Goal: Task Accomplishment & Management: Manage account settings

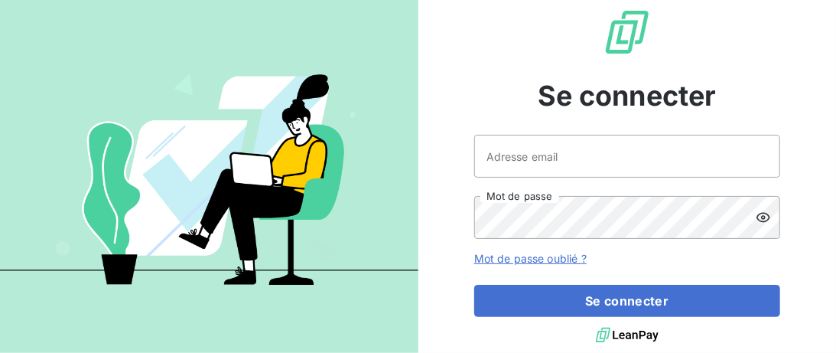
type input "[EMAIL_ADDRESS][DOMAIN_NAME]"
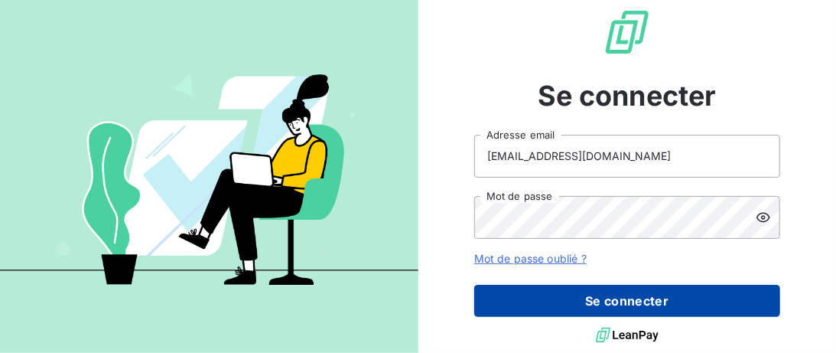
click at [653, 299] on button "Se connecter" at bounding box center [627, 301] width 306 height 32
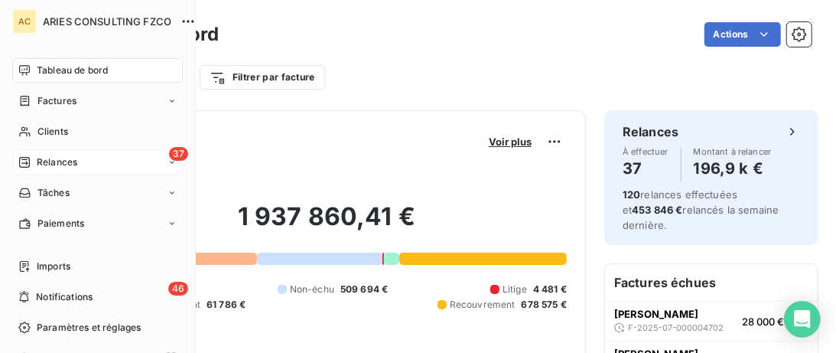
click at [83, 162] on div "37 Relances" at bounding box center [97, 162] width 171 height 24
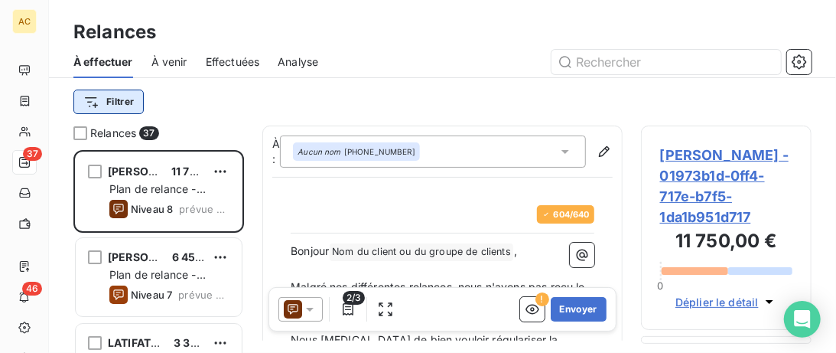
scroll to position [203, 171]
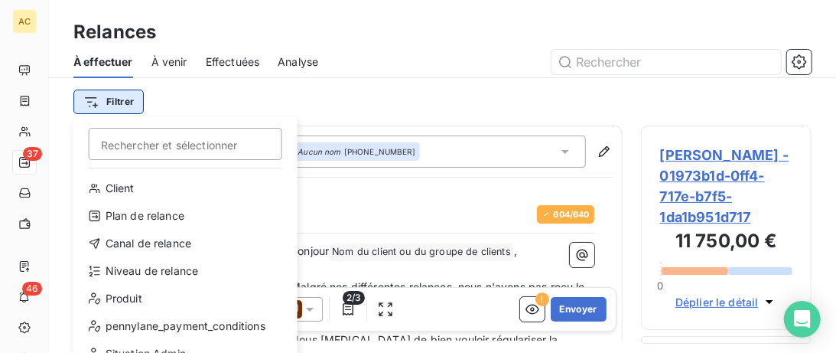
click at [117, 98] on html "AC 37 46 Relances À effectuer À venir Effectuées Analyse Filtrer Rechercher et …" at bounding box center [418, 176] width 836 height 353
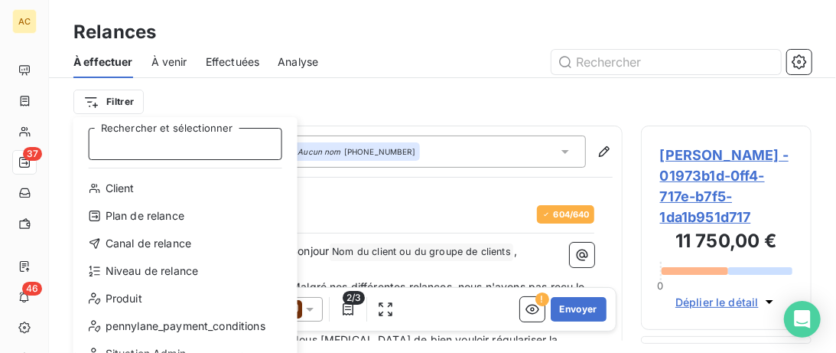
click at [159, 138] on input "Rechercher et sélectionner" at bounding box center [186, 144] width 194 height 32
type input "g"
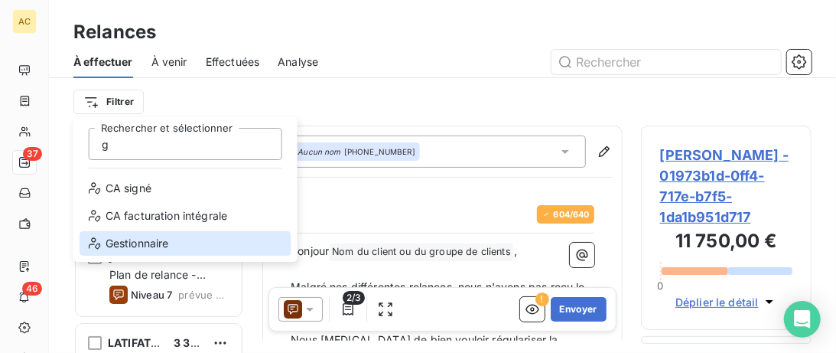
click at [171, 247] on div "Gestionnaire" at bounding box center [186, 243] width 212 height 24
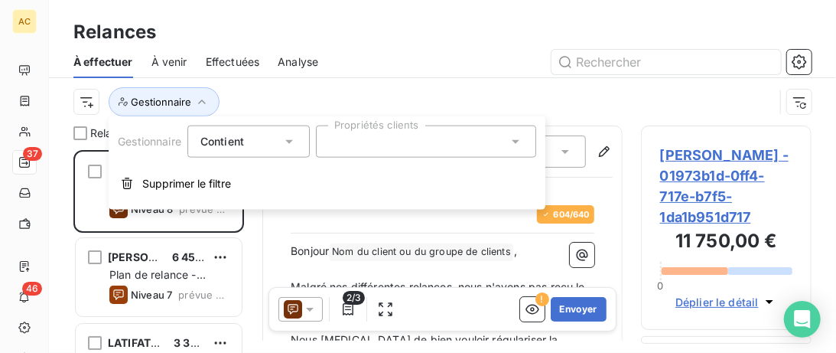
drag, startPoint x: 383, startPoint y: 138, endPoint x: 393, endPoint y: 142, distance: 9.7
click at [384, 138] on div at bounding box center [426, 141] width 220 height 32
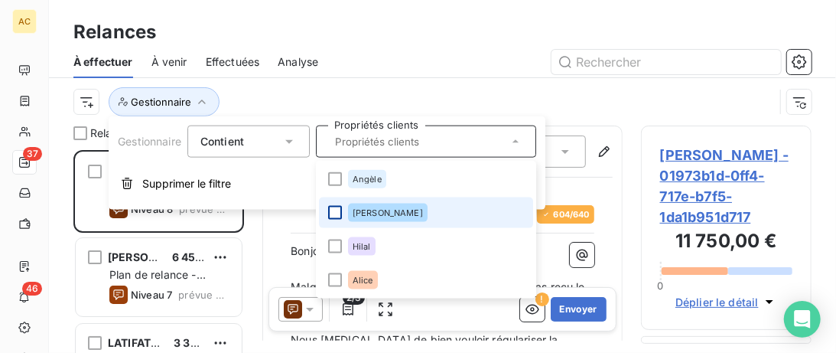
click at [340, 216] on div at bounding box center [335, 213] width 14 height 14
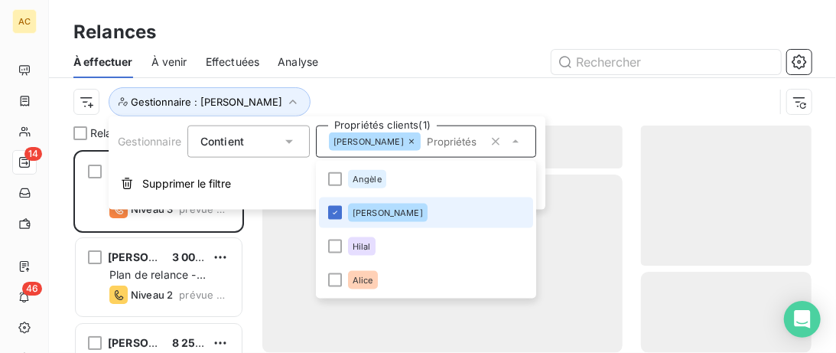
scroll to position [203, 171]
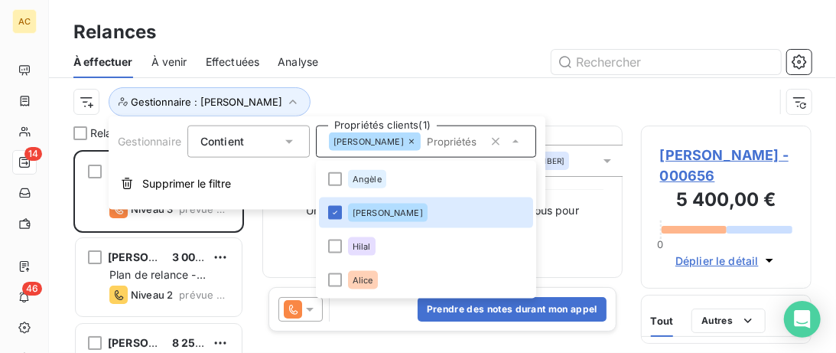
click at [393, 79] on div "Gestionnaire : [PERSON_NAME]" at bounding box center [442, 101] width 738 height 47
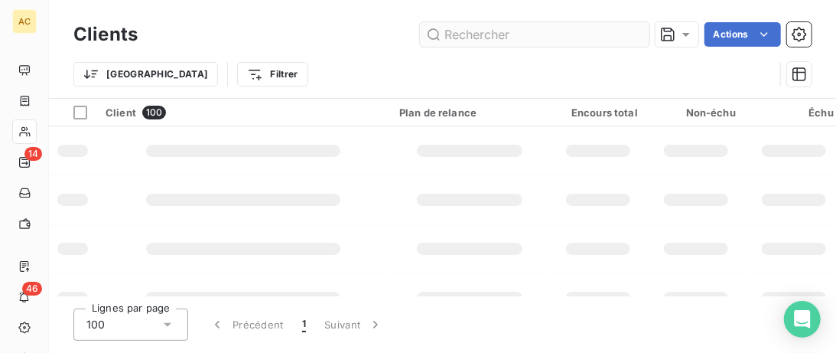
click at [477, 38] on input "text" at bounding box center [535, 34] width 230 height 24
type input "[PERSON_NAME]"
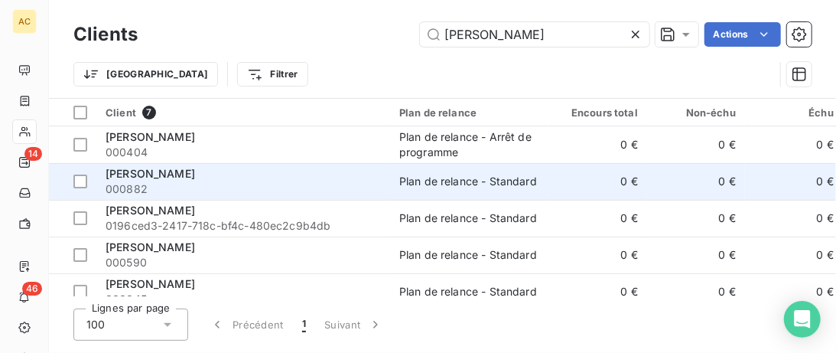
scroll to position [78, 0]
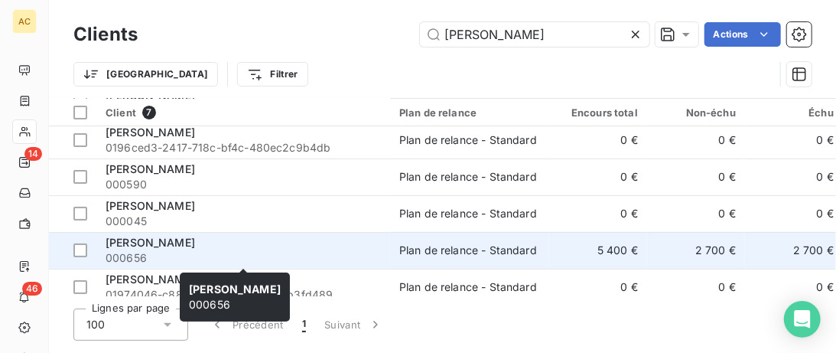
click at [296, 244] on div "[PERSON_NAME]" at bounding box center [243, 242] width 275 height 15
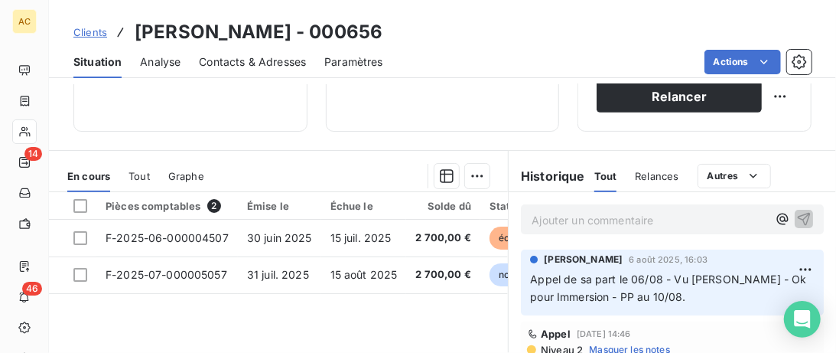
scroll to position [235, 0]
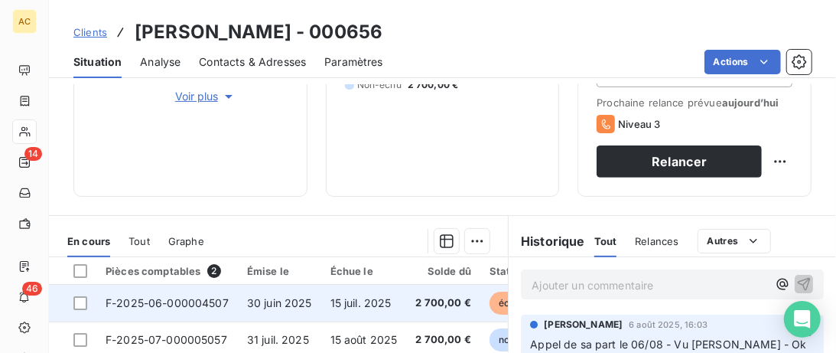
click at [336, 305] on span "15 juil. 2025" at bounding box center [361, 302] width 61 height 13
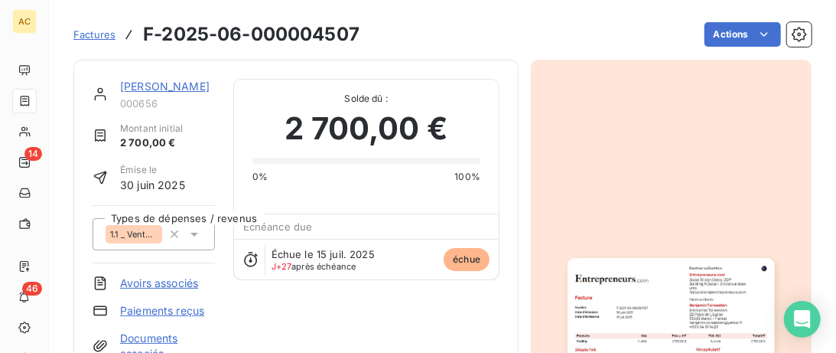
click at [151, 90] on link "[PERSON_NAME]" at bounding box center [165, 86] width 90 height 13
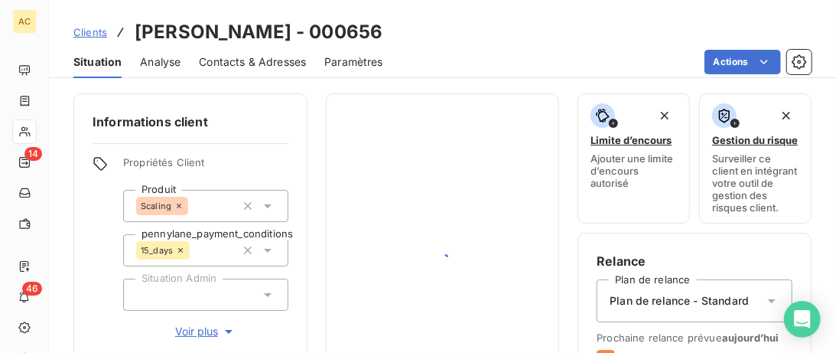
scroll to position [235, 0]
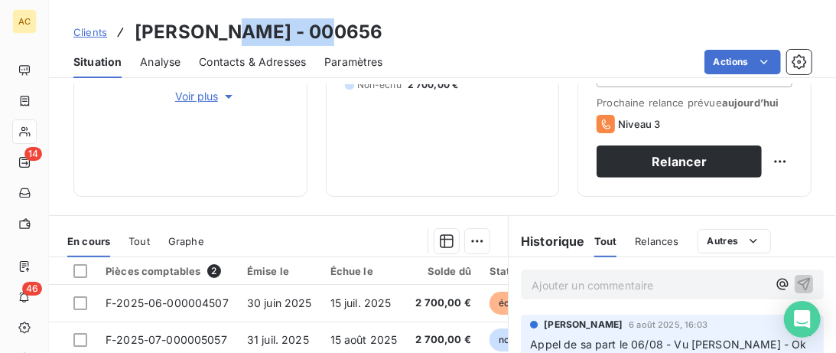
drag, startPoint x: 321, startPoint y: 33, endPoint x: 226, endPoint y: 29, distance: 95.0
click at [226, 29] on h3 "[PERSON_NAME] - 000656" at bounding box center [259, 32] width 248 height 28
copy h3 "Torwesten"
click at [106, 35] on div "Clients [PERSON_NAME] - 000656" at bounding box center [227, 32] width 309 height 28
click at [93, 32] on span "Clients" at bounding box center [90, 32] width 34 height 12
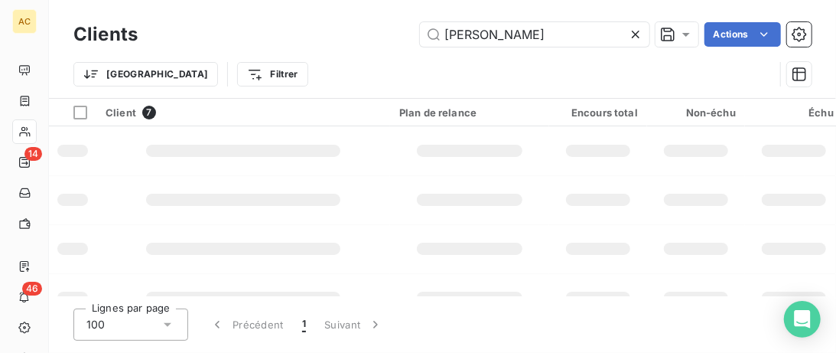
scroll to position [78, 0]
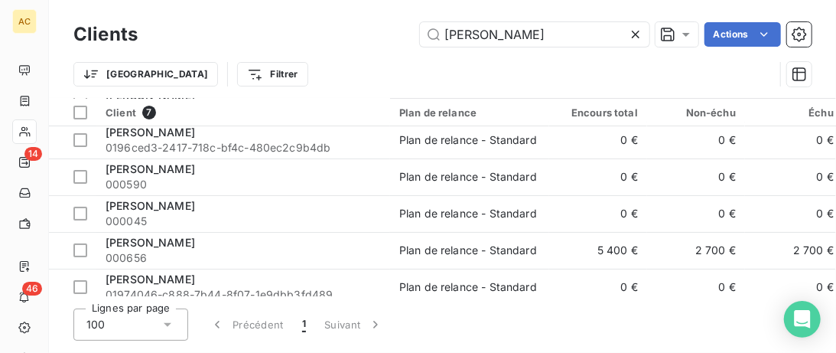
drag, startPoint x: 523, startPoint y: 37, endPoint x: 261, endPoint y: 12, distance: 262.9
click at [420, 22] on input "[PERSON_NAME]" at bounding box center [535, 34] width 230 height 24
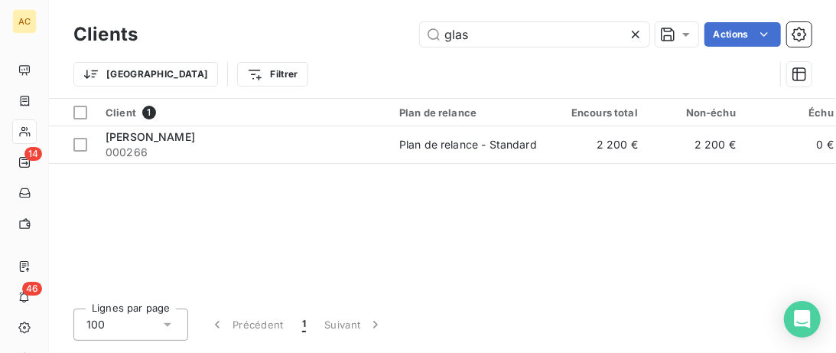
scroll to position [0, 0]
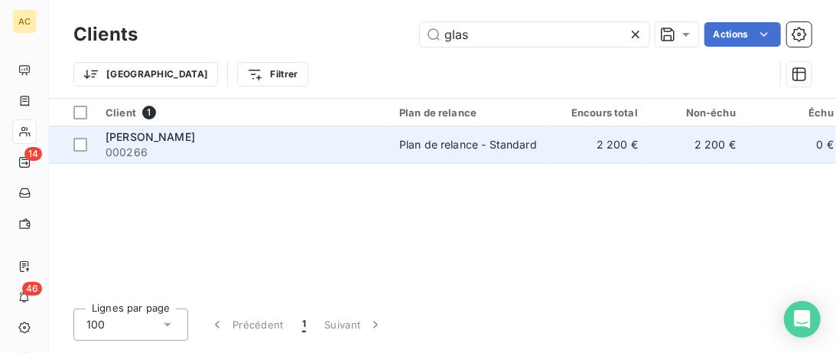
type input "glas"
click at [174, 148] on span "000266" at bounding box center [243, 152] width 275 height 15
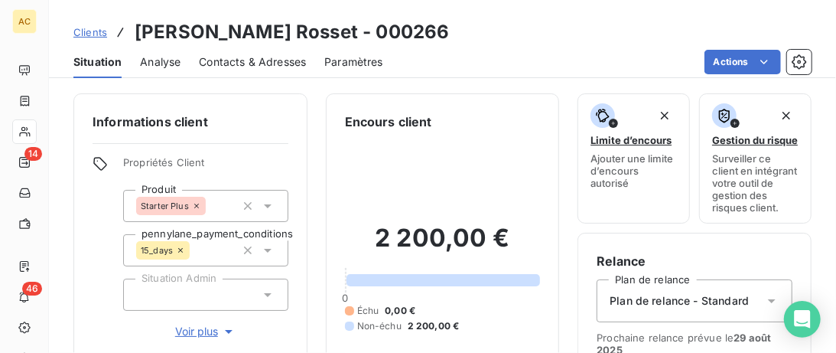
click at [265, 67] on span "Contacts & Adresses" at bounding box center [252, 61] width 107 height 15
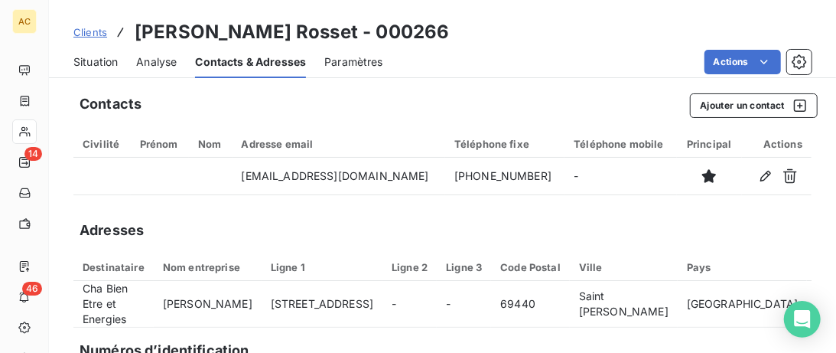
click at [87, 35] on span "Clients" at bounding box center [90, 32] width 34 height 12
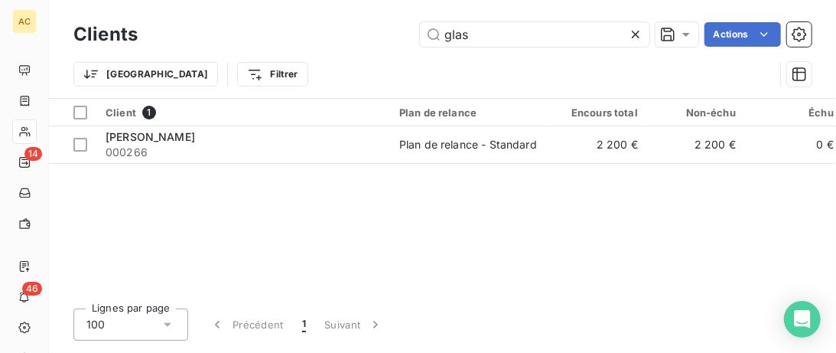
drag, startPoint x: 497, startPoint y: 42, endPoint x: 293, endPoint y: 20, distance: 204.7
click at [420, 24] on input "glas" at bounding box center [535, 34] width 230 height 24
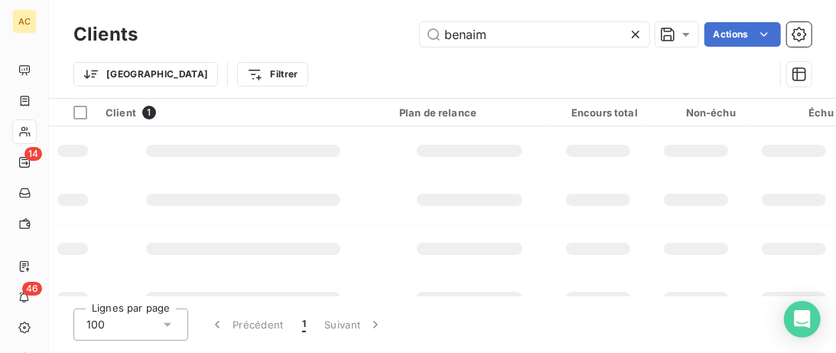
type input "benaim"
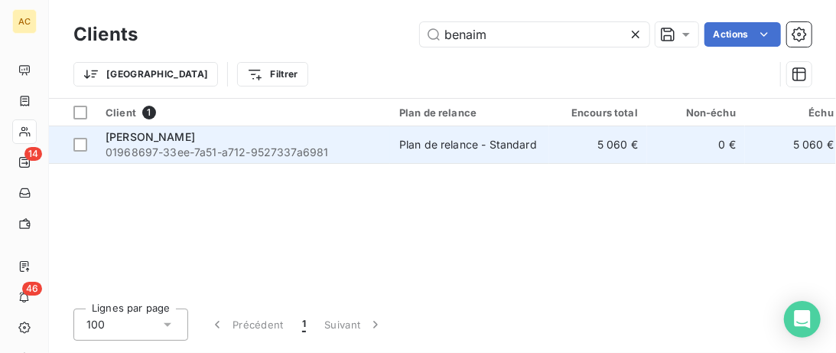
click at [296, 145] on span "01968697-33ee-7a51-a712-9527337a6981" at bounding box center [243, 152] width 275 height 15
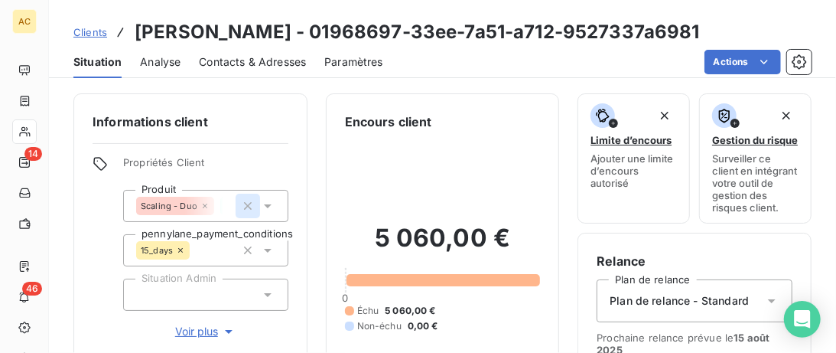
scroll to position [235, 0]
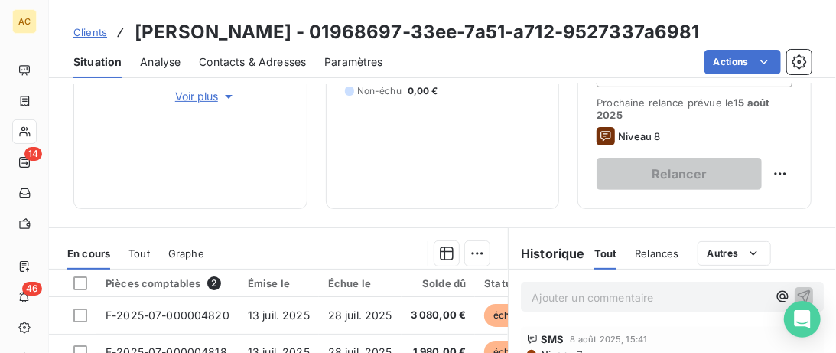
drag, startPoint x: 201, startPoint y: 96, endPoint x: 218, endPoint y: 100, distance: 17.3
click at [201, 96] on span "Voir plus" at bounding box center [205, 96] width 61 height 15
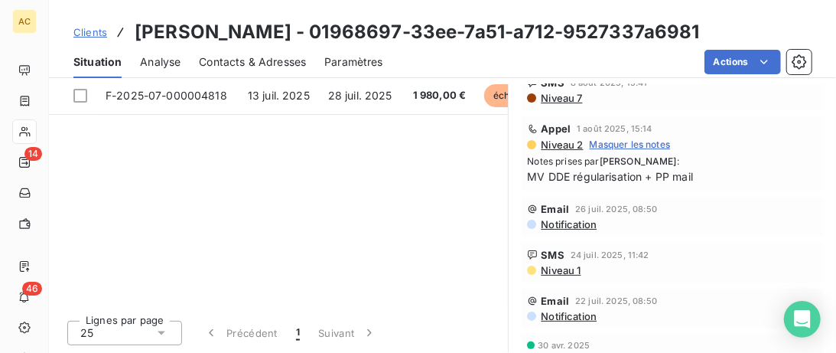
scroll to position [738, 0]
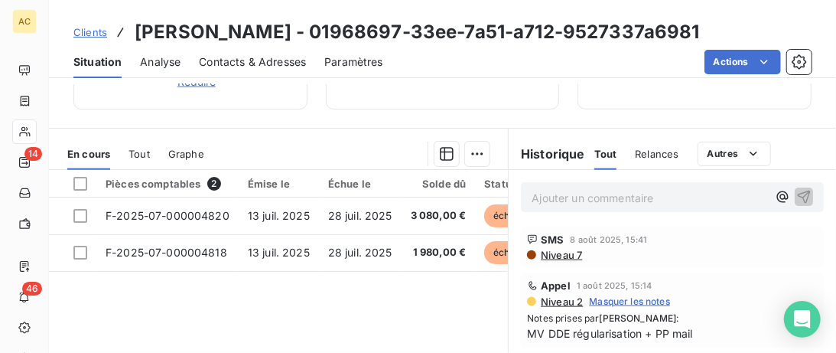
click at [98, 30] on span "Clients" at bounding box center [90, 32] width 34 height 12
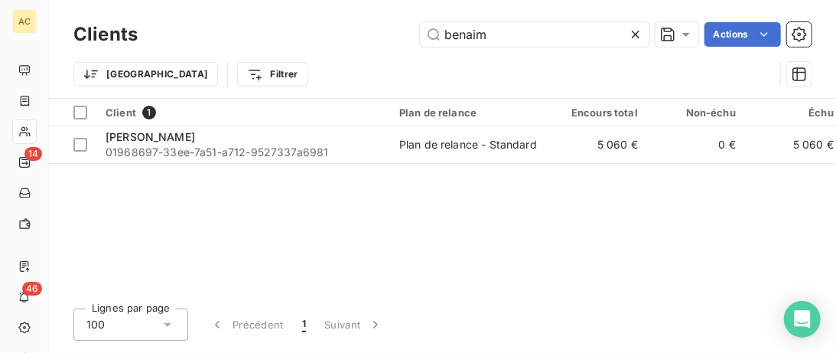
drag, startPoint x: 531, startPoint y: 44, endPoint x: 396, endPoint y: 30, distance: 136.2
click at [396, 30] on div "Clients benaim Actions" at bounding box center [442, 34] width 738 height 32
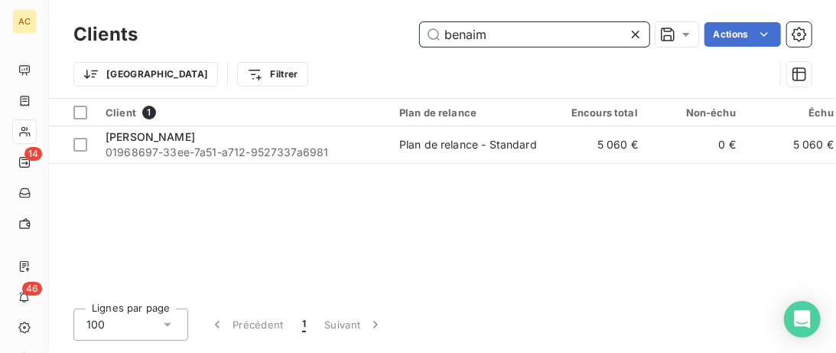
drag, startPoint x: 500, startPoint y: 34, endPoint x: 414, endPoint y: 34, distance: 86.5
click at [425, 34] on input "benaim" at bounding box center [535, 34] width 230 height 24
paste input "[PERSON_NAME]"
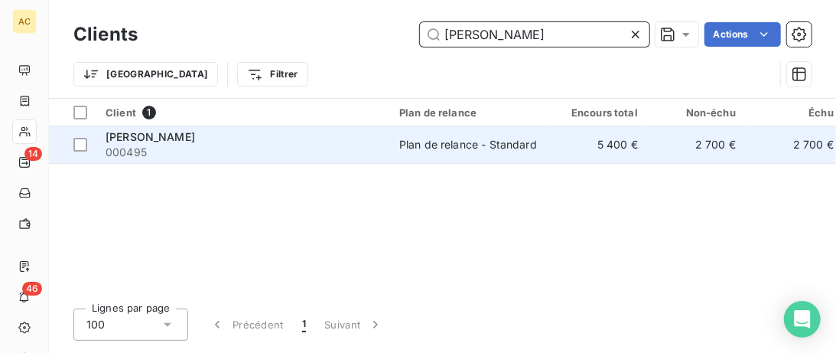
type input "[PERSON_NAME]"
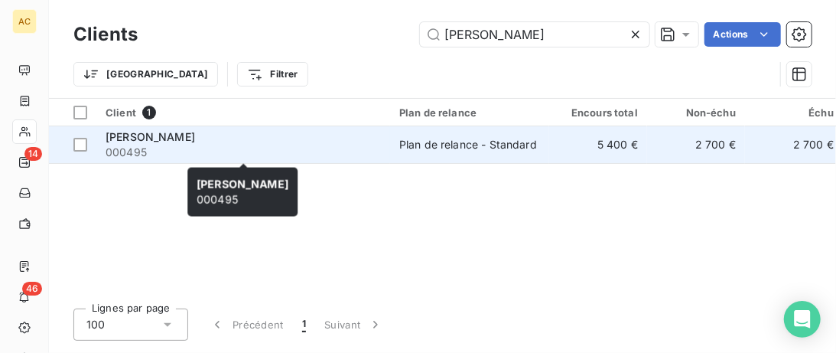
click at [341, 132] on div "[PERSON_NAME]" at bounding box center [243, 136] width 275 height 15
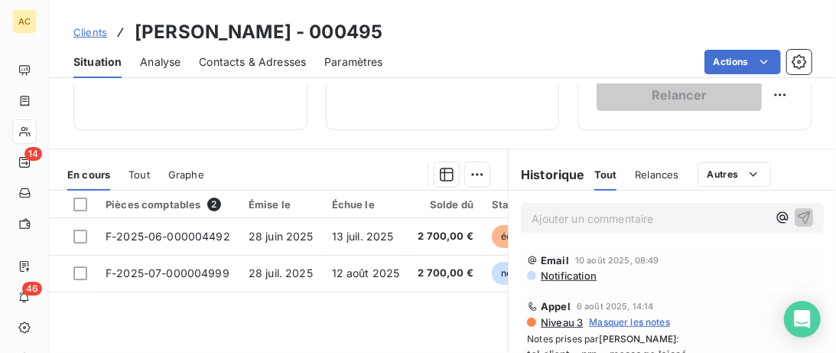
scroll to position [392, 0]
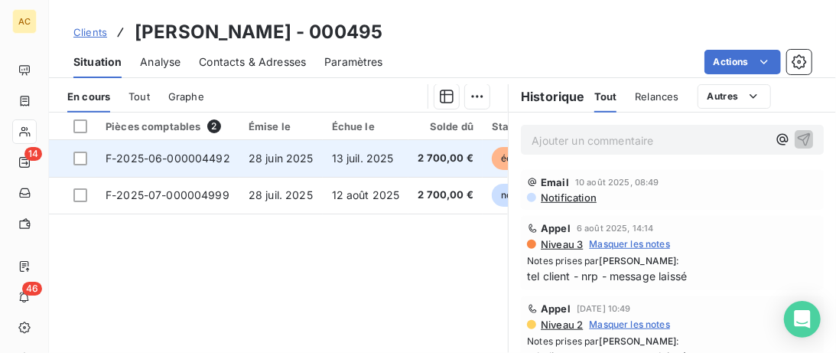
click at [305, 158] on span "28 juin 2025" at bounding box center [281, 158] width 65 height 13
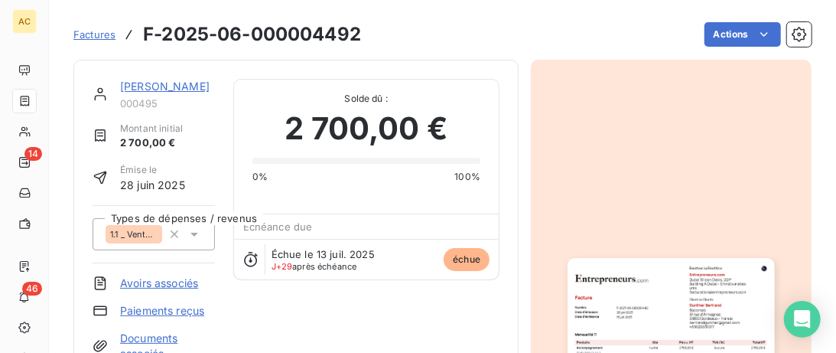
click at [97, 37] on span "Factures" at bounding box center [94, 34] width 42 height 12
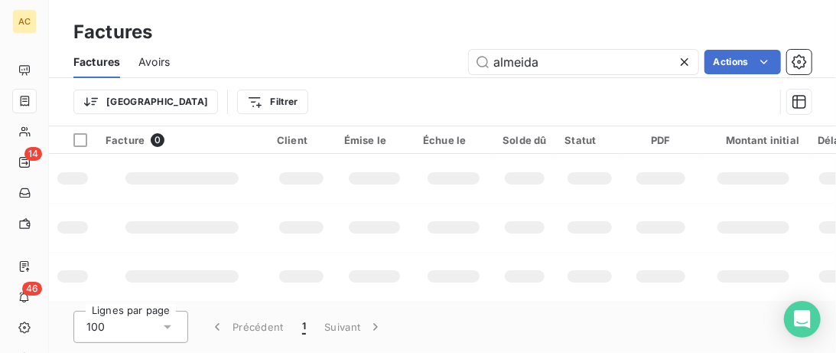
drag, startPoint x: 550, startPoint y: 62, endPoint x: 410, endPoint y: 60, distance: 140.0
click at [469, 60] on input "almeida" at bounding box center [584, 62] width 230 height 24
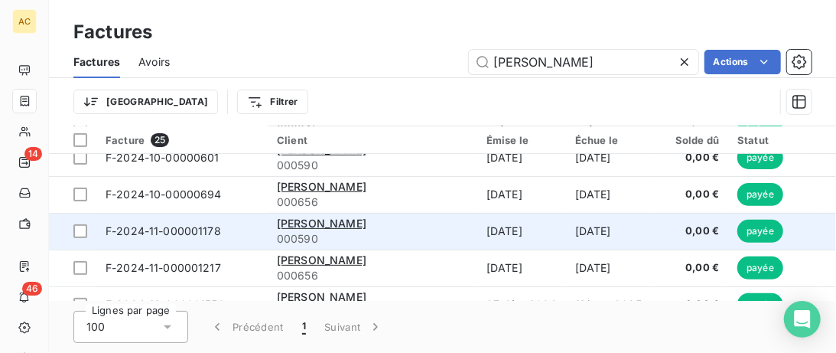
scroll to position [314, 0]
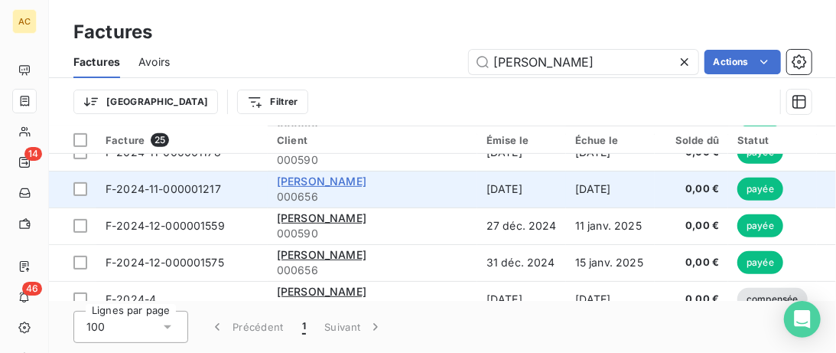
type input "[PERSON_NAME]"
click at [333, 184] on span "[PERSON_NAME]" at bounding box center [322, 180] width 90 height 13
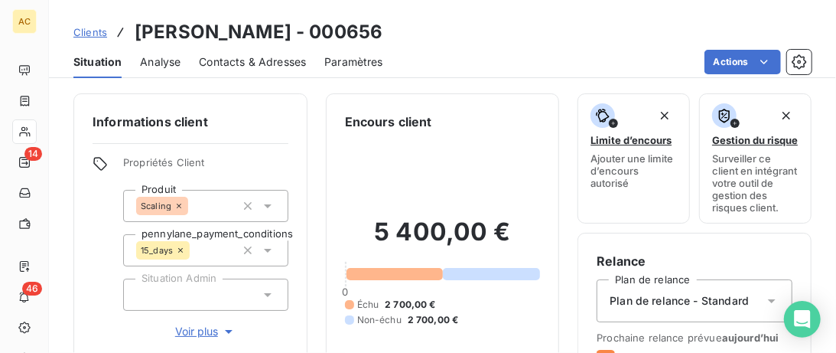
click at [199, 328] on span "Voir plus" at bounding box center [205, 331] width 61 height 15
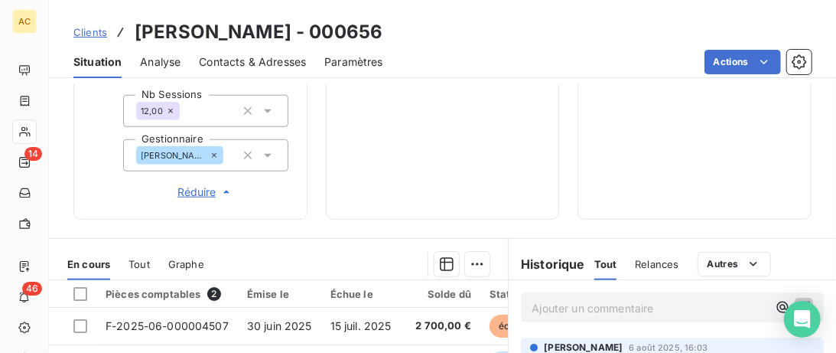
scroll to position [705, 0]
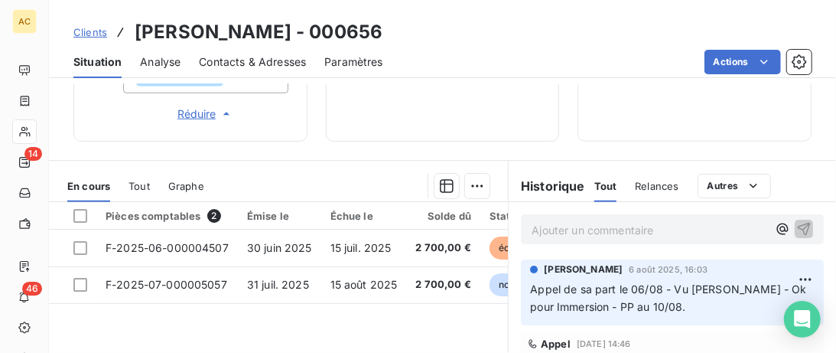
click at [255, 62] on span "Contacts & Adresses" at bounding box center [252, 61] width 107 height 15
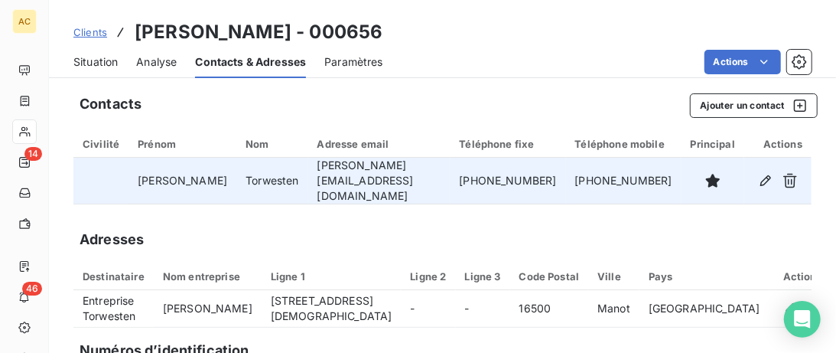
drag, startPoint x: 559, startPoint y: 176, endPoint x: 430, endPoint y: 176, distance: 128.5
click at [430, 176] on tr "[PERSON_NAME] [PERSON_NAME][EMAIL_ADDRESS][DOMAIN_NAME] [PHONE_NUMBER] [PHONE_N…" at bounding box center [442, 181] width 738 height 47
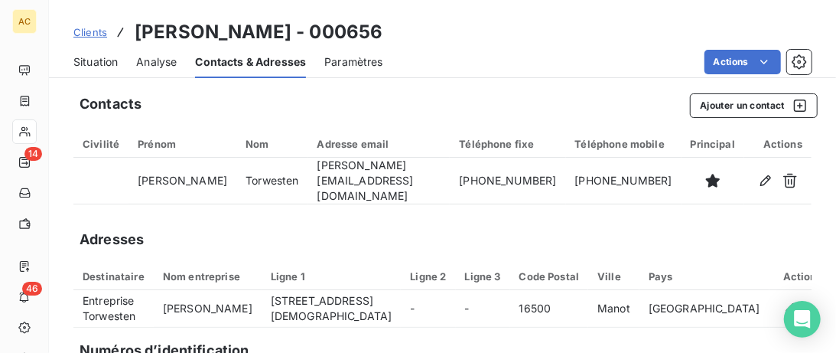
click at [510, 199] on div "Contacts Ajouter un contact Civilité Prénom Nom Adresse email Téléphone fixe Té…" at bounding box center [442, 322] width 787 height 476
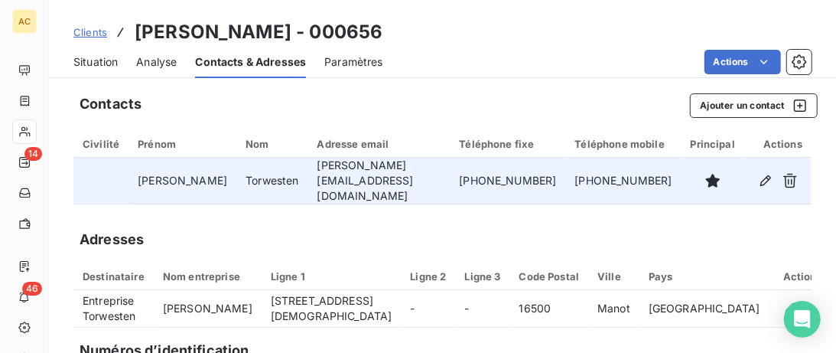
drag, startPoint x: 555, startPoint y: 178, endPoint x: 456, endPoint y: 181, distance: 98.8
click at [456, 178] on td "[PHONE_NUMBER]" at bounding box center [508, 181] width 116 height 47
copy td "[PHONE_NUMBER]"
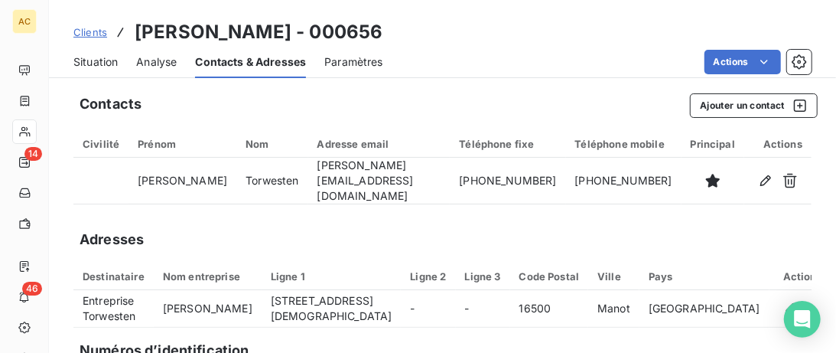
click at [88, 62] on span "Situation" at bounding box center [95, 61] width 44 height 15
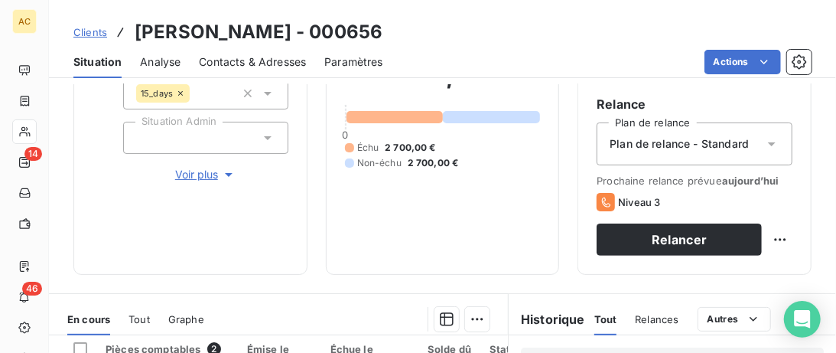
scroll to position [314, 0]
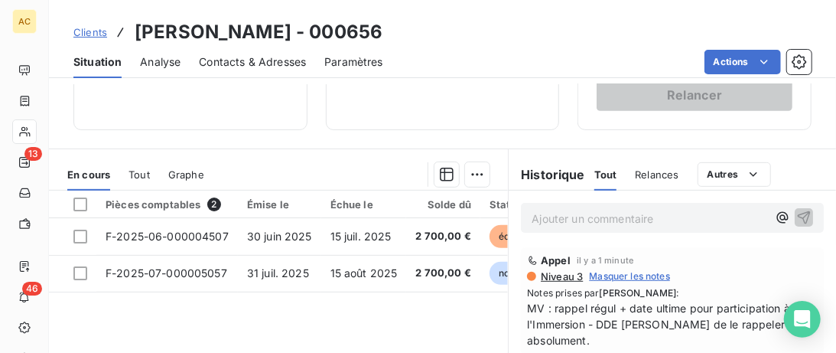
click at [95, 39] on link "Clients" at bounding box center [90, 31] width 34 height 15
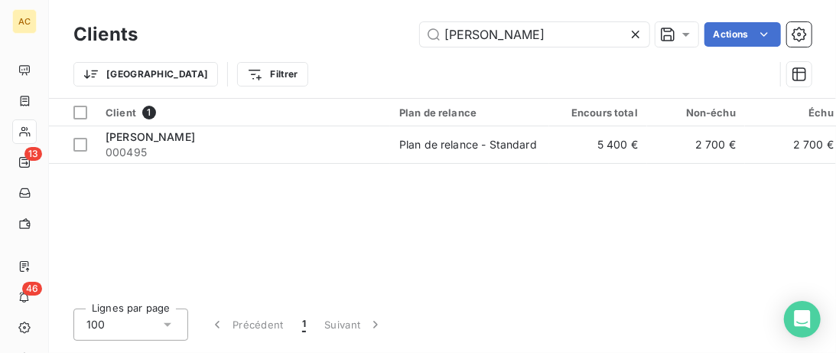
drag, startPoint x: 557, startPoint y: 36, endPoint x: 347, endPoint y: 31, distance: 210.5
click at [420, 31] on input "[PERSON_NAME]" at bounding box center [535, 34] width 230 height 24
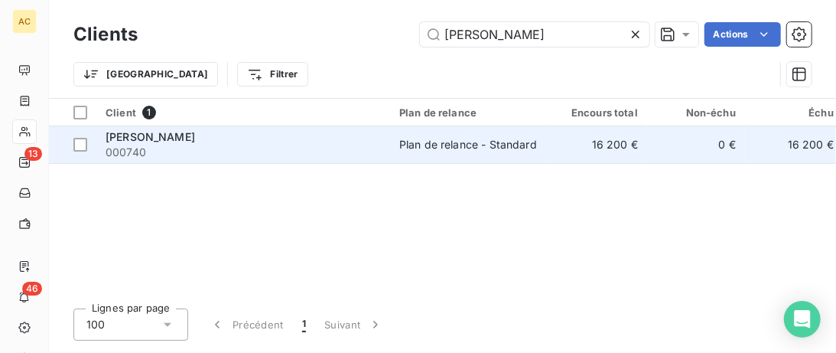
type input "[PERSON_NAME]"
click at [305, 145] on span "000740" at bounding box center [243, 152] width 275 height 15
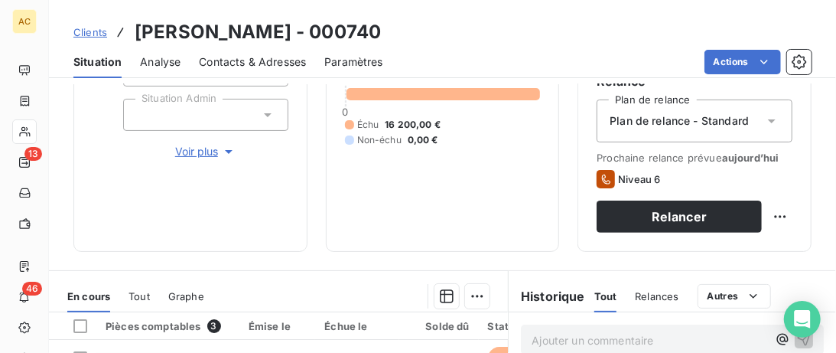
scroll to position [157, 0]
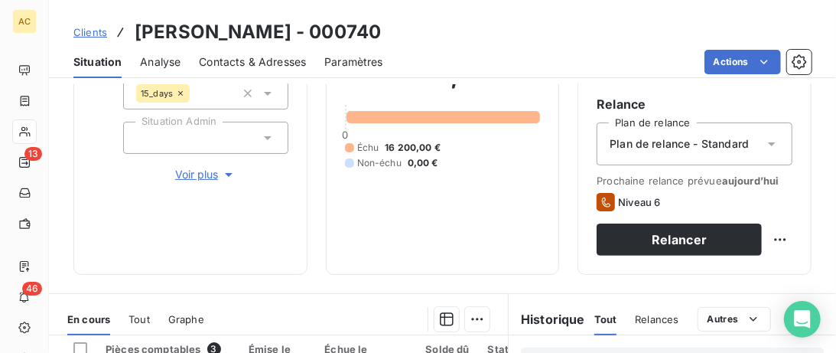
click at [204, 172] on span "Voir plus" at bounding box center [205, 174] width 61 height 15
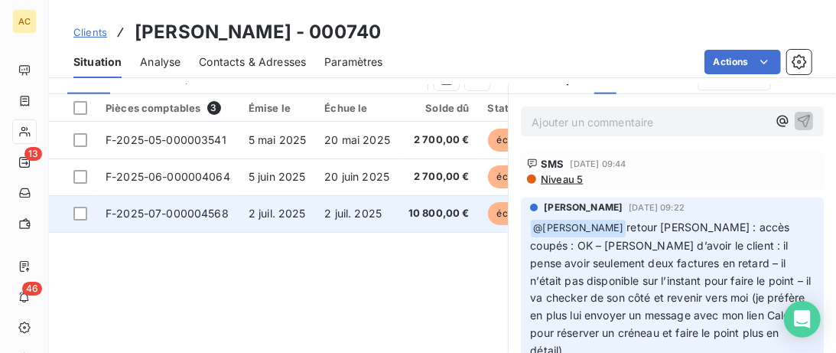
scroll to position [784, 0]
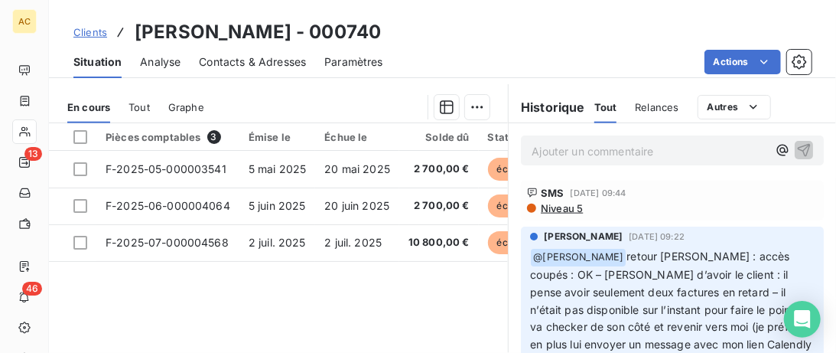
click at [148, 106] on span "Tout" at bounding box center [139, 107] width 21 height 12
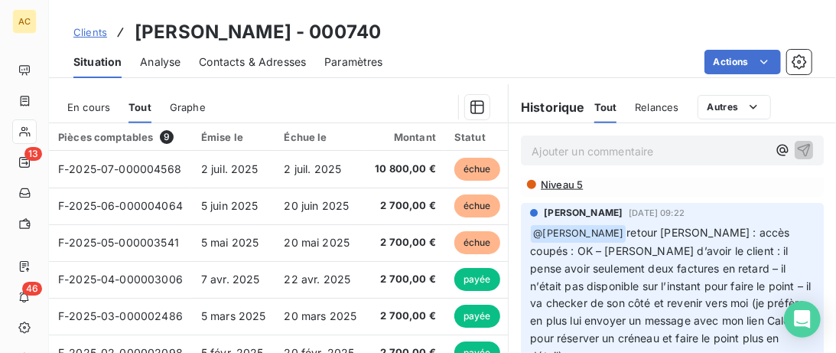
scroll to position [0, 0]
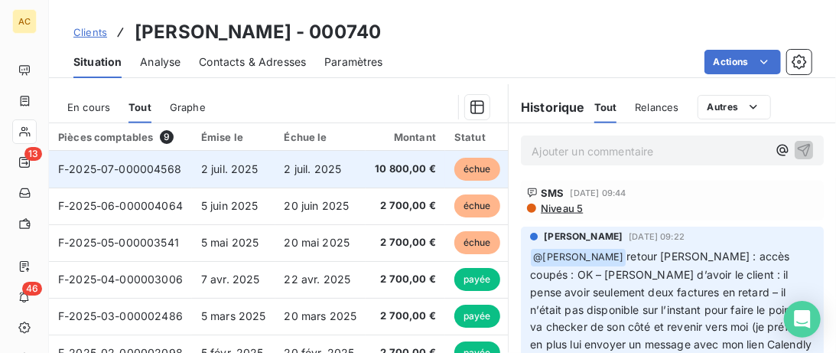
click at [178, 178] on td "F-2025-07-000004568" at bounding box center [120, 169] width 143 height 37
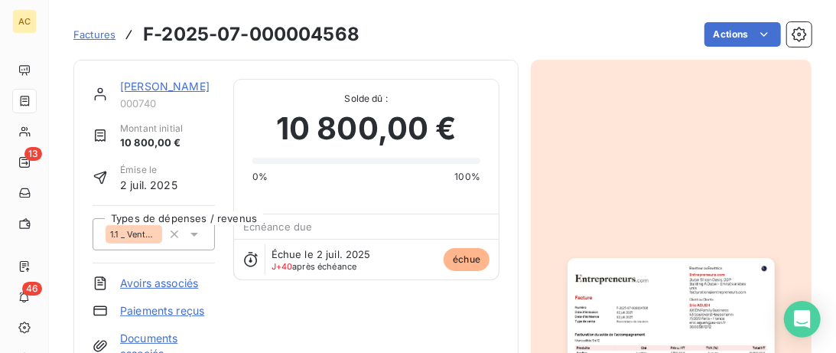
click at [149, 88] on link "[PERSON_NAME]" at bounding box center [165, 86] width 90 height 13
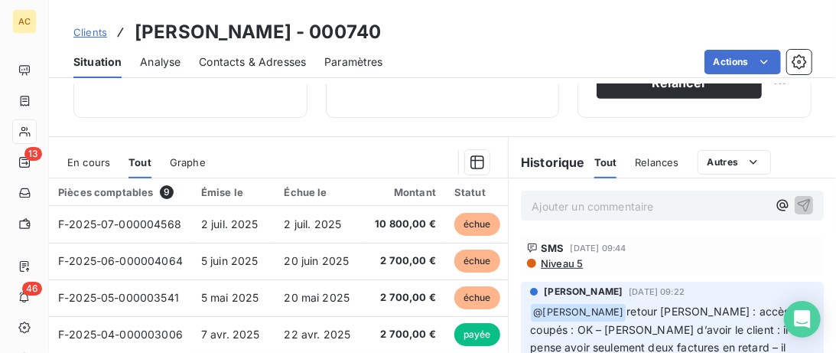
scroll to position [392, 0]
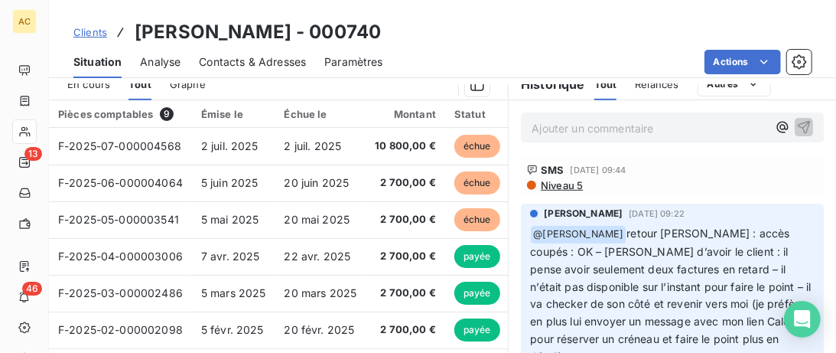
click at [92, 29] on span "Clients" at bounding box center [90, 32] width 34 height 12
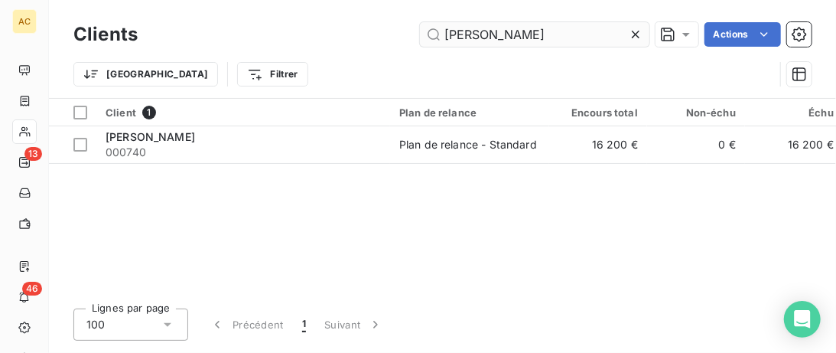
drag, startPoint x: 534, startPoint y: 29, endPoint x: 339, endPoint y: 28, distance: 195.1
click at [420, 28] on input "[PERSON_NAME]" at bounding box center [535, 34] width 230 height 24
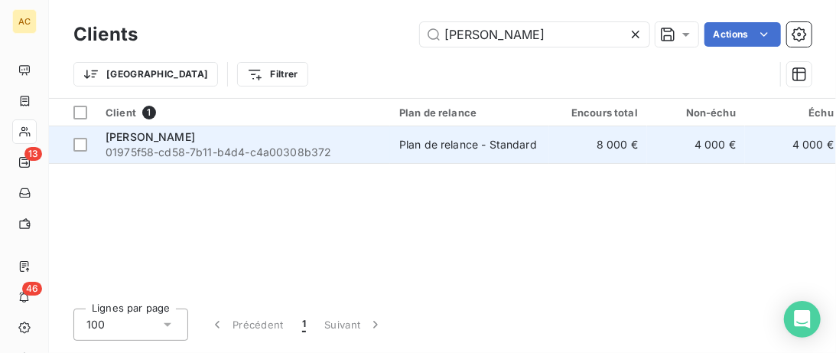
type input "[PERSON_NAME]"
click at [325, 146] on span "01975f58-cd58-7b11-b4d4-c4a00308b372" at bounding box center [243, 152] width 275 height 15
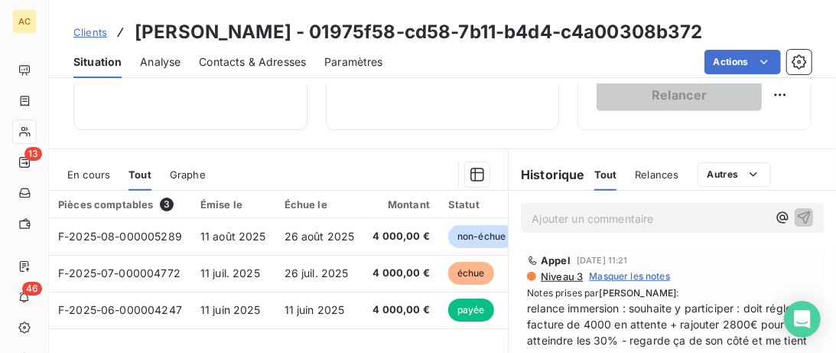
scroll to position [157, 0]
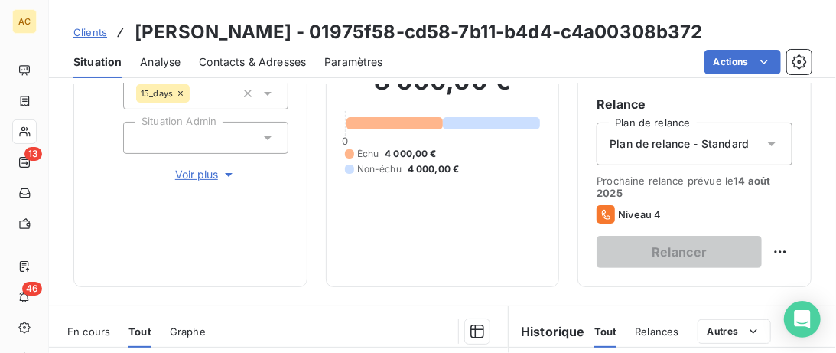
click at [187, 176] on span "Voir plus" at bounding box center [205, 174] width 61 height 15
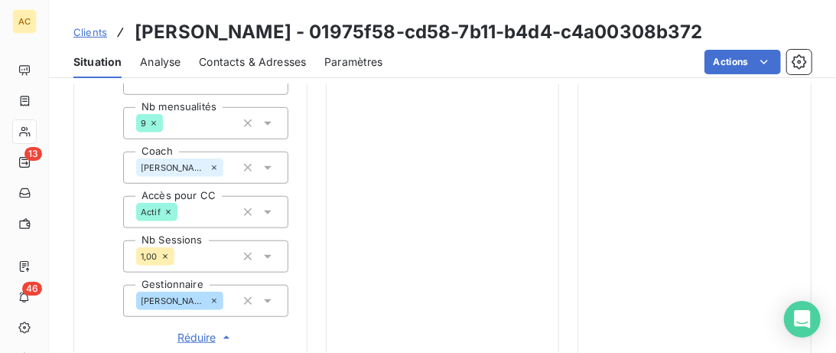
scroll to position [392, 0]
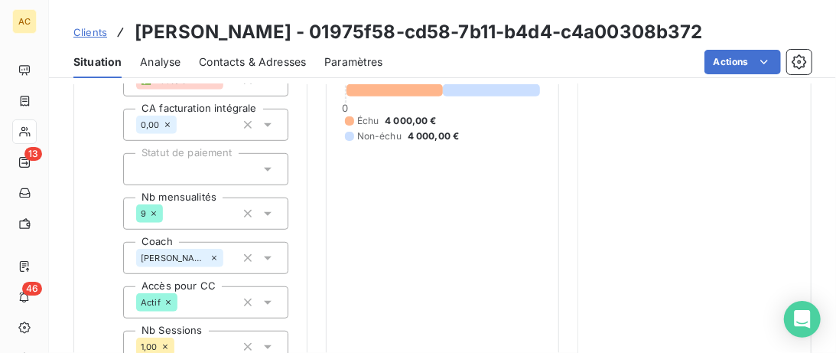
click at [275, 64] on span "Contacts & Adresses" at bounding box center [252, 61] width 107 height 15
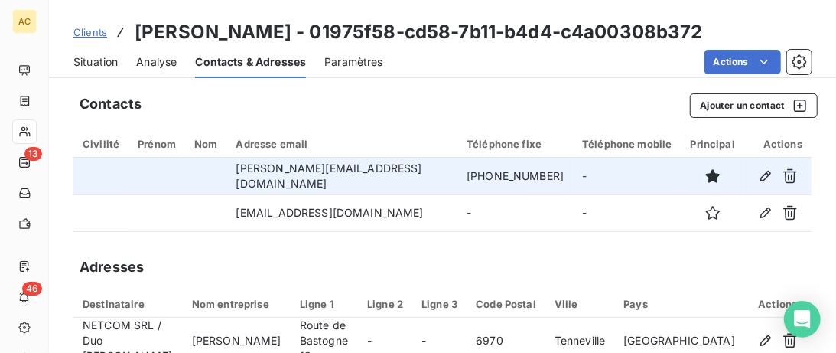
drag, startPoint x: 540, startPoint y: 179, endPoint x: 447, endPoint y: 174, distance: 93.5
click at [458, 174] on td "[PHONE_NUMBER]" at bounding box center [516, 176] width 116 height 37
copy td "[PHONE_NUMBER]"
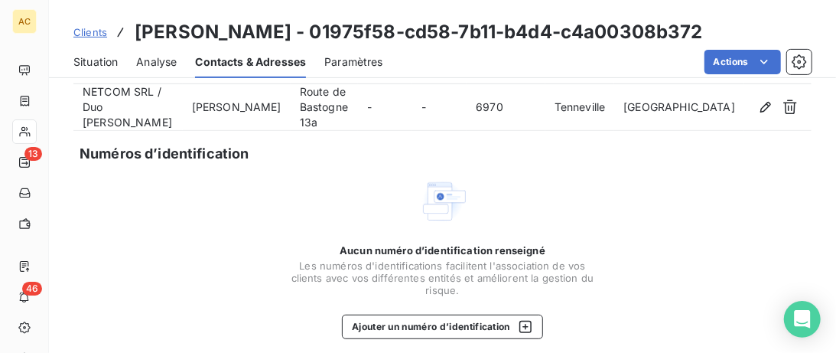
scroll to position [0, 0]
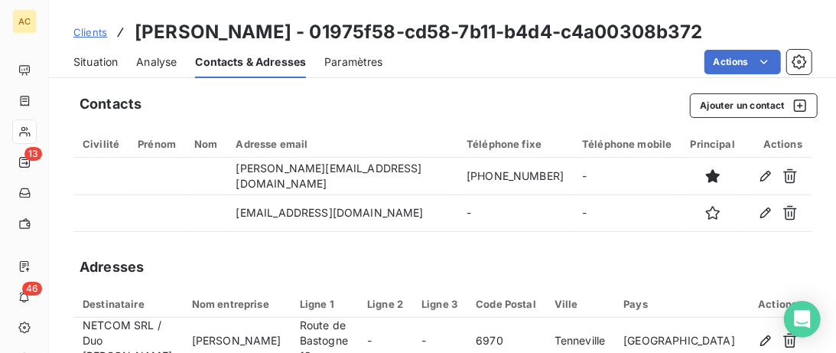
click at [110, 58] on span "Situation" at bounding box center [95, 61] width 44 height 15
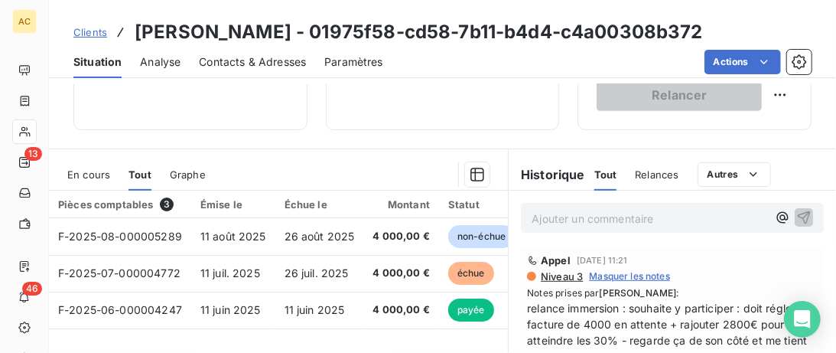
scroll to position [392, 0]
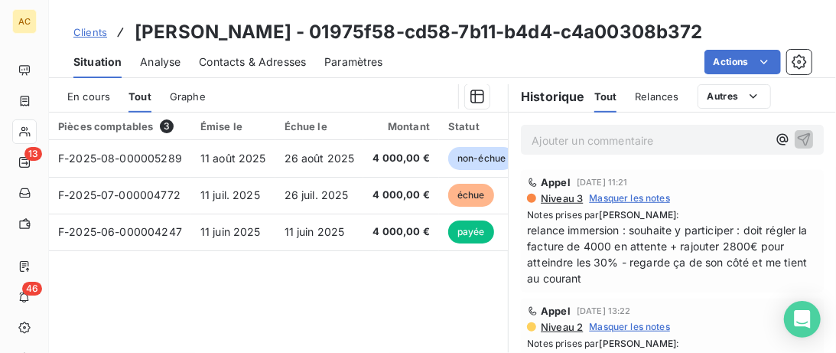
click at [241, 62] on span "Contacts & Adresses" at bounding box center [252, 61] width 107 height 15
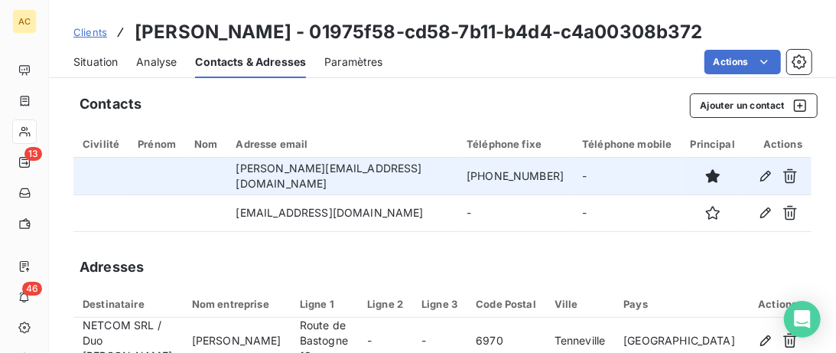
drag, startPoint x: 553, startPoint y: 175, endPoint x: 429, endPoint y: 175, distance: 124.0
click at [429, 175] on tr "[PERSON_NAME][EMAIL_ADDRESS][DOMAIN_NAME] [PHONE_NUMBER] -" at bounding box center [442, 176] width 738 height 37
copy tr "[PHONE_NUMBER]"
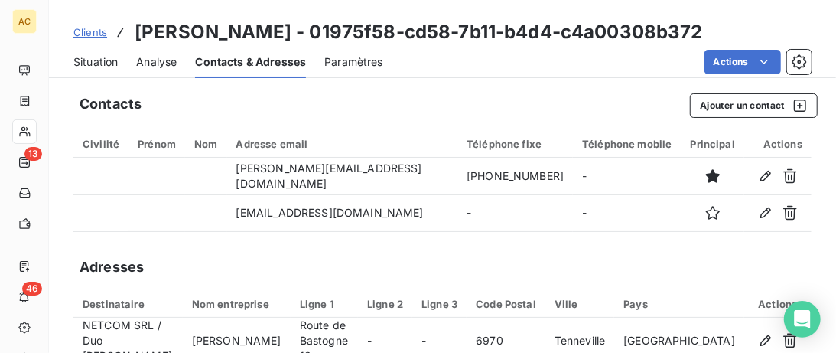
click at [100, 61] on span "Situation" at bounding box center [95, 61] width 44 height 15
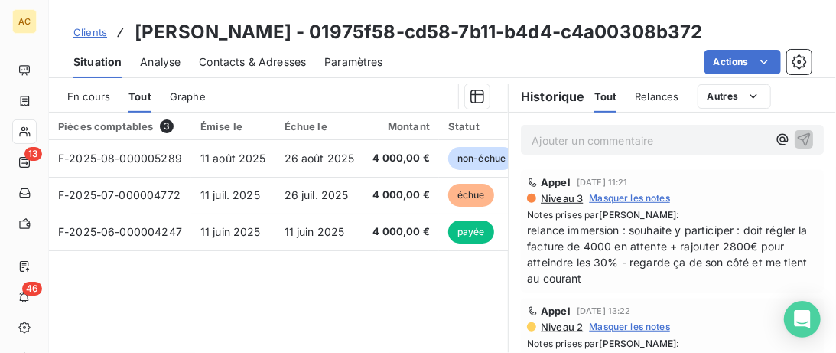
click at [95, 33] on span "Clients" at bounding box center [90, 32] width 34 height 12
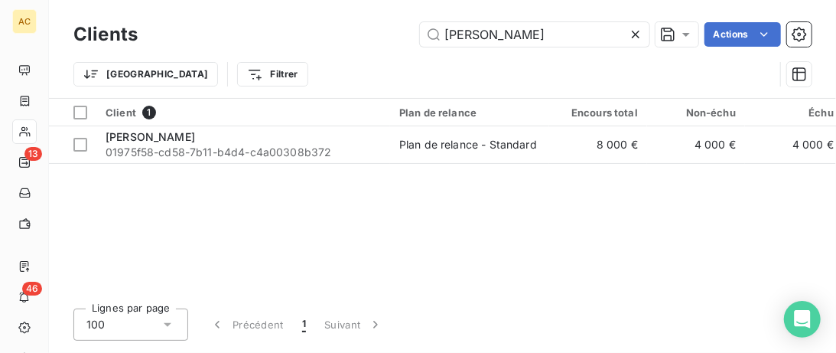
drag, startPoint x: 573, startPoint y: 39, endPoint x: 351, endPoint y: 35, distance: 221.9
click at [420, 35] on input "[PERSON_NAME]" at bounding box center [535, 34] width 230 height 24
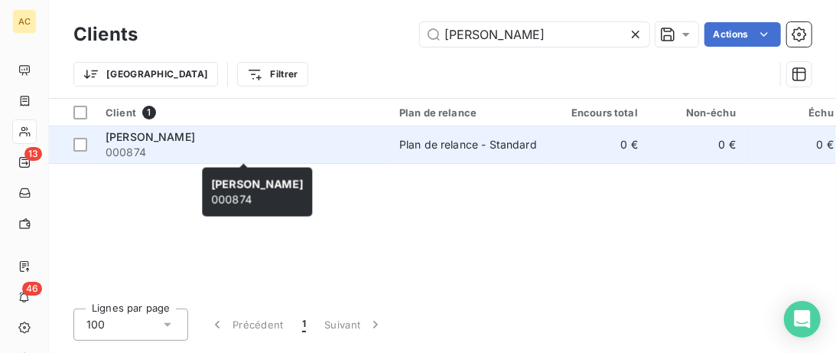
type input "[PERSON_NAME]"
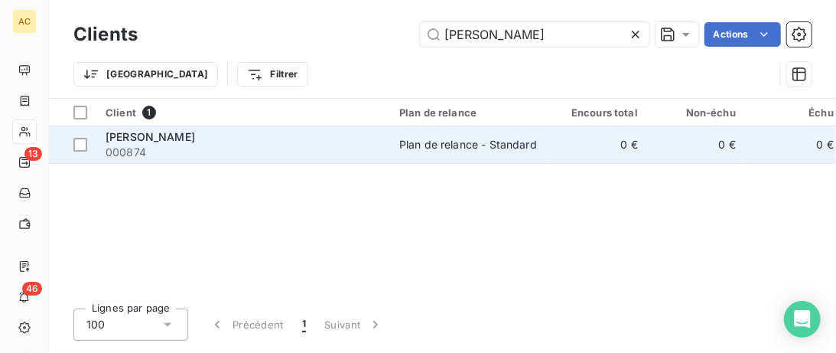
click at [164, 147] on span "000874" at bounding box center [243, 152] width 275 height 15
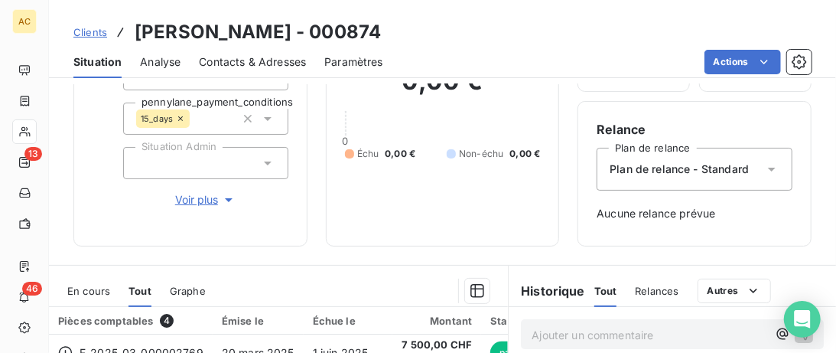
scroll to position [157, 0]
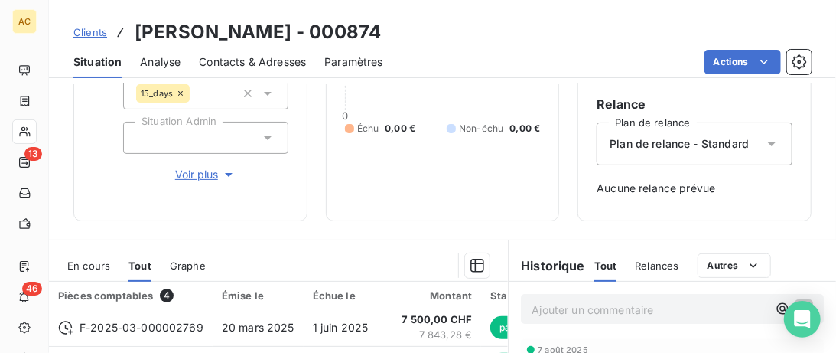
click at [191, 177] on span "Voir plus" at bounding box center [205, 174] width 61 height 15
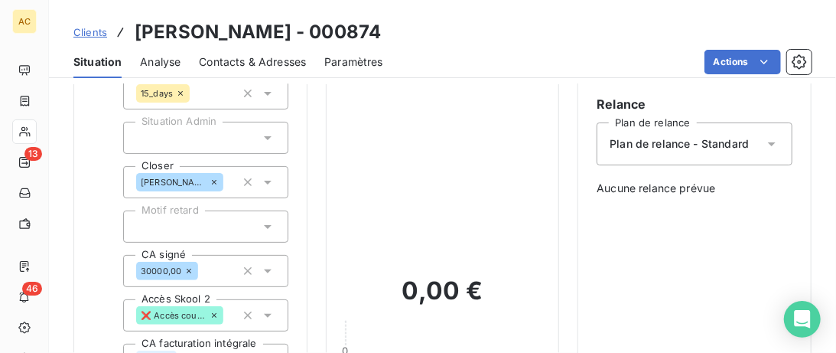
click at [82, 29] on span "Clients" at bounding box center [90, 32] width 34 height 12
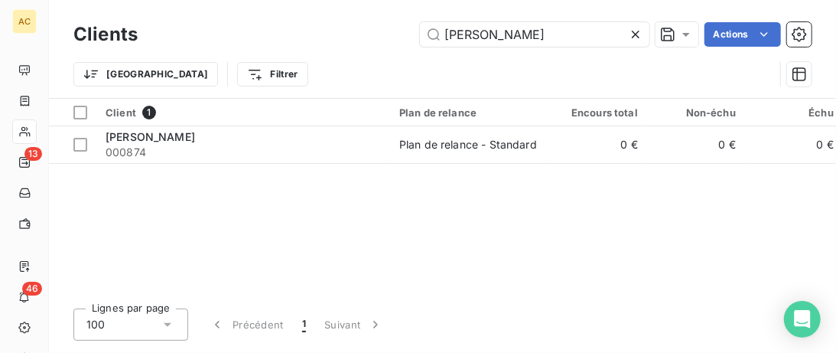
drag, startPoint x: 547, startPoint y: 32, endPoint x: 314, endPoint y: 34, distance: 233.4
click at [420, 32] on input "[PERSON_NAME]" at bounding box center [535, 34] width 230 height 24
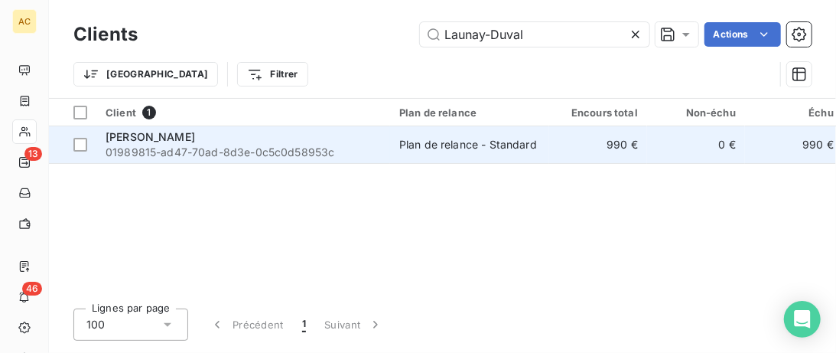
type input "Launay-Duval"
click at [253, 148] on span "01989815-ad47-70ad-8d3e-0c5c0d58953c" at bounding box center [243, 152] width 275 height 15
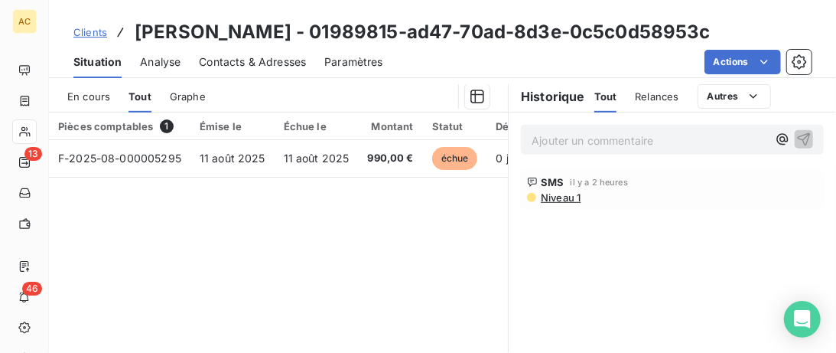
scroll to position [157, 0]
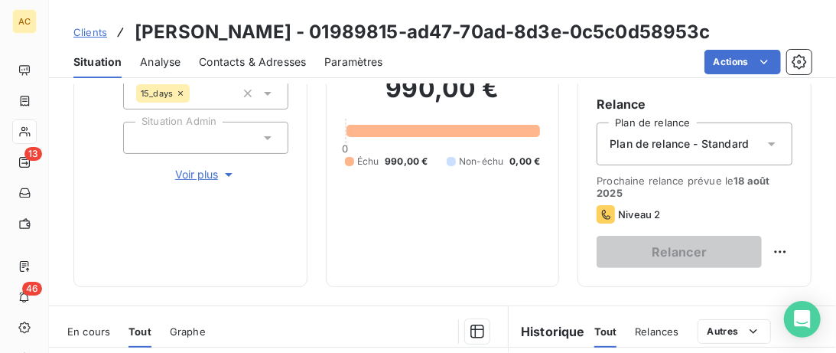
click at [187, 174] on span "Voir plus" at bounding box center [205, 174] width 61 height 15
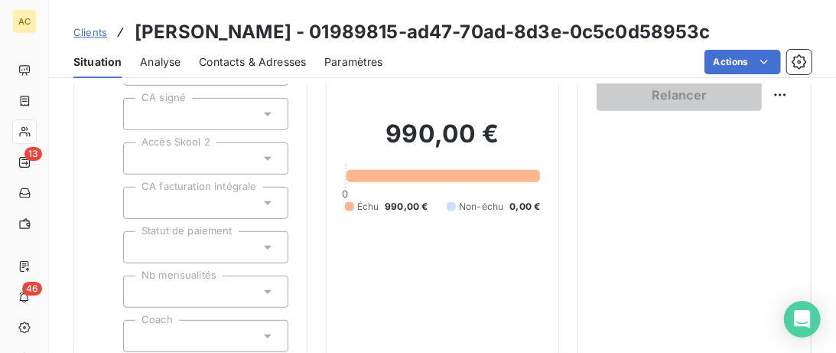
scroll to position [0, 0]
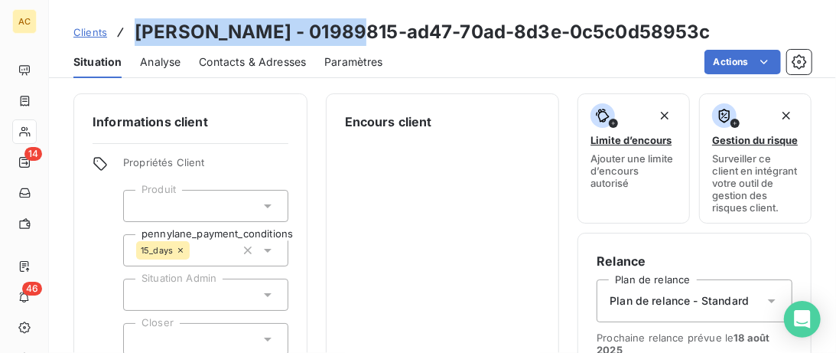
drag, startPoint x: 133, startPoint y: 32, endPoint x: 351, endPoint y: 35, distance: 218.1
click at [351, 35] on div "Clients [PERSON_NAME] - 01989815-ad47-70ad-8d3e-0c5c0d58953c" at bounding box center [391, 32] width 637 height 28
copy h3 "[PERSON_NAME]"
click at [99, 34] on span "Clients" at bounding box center [90, 32] width 34 height 12
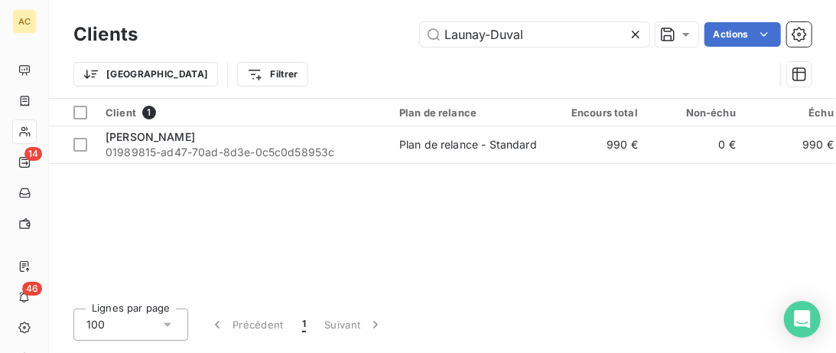
drag, startPoint x: 533, startPoint y: 41, endPoint x: 224, endPoint y: 23, distance: 308.9
click at [420, 26] on input "Launay-Duval" at bounding box center [535, 34] width 230 height 24
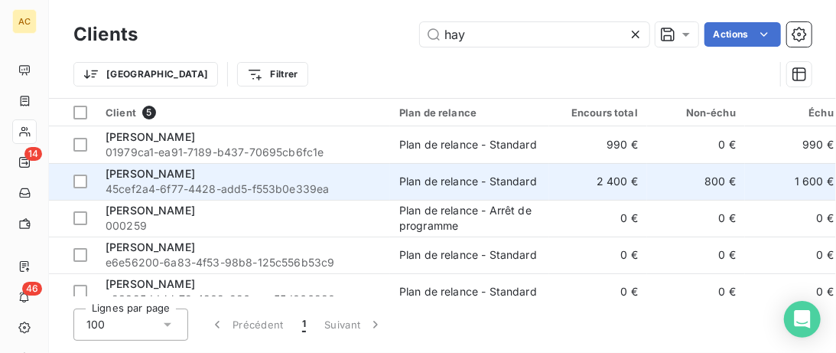
type input "hay"
click at [230, 179] on div "[PERSON_NAME]" at bounding box center [243, 173] width 275 height 15
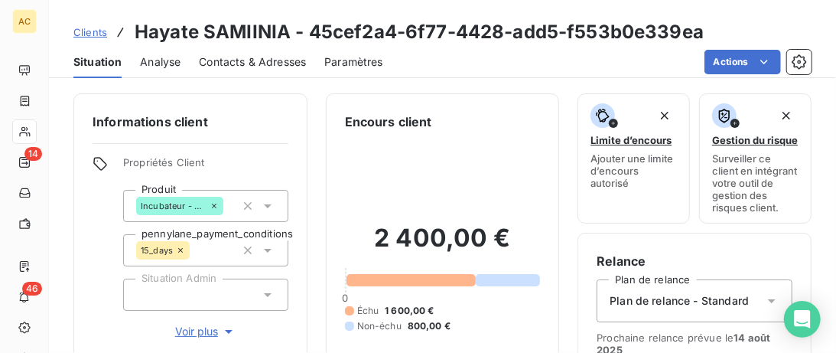
scroll to position [78, 0]
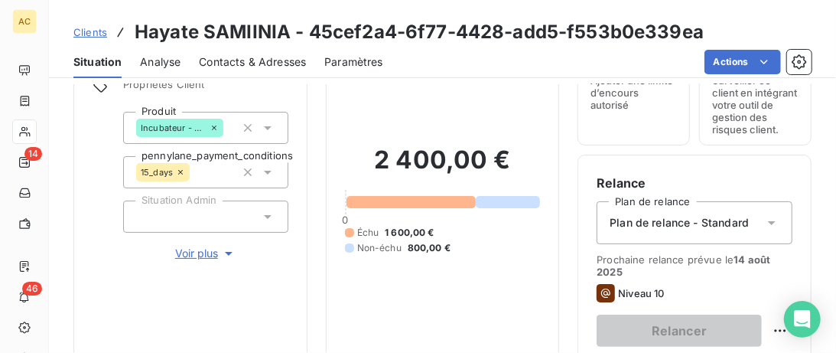
click at [200, 259] on span "Voir plus" at bounding box center [205, 253] width 61 height 15
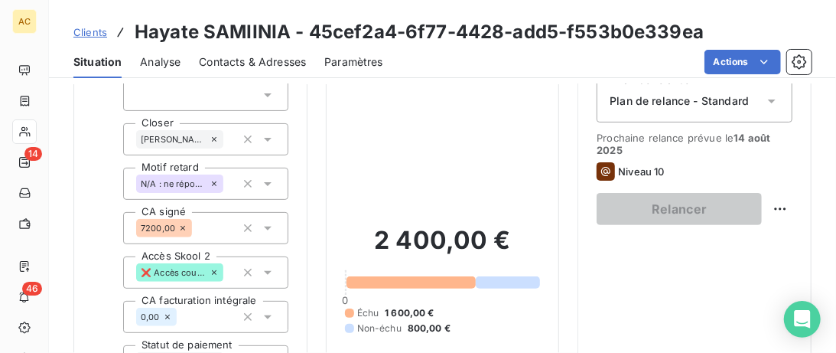
scroll to position [188, 0]
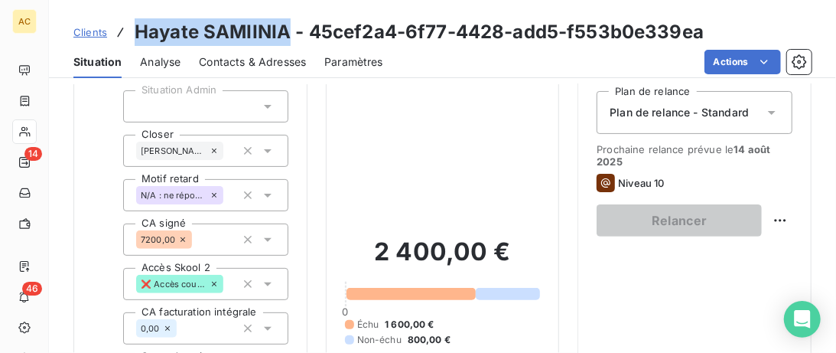
drag, startPoint x: 286, startPoint y: 31, endPoint x: 135, endPoint y: 29, distance: 151.5
click at [135, 29] on h3 "Hayate SAMIINIA - 45cef2a4-6f77-4428-add5-f553b0e339ea" at bounding box center [419, 32] width 569 height 28
copy h3 "[PERSON_NAME]"
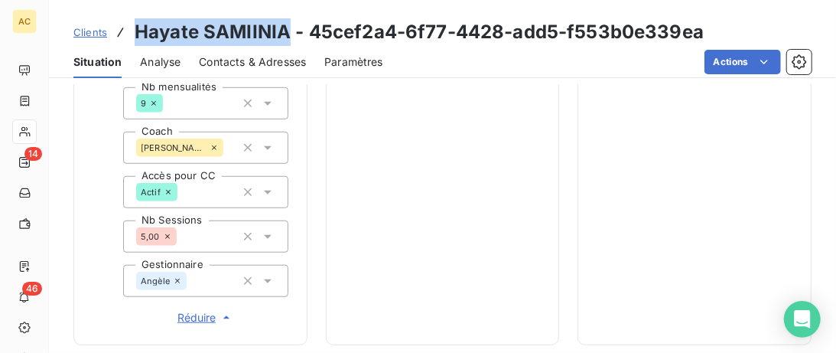
scroll to position [110, 0]
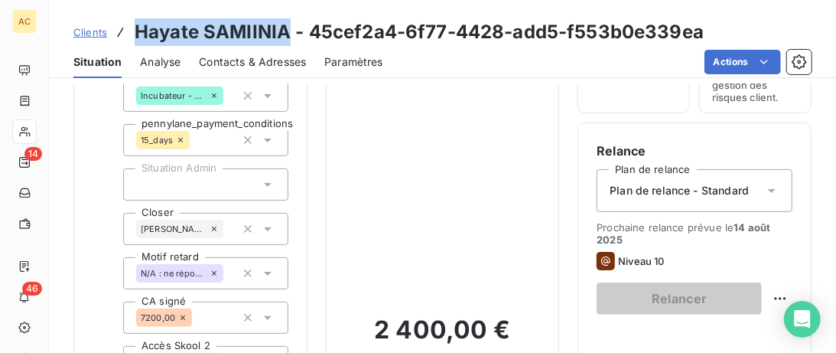
click at [82, 37] on span "Clients" at bounding box center [90, 32] width 34 height 12
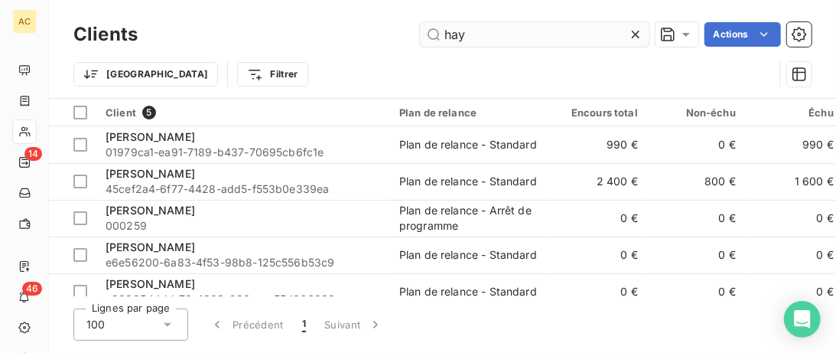
drag, startPoint x: 487, startPoint y: 34, endPoint x: 331, endPoint y: 31, distance: 156.9
click at [420, 31] on input "hay" at bounding box center [535, 34] width 230 height 24
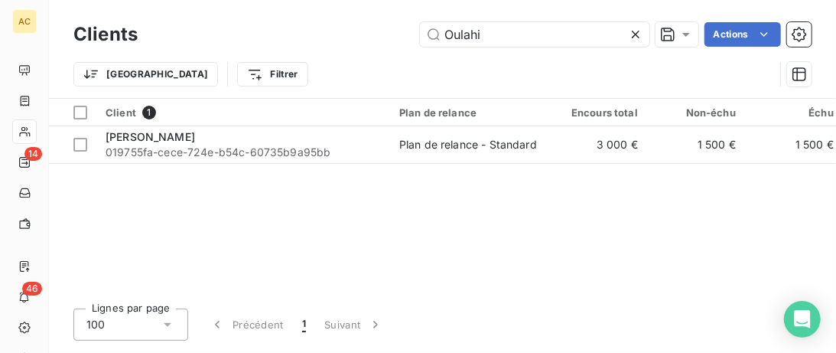
type input "Oulahi"
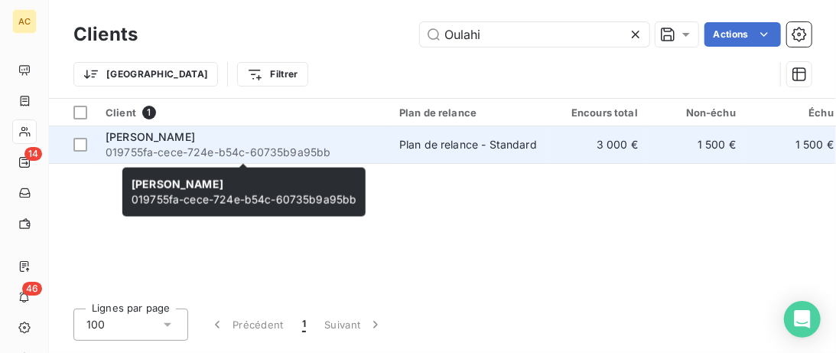
click at [187, 148] on span "019755fa-cece-724e-b54c-60735b9a95bb" at bounding box center [243, 152] width 275 height 15
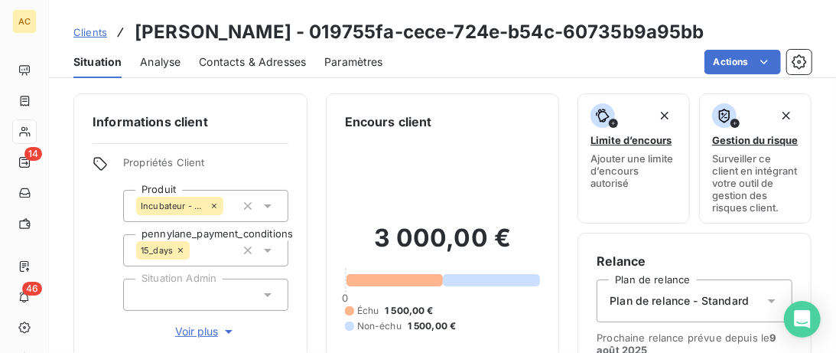
scroll to position [78, 0]
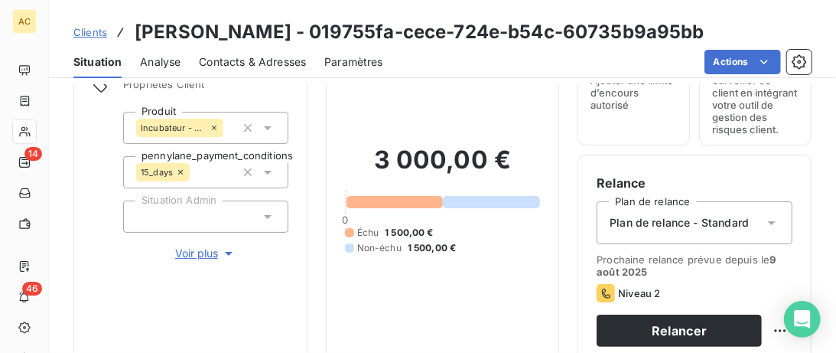
click at [185, 257] on span "Voir plus" at bounding box center [205, 253] width 61 height 15
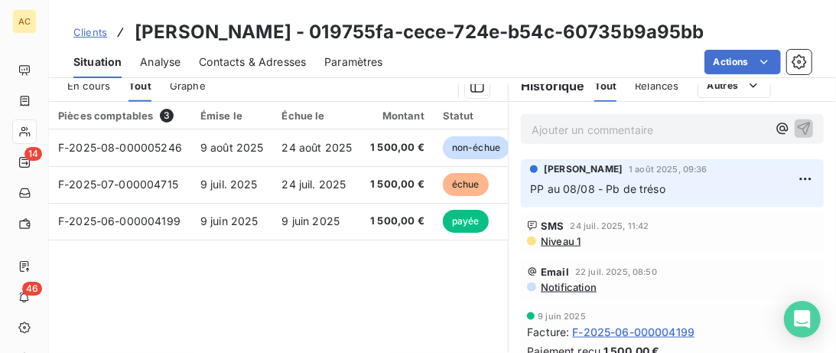
scroll to position [784, 0]
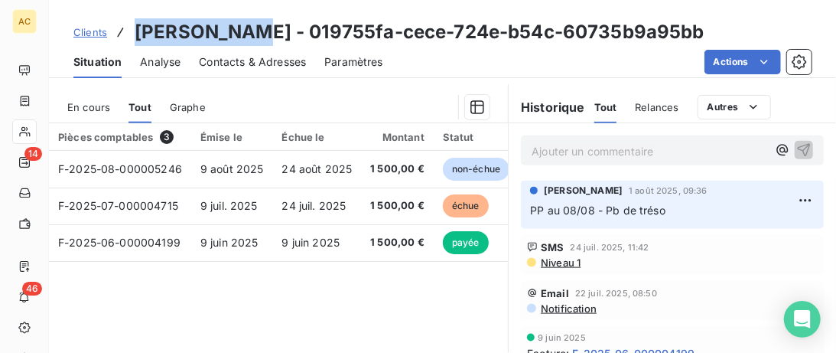
drag, startPoint x: 239, startPoint y: 28, endPoint x: 133, endPoint y: 29, distance: 105.6
click at [133, 29] on div "Clients [PERSON_NAME] - 019755fa-cece-724e-b54c-60735b9a95bb" at bounding box center [388, 32] width 631 height 28
copy h3 "[PERSON_NAME]"
click at [269, 64] on span "Contacts & Adresses" at bounding box center [252, 61] width 107 height 15
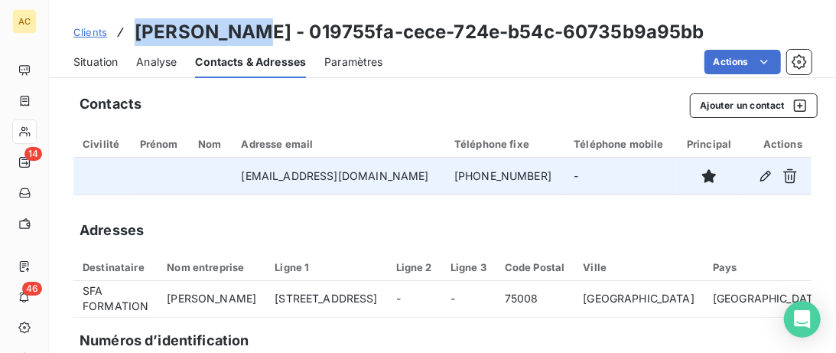
drag, startPoint x: 544, startPoint y: 174, endPoint x: 419, endPoint y: 174, distance: 125.5
click at [419, 174] on tr "[EMAIL_ADDRESS][DOMAIN_NAME] [PHONE_NUMBER] -" at bounding box center [442, 176] width 738 height 37
copy tr "[PHONE_NUMBER]"
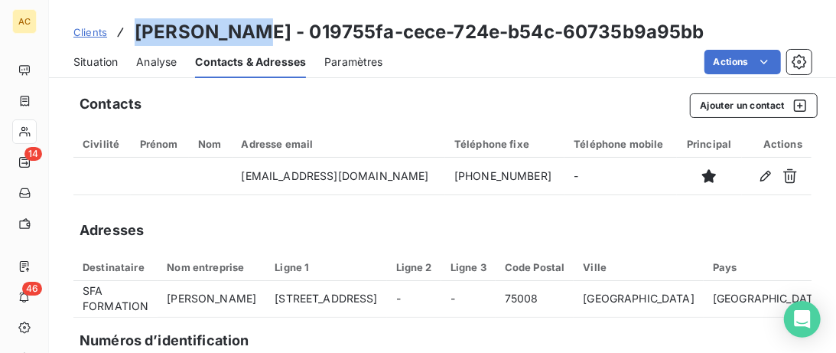
click at [103, 62] on span "Situation" at bounding box center [95, 61] width 44 height 15
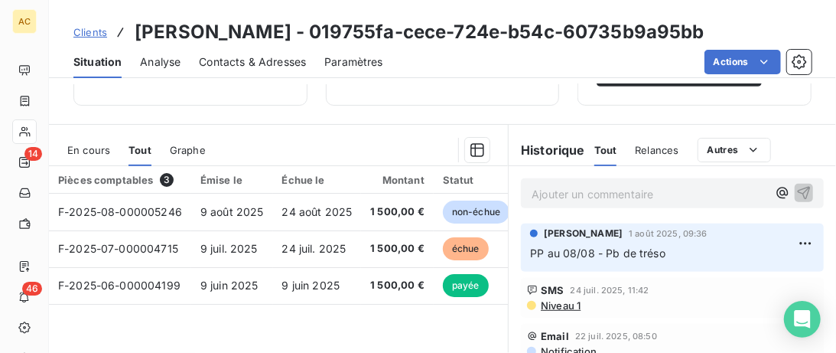
scroll to position [314, 0]
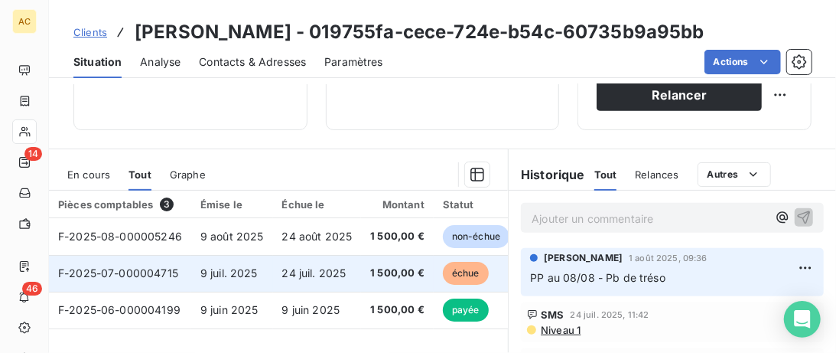
click at [285, 270] on span "24 juil. 2025" at bounding box center [314, 272] width 64 height 13
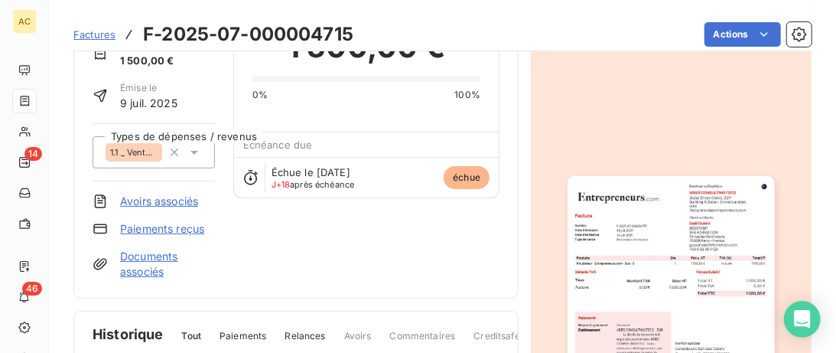
scroll to position [79, 0]
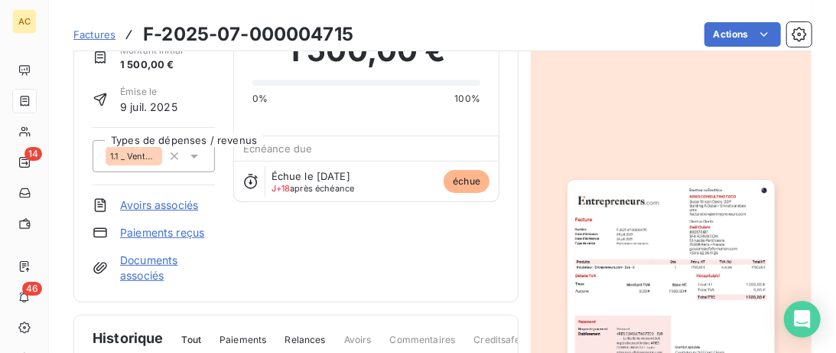
click at [179, 237] on link "Paiements reçus" at bounding box center [162, 232] width 84 height 15
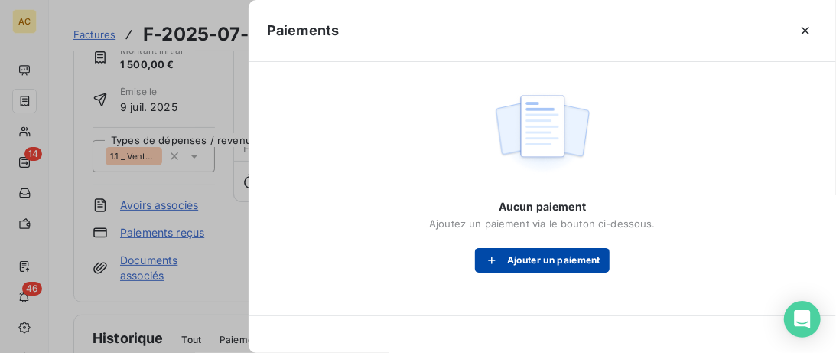
click at [520, 265] on button "Ajouter un paiement" at bounding box center [542, 260] width 135 height 24
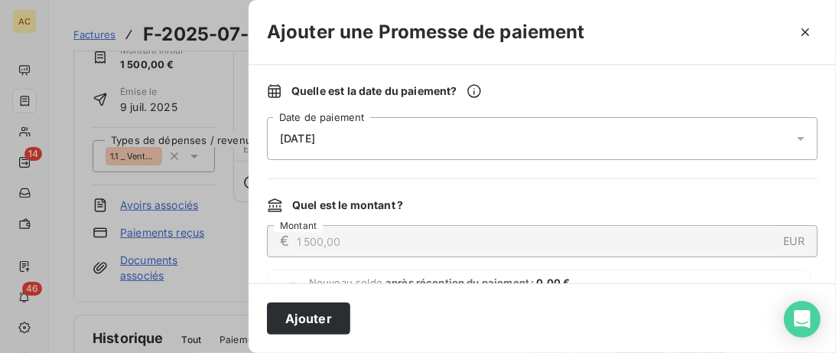
click at [490, 136] on div "[DATE]" at bounding box center [542, 138] width 551 height 43
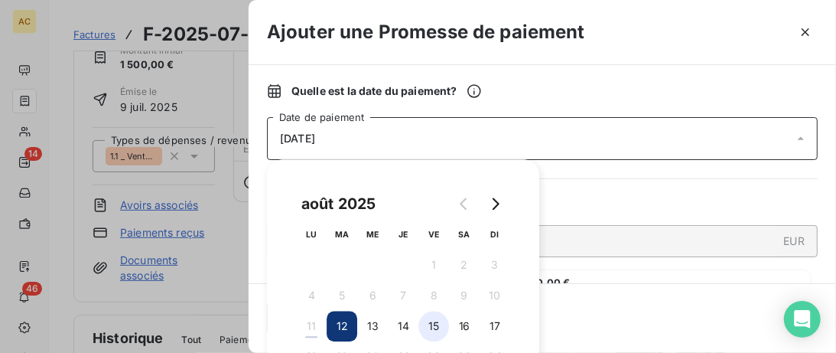
click at [439, 326] on button "15" at bounding box center [434, 326] width 31 height 31
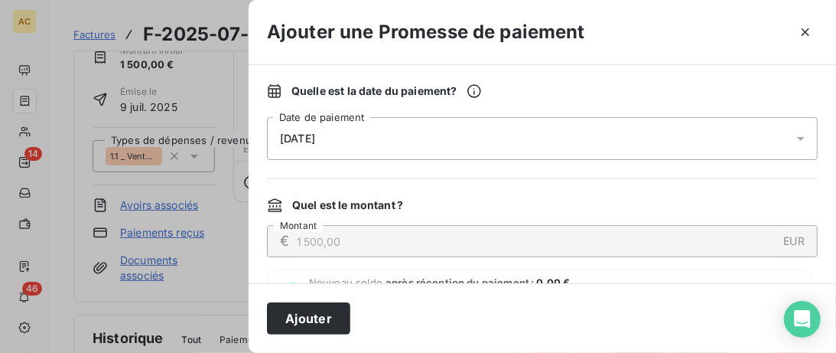
click at [599, 281] on span "Nouveau solde après réception du paiement : 0,00 € La totalité du solde restant…" at bounding box center [474, 288] width 331 height 24
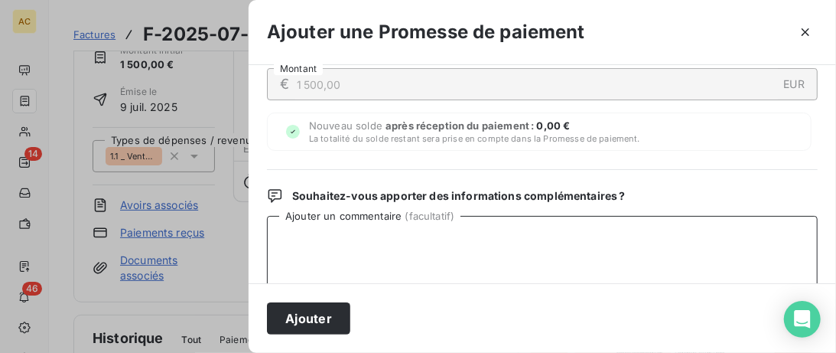
click at [347, 250] on textarea "Ajouter un commentaire ( facultatif )" at bounding box center [542, 295] width 551 height 159
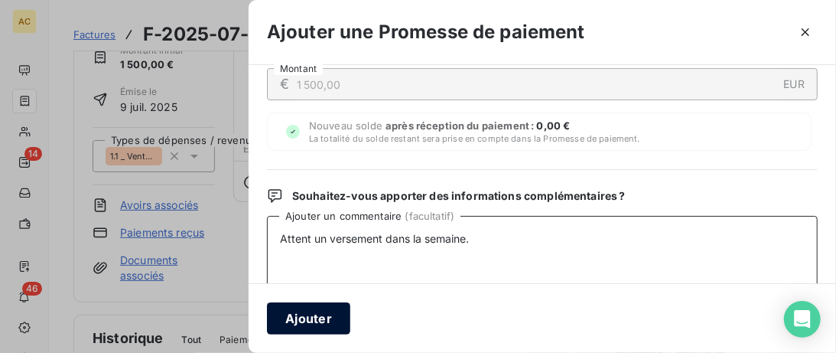
type textarea "Attent un versement dans la semaine."
click at [314, 330] on button "Ajouter" at bounding box center [308, 318] width 83 height 32
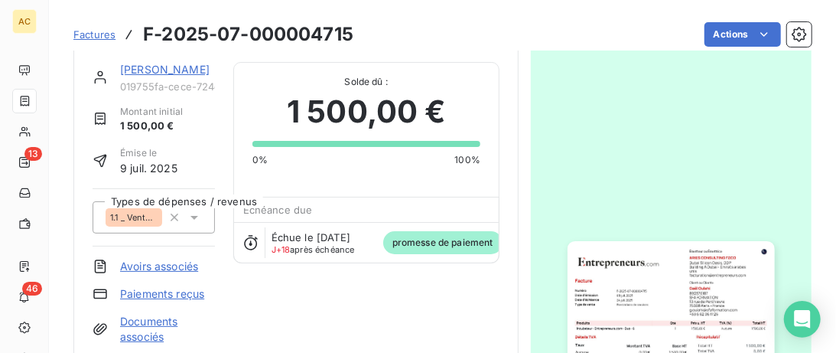
scroll to position [0, 0]
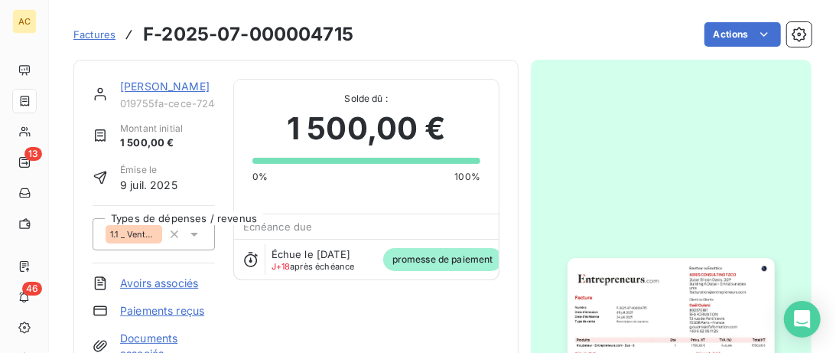
click at [138, 87] on link "[PERSON_NAME]" at bounding box center [165, 86] width 90 height 13
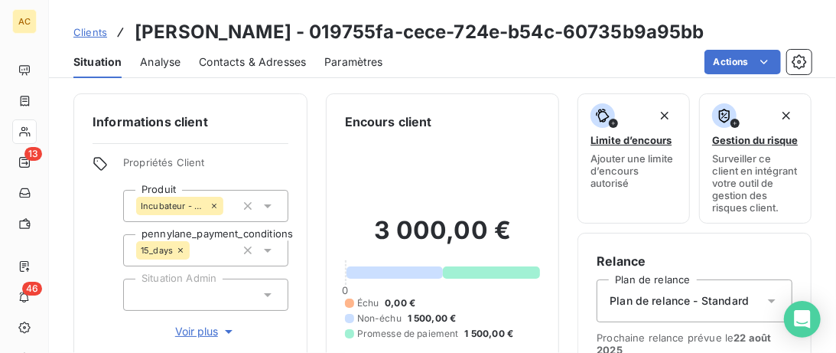
click at [83, 41] on div "Clients [PERSON_NAME] - 019755fa-cece-724e-b54c-60735b9a95bb" at bounding box center [388, 32] width 631 height 28
click at [85, 28] on span "Clients" at bounding box center [90, 32] width 34 height 12
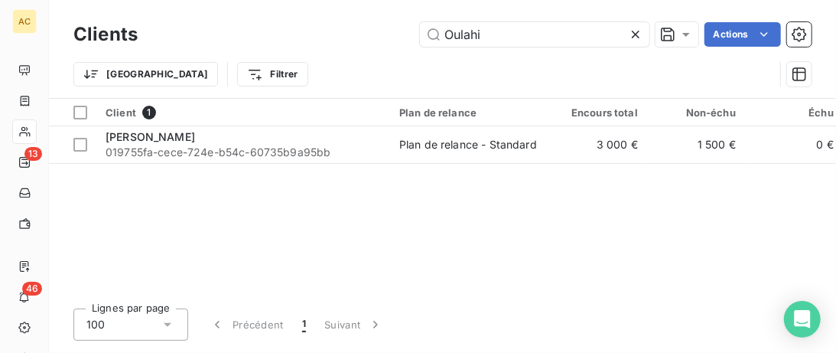
drag, startPoint x: 503, startPoint y: 43, endPoint x: 278, endPoint y: 33, distance: 225.9
click at [420, 33] on input "Oulahi" at bounding box center [535, 34] width 230 height 24
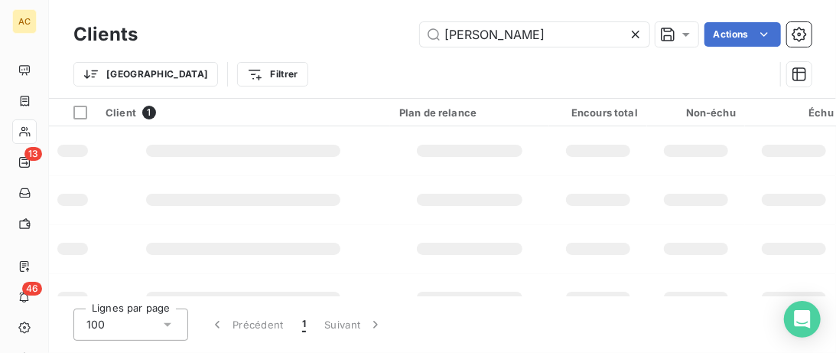
type input "[PERSON_NAME]"
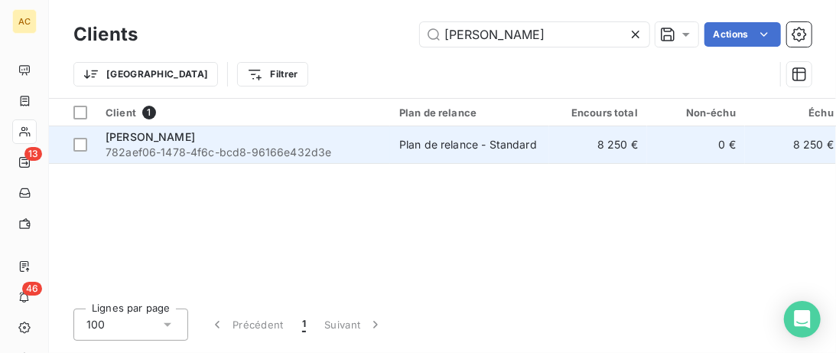
click at [308, 141] on div "[PERSON_NAME]" at bounding box center [243, 136] width 275 height 15
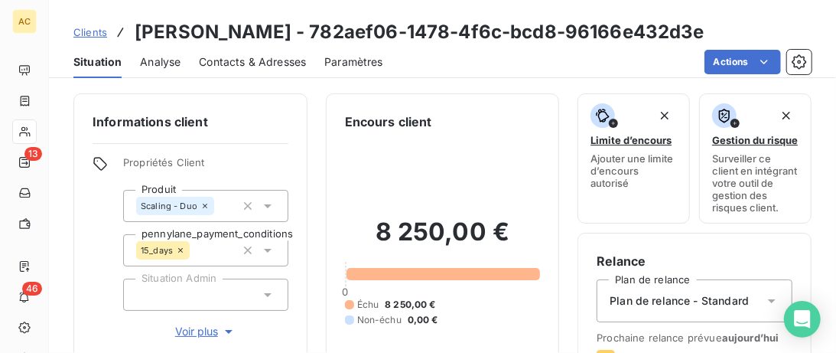
scroll to position [157, 0]
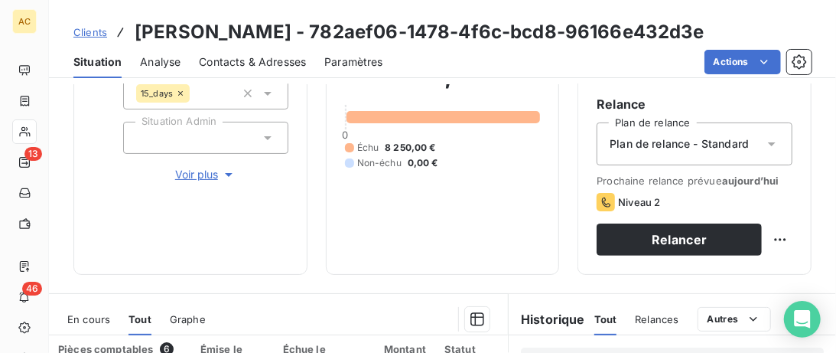
click at [212, 171] on span "Voir plus" at bounding box center [205, 174] width 61 height 15
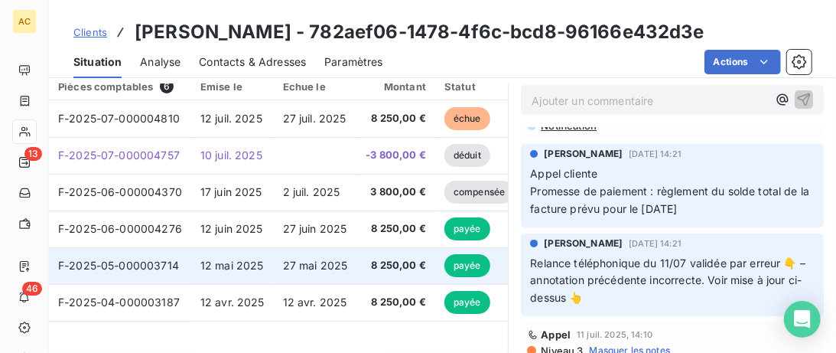
scroll to position [738, 0]
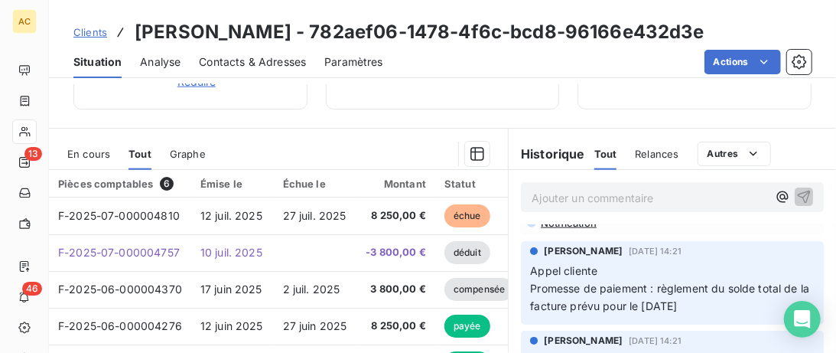
drag, startPoint x: 243, startPoint y: 64, endPoint x: 267, endPoint y: 67, distance: 23.8
click at [243, 64] on span "Contacts & Adresses" at bounding box center [252, 61] width 107 height 15
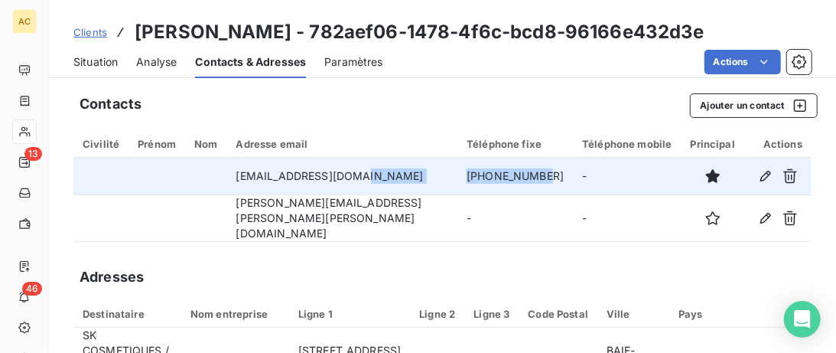
drag, startPoint x: 507, startPoint y: 174, endPoint x: 395, endPoint y: 173, distance: 111.7
click at [395, 173] on tr "[EMAIL_ADDRESS][DOMAIN_NAME] [PHONE_NUMBER] -" at bounding box center [442, 176] width 738 height 37
copy tr "[PHONE_NUMBER]"
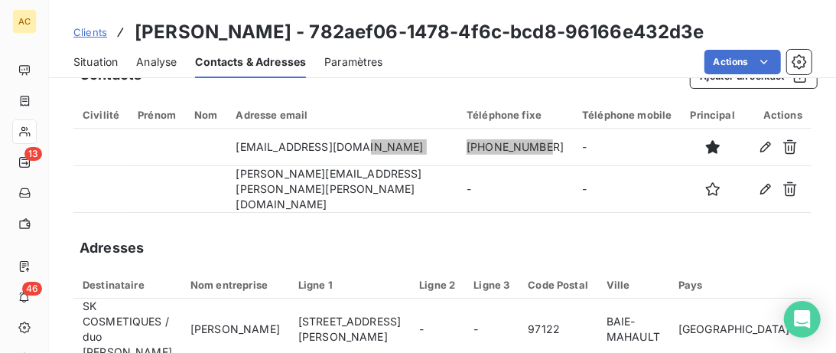
scroll to position [0, 0]
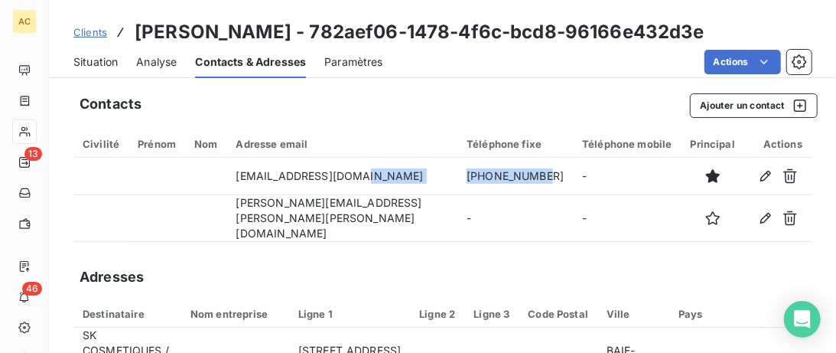
click at [100, 67] on span "Situation" at bounding box center [95, 61] width 44 height 15
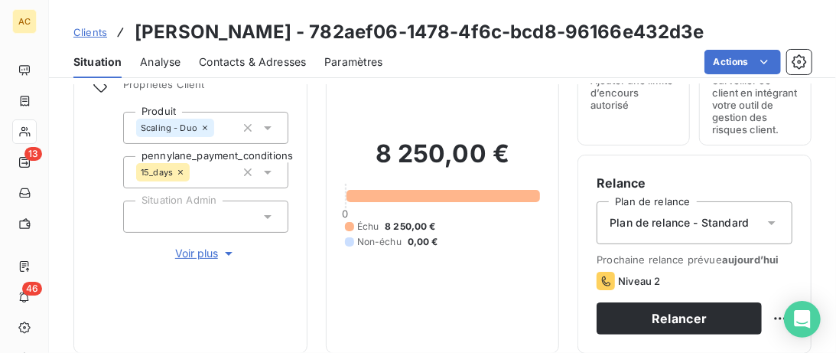
scroll to position [314, 0]
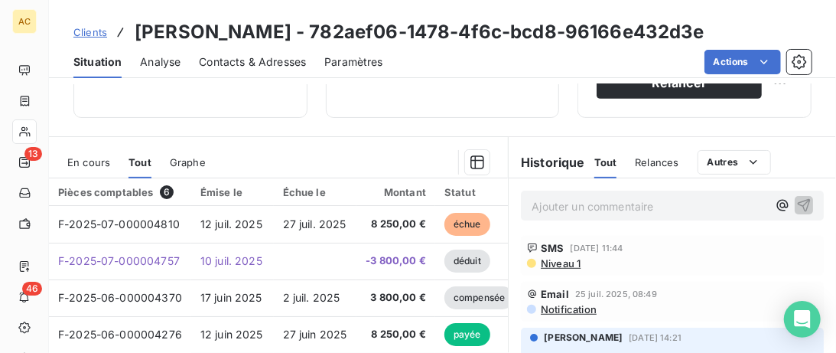
click at [83, 32] on span "Clients" at bounding box center [90, 32] width 34 height 12
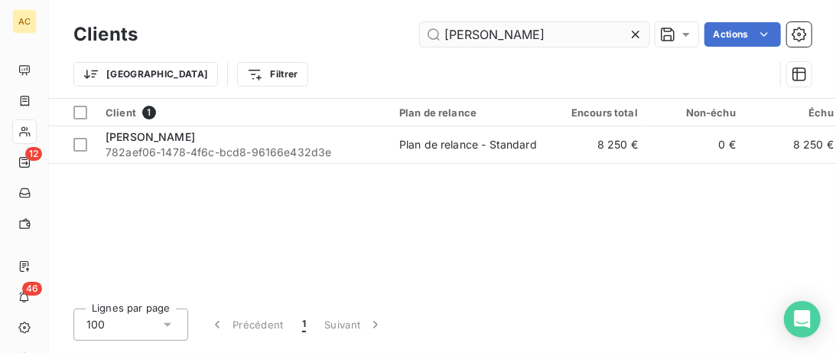
drag, startPoint x: 516, startPoint y: 61, endPoint x: 501, endPoint y: 41, distance: 25.7
click at [504, 60] on div "Trier Filtrer" at bounding box center [423, 74] width 701 height 29
drag, startPoint x: 498, startPoint y: 38, endPoint x: 372, endPoint y: 35, distance: 126.3
click at [420, 35] on input "[PERSON_NAME]" at bounding box center [535, 34] width 230 height 24
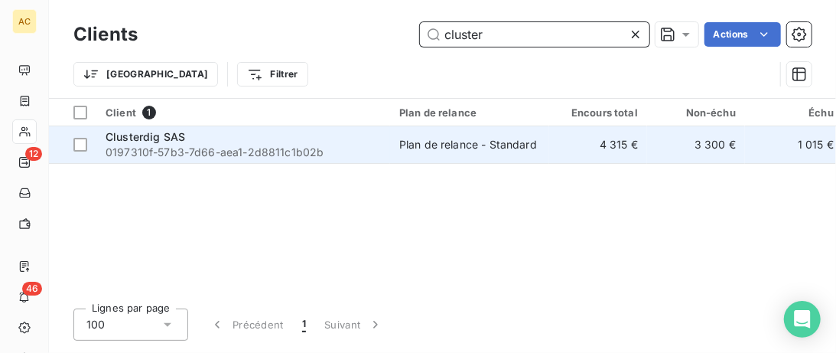
type input "cluster"
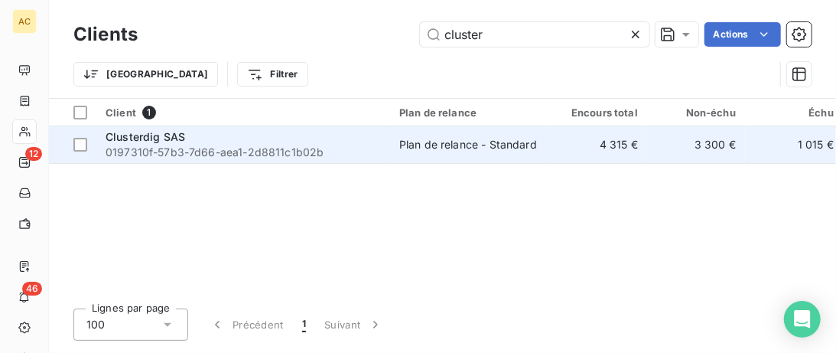
click at [315, 149] on span "0197310f-57b3-7d66-aea1-2d8811c1b02b" at bounding box center [243, 152] width 275 height 15
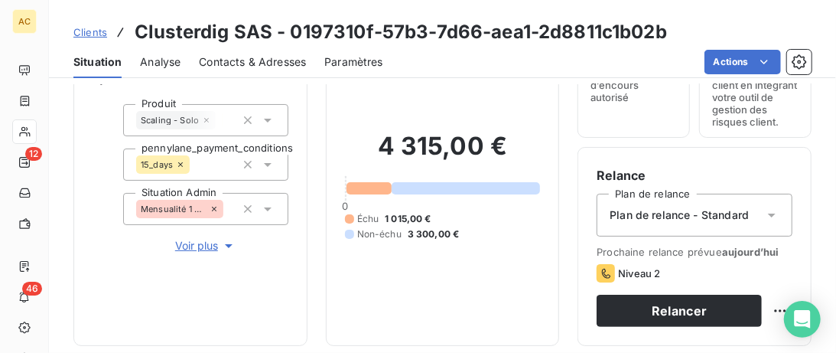
scroll to position [157, 0]
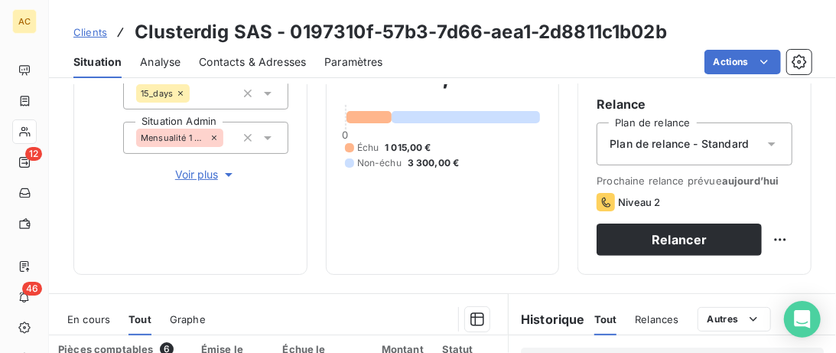
click at [215, 176] on span "Voir plus" at bounding box center [205, 174] width 61 height 15
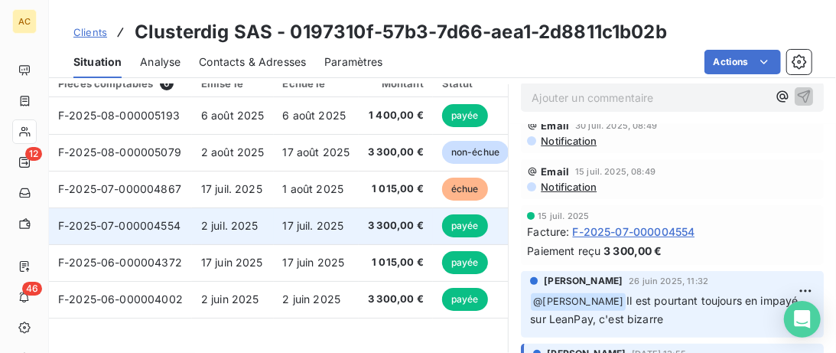
scroll to position [816, 0]
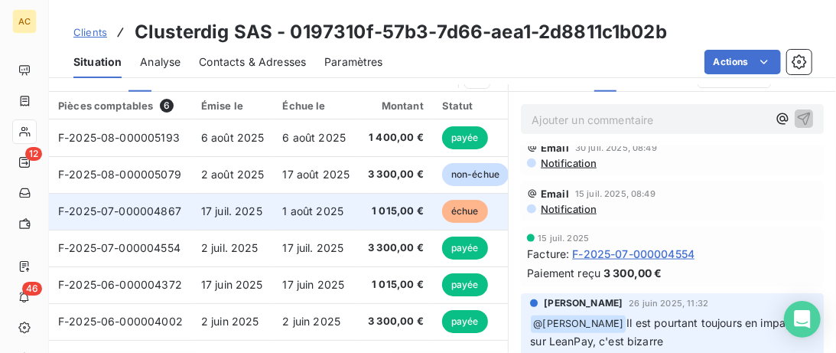
click at [205, 223] on td "17 juil. 2025" at bounding box center [233, 211] width 82 height 37
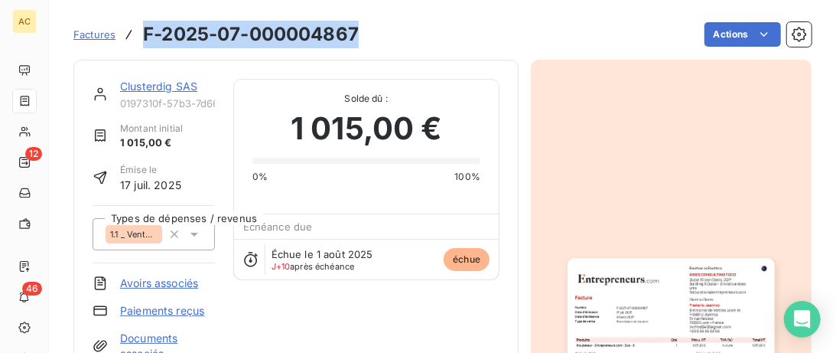
drag, startPoint x: 379, startPoint y: 37, endPoint x: 138, endPoint y: 37, distance: 241.0
click at [138, 35] on div "Factures F-2025-07-000004867 Actions" at bounding box center [442, 34] width 738 height 32
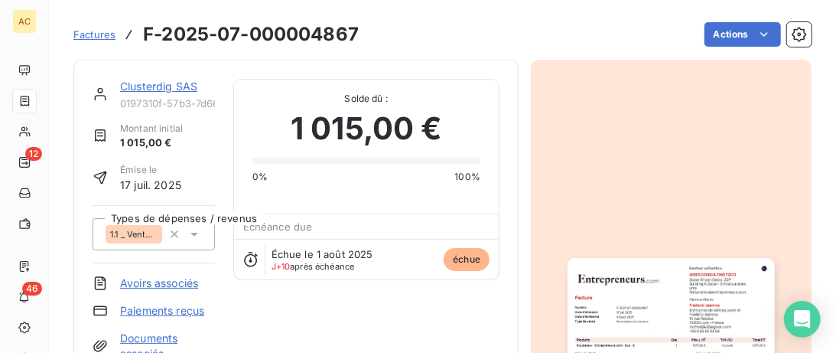
click at [148, 86] on link "Clusterdig SAS" at bounding box center [158, 86] width 77 height 13
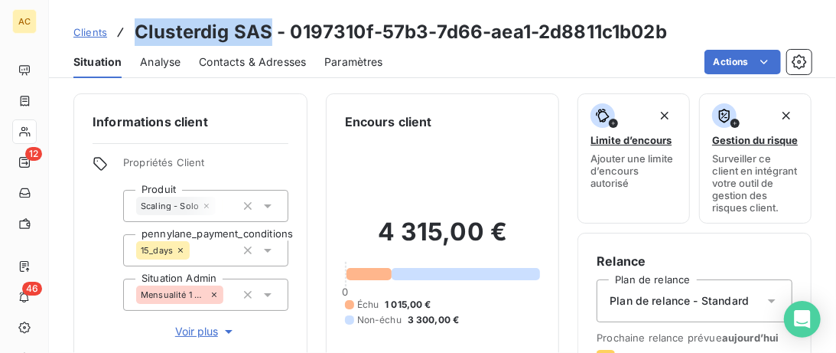
drag, startPoint x: 267, startPoint y: 29, endPoint x: 138, endPoint y: 26, distance: 128.6
click at [138, 26] on h3 "Clusterdig SAS - 0197310f-57b3-7d66-aea1-2d8811c1b02b" at bounding box center [401, 32] width 533 height 28
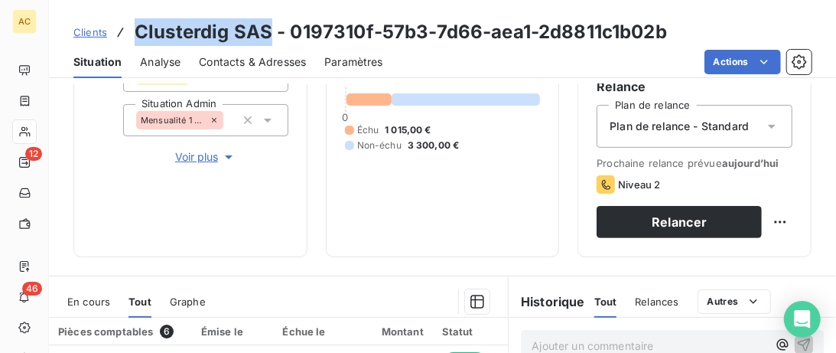
scroll to position [86, 0]
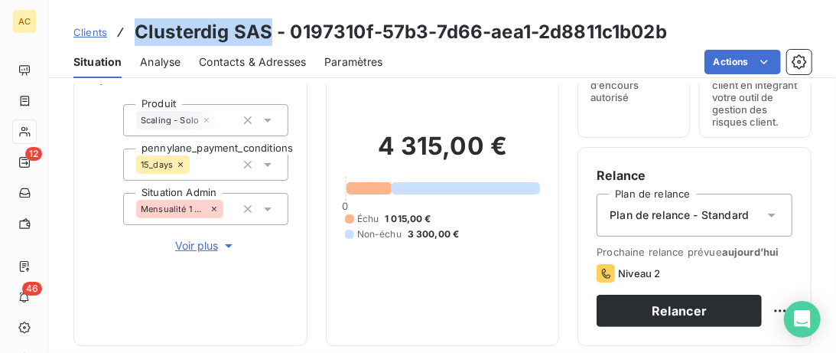
drag, startPoint x: 231, startPoint y: 64, endPoint x: 290, endPoint y: 83, distance: 62.2
click at [231, 64] on span "Contacts & Adresses" at bounding box center [252, 61] width 107 height 15
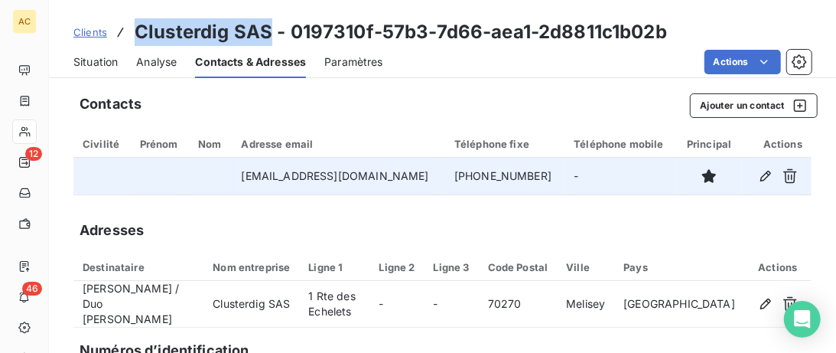
drag, startPoint x: 528, startPoint y: 176, endPoint x: 403, endPoint y: 176, distance: 124.7
click at [402, 176] on tr "[EMAIL_ADDRESS][DOMAIN_NAME] [PHONE_NUMBER] -" at bounding box center [442, 176] width 738 height 37
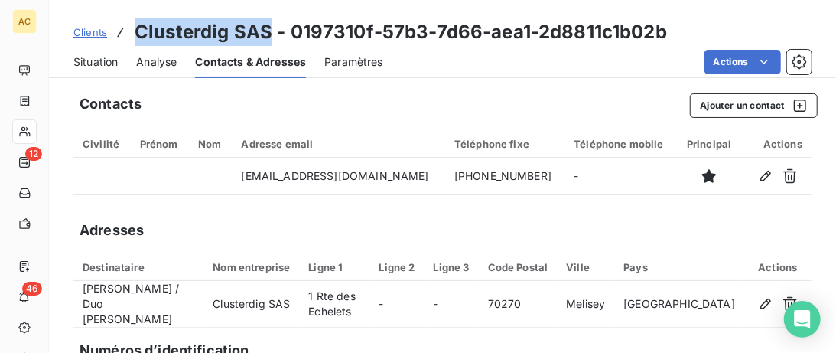
click at [96, 64] on span "Situation" at bounding box center [95, 61] width 44 height 15
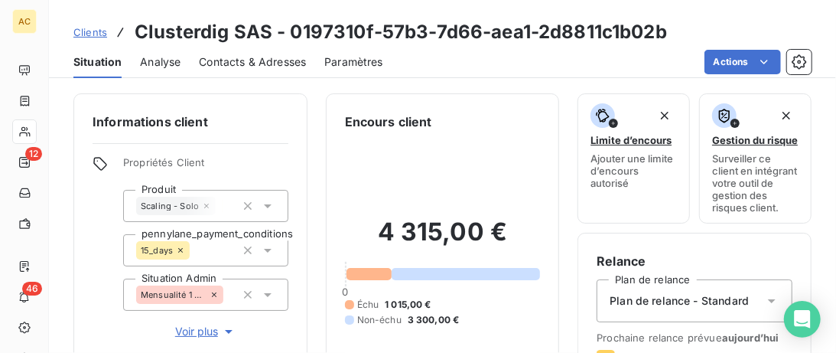
scroll to position [0, 0]
click at [223, 64] on span "Contacts & Adresses" at bounding box center [252, 61] width 107 height 15
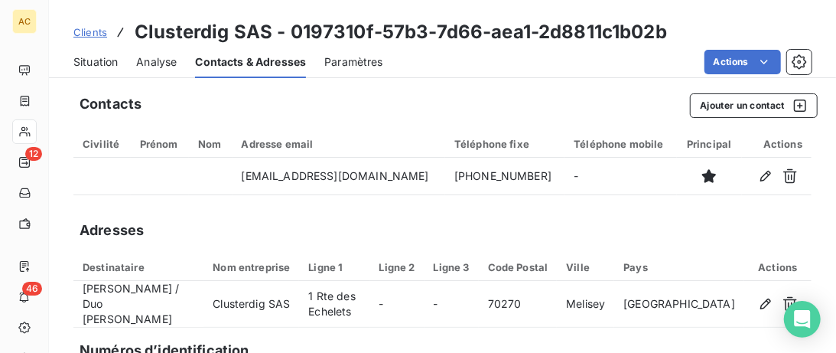
click at [92, 63] on span "Situation" at bounding box center [95, 61] width 44 height 15
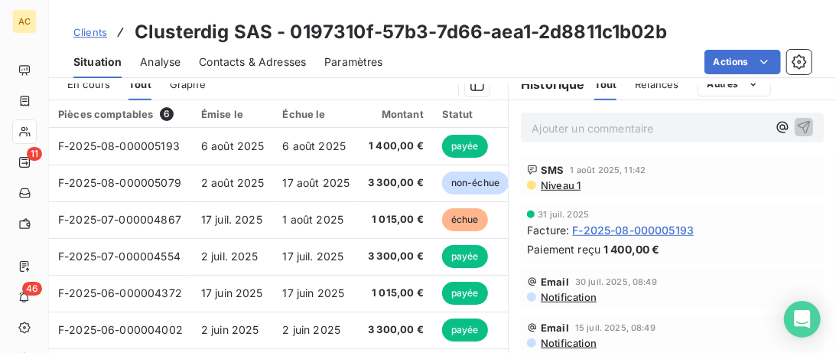
scroll to position [404, 0]
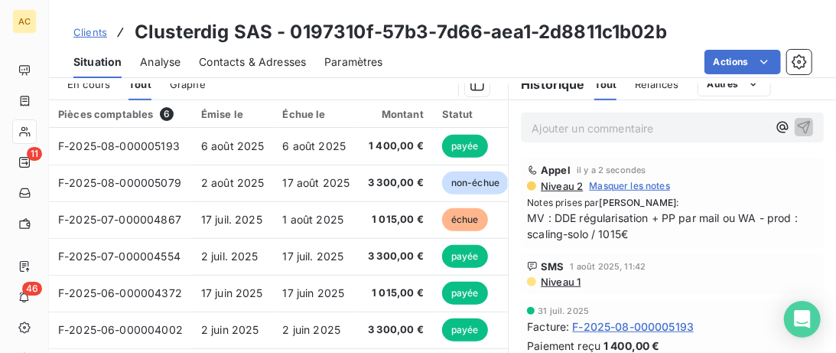
click at [85, 25] on link "Clients" at bounding box center [90, 31] width 34 height 15
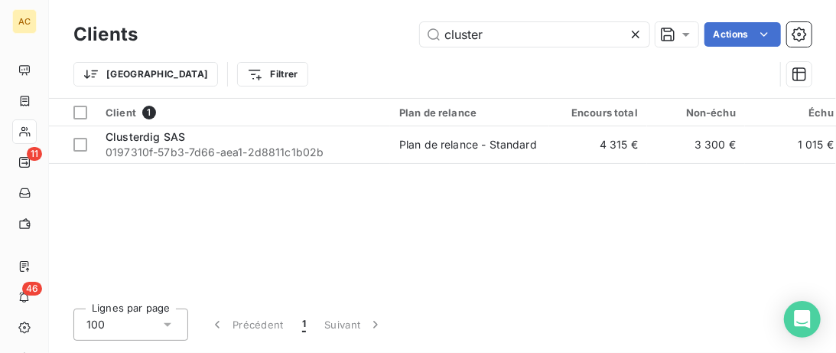
drag, startPoint x: 366, startPoint y: 34, endPoint x: 142, endPoint y: 39, distance: 223.5
click at [420, 39] on input "cluster" at bounding box center [535, 34] width 230 height 24
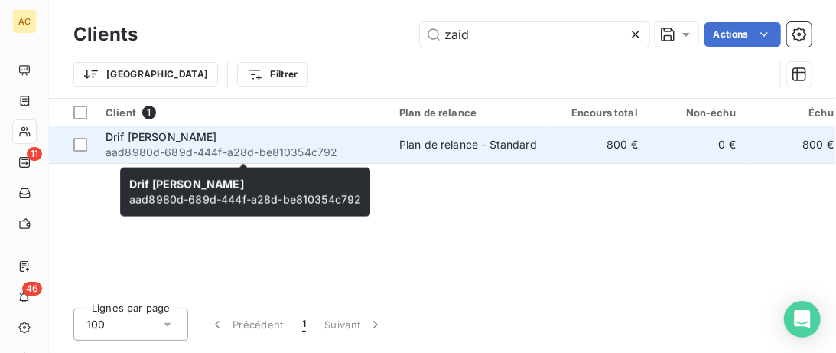
type input "zaid"
click at [187, 136] on div "Drif [PERSON_NAME]" at bounding box center [243, 136] width 275 height 15
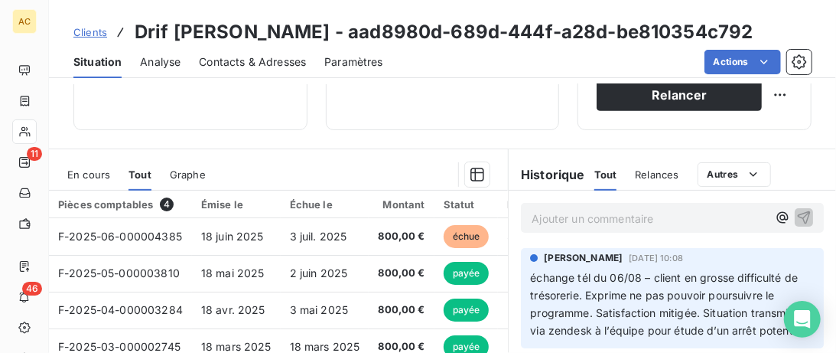
scroll to position [392, 0]
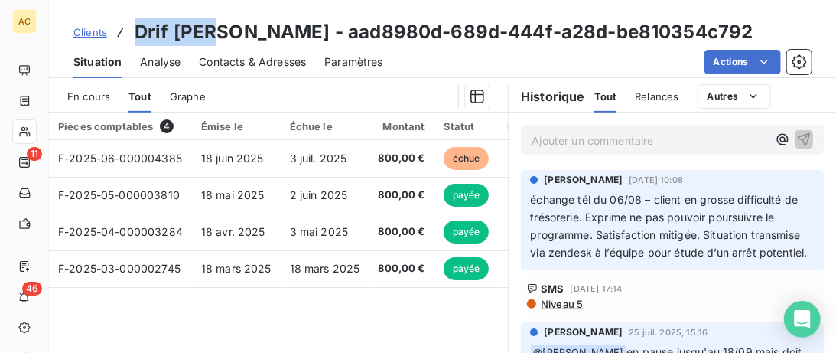
drag, startPoint x: 214, startPoint y: 34, endPoint x: 135, endPoint y: 31, distance: 79.6
click at [135, 31] on h3 "Drif [PERSON_NAME] - aad8980d-689d-444f-a28d-be810354c792" at bounding box center [444, 32] width 619 height 28
click at [105, 34] on span "Clients" at bounding box center [90, 32] width 34 height 12
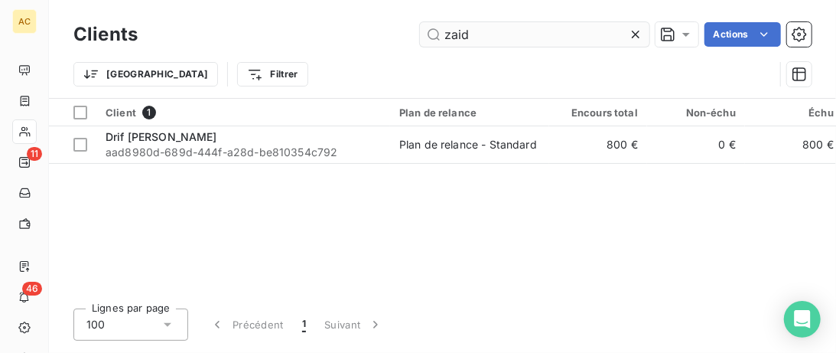
click at [420, 30] on input "zaid" at bounding box center [535, 34] width 230 height 24
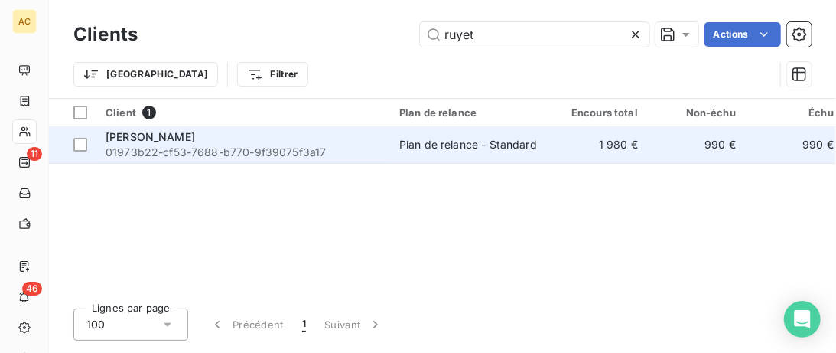
type input "ruyet"
click at [343, 135] on div "[PERSON_NAME]" at bounding box center [243, 136] width 275 height 15
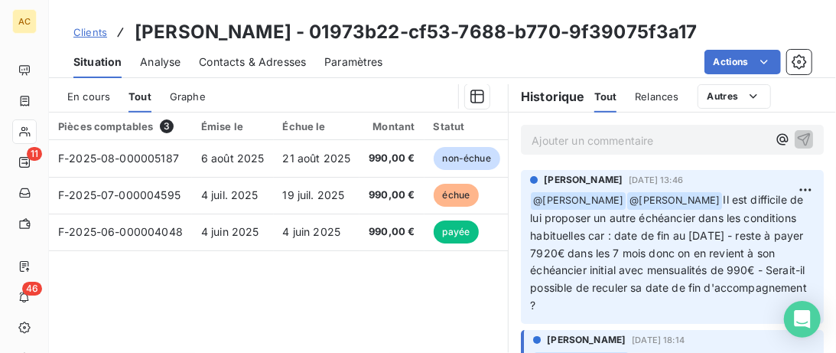
drag, startPoint x: 784, startPoint y: 285, endPoint x: 523, endPoint y: 199, distance: 273.9
click at [523, 199] on div "[PERSON_NAME] 8 août 2025, 13:46 ﻿ @ [PERSON_NAME] ﻿ @ [PERSON_NAME] Il est dif…" at bounding box center [672, 247] width 303 height 154
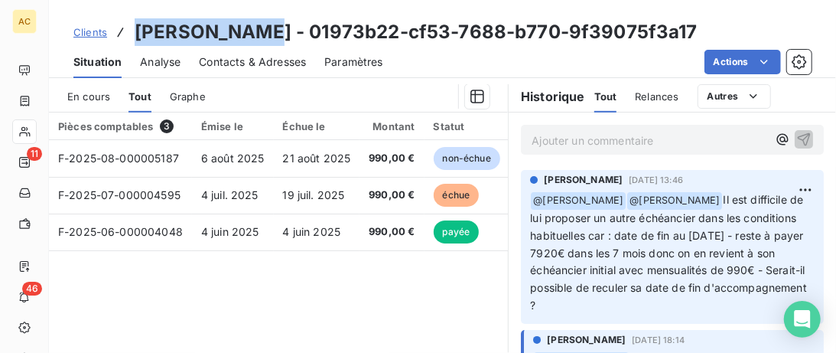
drag, startPoint x: 269, startPoint y: 34, endPoint x: 135, endPoint y: 34, distance: 134.7
click at [135, 34] on h3 "[PERSON_NAME] - 01973b22-cf53-7688-b770-9f39075f3a17" at bounding box center [416, 32] width 563 height 28
drag, startPoint x: 772, startPoint y: 290, endPoint x: 658, endPoint y: 199, distance: 145.9
click at [658, 199] on p "﻿ @ [PERSON_NAME] ﻿ @ [PERSON_NAME] Il est difficile de lui proposer un autre é…" at bounding box center [672, 252] width 285 height 123
click at [99, 28] on span "Clients" at bounding box center [90, 32] width 34 height 12
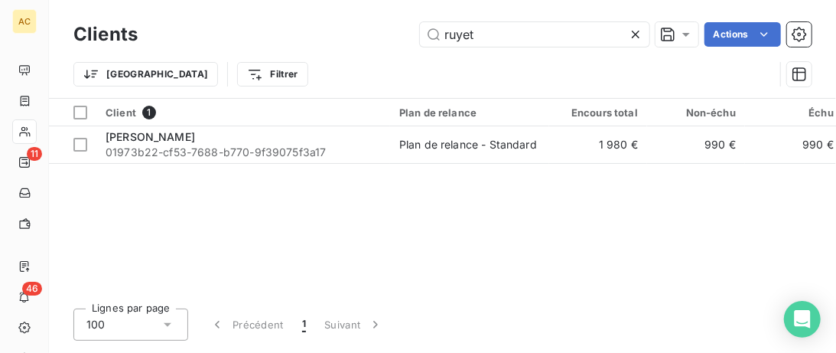
drag, startPoint x: 419, startPoint y: 38, endPoint x: 282, endPoint y: 42, distance: 136.3
click at [420, 40] on input "ruyet" at bounding box center [535, 34] width 230 height 24
type input "[PERSON_NAME]"
click at [349, 118] on div "Client 1" at bounding box center [243, 113] width 275 height 14
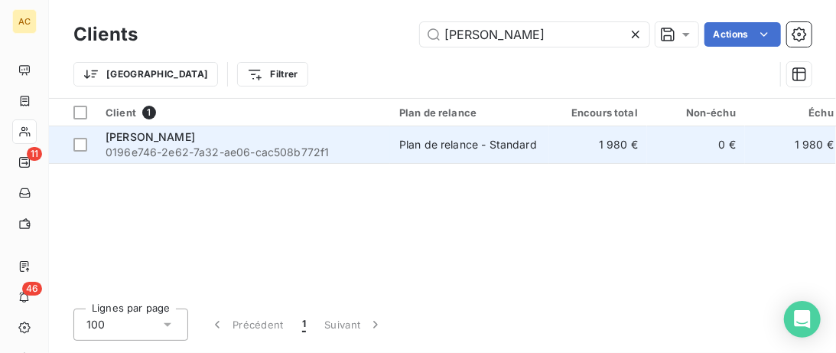
click at [346, 138] on div "[PERSON_NAME]" at bounding box center [243, 136] width 275 height 15
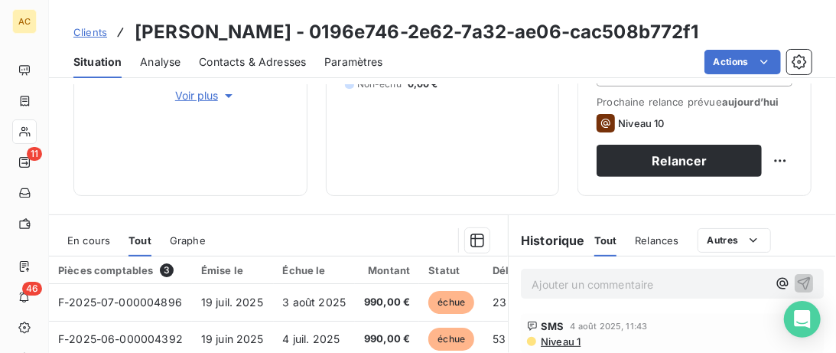
scroll to position [235, 0]
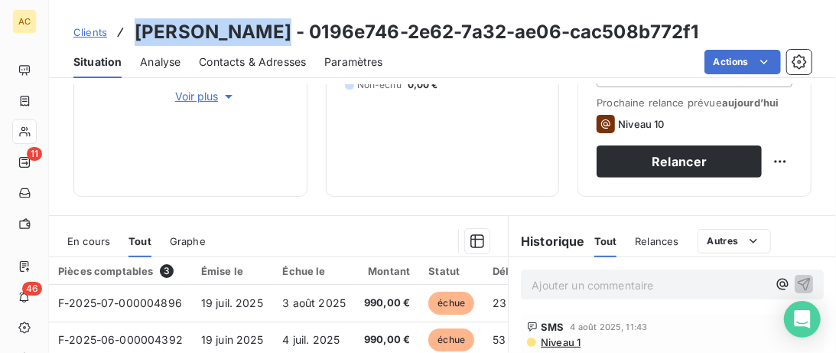
drag, startPoint x: 265, startPoint y: 36, endPoint x: 138, endPoint y: 34, distance: 127.0
click at [138, 34] on h3 "[PERSON_NAME] - 0196e746-2e62-7a32-ae06-cac508b772f1" at bounding box center [417, 32] width 565 height 28
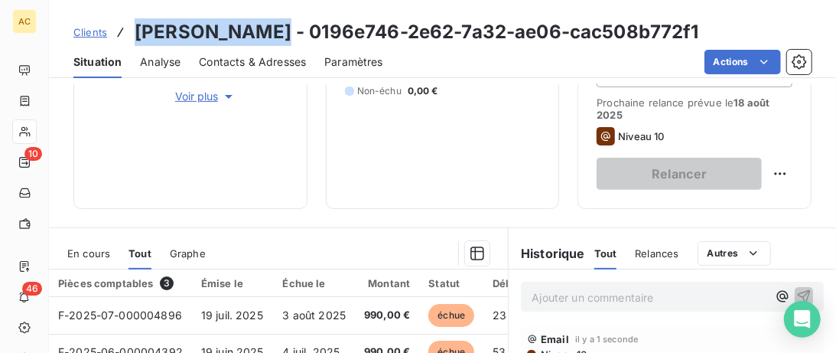
click at [88, 34] on span "Clients" at bounding box center [90, 32] width 34 height 12
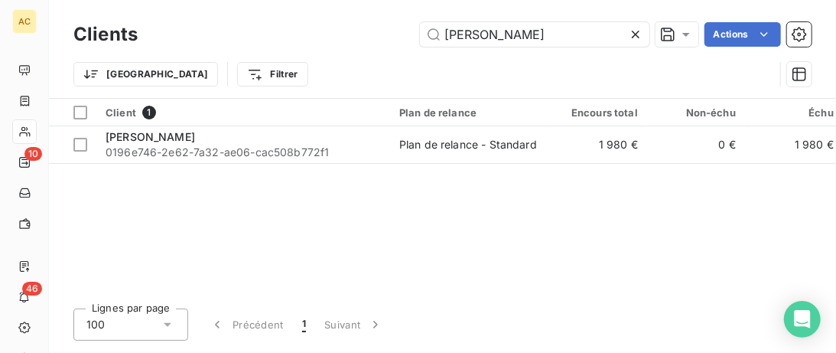
drag, startPoint x: 530, startPoint y: 40, endPoint x: 287, endPoint y: 35, distance: 243.4
click at [420, 35] on input "[PERSON_NAME]" at bounding box center [535, 34] width 230 height 24
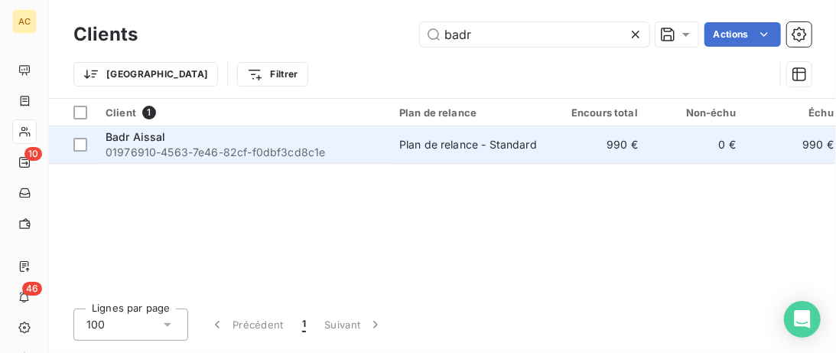
type input "badr"
click at [152, 149] on span "01976910-4563-7e46-82cf-f0dbf3cd8c1e" at bounding box center [243, 152] width 275 height 15
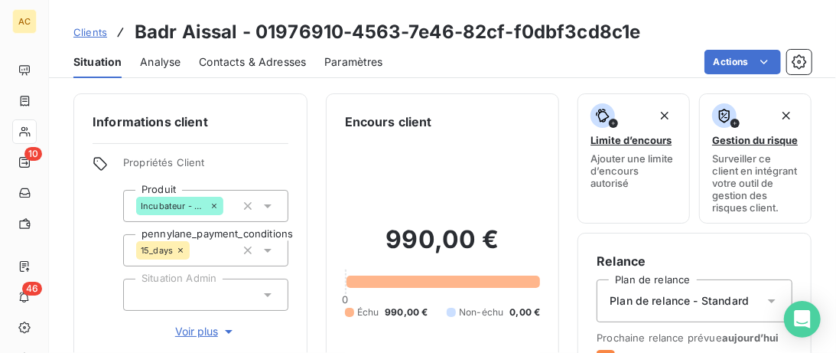
click at [259, 67] on span "Contacts & Adresses" at bounding box center [252, 61] width 107 height 15
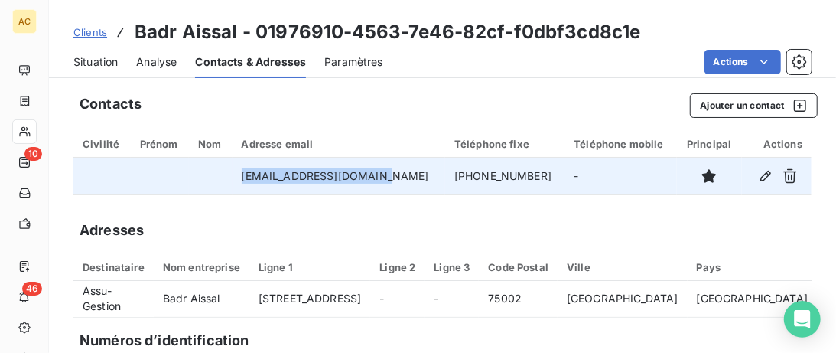
drag, startPoint x: 370, startPoint y: 176, endPoint x: 246, endPoint y: 176, distance: 124.0
click at [246, 176] on td "[EMAIL_ADDRESS][DOMAIN_NAME]" at bounding box center [339, 176] width 213 height 37
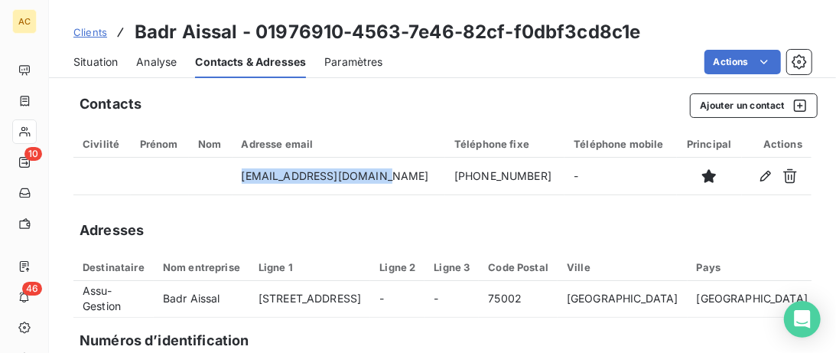
click at [86, 64] on span "Situation" at bounding box center [95, 61] width 44 height 15
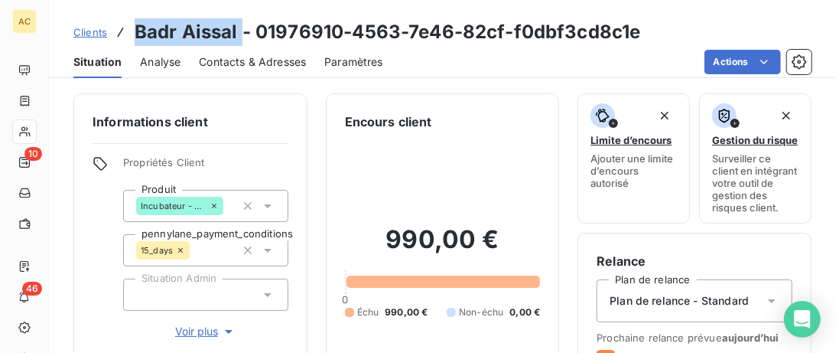
drag, startPoint x: 239, startPoint y: 34, endPoint x: 128, endPoint y: 34, distance: 110.9
click at [128, 34] on div "Clients Badr Aissal - 01976910-4563-7e46-82cf-f0dbf3cd8c1e" at bounding box center [357, 32] width 568 height 28
click at [213, 333] on span "Voir plus" at bounding box center [205, 331] width 61 height 15
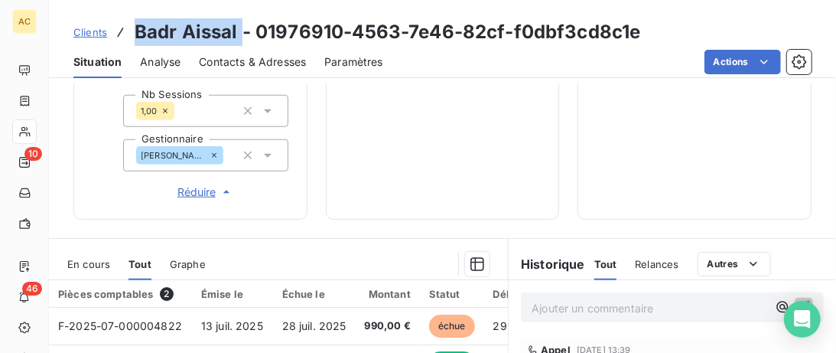
scroll to position [705, 0]
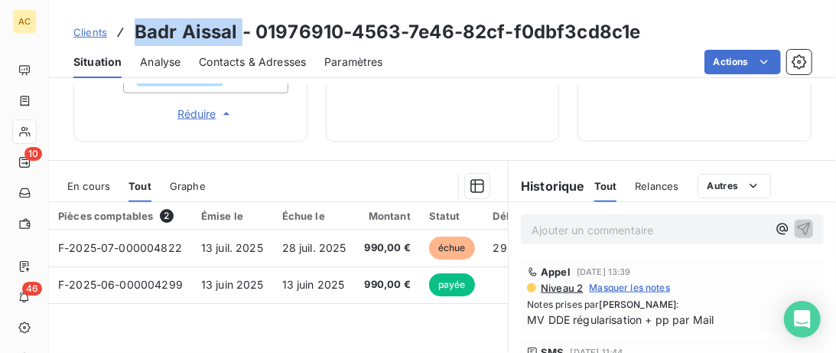
click at [264, 63] on span "Contacts & Adresses" at bounding box center [252, 61] width 107 height 15
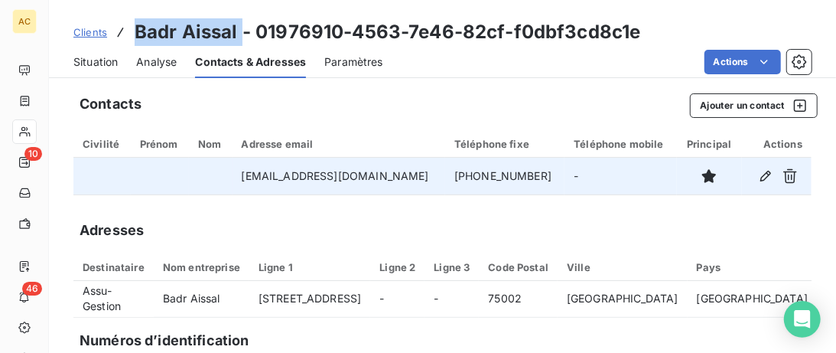
drag, startPoint x: 510, startPoint y: 175, endPoint x: 394, endPoint y: 175, distance: 115.5
click at [394, 175] on tr "[EMAIL_ADDRESS][DOMAIN_NAME] [PHONE_NUMBER] -" at bounding box center [442, 176] width 738 height 37
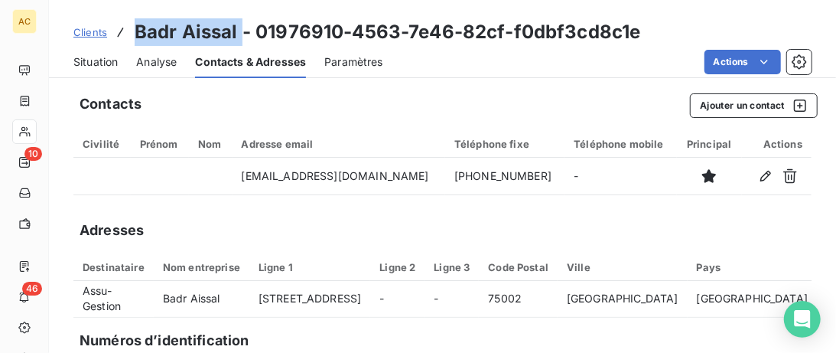
click at [102, 62] on span "Situation" at bounding box center [95, 61] width 44 height 15
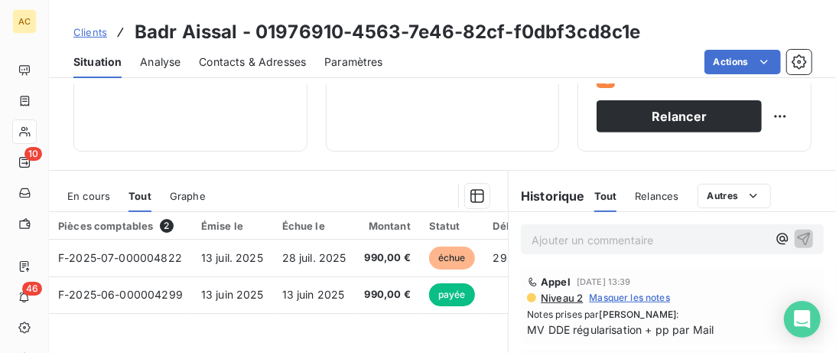
scroll to position [314, 0]
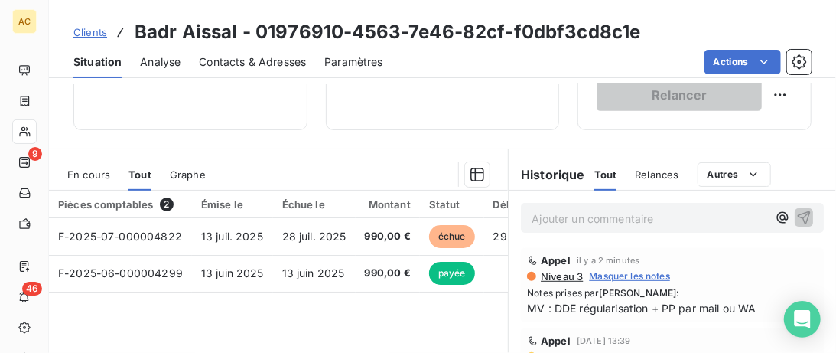
click at [89, 31] on span "Clients" at bounding box center [90, 32] width 34 height 12
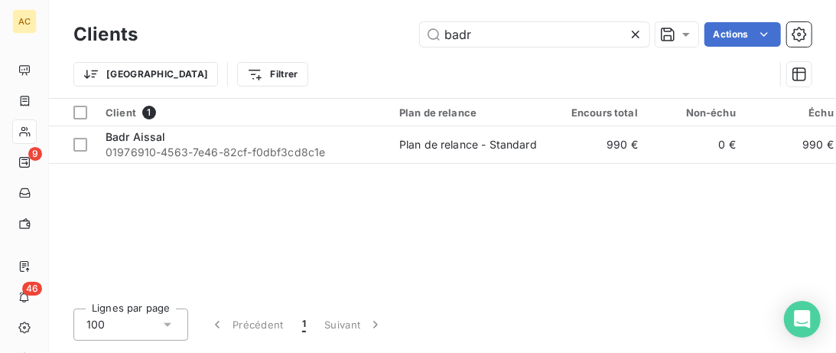
drag, startPoint x: 460, startPoint y: 36, endPoint x: 287, endPoint y: 29, distance: 173.1
click at [420, 36] on input "badr" at bounding box center [535, 34] width 230 height 24
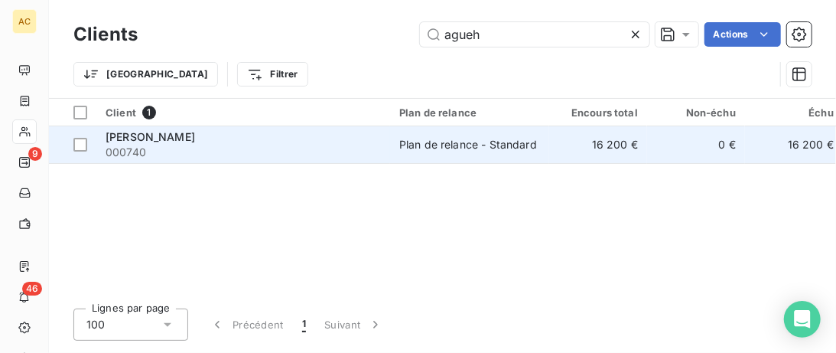
type input "agueh"
click at [297, 158] on span "000740" at bounding box center [243, 152] width 275 height 15
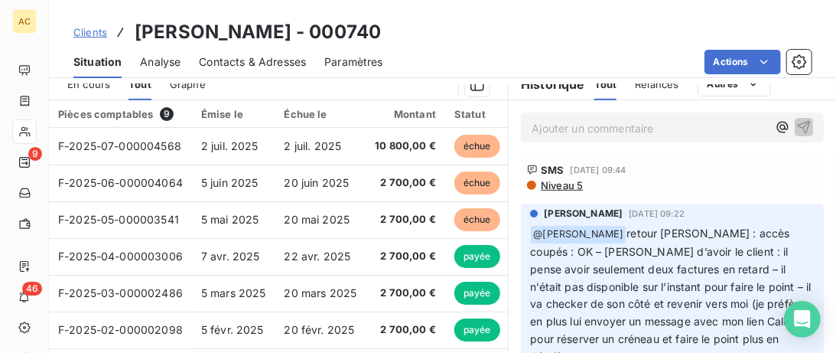
scroll to position [78, 0]
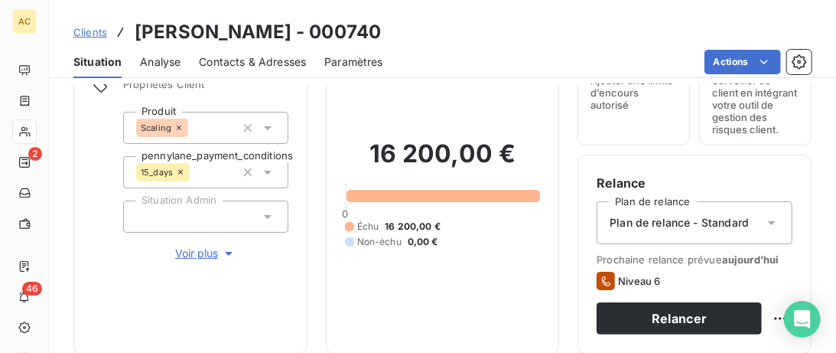
click at [90, 40] on link "Clients" at bounding box center [90, 31] width 34 height 15
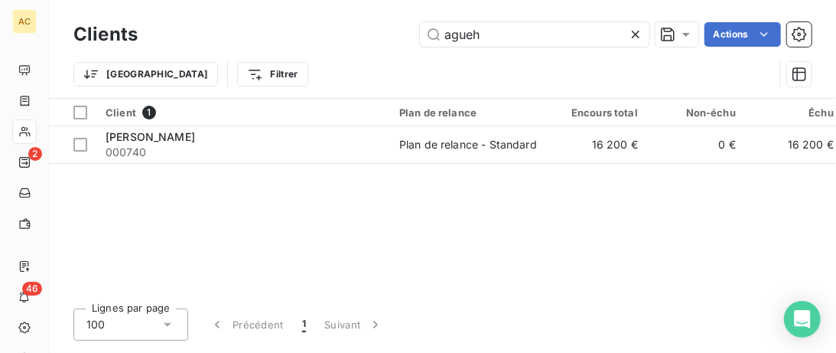
drag, startPoint x: 483, startPoint y: 34, endPoint x: 354, endPoint y: 29, distance: 128.7
click at [420, 35] on input "agueh" at bounding box center [535, 34] width 230 height 24
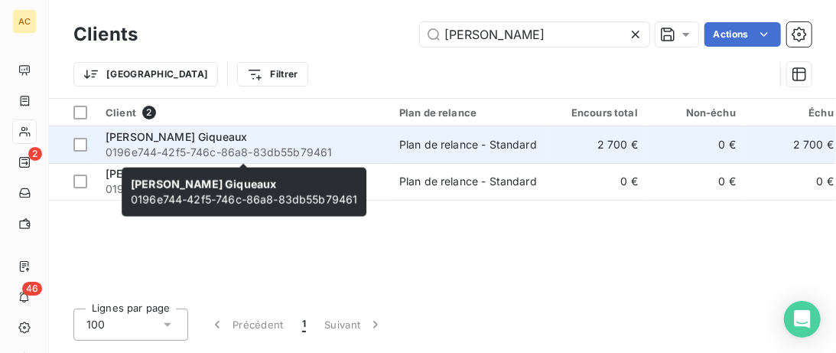
type input "[PERSON_NAME]"
click at [314, 146] on span "0196e744-42f5-746c-86a8-83db55b79461" at bounding box center [243, 152] width 275 height 15
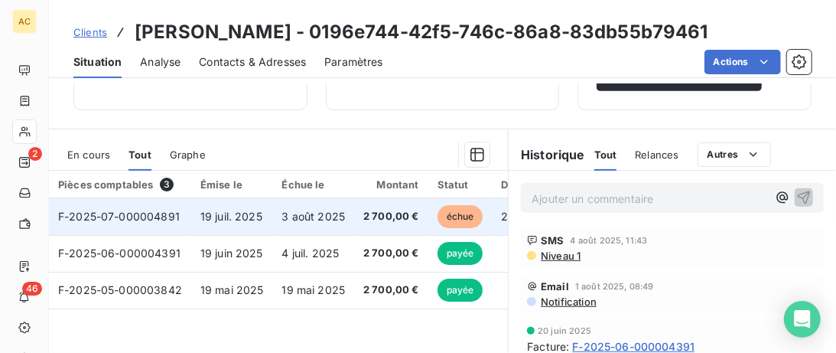
scroll to position [321, 0]
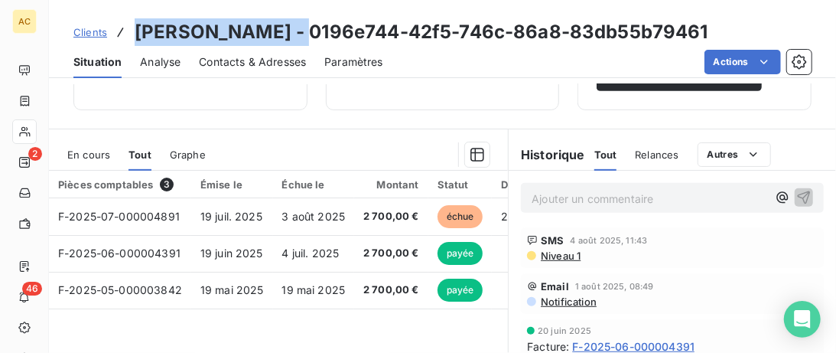
drag, startPoint x: 295, startPoint y: 35, endPoint x: 128, endPoint y: 39, distance: 166.9
click at [128, 39] on div "Clients [PERSON_NAME] Giqueaux - 0196e744-42f5-746c-86a8-83db55b79461" at bounding box center [390, 32] width 635 height 28
click at [86, 31] on span "Clients" at bounding box center [90, 32] width 34 height 12
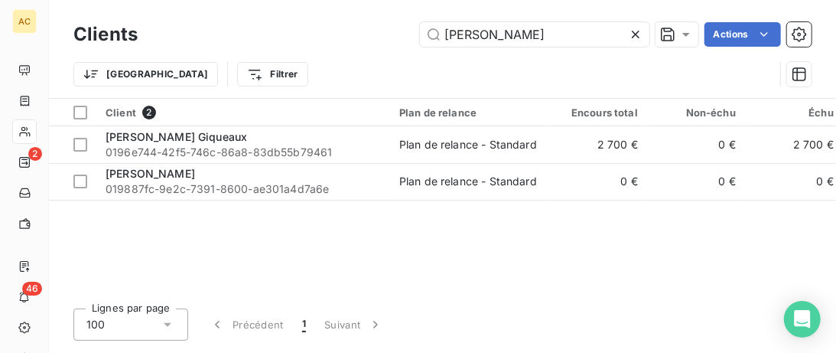
drag, startPoint x: 428, startPoint y: 34, endPoint x: 253, endPoint y: 37, distance: 175.2
click at [420, 34] on input "[PERSON_NAME]" at bounding box center [535, 34] width 230 height 24
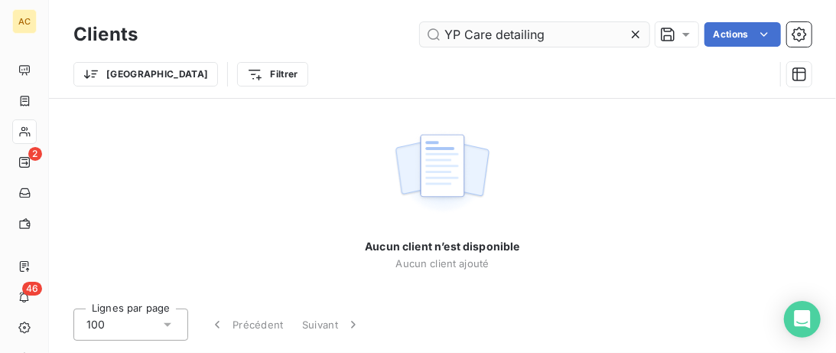
drag, startPoint x: 560, startPoint y: 34, endPoint x: 497, endPoint y: 35, distance: 62.8
click at [494, 35] on input "YP Care detailing" at bounding box center [535, 34] width 230 height 24
type input "Y"
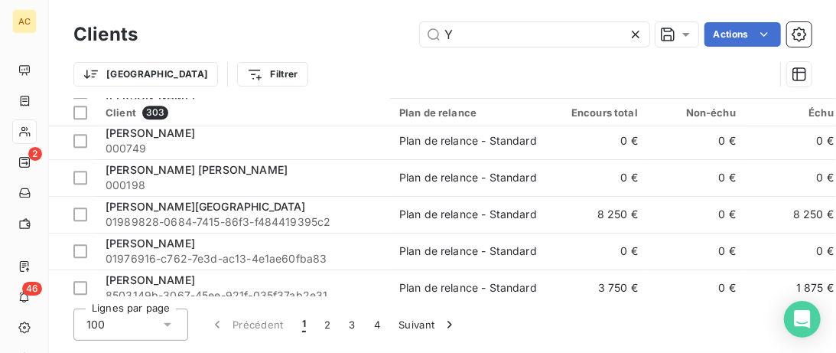
scroll to position [2353, 0]
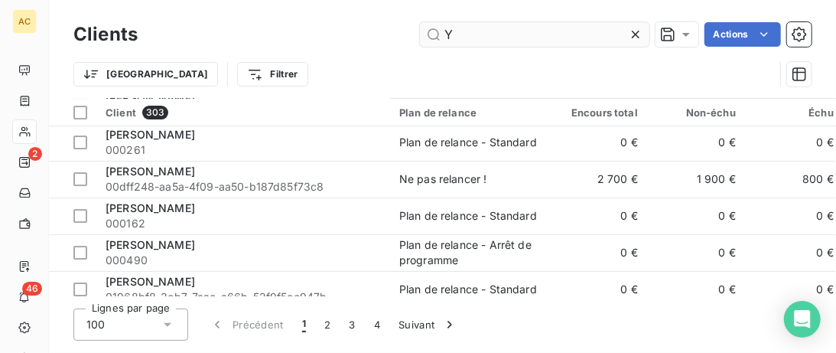
drag, startPoint x: 471, startPoint y: 35, endPoint x: 410, endPoint y: 35, distance: 60.4
click at [420, 35] on input "Y" at bounding box center [535, 34] width 230 height 24
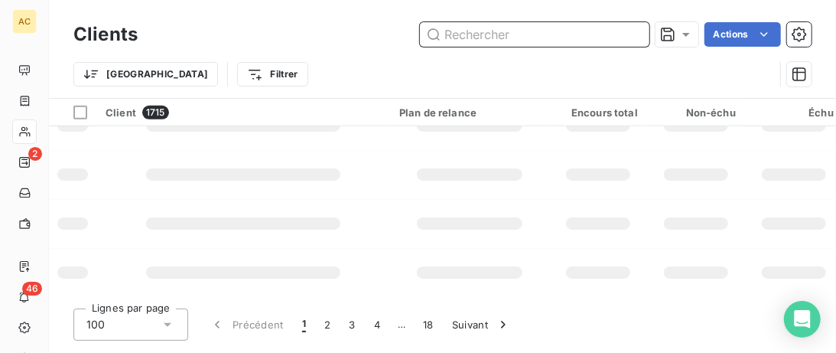
click at [461, 32] on input "text" at bounding box center [535, 34] width 230 height 24
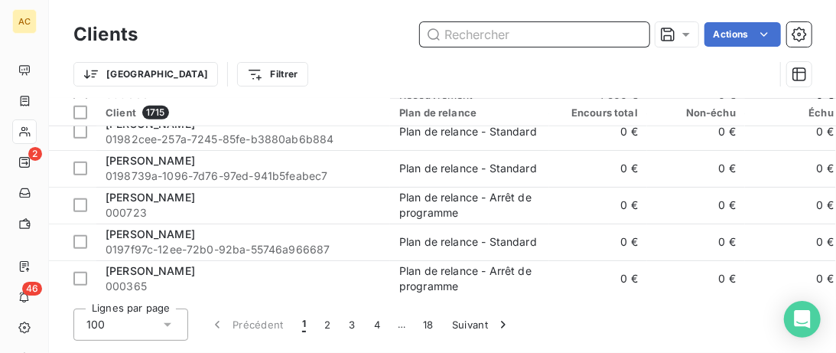
paste input "[EMAIL_ADDRESS][DOMAIN_NAME]"
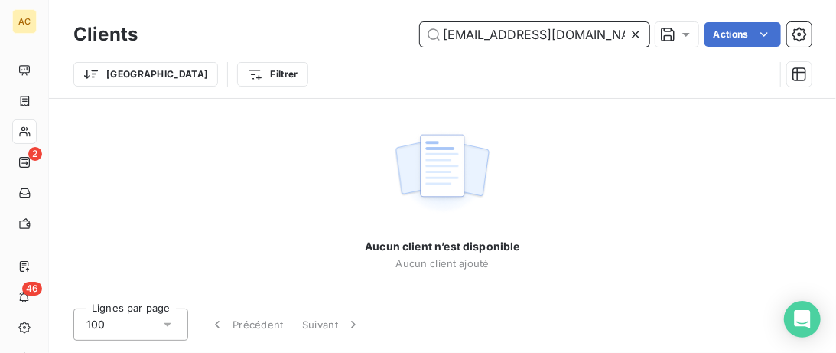
type input "[EMAIL_ADDRESS][DOMAIN_NAME]"
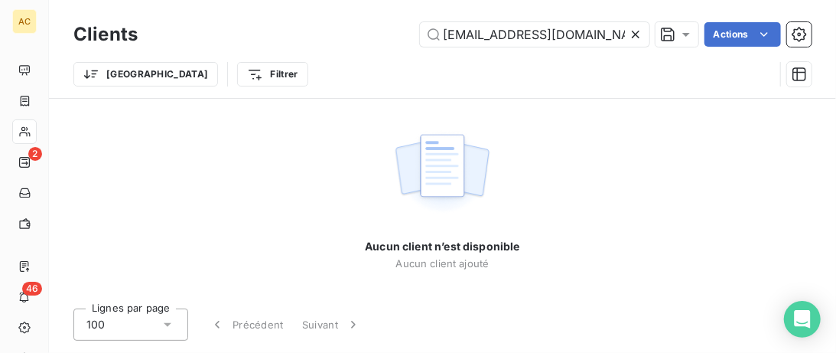
click at [632, 37] on icon at bounding box center [636, 35] width 8 height 8
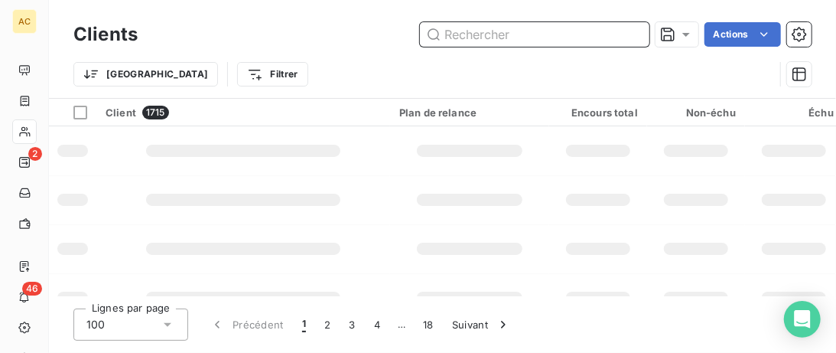
click at [510, 34] on input "text" at bounding box center [535, 34] width 230 height 24
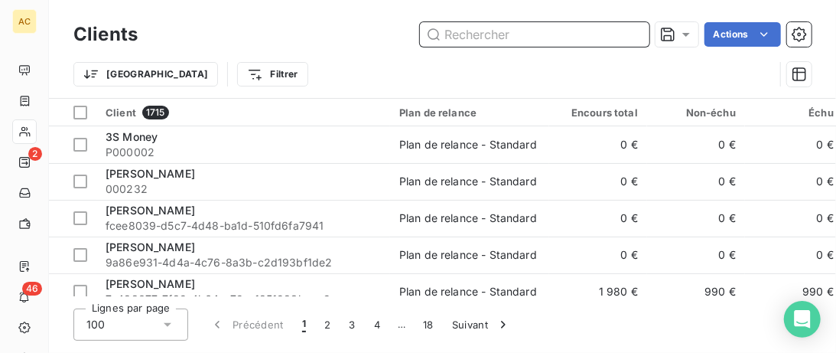
click at [474, 31] on input "text" at bounding box center [535, 34] width 230 height 24
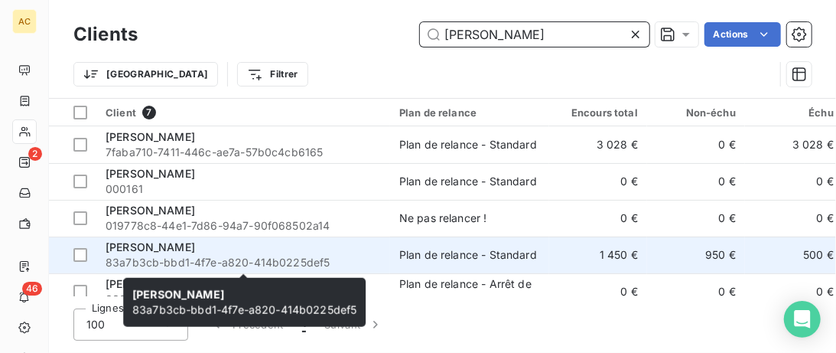
type input "[PERSON_NAME]"
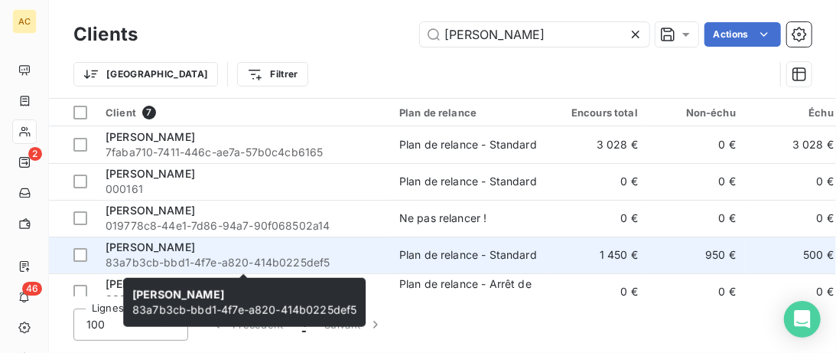
click at [331, 252] on div "[PERSON_NAME]" at bounding box center [243, 246] width 275 height 15
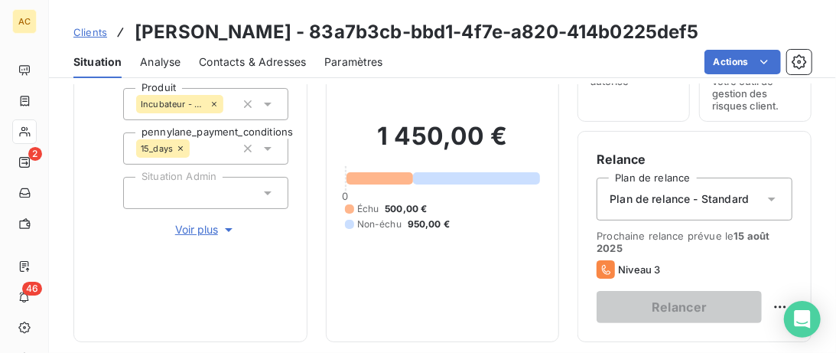
scroll to position [78, 0]
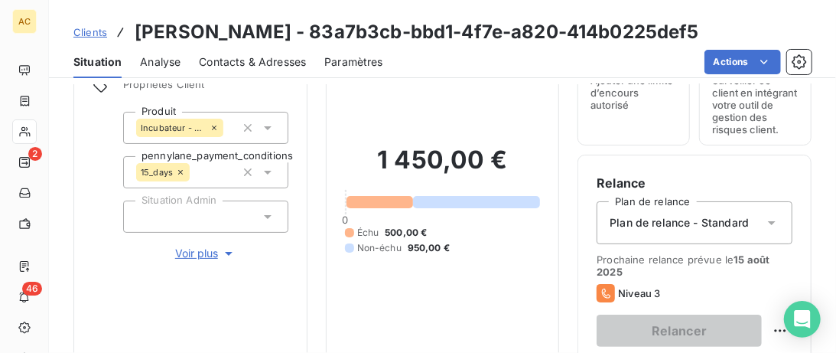
click at [197, 244] on div "Propriétés Client Produit Incubateur - Duo pennylane_payment_conditions 15_days…" at bounding box center [205, 170] width 165 height 184
click at [197, 251] on span "Voir plus" at bounding box center [205, 253] width 61 height 15
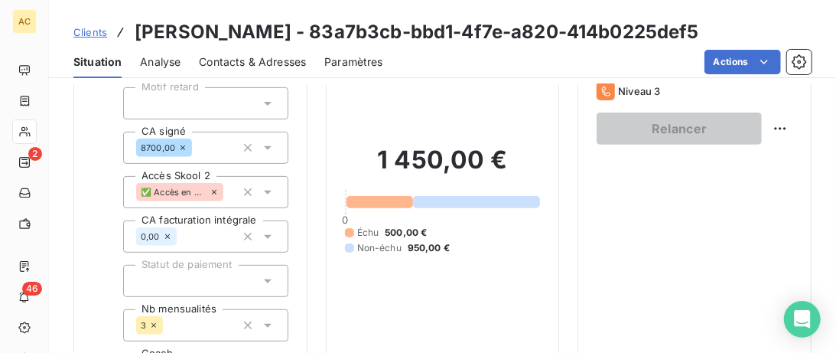
scroll to position [471, 0]
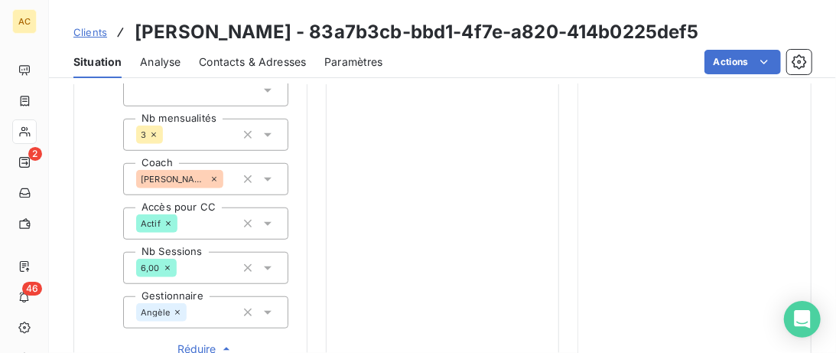
click at [85, 34] on span "Clients" at bounding box center [90, 32] width 34 height 12
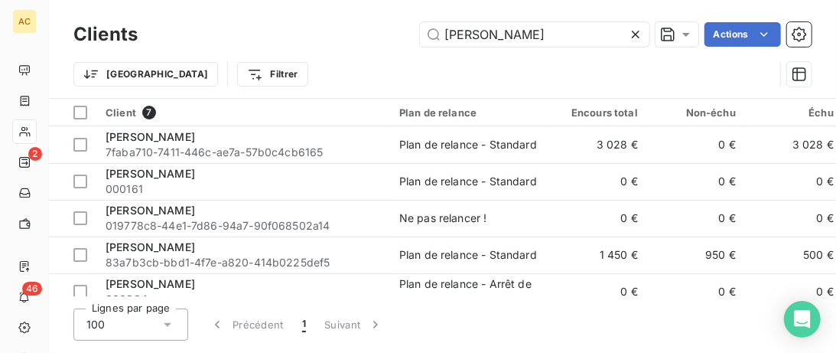
drag, startPoint x: 494, startPoint y: 41, endPoint x: 335, endPoint y: 39, distance: 159.2
click at [420, 39] on input "[PERSON_NAME]" at bounding box center [535, 34] width 230 height 24
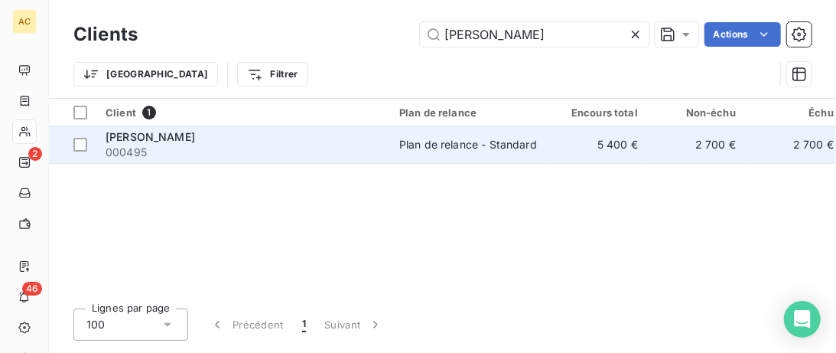
type input "[PERSON_NAME]"
click at [226, 145] on span "000495" at bounding box center [243, 152] width 275 height 15
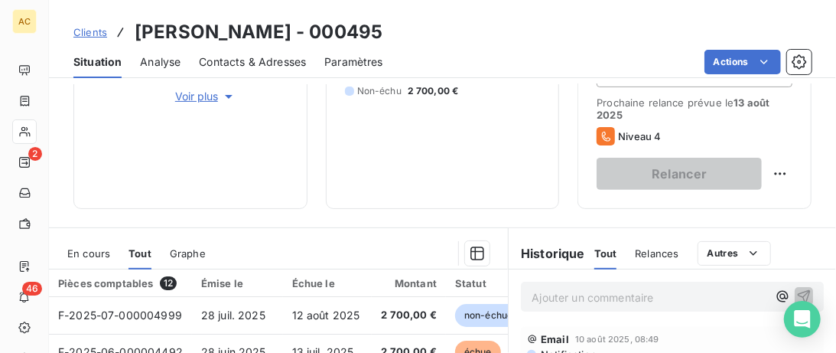
click at [188, 101] on span "Voir plus" at bounding box center [205, 96] width 61 height 15
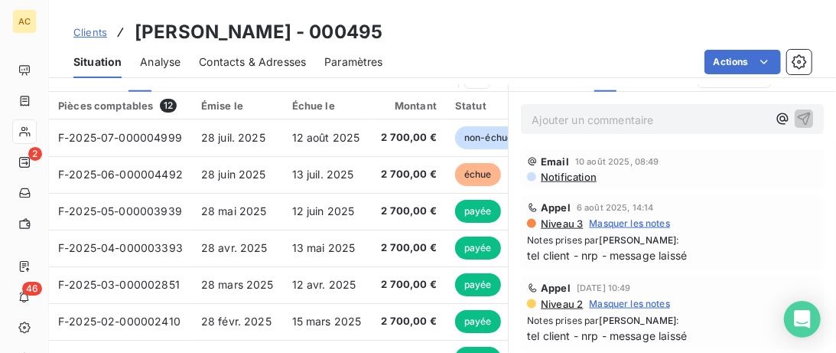
click at [256, 60] on span "Contacts & Adresses" at bounding box center [252, 61] width 107 height 15
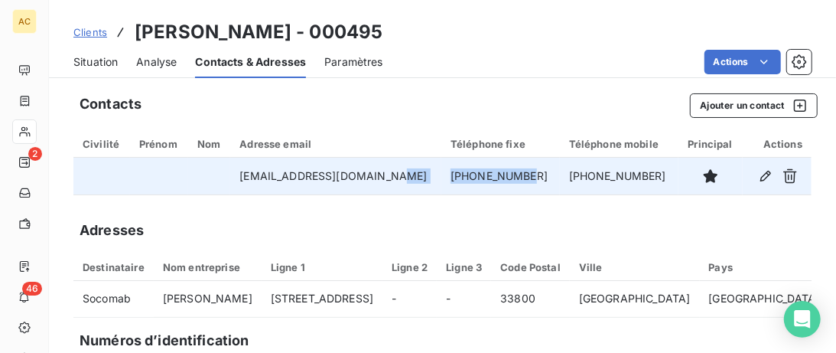
drag, startPoint x: 494, startPoint y: 174, endPoint x: 431, endPoint y: 174, distance: 63.5
click at [431, 174] on tr "[EMAIL_ADDRESS][DOMAIN_NAME] [PHONE_NUMBER] [PHONE_NUMBER]" at bounding box center [442, 176] width 738 height 37
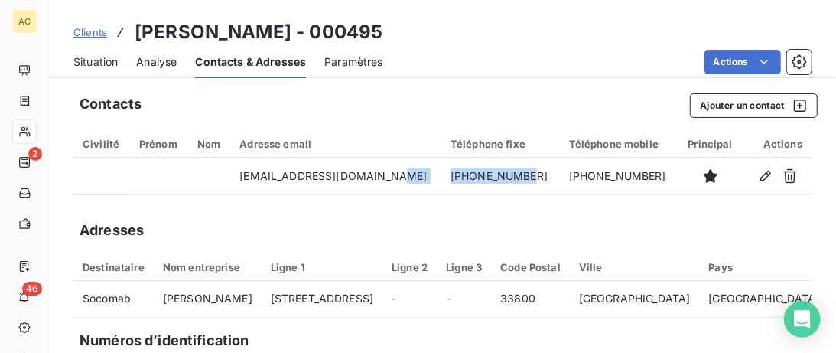
click at [106, 60] on span "Situation" at bounding box center [95, 61] width 44 height 15
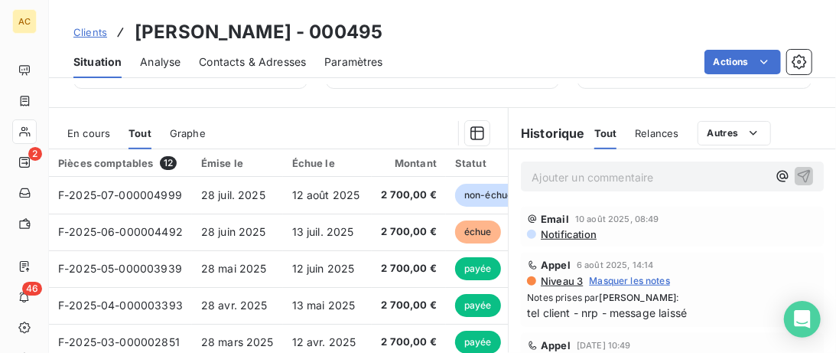
scroll to position [392, 0]
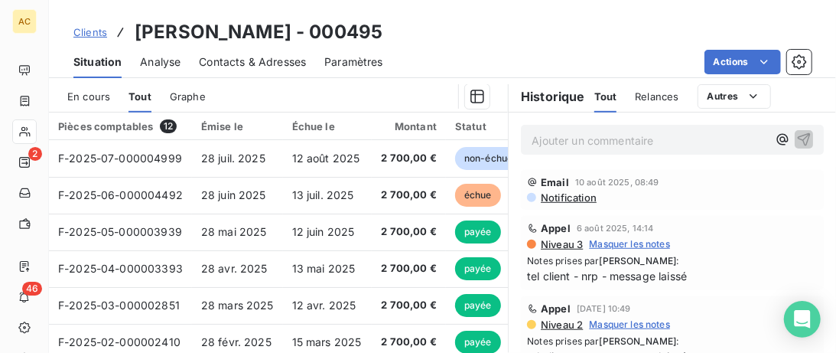
click at [556, 142] on p "Ajouter un commentaire ﻿" at bounding box center [650, 140] width 236 height 19
click at [97, 35] on span "Clients" at bounding box center [90, 32] width 34 height 12
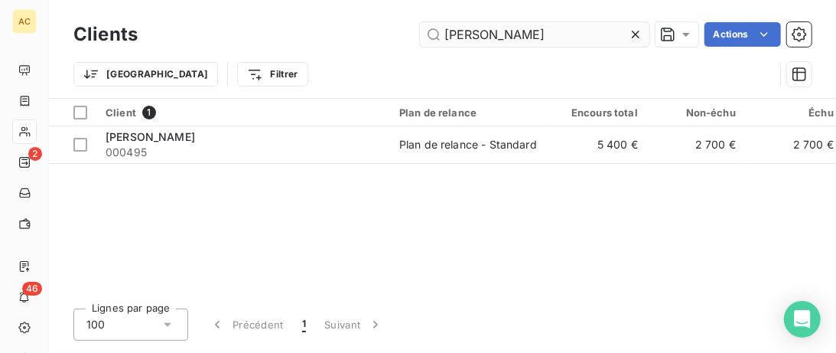
drag, startPoint x: 506, startPoint y: 29, endPoint x: 292, endPoint y: 26, distance: 213.5
click at [420, 29] on input "[PERSON_NAME]" at bounding box center [535, 34] width 230 height 24
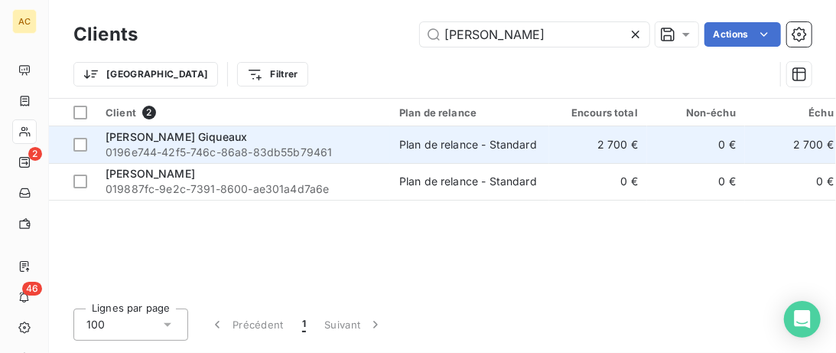
type input "[PERSON_NAME]"
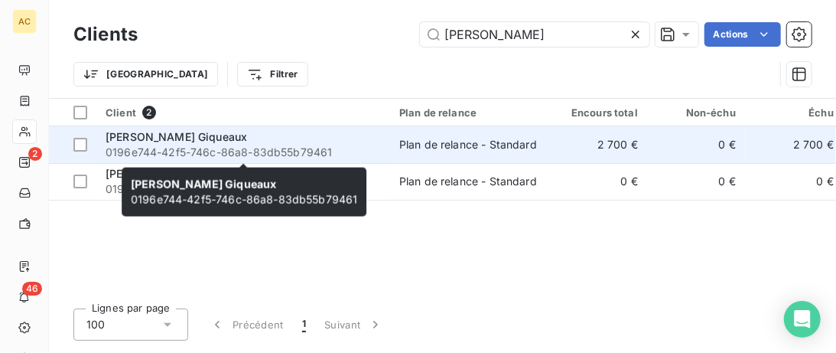
click at [309, 132] on div "[PERSON_NAME] Giqueaux" at bounding box center [243, 136] width 275 height 15
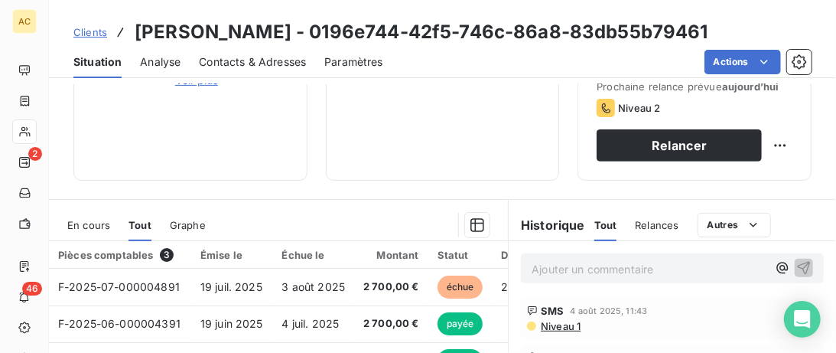
scroll to position [235, 0]
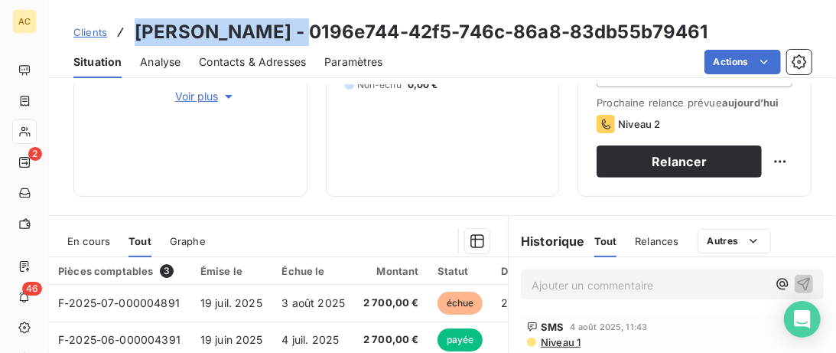
drag, startPoint x: 298, startPoint y: 34, endPoint x: 126, endPoint y: 29, distance: 172.2
click at [126, 29] on div "Clients [PERSON_NAME] Giqueaux - 0196e744-42f5-746c-86a8-83db55b79461" at bounding box center [390, 32] width 635 height 28
click at [226, 66] on span "Contacts & Adresses" at bounding box center [252, 61] width 107 height 15
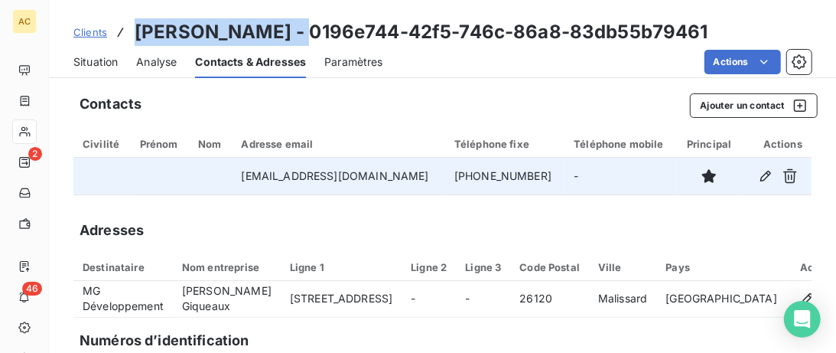
drag, startPoint x: 546, startPoint y: 179, endPoint x: 412, endPoint y: 175, distance: 134.0
click at [412, 175] on tr "[EMAIL_ADDRESS][DOMAIN_NAME] [PHONE_NUMBER] -" at bounding box center [442, 176] width 738 height 37
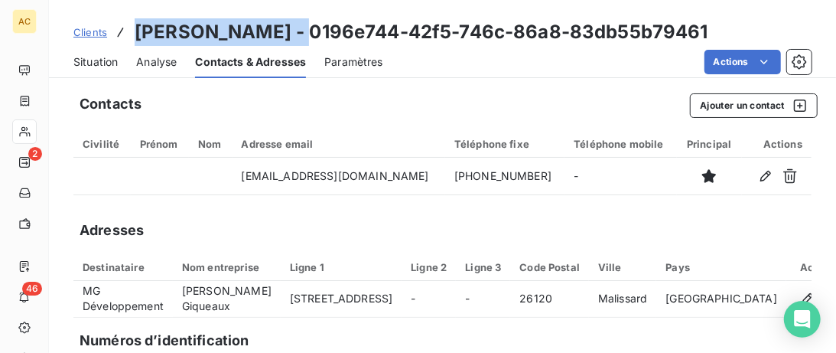
click at [98, 55] on span "Situation" at bounding box center [95, 61] width 44 height 15
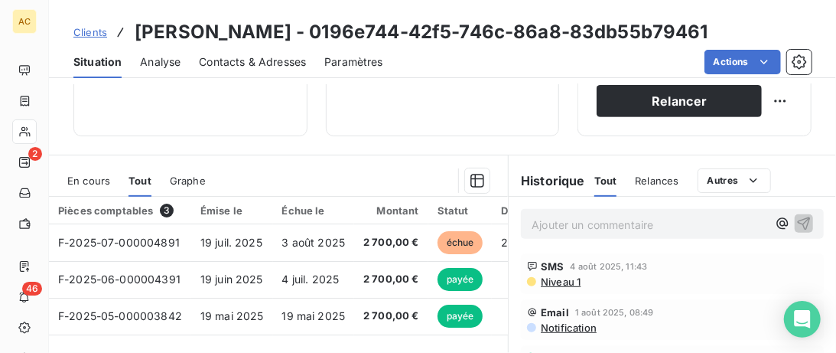
scroll to position [314, 0]
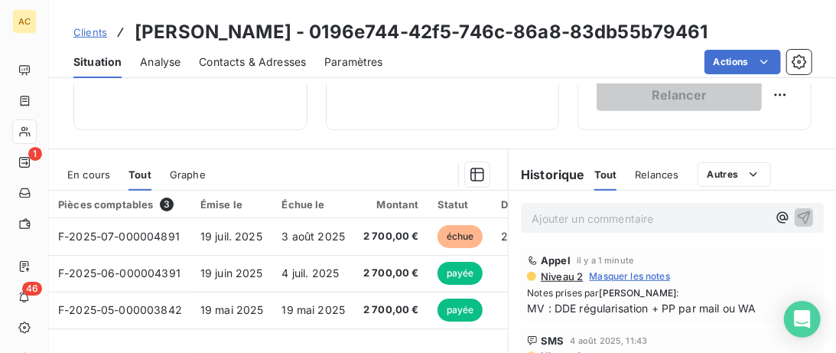
click at [96, 37] on span "Clients" at bounding box center [90, 32] width 34 height 12
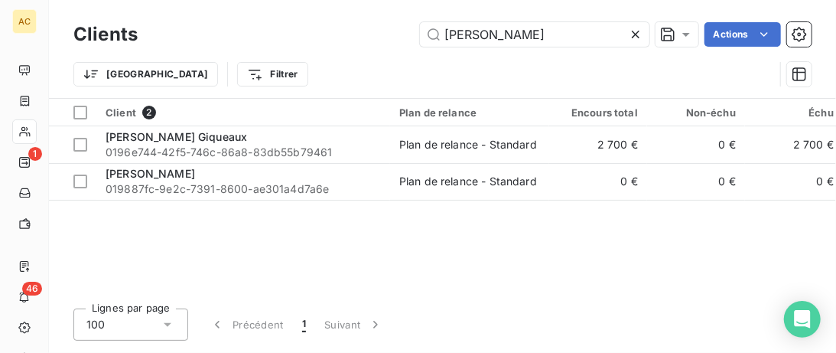
drag, startPoint x: 373, startPoint y: 31, endPoint x: 260, endPoint y: 29, distance: 112.5
click at [420, 31] on input "[PERSON_NAME]" at bounding box center [535, 34] width 230 height 24
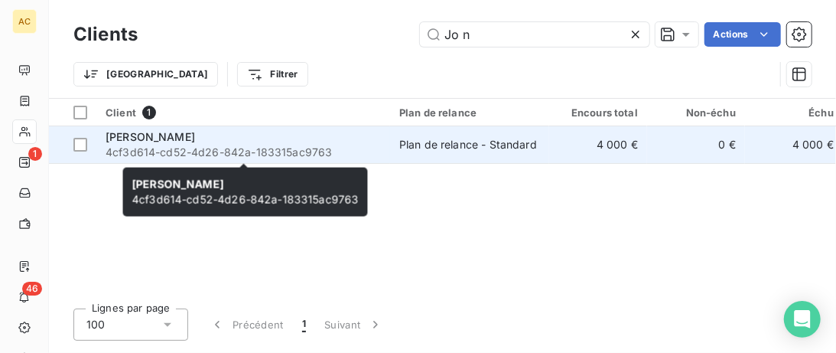
type input "Jo n"
click at [269, 139] on div "[PERSON_NAME]" at bounding box center [243, 136] width 275 height 15
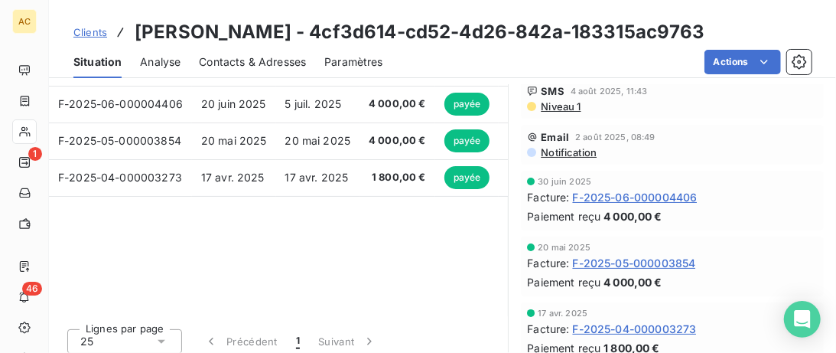
scroll to position [314, 0]
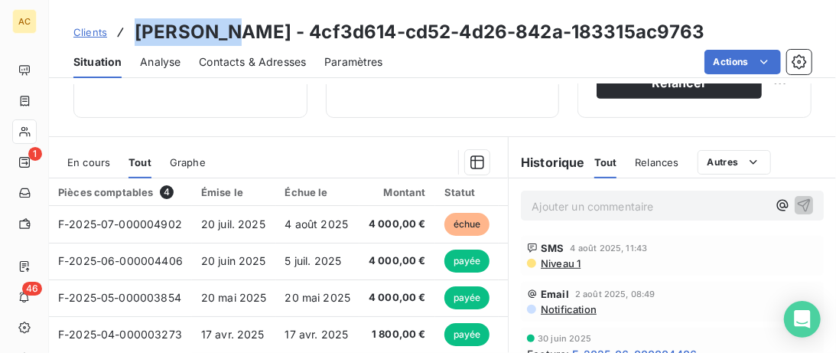
drag, startPoint x: 220, startPoint y: 32, endPoint x: 130, endPoint y: 31, distance: 90.3
click at [130, 31] on div "Clients [PERSON_NAME] - 4cf3d614-cd52-4d26-842a-183315ac9763" at bounding box center [389, 32] width 632 height 28
click at [273, 55] on span "Contacts & Adresses" at bounding box center [252, 61] width 107 height 15
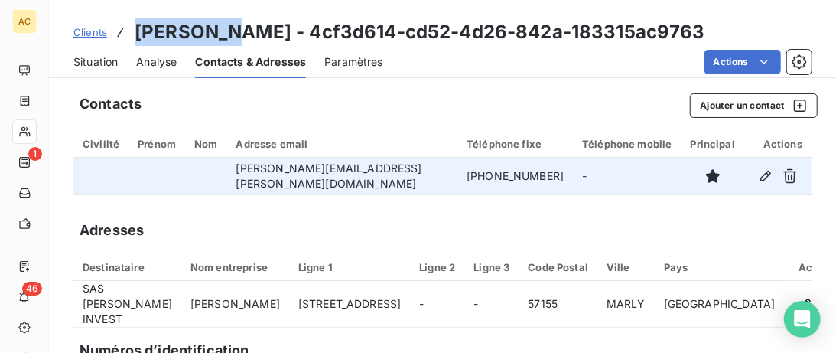
drag, startPoint x: 498, startPoint y: 179, endPoint x: 396, endPoint y: 178, distance: 102.5
click at [458, 178] on td "[PHONE_NUMBER]" at bounding box center [516, 176] width 116 height 37
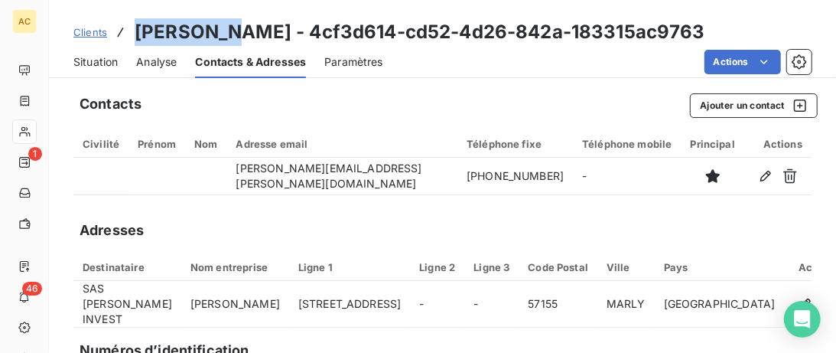
drag, startPoint x: 90, startPoint y: 58, endPoint x: 127, endPoint y: 64, distance: 37.1
click at [91, 58] on span "Situation" at bounding box center [95, 61] width 44 height 15
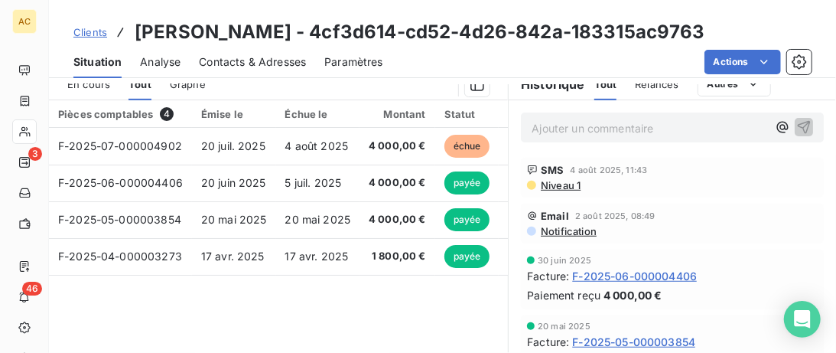
scroll to position [404, 0]
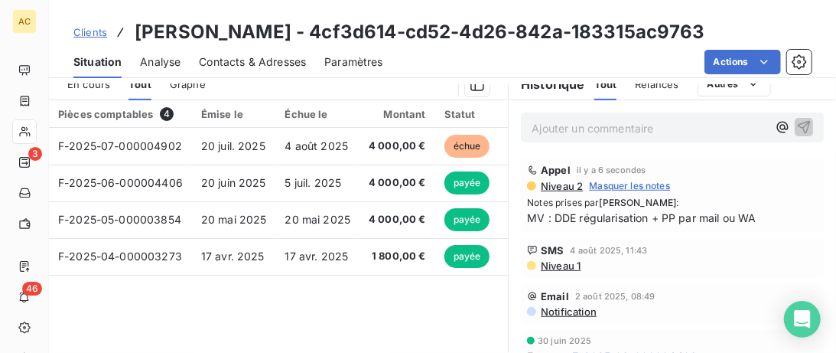
click at [90, 32] on span "Clients" at bounding box center [90, 32] width 34 height 12
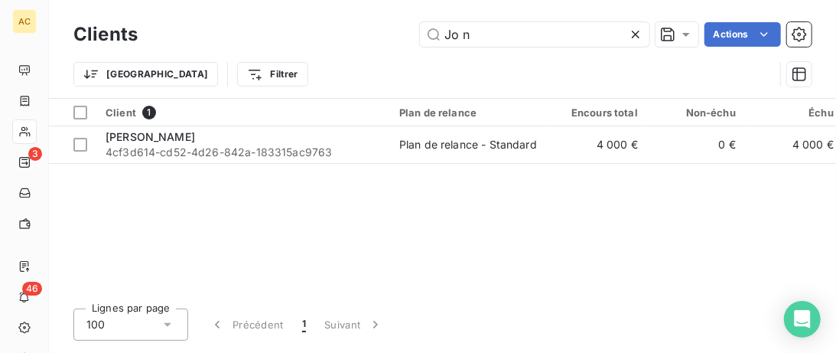
drag, startPoint x: 432, startPoint y: 33, endPoint x: 373, endPoint y: 33, distance: 59.7
click at [420, 33] on input "Jo n" at bounding box center [535, 34] width 230 height 24
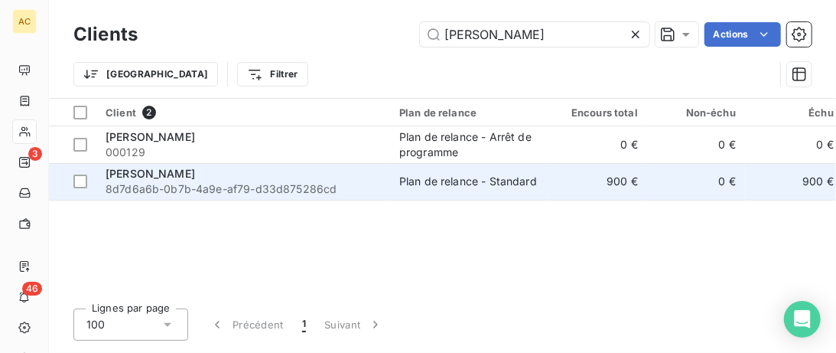
type input "[PERSON_NAME]"
click at [360, 175] on div "[PERSON_NAME]" at bounding box center [243, 173] width 275 height 15
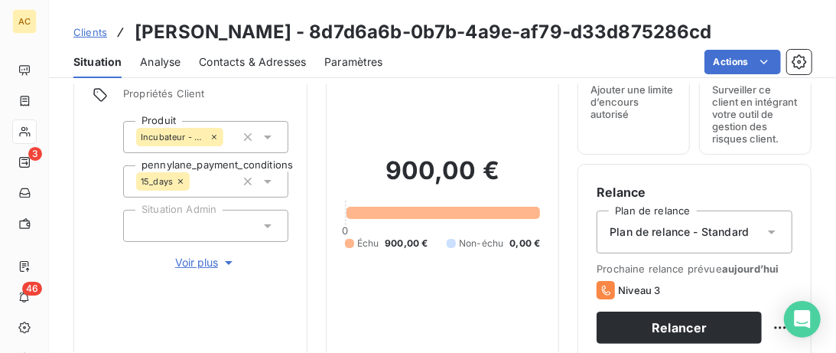
scroll to position [157, 0]
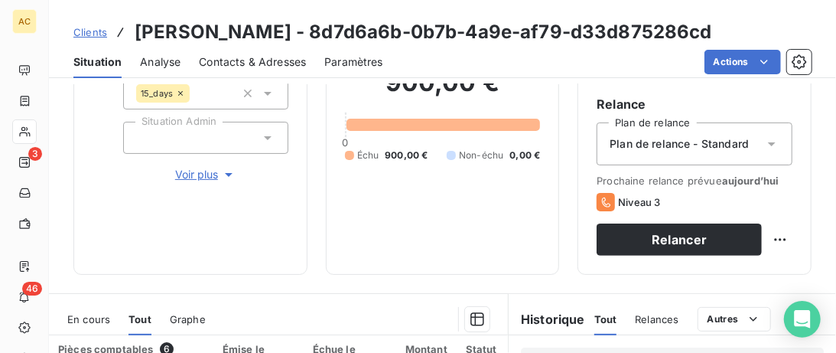
click at [203, 178] on span "Voir plus" at bounding box center [205, 174] width 61 height 15
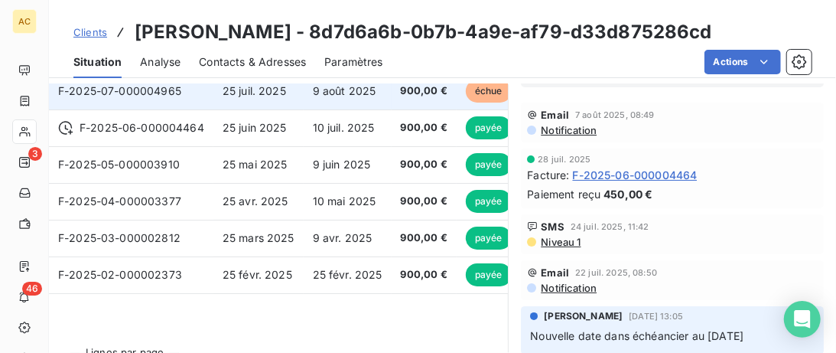
scroll to position [784, 0]
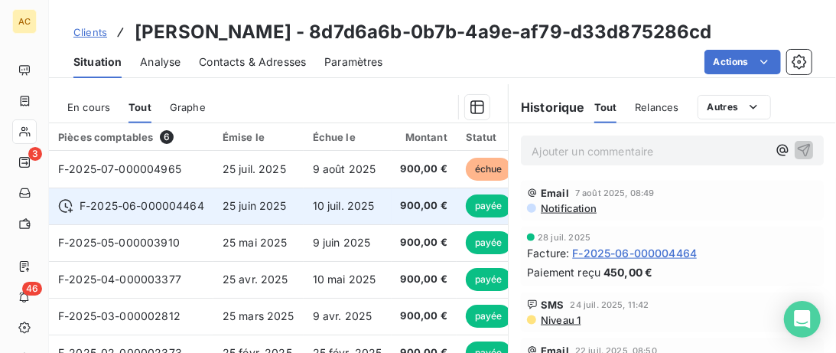
click at [57, 204] on td "F-2025-06-000004464" at bounding box center [131, 205] width 165 height 37
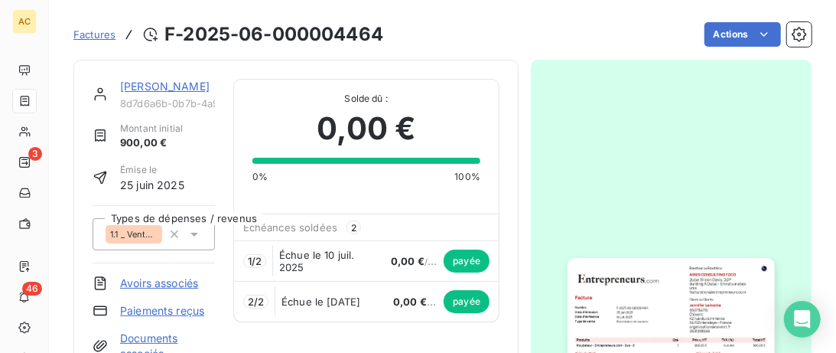
click at [323, 271] on span "Échue le 10 juil. 2025" at bounding box center [328, 261] width 99 height 24
click at [155, 86] on link "[PERSON_NAME]" at bounding box center [165, 86] width 90 height 13
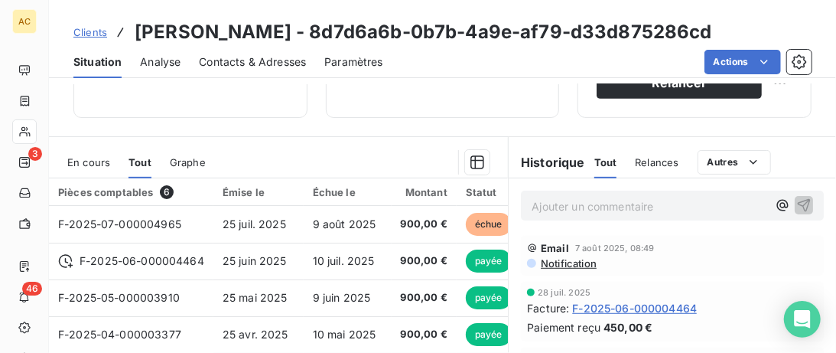
scroll to position [235, 0]
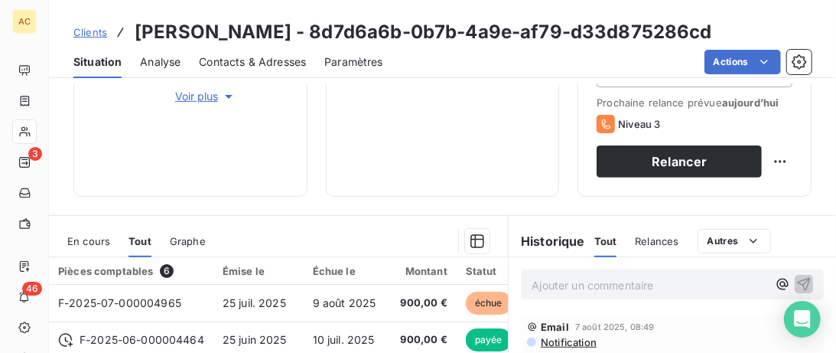
click at [260, 56] on span "Contacts & Adresses" at bounding box center [252, 61] width 107 height 15
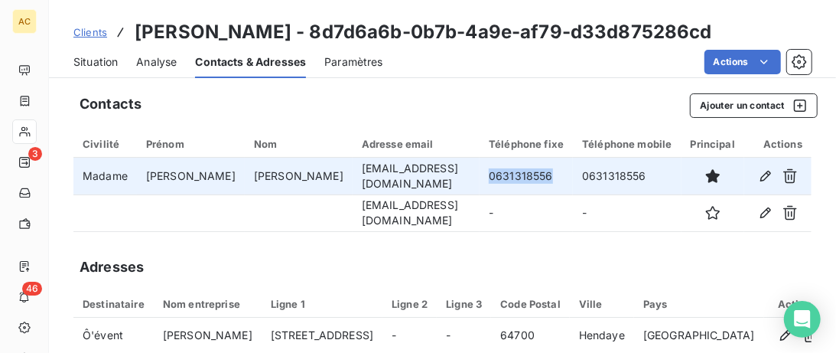
drag, startPoint x: 517, startPoint y: 174, endPoint x: 444, endPoint y: 174, distance: 73.5
click at [480, 174] on td "0631318556" at bounding box center [526, 176] width 93 height 37
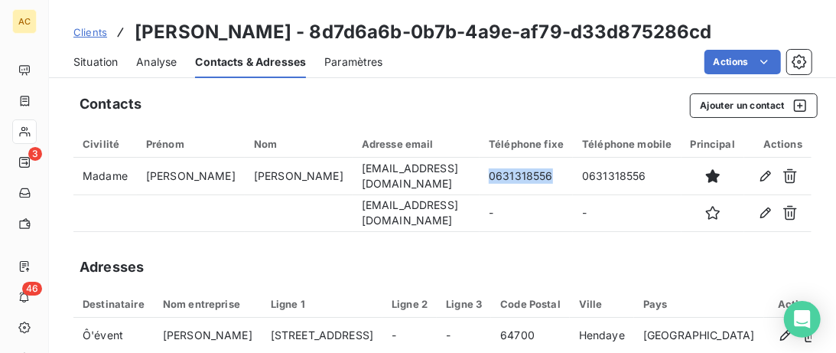
drag, startPoint x: 100, startPoint y: 64, endPoint x: 115, endPoint y: 2, distance: 62.9
click at [100, 62] on span "Situation" at bounding box center [95, 61] width 44 height 15
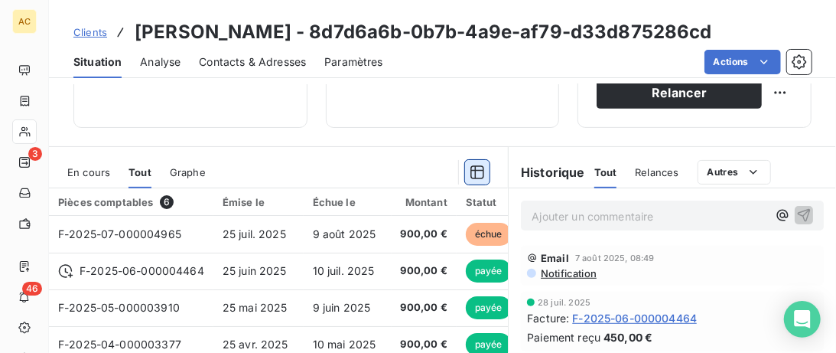
scroll to position [314, 0]
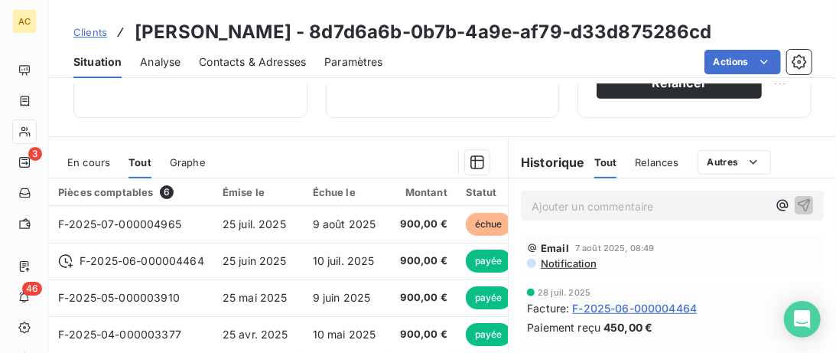
click at [245, 60] on span "Contacts & Adresses" at bounding box center [252, 61] width 107 height 15
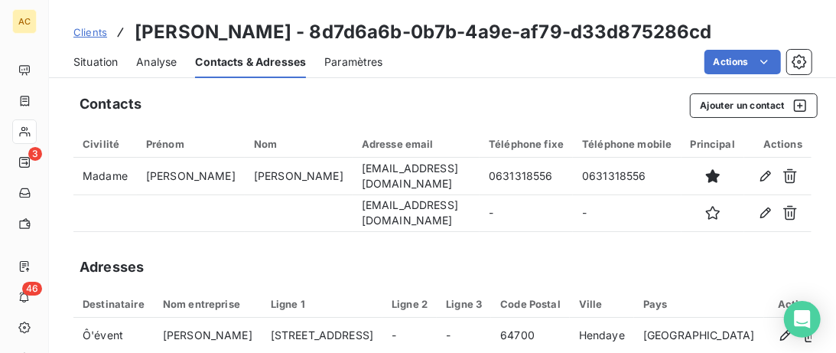
click at [102, 62] on span "Situation" at bounding box center [95, 61] width 44 height 15
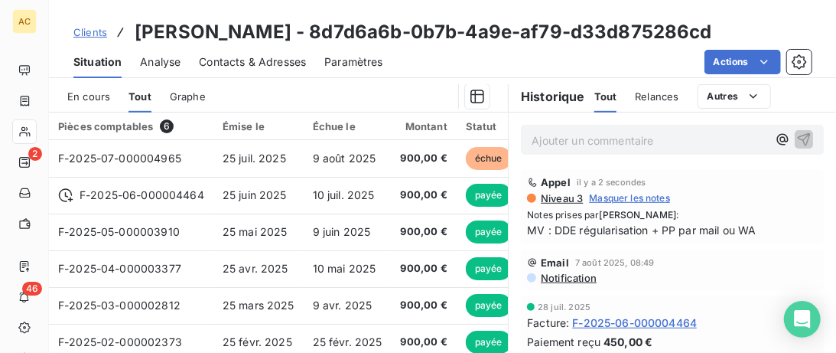
scroll to position [404, 0]
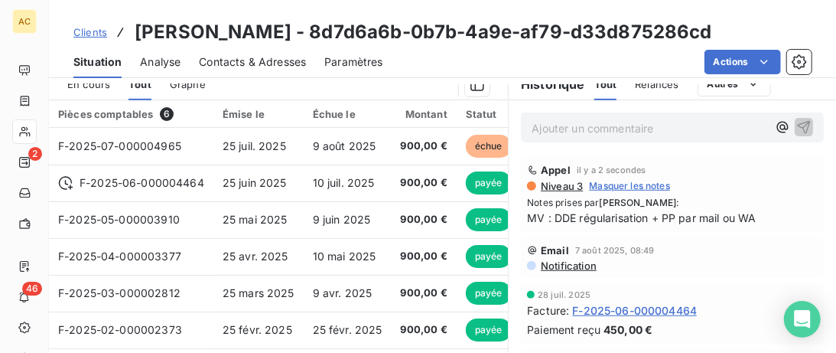
click at [88, 33] on span "Clients" at bounding box center [90, 32] width 34 height 12
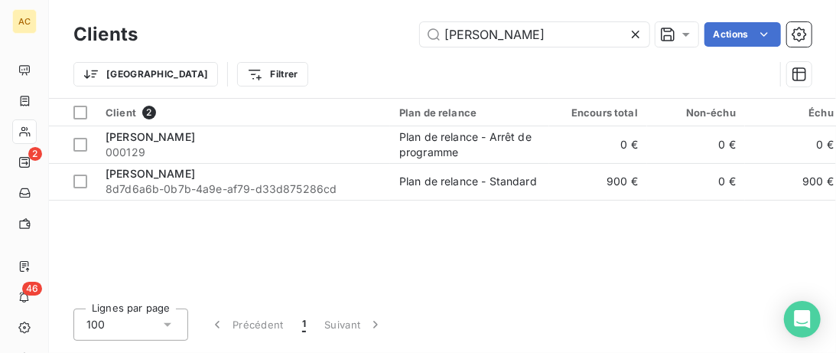
drag, startPoint x: 513, startPoint y: 28, endPoint x: 190, endPoint y: 25, distance: 322.9
click at [420, 28] on input "[PERSON_NAME]" at bounding box center [535, 34] width 230 height 24
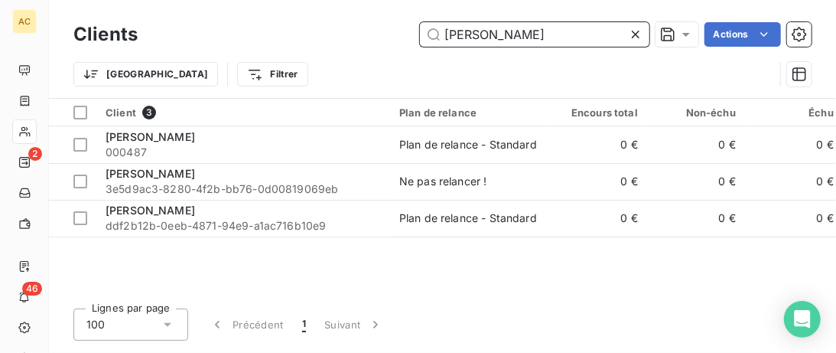
drag, startPoint x: 516, startPoint y: 39, endPoint x: 351, endPoint y: 37, distance: 164.5
click at [420, 37] on input "[PERSON_NAME]" at bounding box center [535, 34] width 230 height 24
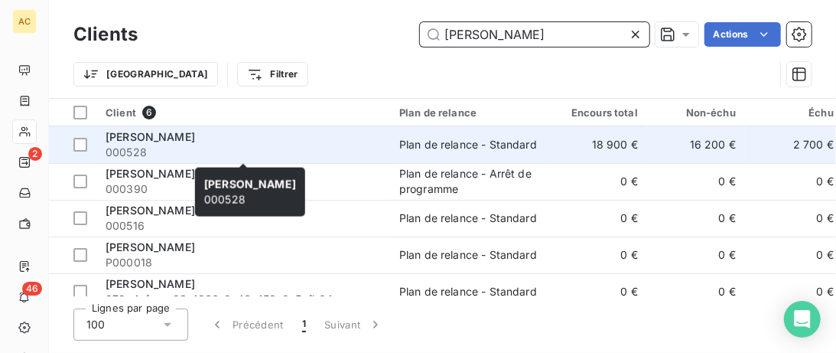
type input "[PERSON_NAME]"
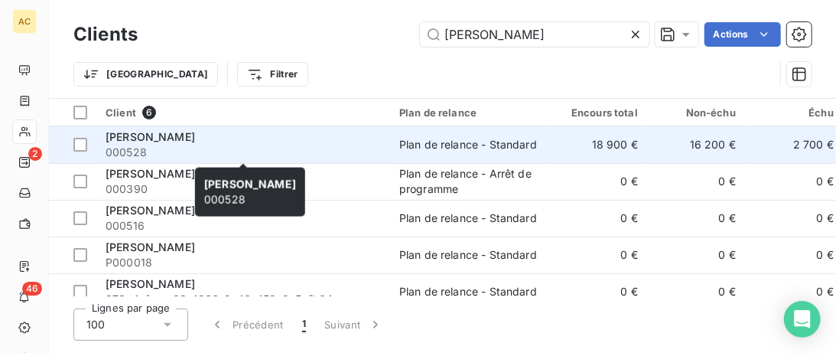
click at [304, 138] on div "[PERSON_NAME]" at bounding box center [243, 136] width 275 height 15
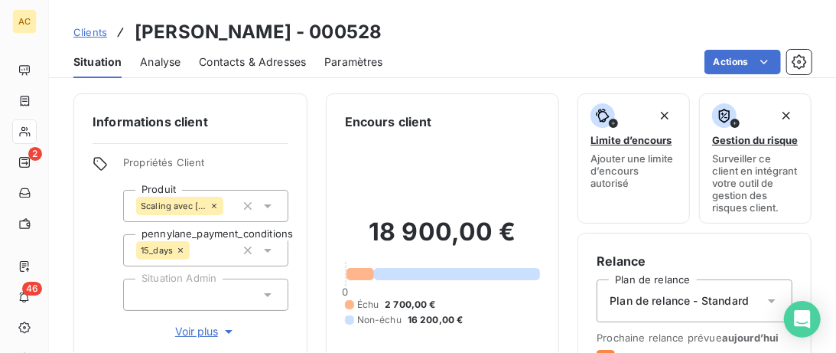
click at [192, 334] on span "Voir plus" at bounding box center [205, 331] width 61 height 15
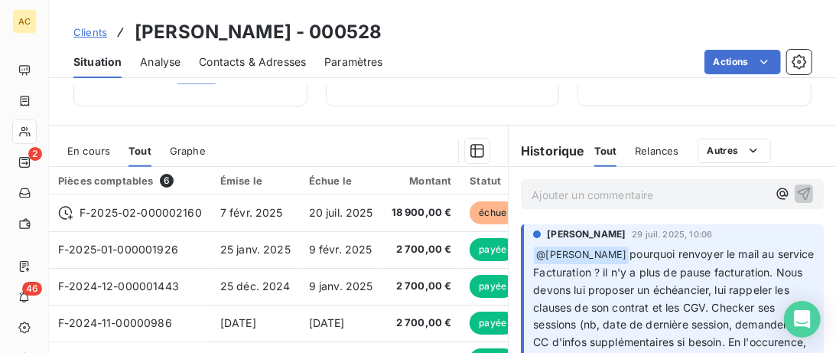
scroll to position [738, 0]
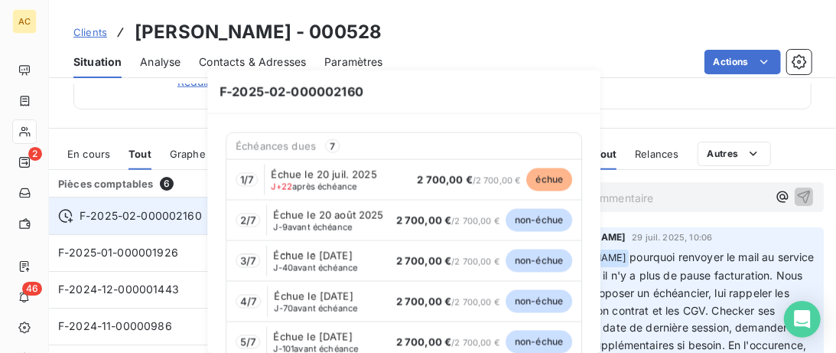
click at [72, 213] on icon at bounding box center [65, 215] width 15 height 15
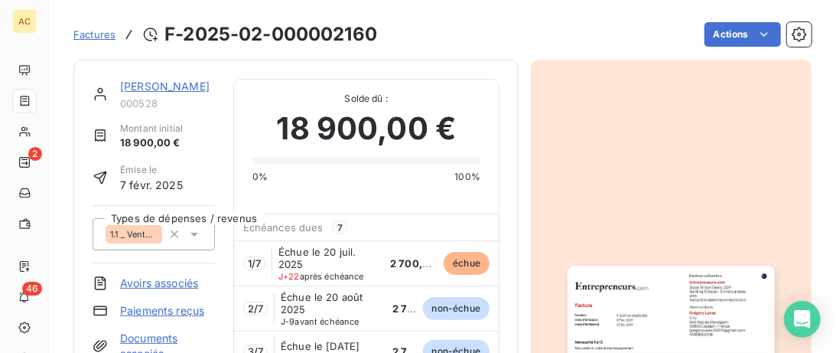
click at [139, 90] on link "[PERSON_NAME]" at bounding box center [165, 86] width 90 height 13
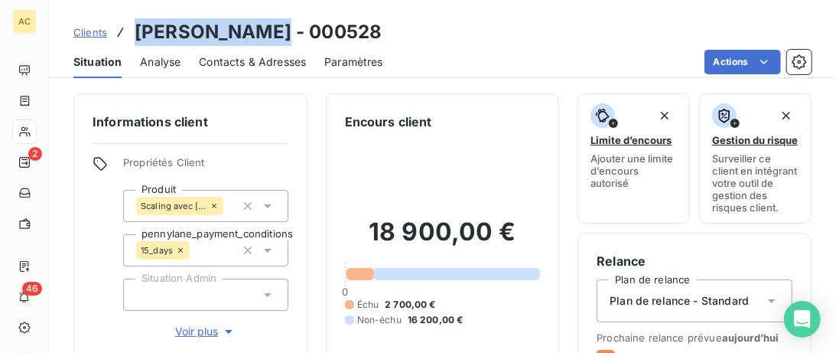
drag, startPoint x: 264, startPoint y: 36, endPoint x: 132, endPoint y: 25, distance: 132.8
click at [132, 25] on div "Clients [PERSON_NAME] - 000528" at bounding box center [227, 32] width 308 height 28
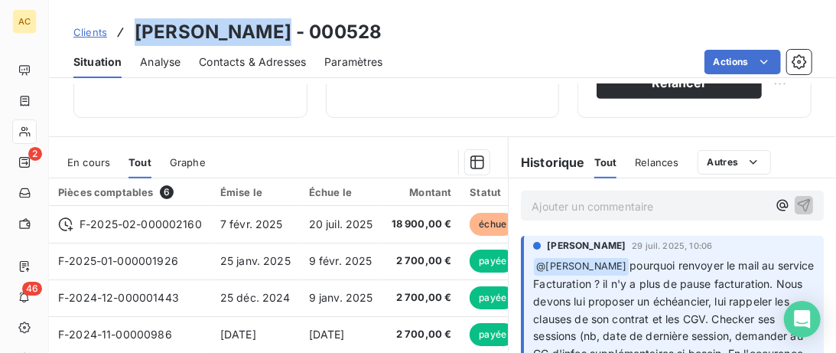
scroll to position [392, 0]
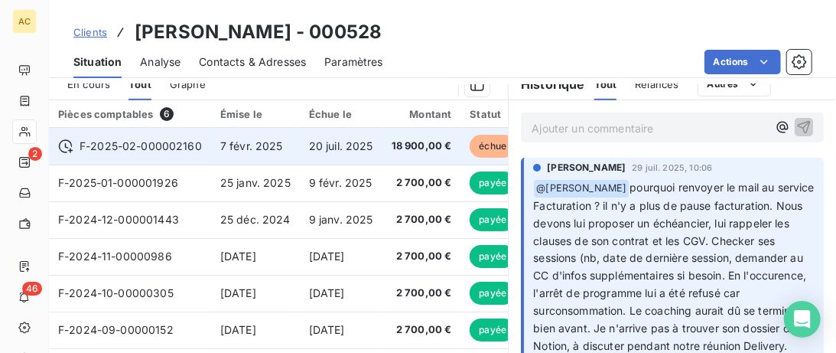
click at [67, 150] on icon at bounding box center [65, 145] width 15 height 15
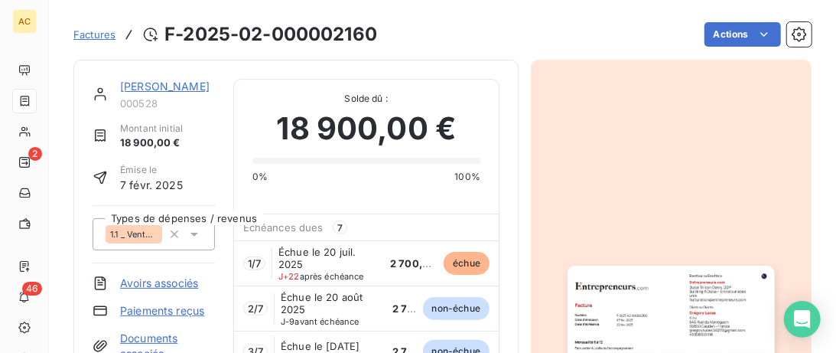
click at [149, 82] on link "[PERSON_NAME]" at bounding box center [165, 86] width 90 height 13
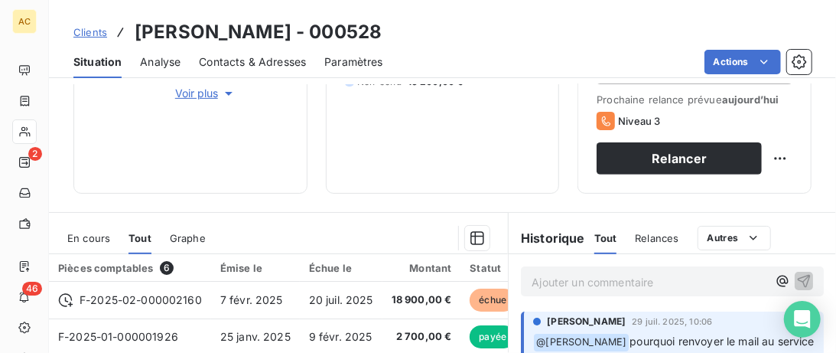
scroll to position [314, 0]
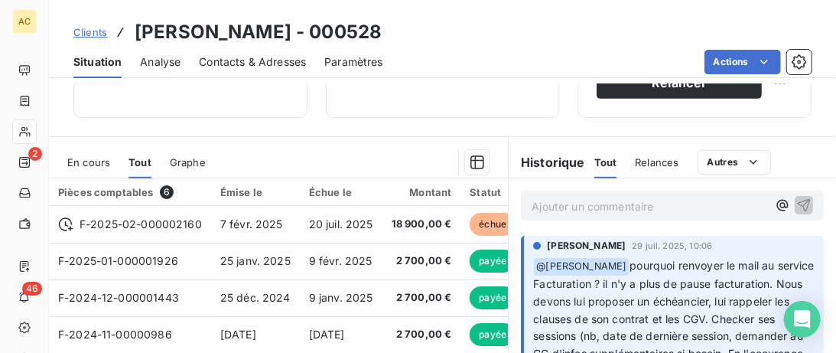
click at [240, 68] on span "Contacts & Adresses" at bounding box center [252, 61] width 107 height 15
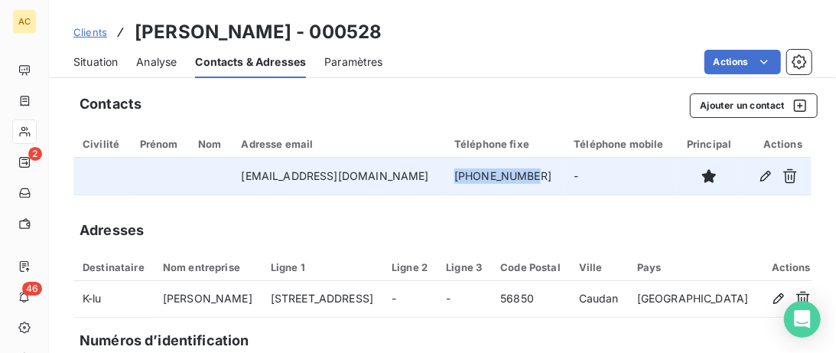
drag, startPoint x: 537, startPoint y: 179, endPoint x: 445, endPoint y: 179, distance: 91.8
click at [445, 179] on tr "[EMAIL_ADDRESS][DOMAIN_NAME] [PHONE_NUMBER] -" at bounding box center [442, 176] width 738 height 37
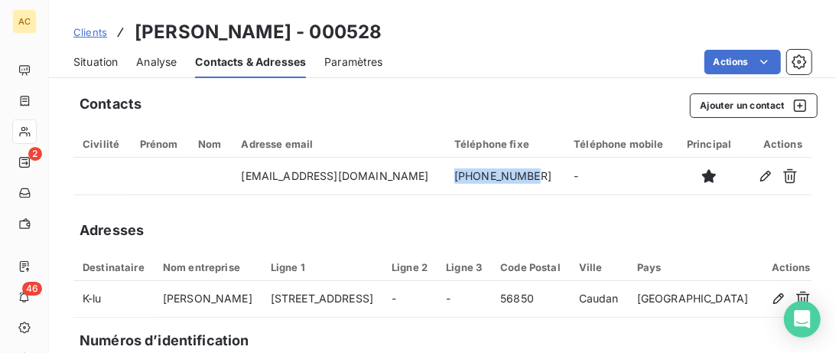
click at [88, 64] on span "Situation" at bounding box center [95, 61] width 44 height 15
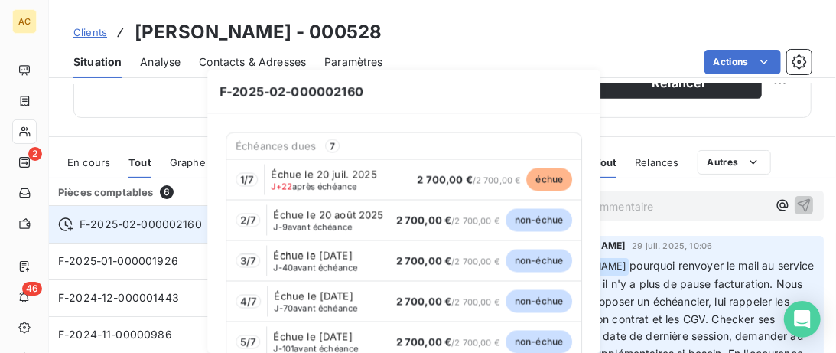
click at [64, 223] on icon at bounding box center [65, 224] width 15 height 15
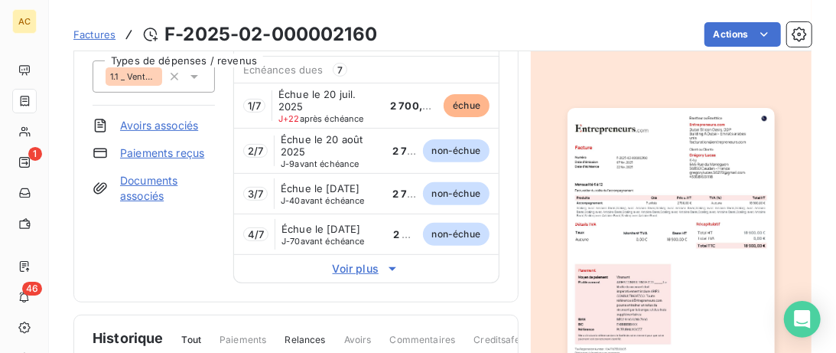
scroll to position [157, 0]
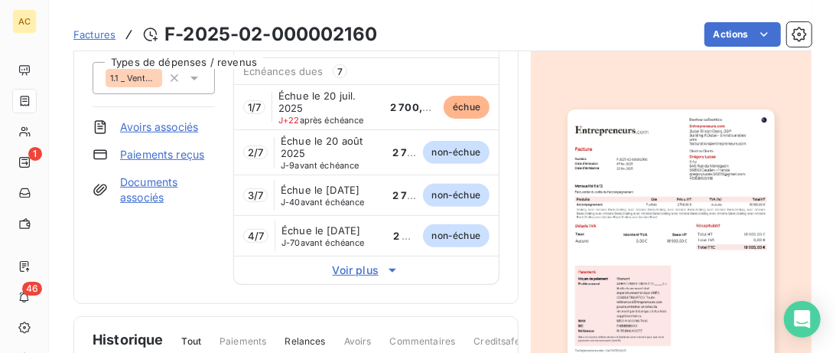
click at [374, 114] on div "Échue le [DATE] J+22 après échéance" at bounding box center [328, 107] width 99 height 35
click at [100, 36] on span "Factures" at bounding box center [94, 34] width 42 height 12
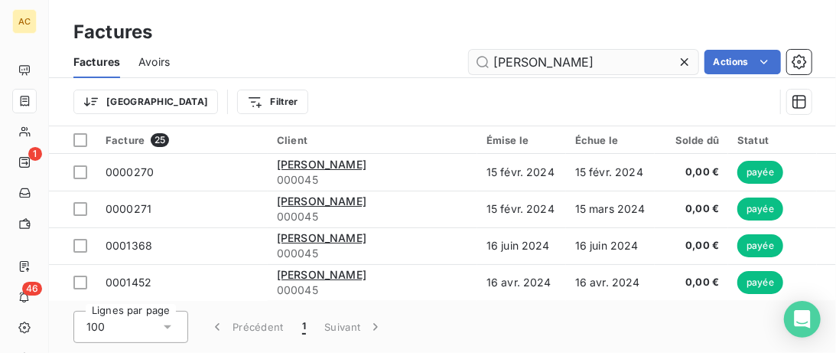
drag, startPoint x: 552, startPoint y: 69, endPoint x: 314, endPoint y: 61, distance: 238.1
click at [469, 61] on input "[PERSON_NAME]" at bounding box center [584, 62] width 230 height 24
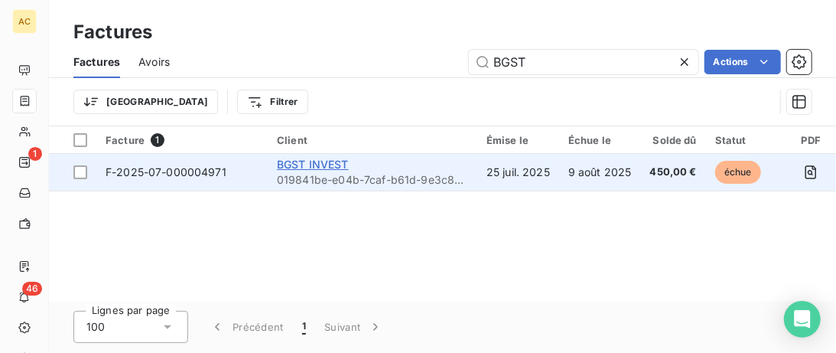
type input "BGST"
click at [333, 163] on span "BGST INVEST" at bounding box center [313, 164] width 72 height 13
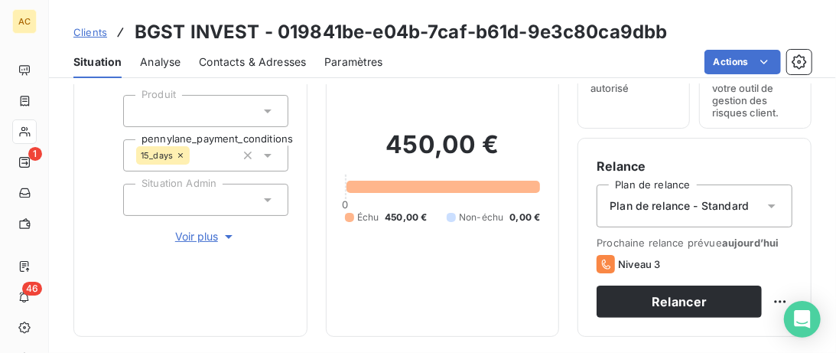
scroll to position [157, 0]
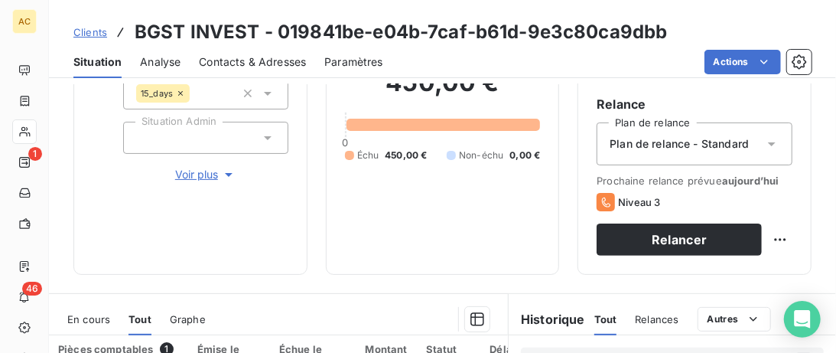
click at [208, 174] on span "Voir plus" at bounding box center [205, 174] width 61 height 15
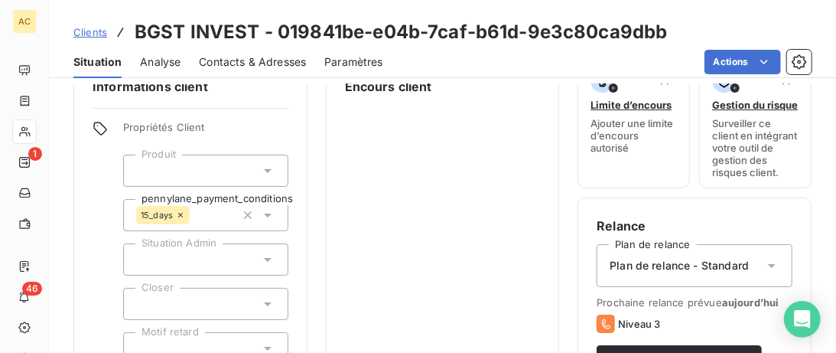
scroll to position [0, 0]
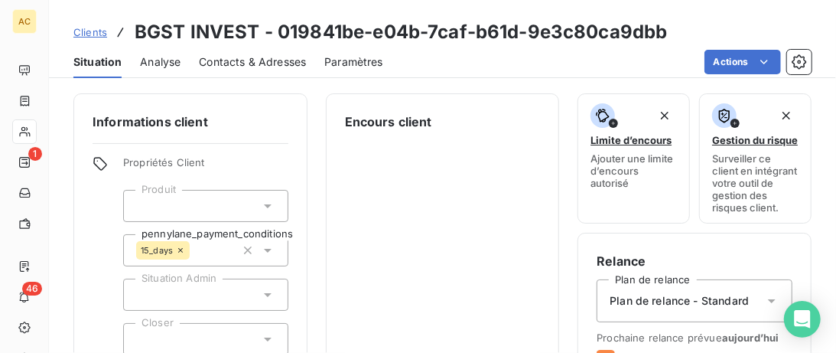
drag, startPoint x: 181, startPoint y: 29, endPoint x: 106, endPoint y: 29, distance: 75.0
click at [106, 29] on div "Clients BGST INVEST - 019841be-e04b-7caf-b61d-9e3c80ca9dbb" at bounding box center [370, 32] width 595 height 28
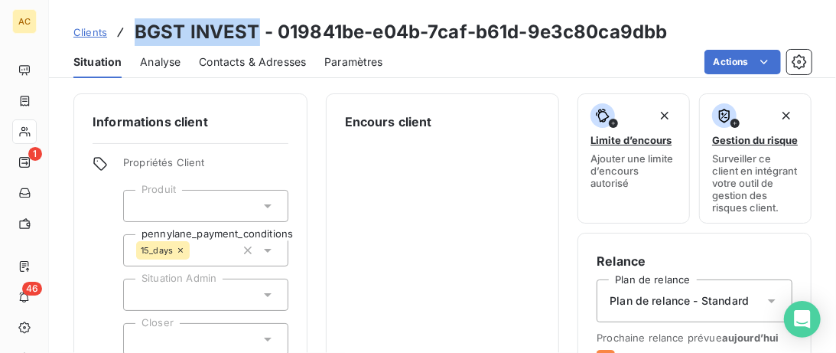
drag, startPoint x: 257, startPoint y: 37, endPoint x: 129, endPoint y: 31, distance: 128.7
click at [129, 31] on div "Clients BGST INVEST - 019841be-e04b-7caf-b61d-9e3c80ca9dbb" at bounding box center [370, 32] width 595 height 28
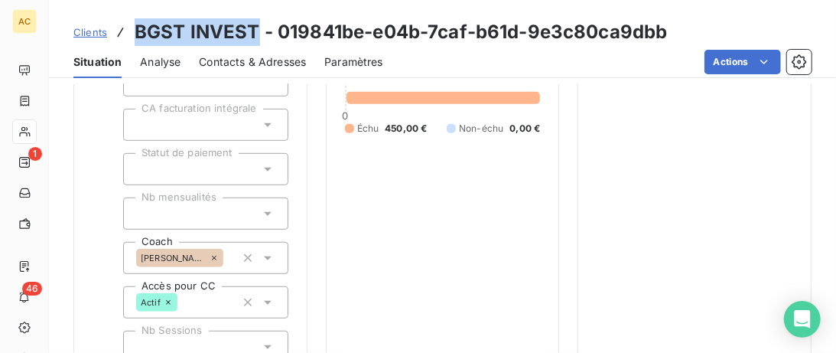
scroll to position [705, 0]
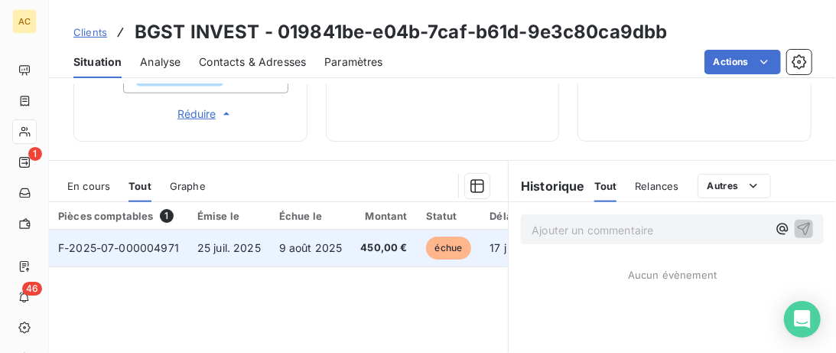
click at [216, 255] on td "25 juil. 2025" at bounding box center [229, 248] width 82 height 37
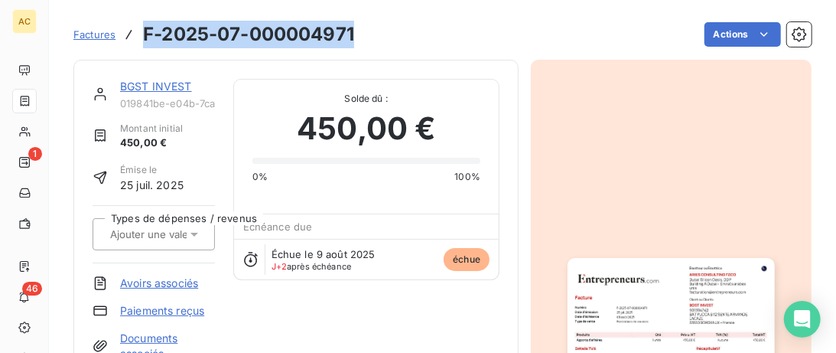
drag, startPoint x: 373, startPoint y: 28, endPoint x: 138, endPoint y: 42, distance: 235.3
click at [138, 42] on div "Factures F-2025-07-000004971 Actions" at bounding box center [442, 34] width 738 height 32
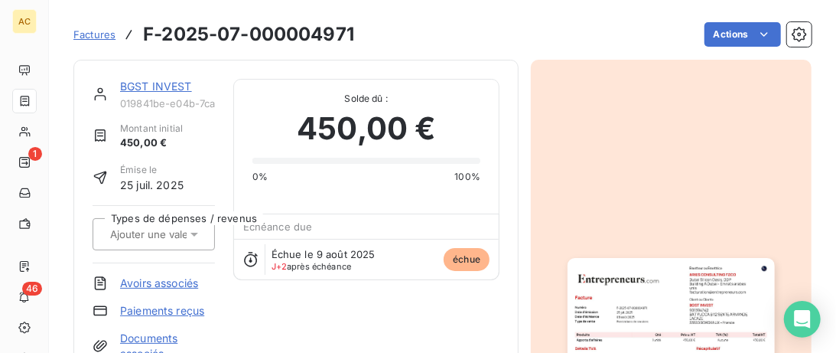
click at [145, 90] on link "BGST INVEST" at bounding box center [156, 86] width 72 height 13
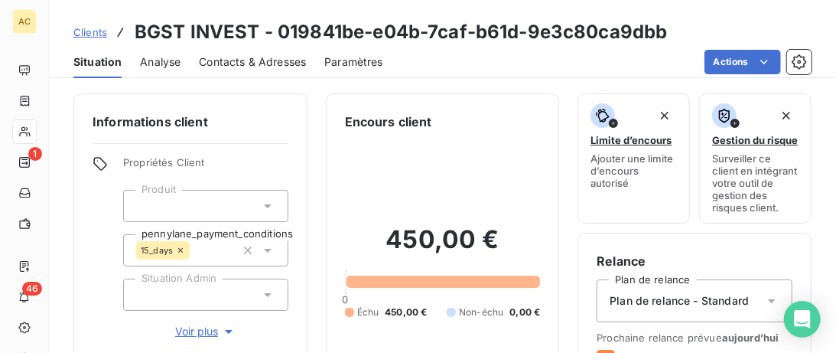
click at [252, 64] on span "Contacts & Adresses" at bounding box center [252, 61] width 107 height 15
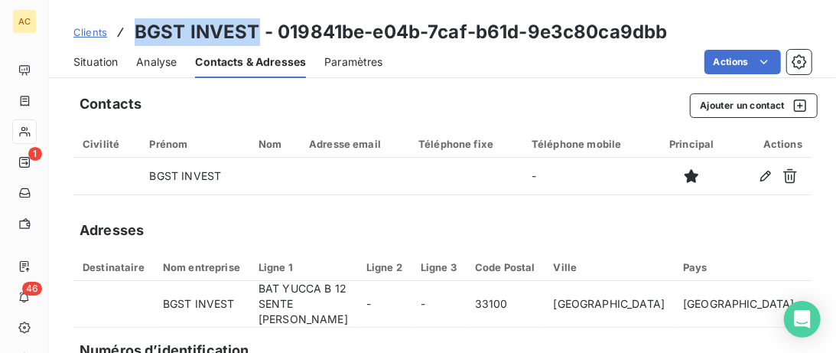
drag, startPoint x: 253, startPoint y: 33, endPoint x: 123, endPoint y: 33, distance: 130.1
click at [123, 33] on div "Clients BGST INVEST - 019841be-e04b-7caf-b61d-9e3c80ca9dbb" at bounding box center [370, 32] width 595 height 28
click at [105, 32] on span "Clients" at bounding box center [90, 32] width 34 height 12
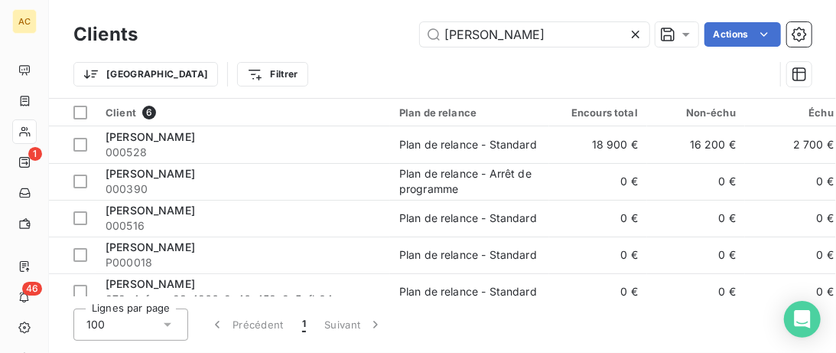
drag, startPoint x: 480, startPoint y: 36, endPoint x: 309, endPoint y: 36, distance: 170.6
click at [420, 36] on input "[PERSON_NAME]" at bounding box center [535, 34] width 230 height 24
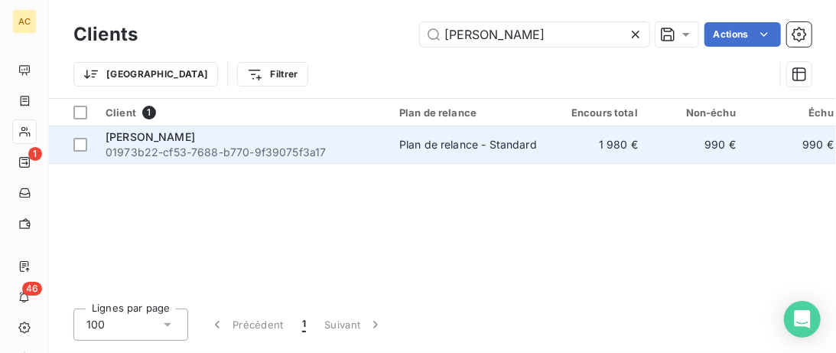
type input "[PERSON_NAME]"
click at [283, 139] on div "[PERSON_NAME]" at bounding box center [243, 136] width 275 height 15
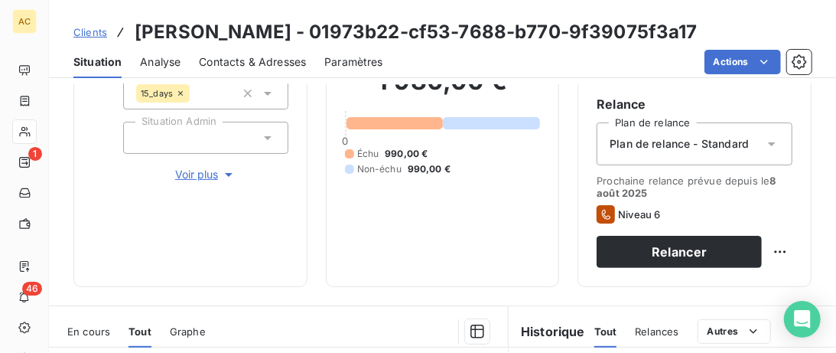
scroll to position [314, 0]
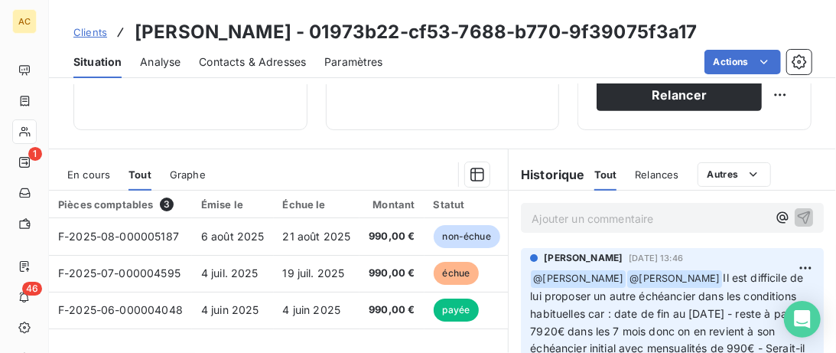
click at [233, 62] on span "Contacts & Adresses" at bounding box center [252, 61] width 107 height 15
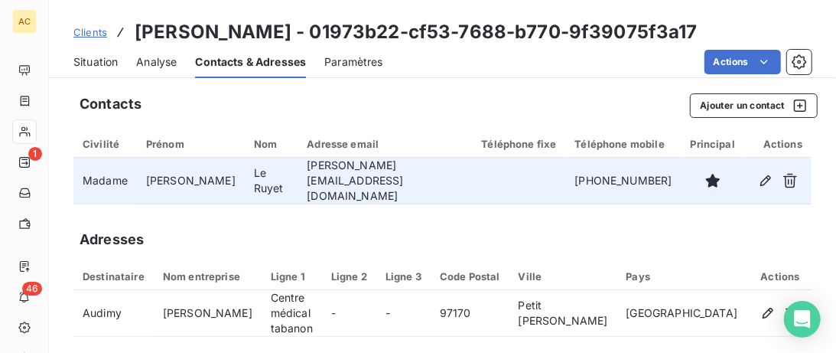
drag, startPoint x: 658, startPoint y: 173, endPoint x: 544, endPoint y: 179, distance: 114.2
click at [544, 179] on tr "Madame [PERSON_NAME] [PERSON_NAME][EMAIL_ADDRESS][DOMAIN_NAME] [PHONE_NUMBER]" at bounding box center [442, 181] width 738 height 47
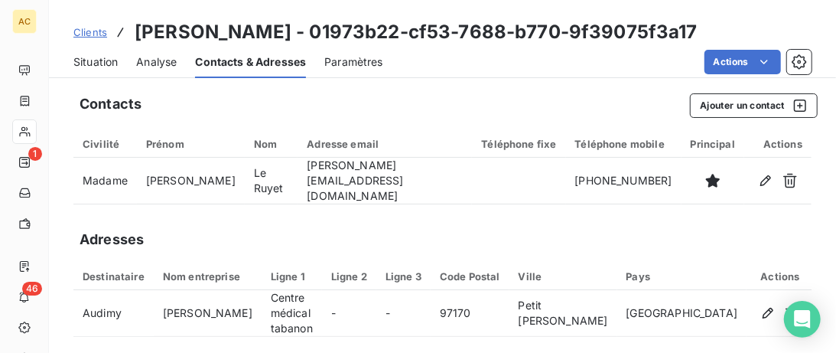
click at [90, 63] on span "Situation" at bounding box center [95, 61] width 44 height 15
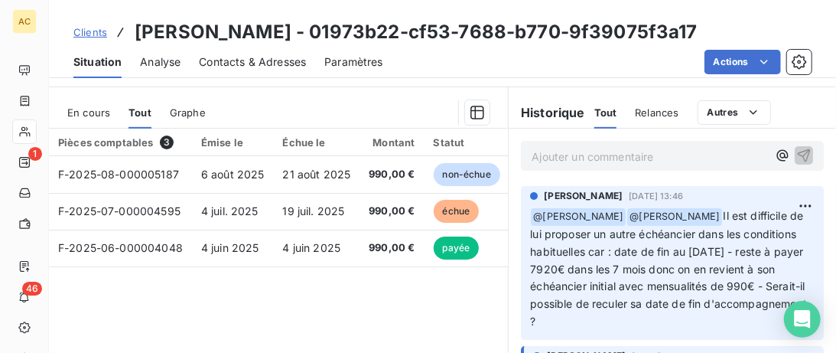
scroll to position [392, 0]
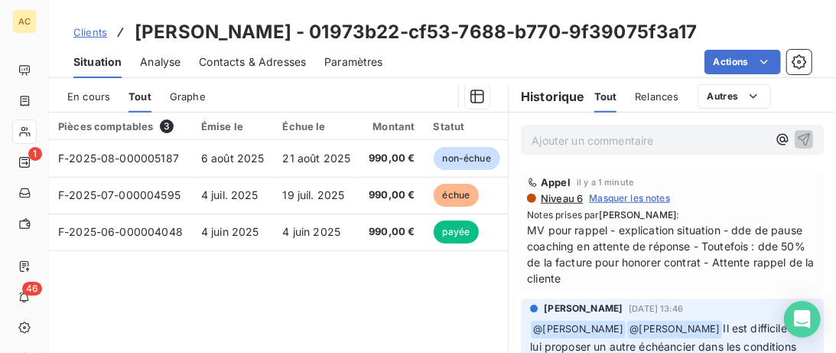
click at [87, 37] on span "Clients" at bounding box center [90, 32] width 34 height 12
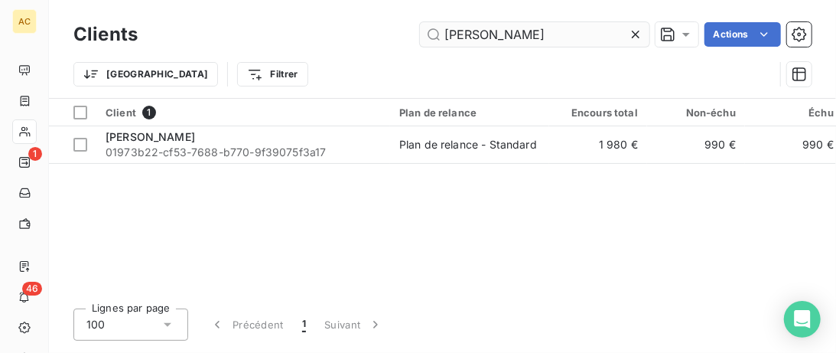
drag, startPoint x: 550, startPoint y: 34, endPoint x: 328, endPoint y: 34, distance: 221.9
click at [420, 34] on input "[PERSON_NAME]" at bounding box center [535, 34] width 230 height 24
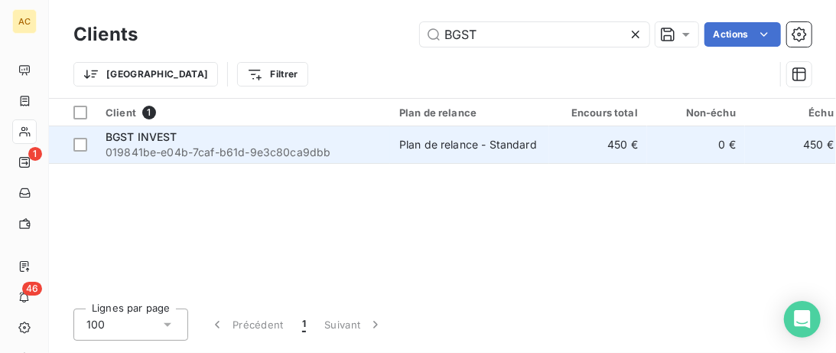
type input "BGST"
click at [217, 140] on div "BGST INVEST" at bounding box center [243, 136] width 275 height 15
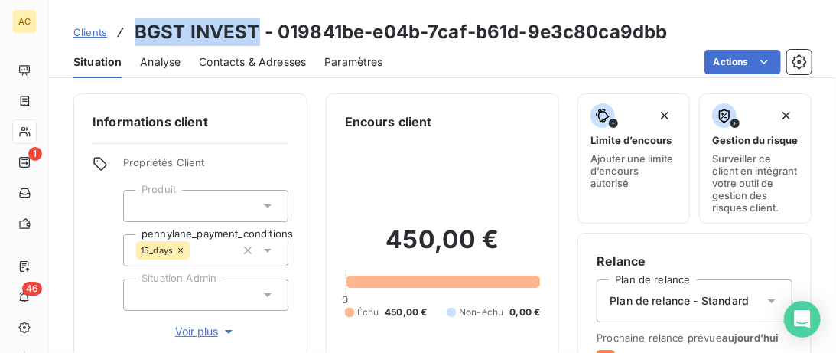
drag, startPoint x: 253, startPoint y: 29, endPoint x: 128, endPoint y: 33, distance: 125.5
click at [128, 33] on div "Clients BGST INVEST - 019841be-e04b-7caf-b61d-9e3c80ca9dbb" at bounding box center [370, 32] width 595 height 28
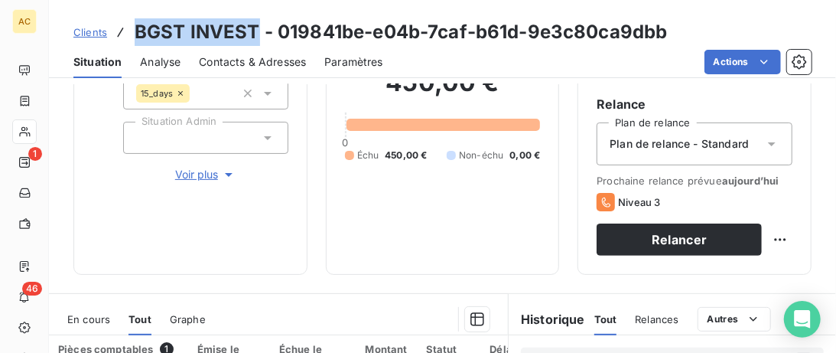
scroll to position [392, 0]
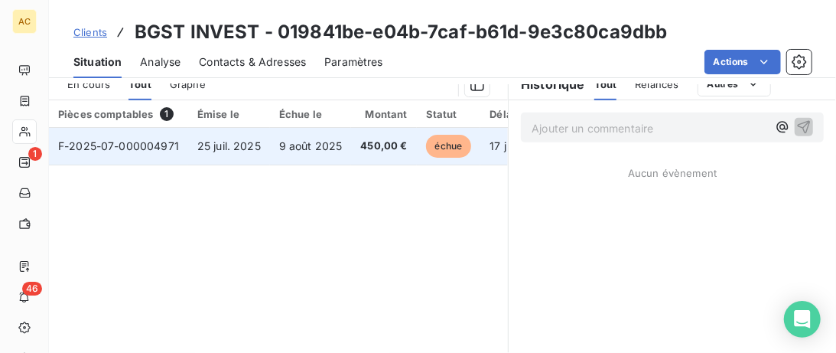
click at [301, 143] on span "9 août 2025" at bounding box center [311, 145] width 64 height 13
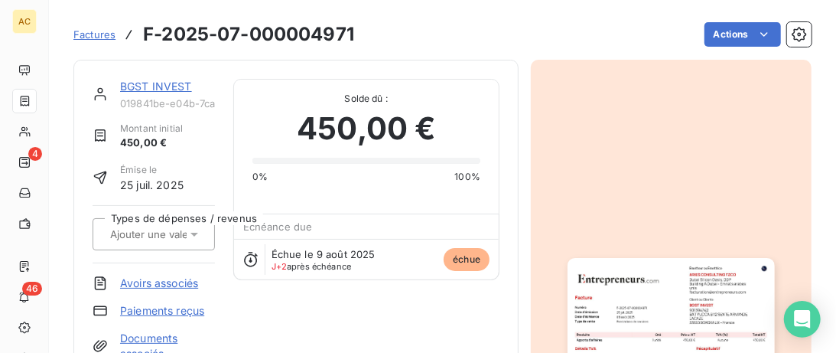
click at [97, 34] on span "Factures" at bounding box center [94, 34] width 42 height 12
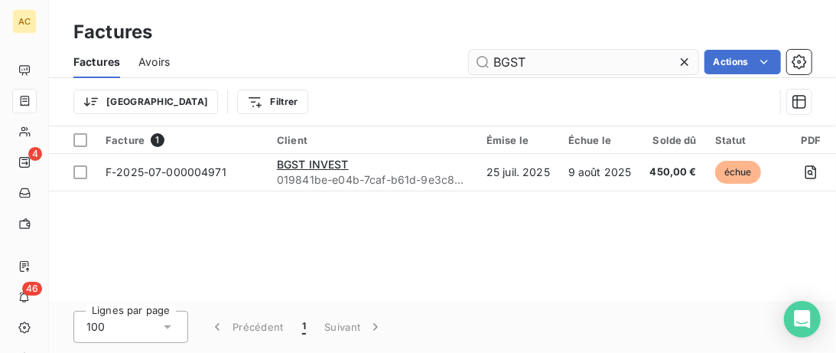
drag, startPoint x: 536, startPoint y: 61, endPoint x: 309, endPoint y: 66, distance: 226.5
click at [469, 66] on input "BGST" at bounding box center [584, 62] width 230 height 24
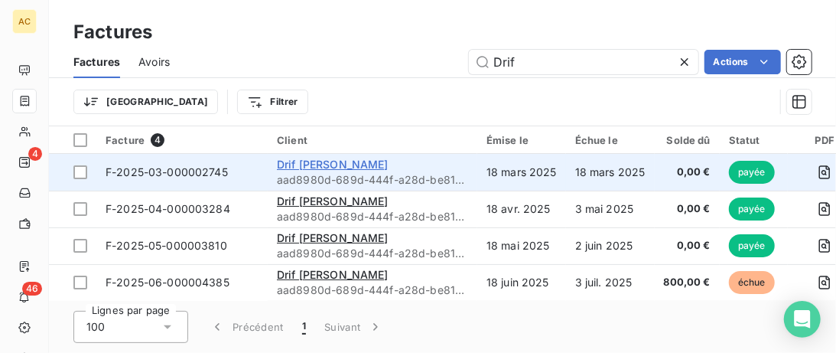
type input "Drif"
click at [311, 161] on span "Drif [PERSON_NAME]" at bounding box center [333, 164] width 112 height 13
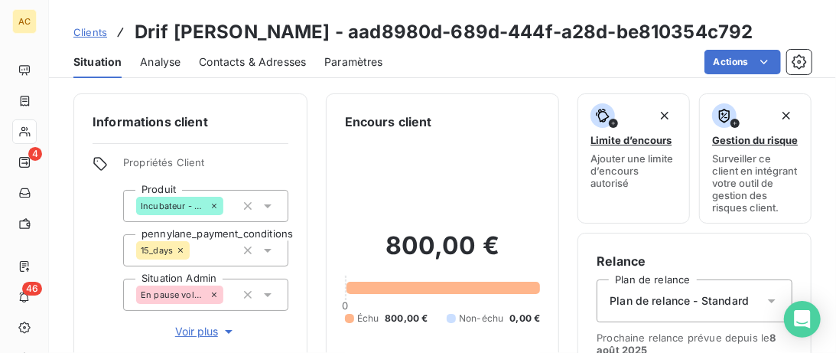
click at [192, 329] on span "Voir plus" at bounding box center [205, 331] width 61 height 15
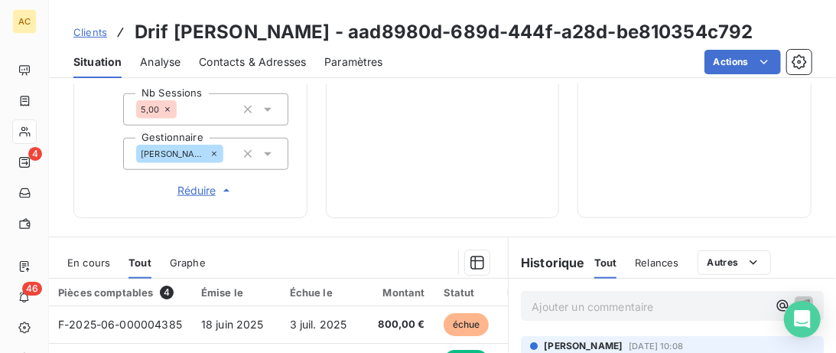
scroll to position [627, 0]
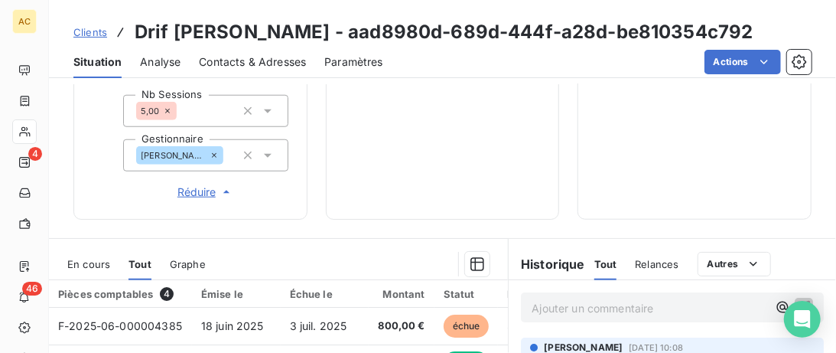
click at [73, 35] on span "Clients" at bounding box center [90, 32] width 34 height 12
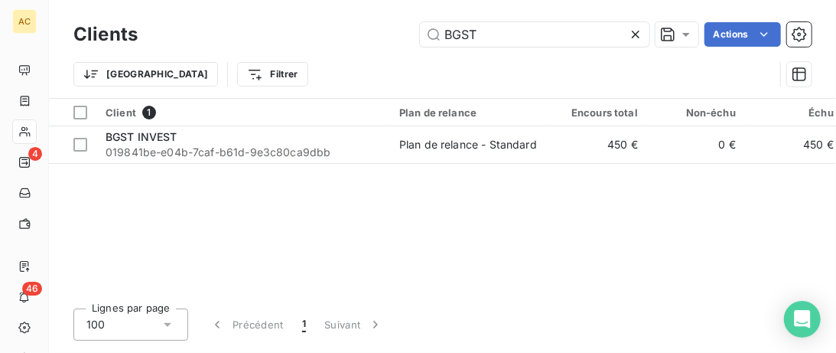
drag, startPoint x: 389, startPoint y: 31, endPoint x: 287, endPoint y: 29, distance: 101.8
click at [420, 31] on input "BGST" at bounding box center [535, 34] width 230 height 24
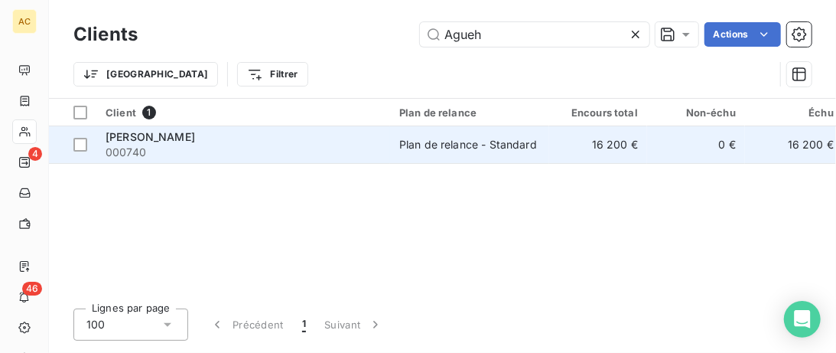
type input "Agueh"
click at [306, 139] on div "[PERSON_NAME]" at bounding box center [243, 136] width 275 height 15
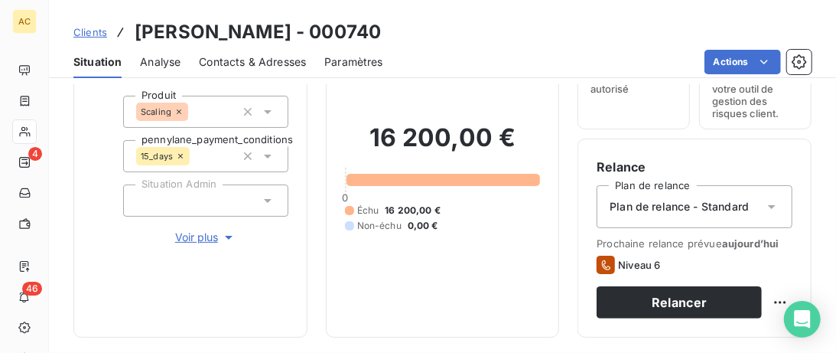
scroll to position [157, 0]
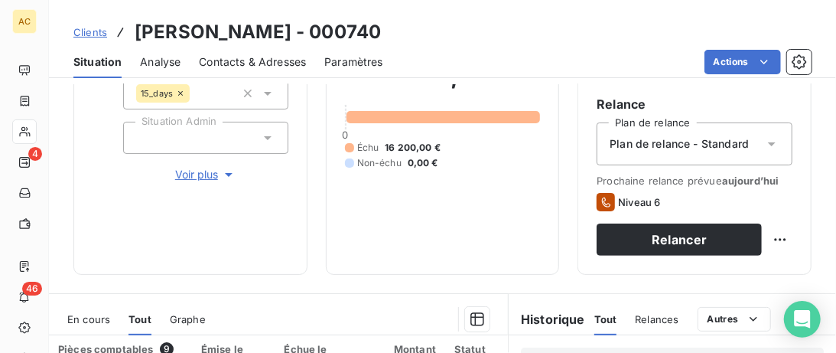
click at [204, 174] on span "Voir plus" at bounding box center [205, 174] width 61 height 15
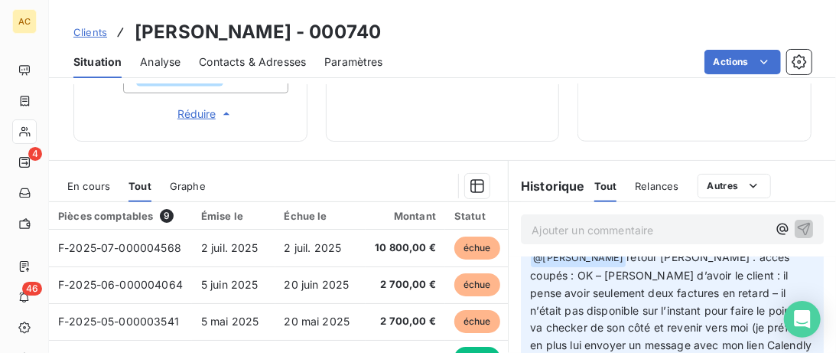
scroll to position [549, 0]
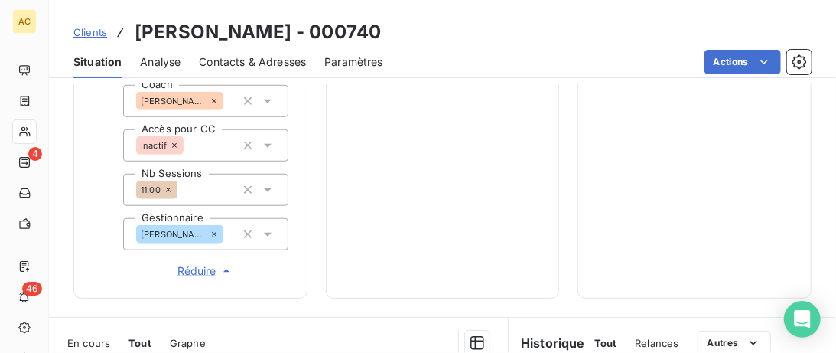
click at [252, 64] on span "Contacts & Adresses" at bounding box center [252, 61] width 107 height 15
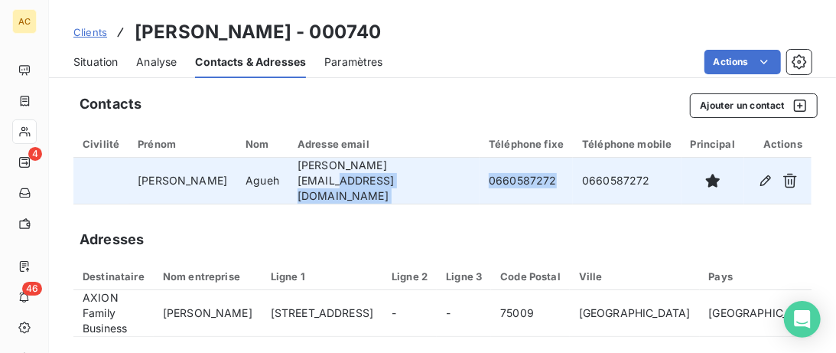
drag, startPoint x: 499, startPoint y: 182, endPoint x: 415, endPoint y: 181, distance: 84.2
click at [415, 181] on tr "[PERSON_NAME] [PERSON_NAME][EMAIL_ADDRESS][DOMAIN_NAME] 0660587272 0660587272" at bounding box center [442, 181] width 738 height 47
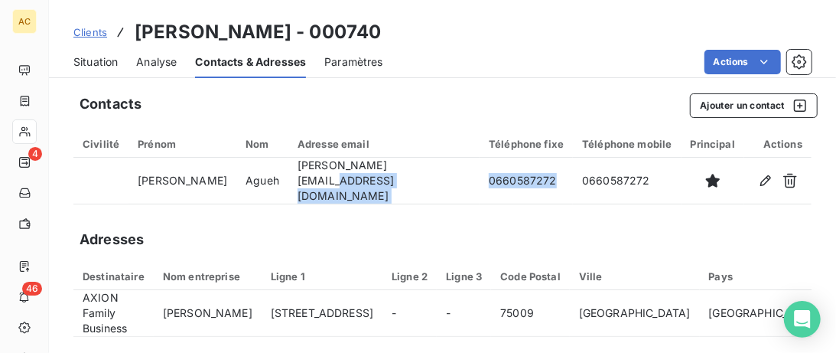
click at [106, 65] on span "Situation" at bounding box center [95, 61] width 44 height 15
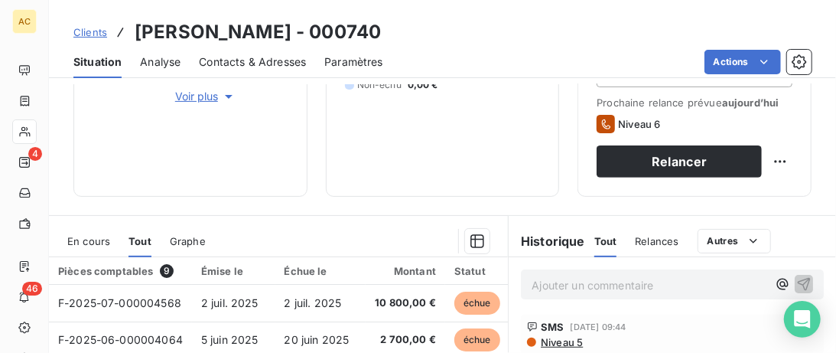
click at [197, 99] on span "Voir plus" at bounding box center [205, 96] width 61 height 15
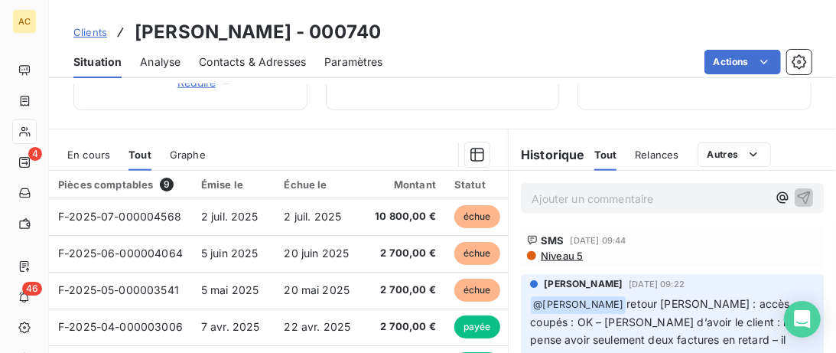
scroll to position [738, 0]
click at [268, 64] on span "Contacts & Adresses" at bounding box center [252, 61] width 107 height 15
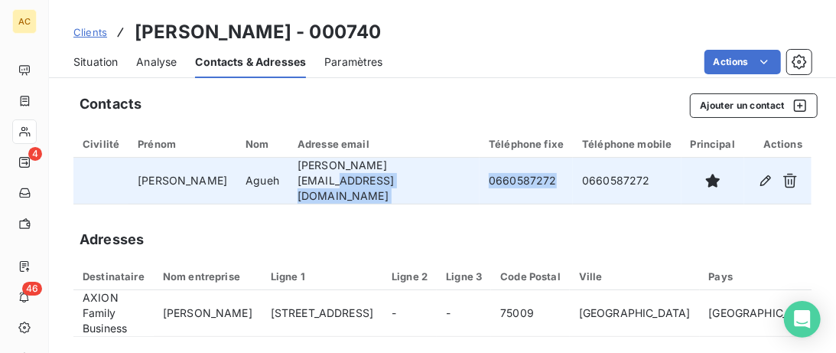
click at [412, 180] on tr "[PERSON_NAME] [PERSON_NAME][EMAIL_ADDRESS][DOMAIN_NAME] 0660587272 0660587272" at bounding box center [442, 181] width 738 height 47
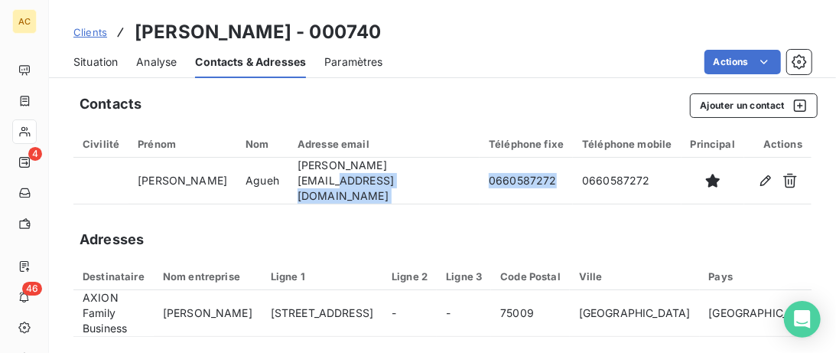
click at [91, 66] on span "Situation" at bounding box center [95, 61] width 44 height 15
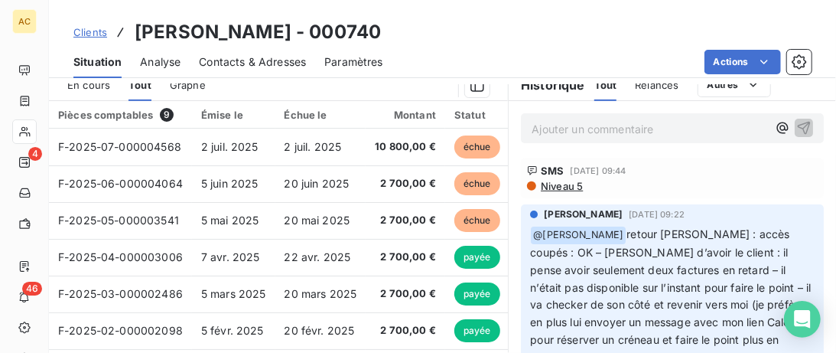
scroll to position [392, 0]
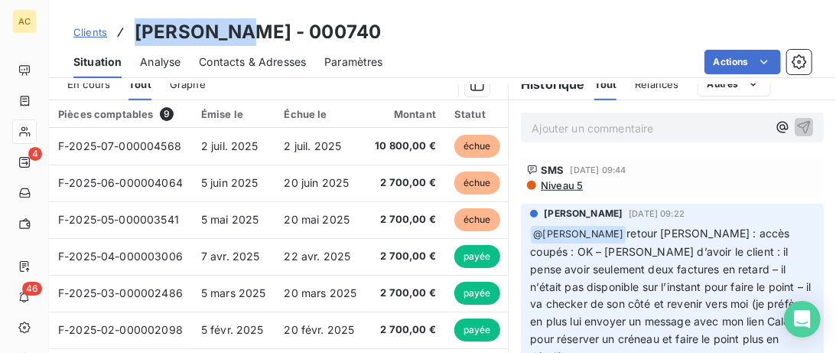
drag, startPoint x: 239, startPoint y: 31, endPoint x: 129, endPoint y: 29, distance: 109.4
click at [129, 29] on div "Clients [PERSON_NAME] - 000740" at bounding box center [227, 32] width 308 height 28
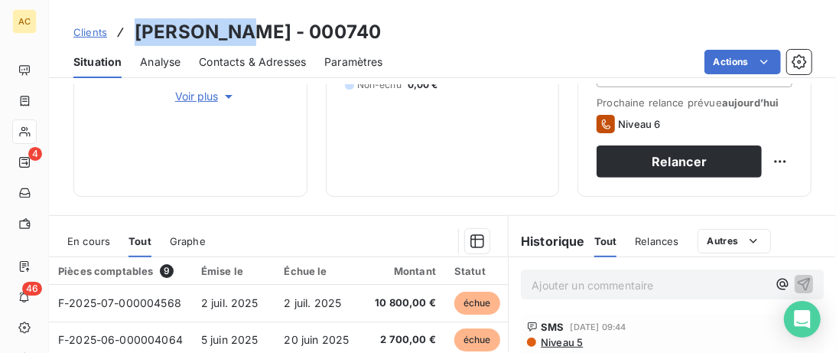
scroll to position [314, 0]
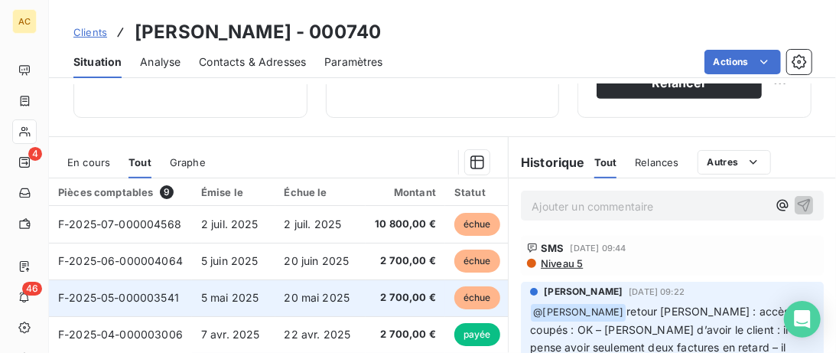
click at [287, 299] on span "20 mai 2025" at bounding box center [318, 297] width 66 height 13
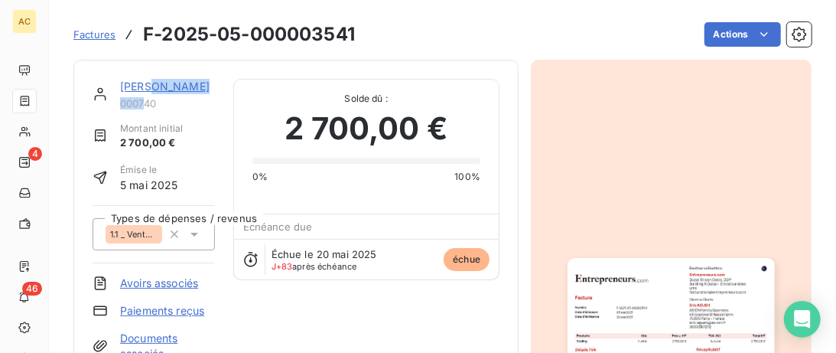
click at [142, 94] on div "[PERSON_NAME] 000740" at bounding box center [167, 94] width 95 height 31
click at [142, 90] on link "[PERSON_NAME]" at bounding box center [165, 86] width 90 height 13
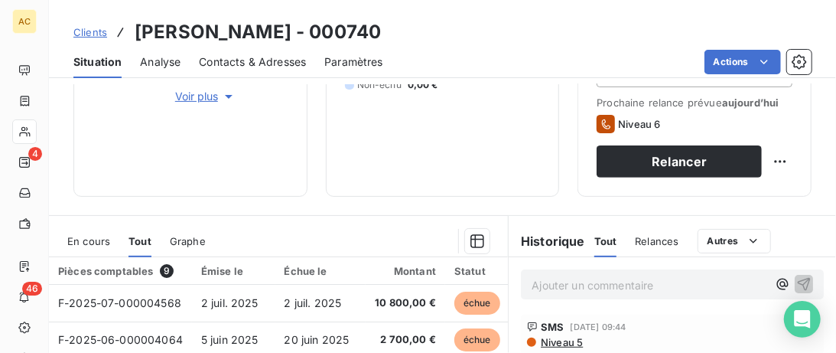
scroll to position [392, 0]
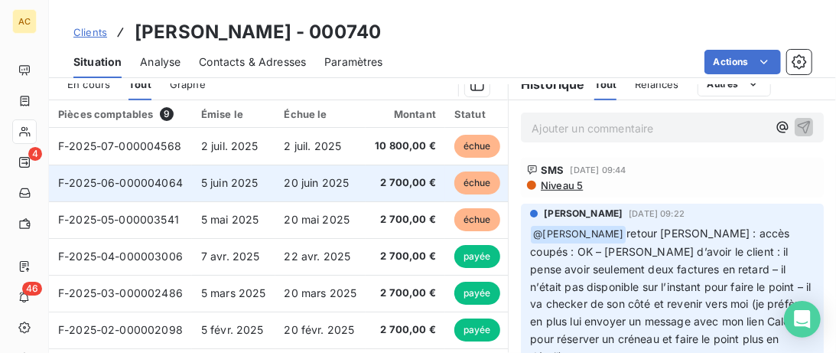
click at [182, 181] on td "F-2025-06-000004064" at bounding box center [120, 183] width 143 height 37
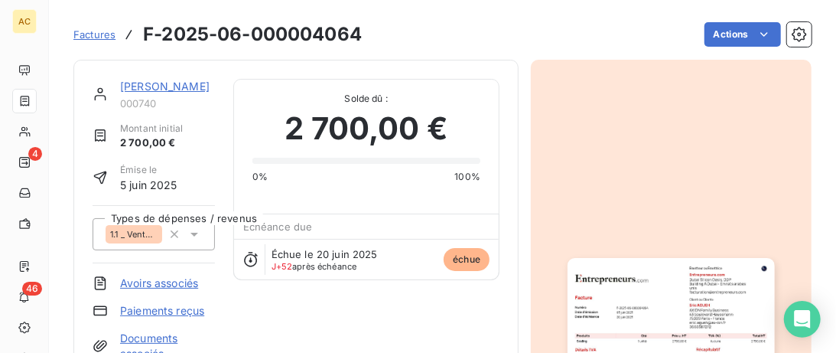
click at [169, 88] on link "[PERSON_NAME]" at bounding box center [165, 86] width 90 height 13
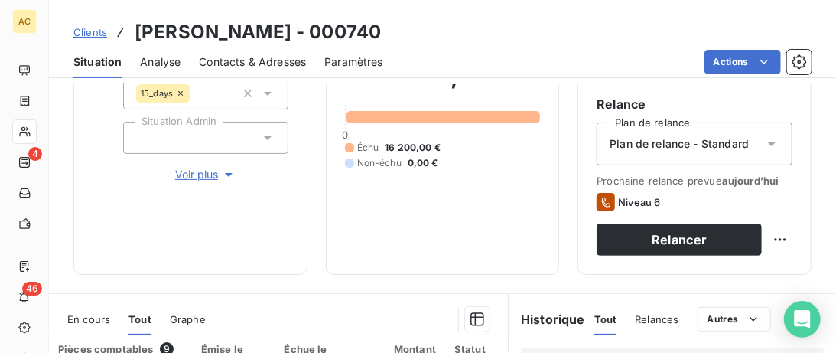
scroll to position [314, 0]
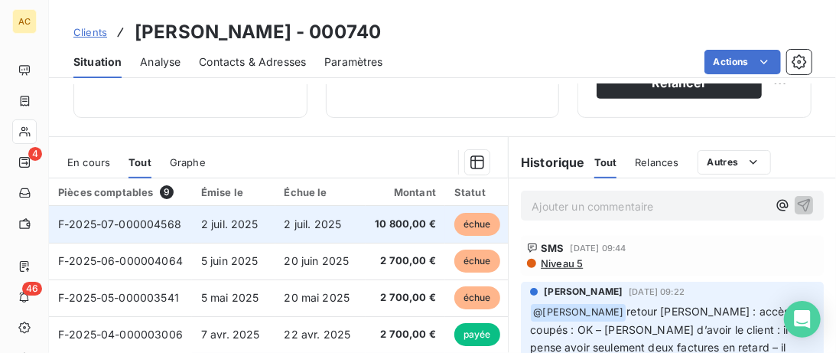
click at [136, 228] on span "F-2025-07-000004568" at bounding box center [119, 223] width 123 height 13
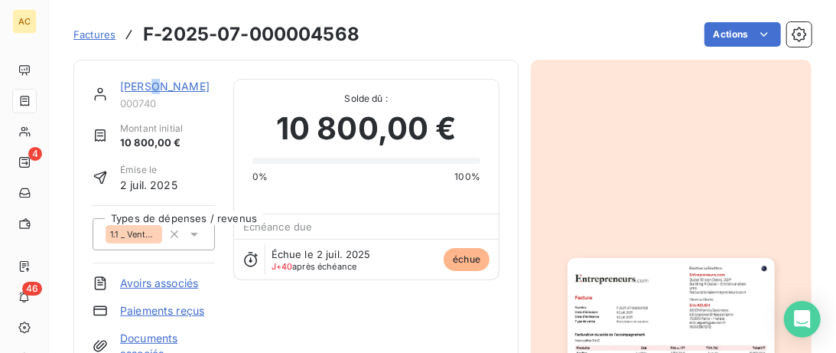
click at [146, 85] on link "[PERSON_NAME]" at bounding box center [165, 86] width 90 height 13
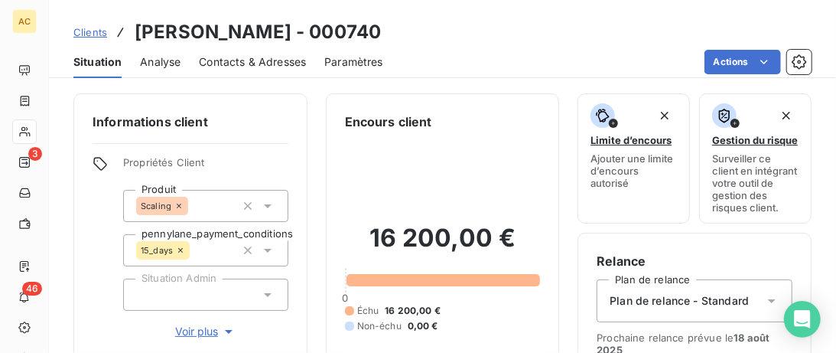
click at [96, 25] on link "Clients" at bounding box center [90, 31] width 34 height 15
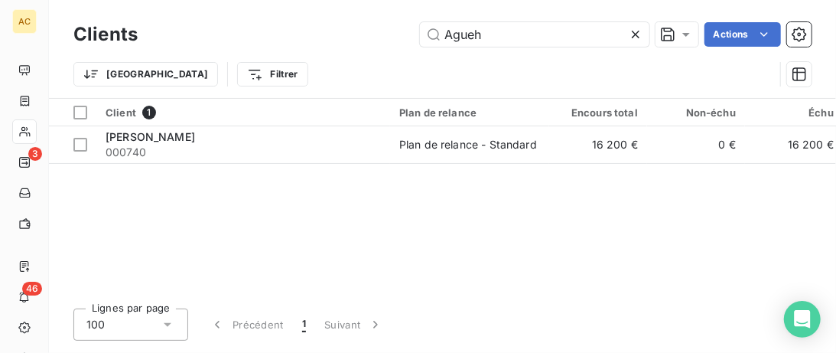
drag, startPoint x: 527, startPoint y: 39, endPoint x: 135, endPoint y: 51, distance: 392.0
click at [420, 47] on input "Agueh" at bounding box center [535, 34] width 230 height 24
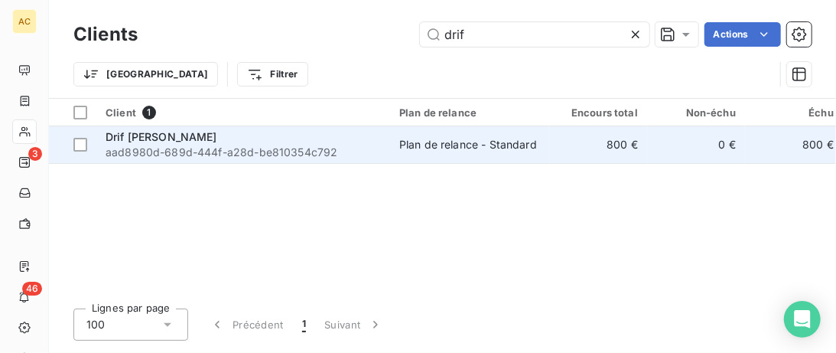
type input "drif"
click at [206, 135] on div "Drif [PERSON_NAME]" at bounding box center [243, 136] width 275 height 15
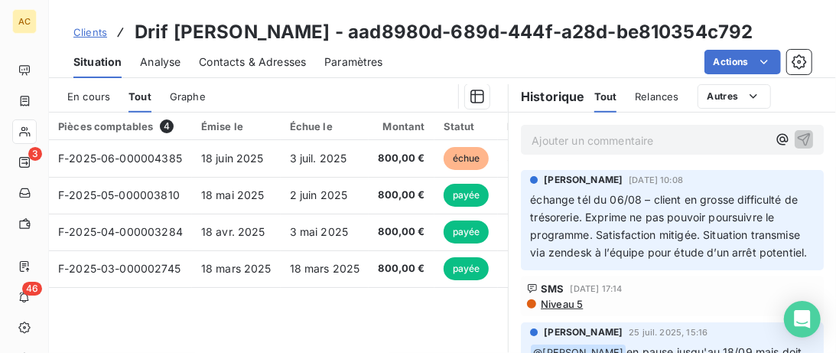
scroll to position [157, 0]
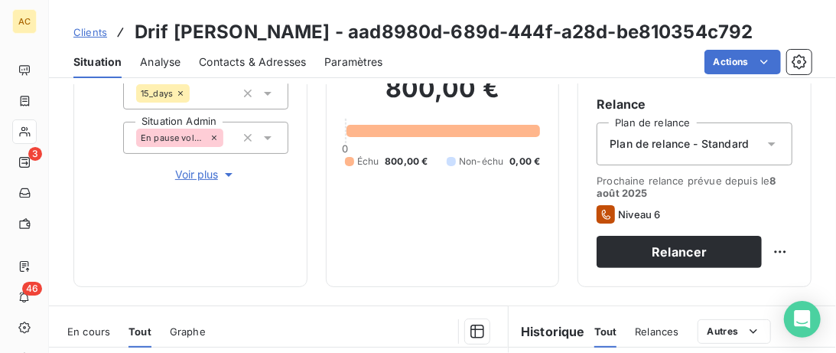
click at [103, 34] on span "Clients" at bounding box center [90, 32] width 34 height 12
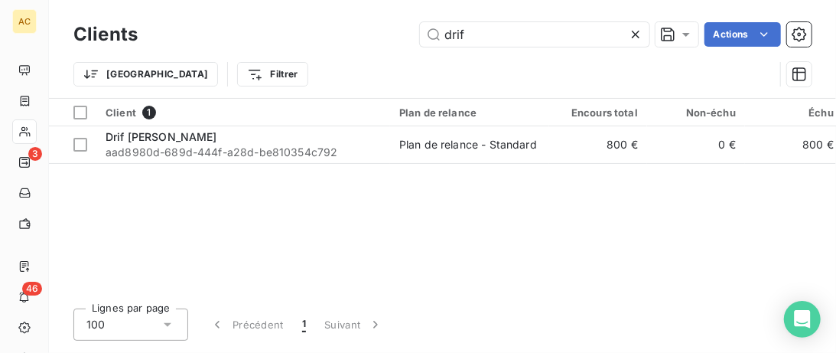
drag, startPoint x: 511, startPoint y: 27, endPoint x: 275, endPoint y: 29, distance: 236.4
click at [420, 27] on input "drif" at bounding box center [535, 34] width 230 height 24
type input "aberlinda"
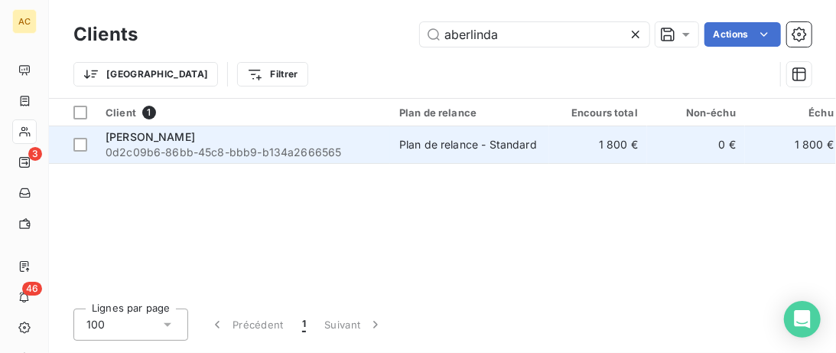
click at [272, 131] on div "[PERSON_NAME]" at bounding box center [243, 136] width 275 height 15
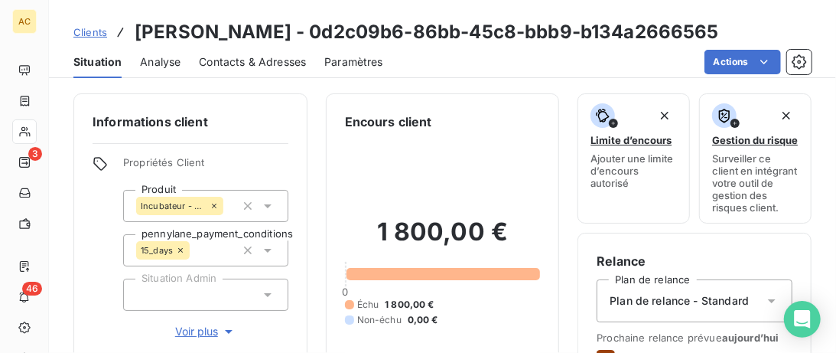
click at [190, 334] on span "Voir plus" at bounding box center [205, 331] width 61 height 15
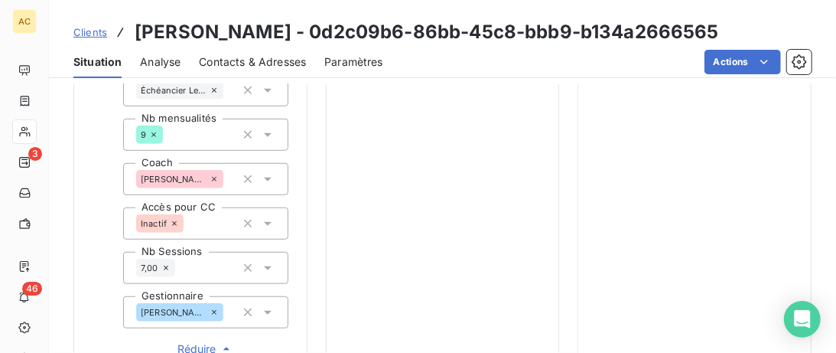
scroll to position [784, 0]
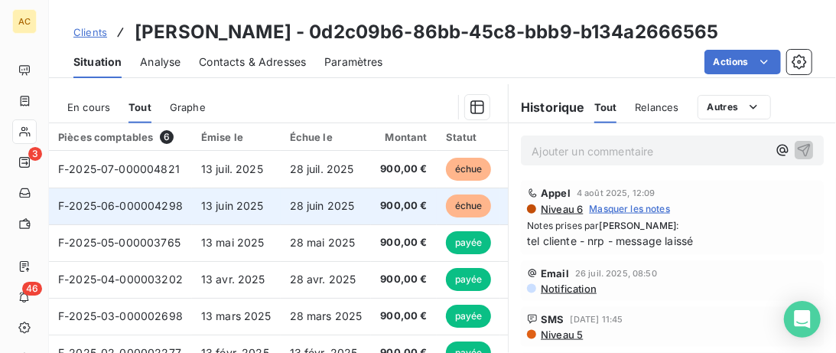
click at [267, 194] on td "13 juin 2025" at bounding box center [236, 205] width 89 height 37
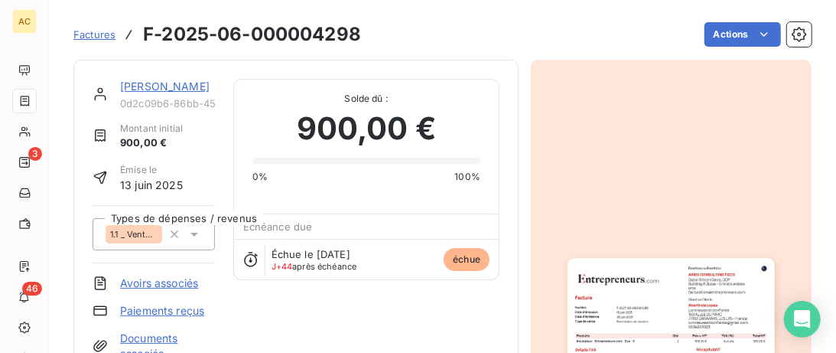
click at [140, 82] on link "[PERSON_NAME]" at bounding box center [165, 86] width 90 height 13
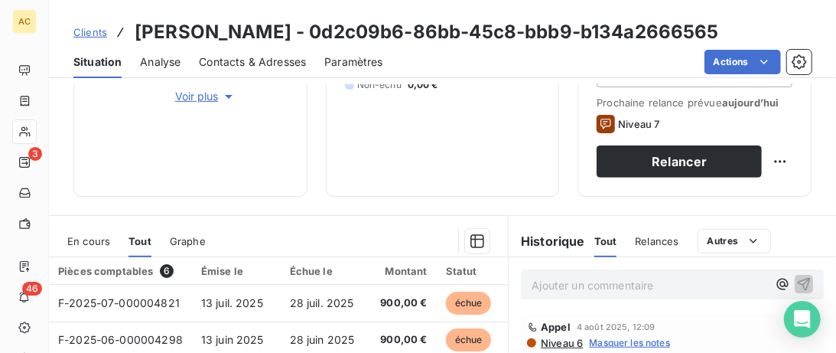
scroll to position [314, 0]
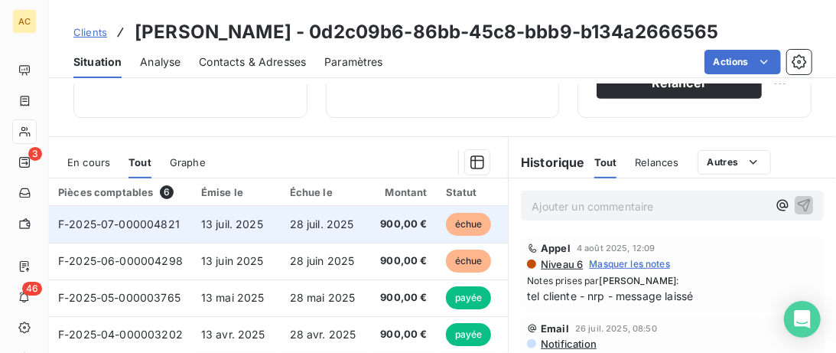
click at [252, 226] on span "13 juil. 2025" at bounding box center [232, 223] width 62 height 13
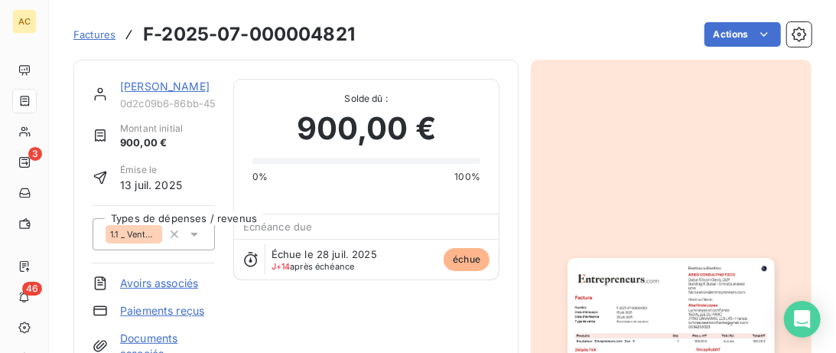
click at [144, 86] on link "[PERSON_NAME]" at bounding box center [165, 86] width 90 height 13
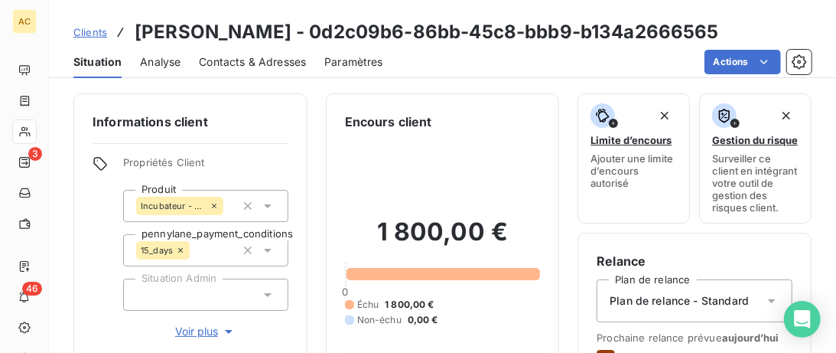
click at [245, 65] on span "Contacts & Adresses" at bounding box center [252, 61] width 107 height 15
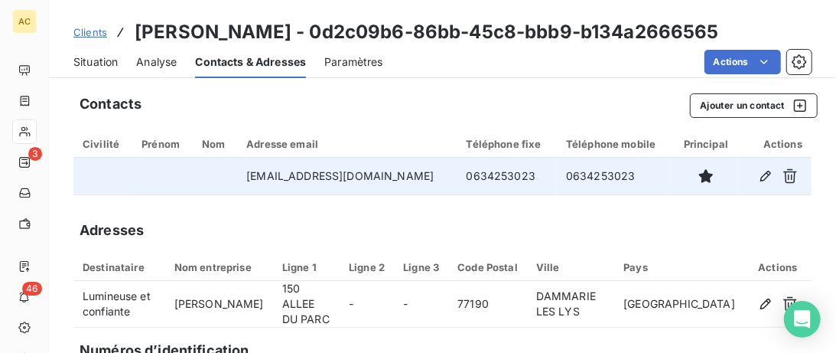
drag, startPoint x: 536, startPoint y: 170, endPoint x: 445, endPoint y: 178, distance: 91.4
click at [443, 177] on tr "[EMAIL_ADDRESS][DOMAIN_NAME] 0634253023 0634253023" at bounding box center [442, 176] width 738 height 37
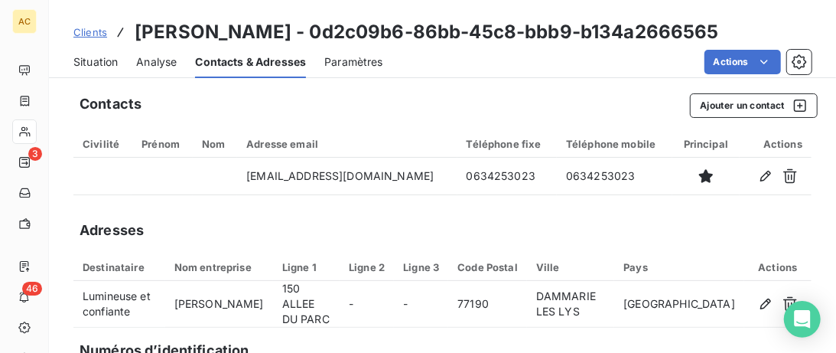
click at [96, 64] on span "Situation" at bounding box center [95, 61] width 44 height 15
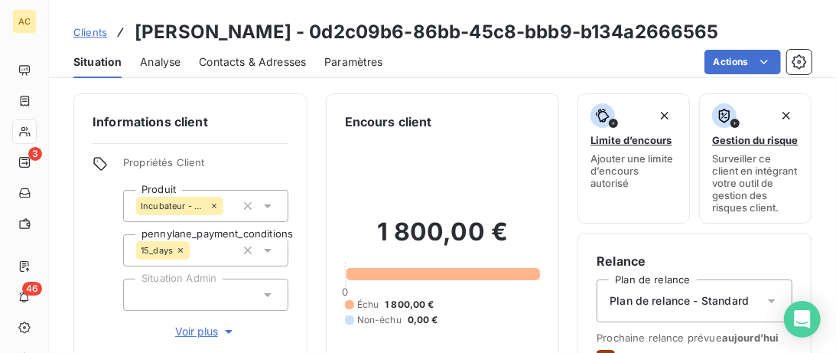
click at [197, 332] on span "Voir plus" at bounding box center [205, 331] width 61 height 15
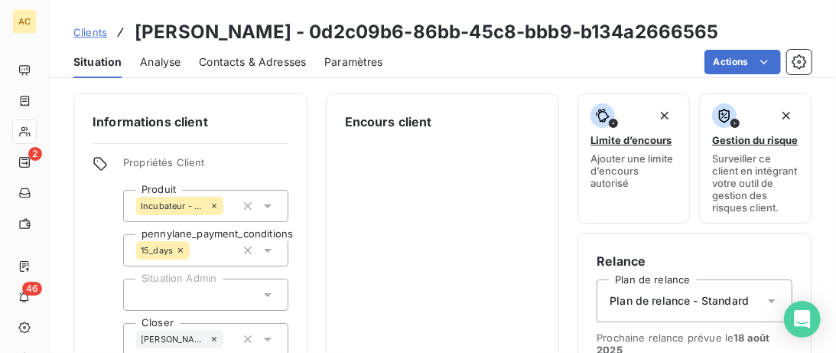
click at [96, 31] on span "Clients" at bounding box center [90, 32] width 34 height 12
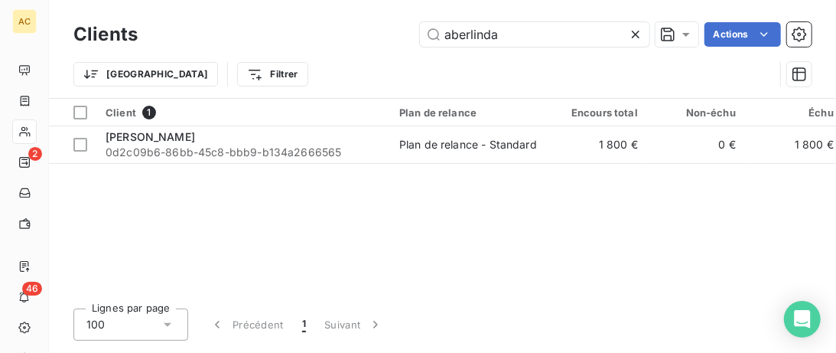
drag, startPoint x: 478, startPoint y: 25, endPoint x: 209, endPoint y: 11, distance: 269.7
click at [420, 22] on input "aberlinda" at bounding box center [535, 34] width 230 height 24
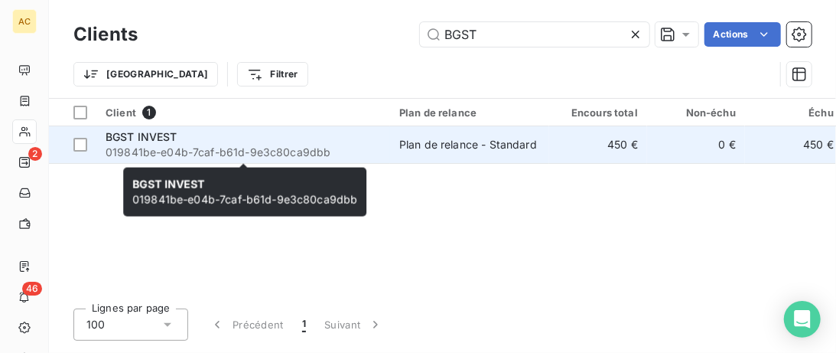
type input "BGST"
click at [354, 141] on div "BGST INVEST" at bounding box center [243, 136] width 275 height 15
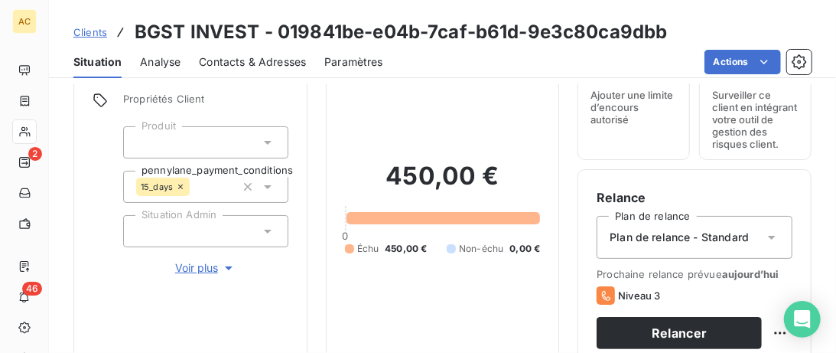
scroll to position [78, 0]
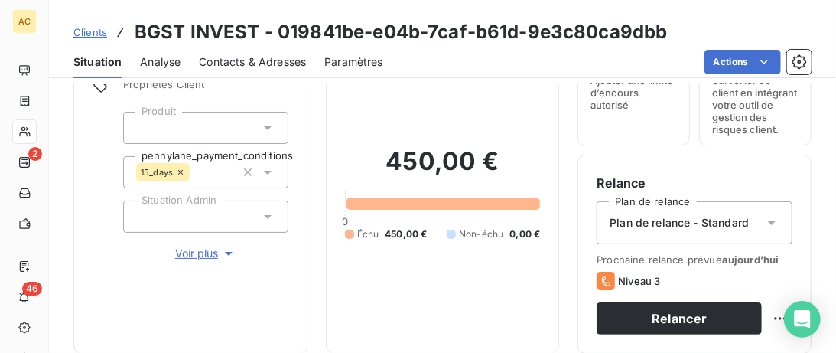
click at [774, 232] on div "Plan de relance - Standard" at bounding box center [695, 222] width 196 height 43
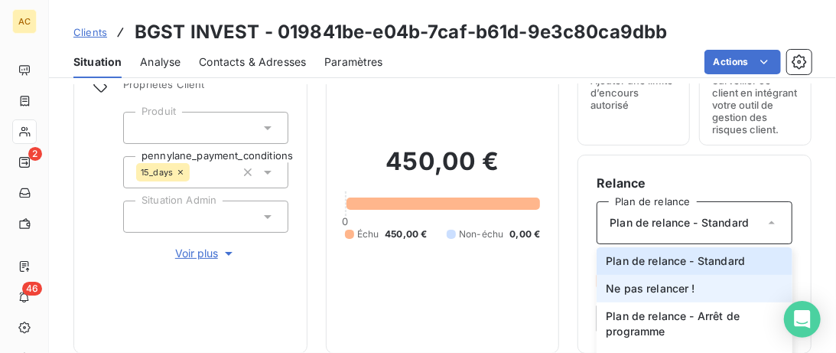
click at [704, 288] on li "Ne pas relancer !" at bounding box center [695, 289] width 196 height 28
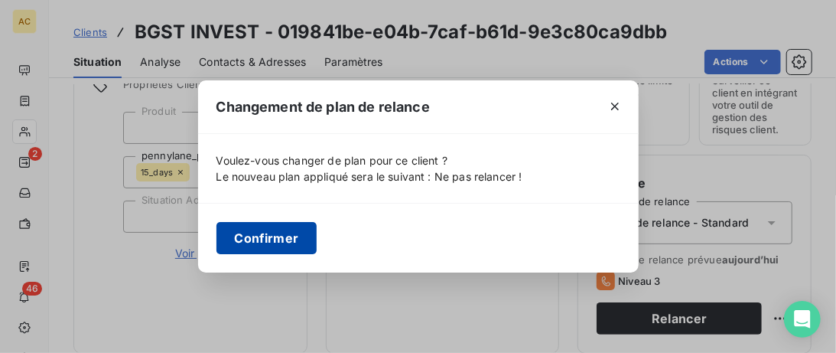
click at [279, 243] on button "Confirmer" at bounding box center [267, 238] width 101 height 32
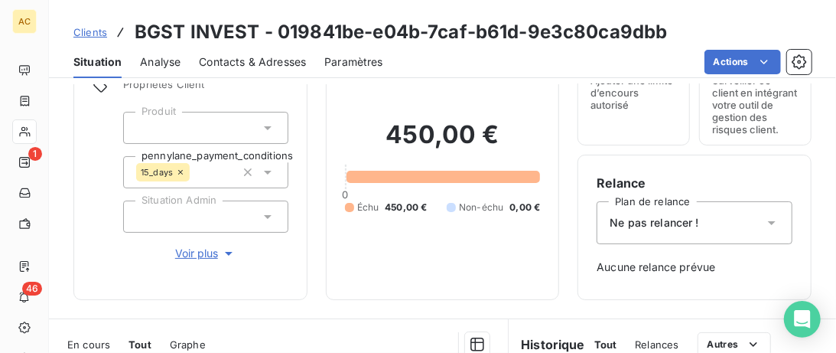
click at [98, 34] on span "Clients" at bounding box center [90, 32] width 34 height 12
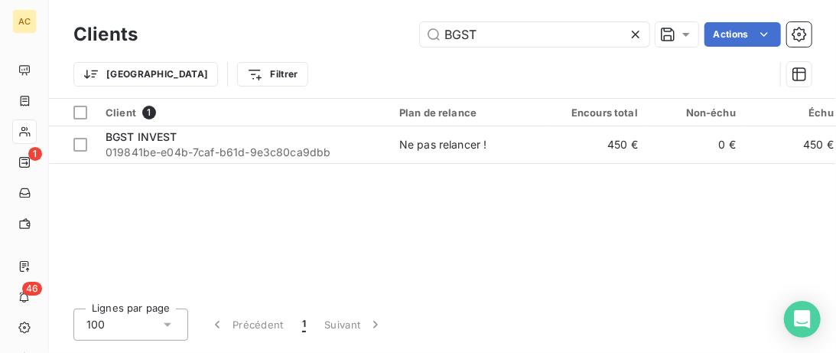
drag, startPoint x: 497, startPoint y: 25, endPoint x: 337, endPoint y: 35, distance: 161.0
click at [420, 44] on input "BGST" at bounding box center [535, 34] width 230 height 24
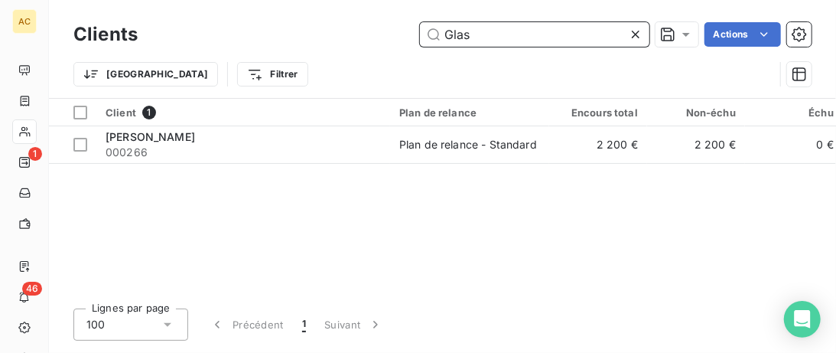
drag, startPoint x: 511, startPoint y: 39, endPoint x: 246, endPoint y: 39, distance: 265.5
click at [420, 39] on input "Glas" at bounding box center [535, 34] width 230 height 24
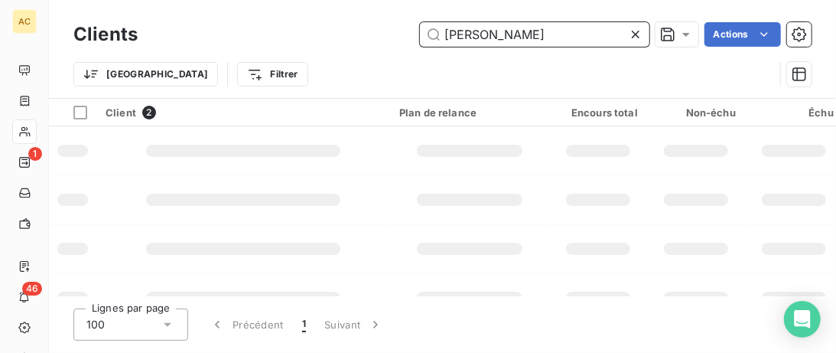
type input "[PERSON_NAME]"
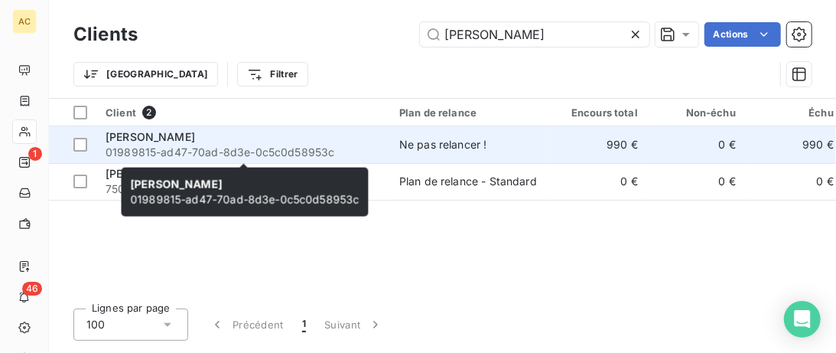
click at [161, 146] on span "01989815-ad47-70ad-8d3e-0c5c0d58953c" at bounding box center [243, 152] width 275 height 15
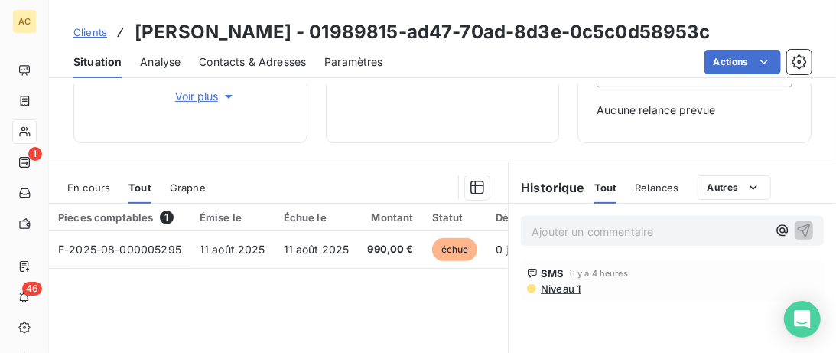
scroll to position [78, 0]
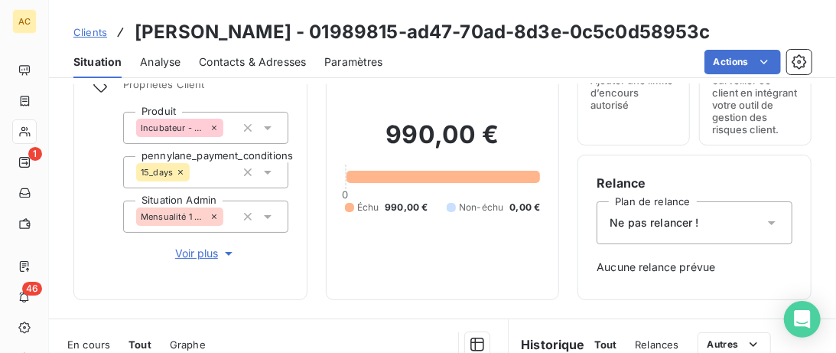
click at [81, 35] on span "Clients" at bounding box center [90, 32] width 34 height 12
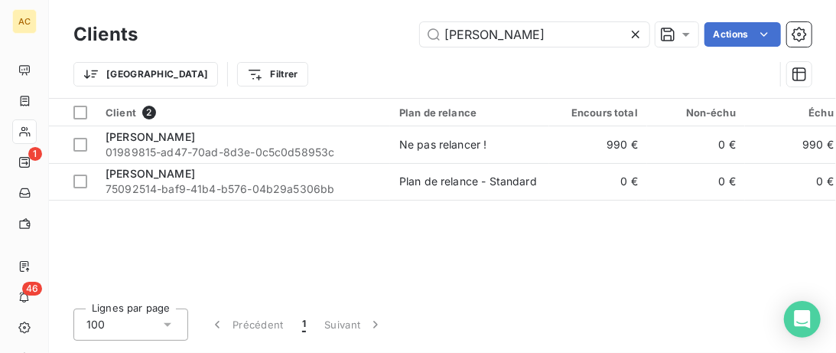
drag, startPoint x: 544, startPoint y: 32, endPoint x: 256, endPoint y: 52, distance: 288.4
click at [420, 47] on input "[PERSON_NAME]" at bounding box center [535, 34] width 230 height 24
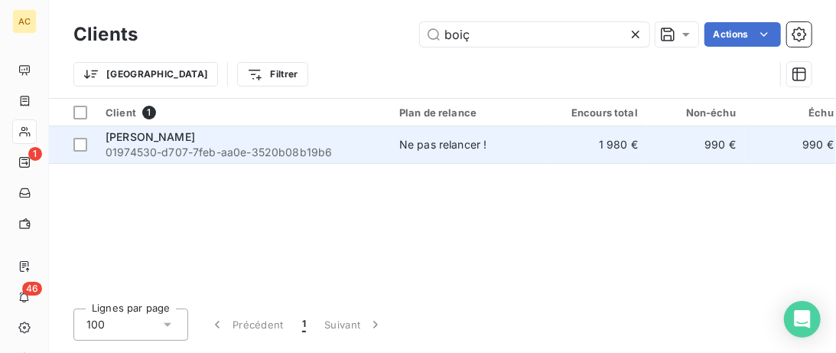
type input "boiç"
click at [194, 149] on span "01974530-d707-7feb-aa0e-3520b08b19b6" at bounding box center [243, 152] width 275 height 15
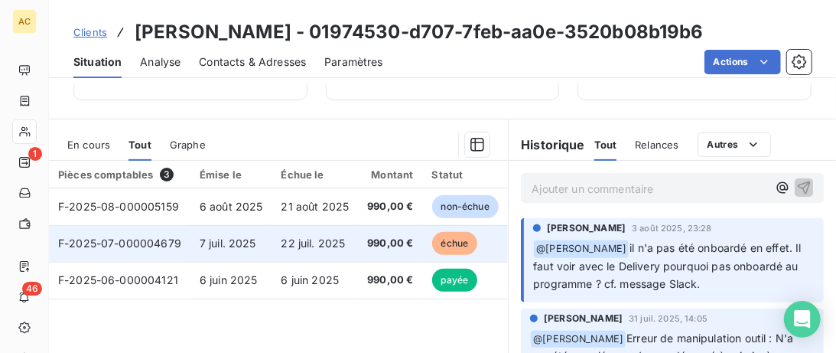
scroll to position [314, 0]
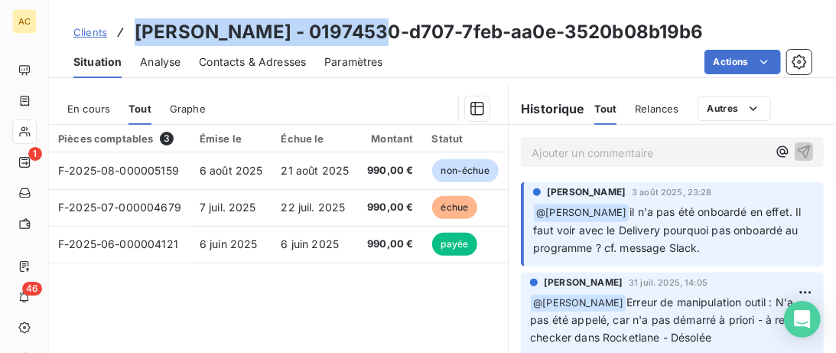
drag, startPoint x: 353, startPoint y: 33, endPoint x: 138, endPoint y: 33, distance: 214.2
click at [138, 33] on h3 "[PERSON_NAME] - 01974530-d707-7feb-aa0e-3520b08b19b6" at bounding box center [419, 32] width 569 height 28
click at [89, 28] on link "Clients" at bounding box center [90, 31] width 34 height 15
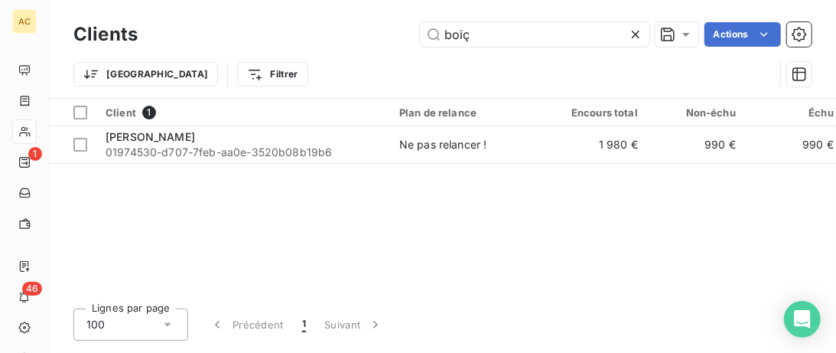
drag, startPoint x: 471, startPoint y: 41, endPoint x: 336, endPoint y: 44, distance: 134.7
click at [420, 41] on input "boiç" at bounding box center [535, 34] width 230 height 24
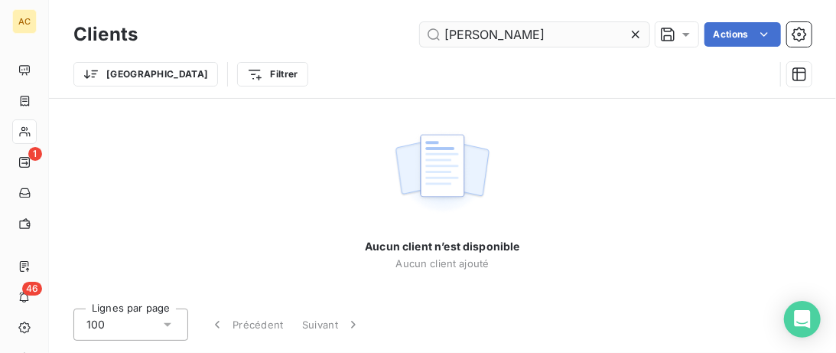
drag, startPoint x: 488, startPoint y: 31, endPoint x: 422, endPoint y: 31, distance: 66.6
click at [422, 31] on input "[PERSON_NAME]" at bounding box center [535, 34] width 230 height 24
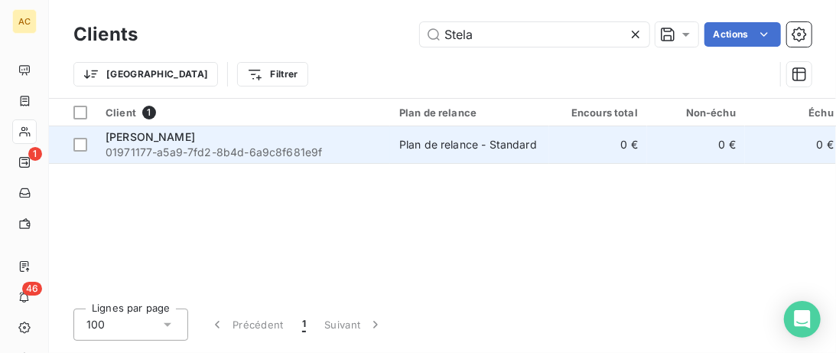
type input "Stela"
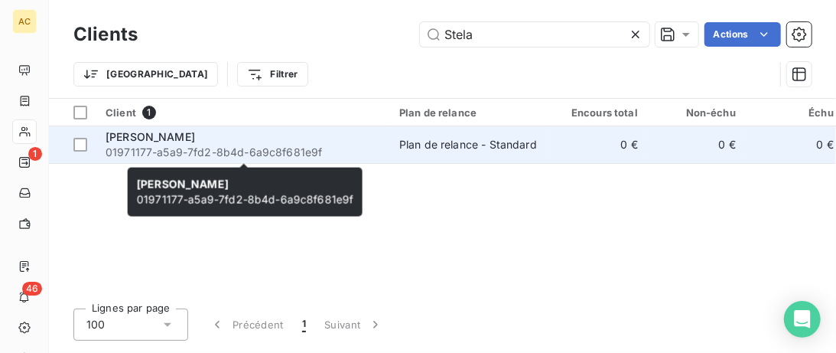
click at [370, 133] on div "[PERSON_NAME]" at bounding box center [243, 136] width 275 height 15
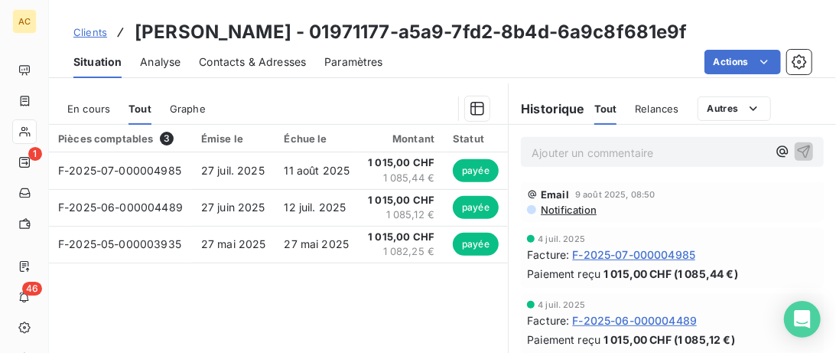
scroll to position [157, 0]
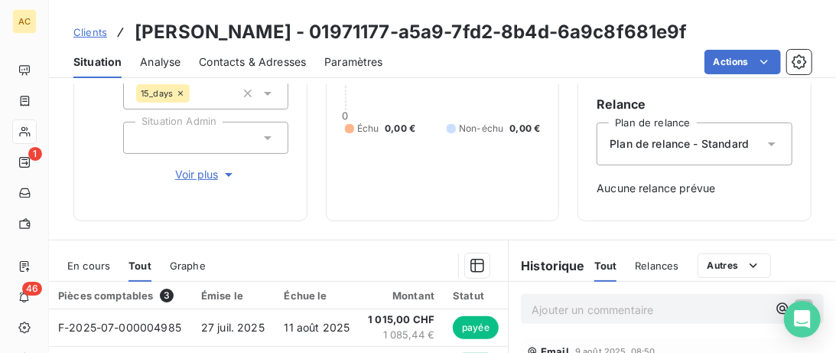
click at [204, 177] on span "Voir plus" at bounding box center [205, 174] width 61 height 15
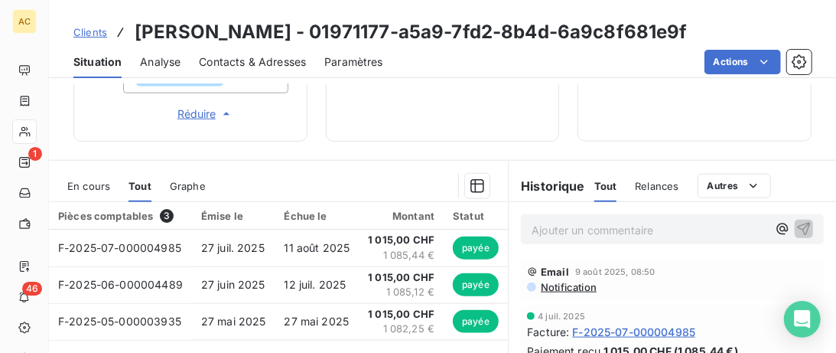
scroll to position [627, 0]
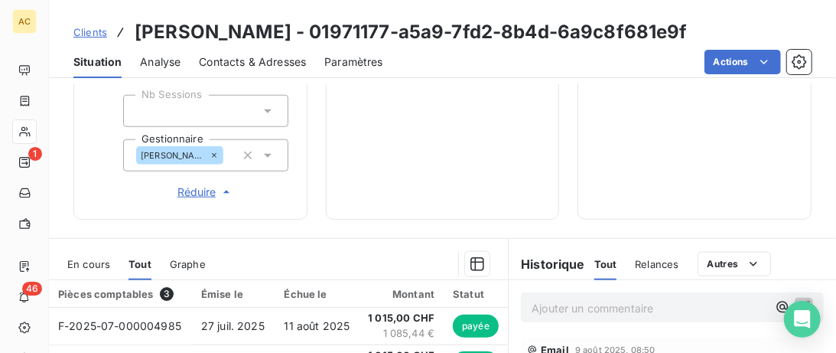
click at [94, 35] on span "Clients" at bounding box center [90, 32] width 34 height 12
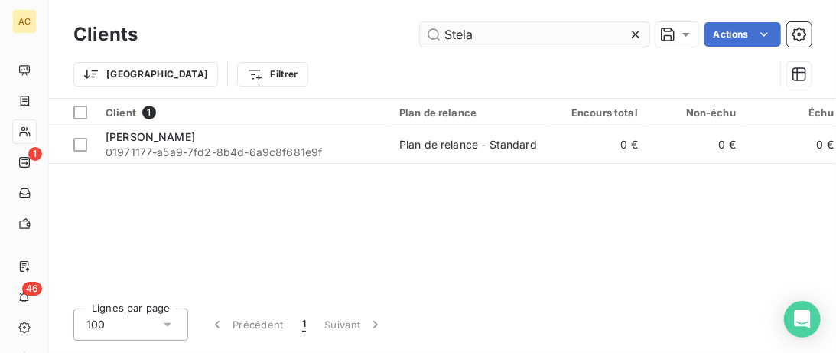
click at [420, 41] on input "Stela" at bounding box center [535, 34] width 230 height 24
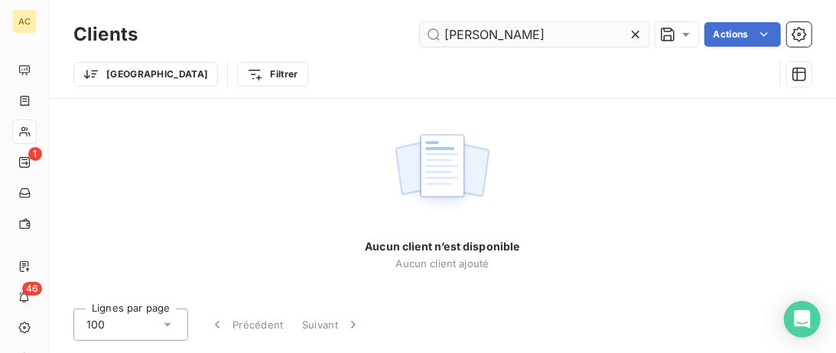
click at [476, 36] on input "[PERSON_NAME]" at bounding box center [535, 34] width 230 height 24
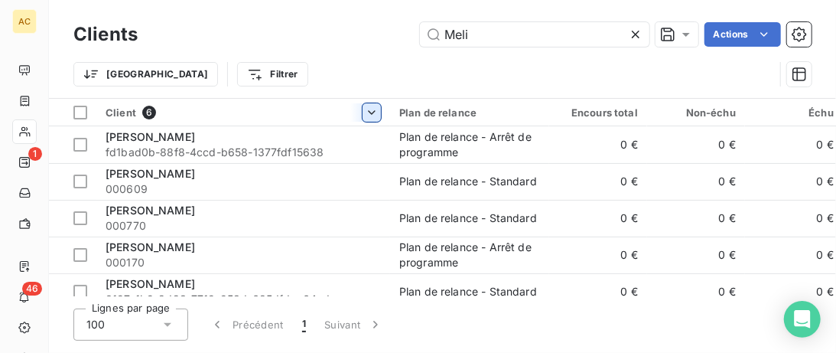
scroll to position [50, 0]
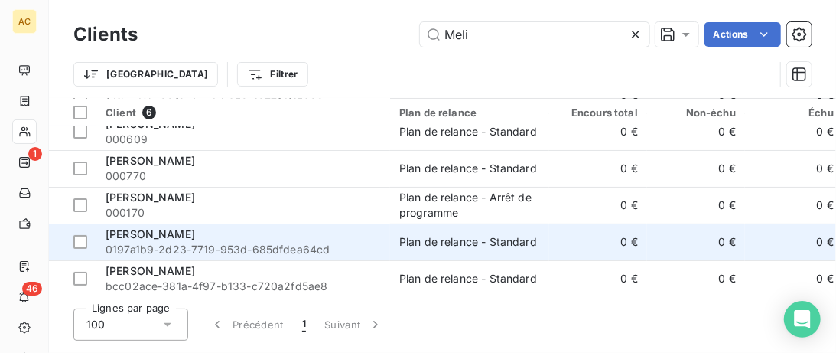
type input "Meli"
click at [229, 235] on div "[PERSON_NAME]" at bounding box center [243, 233] width 275 height 15
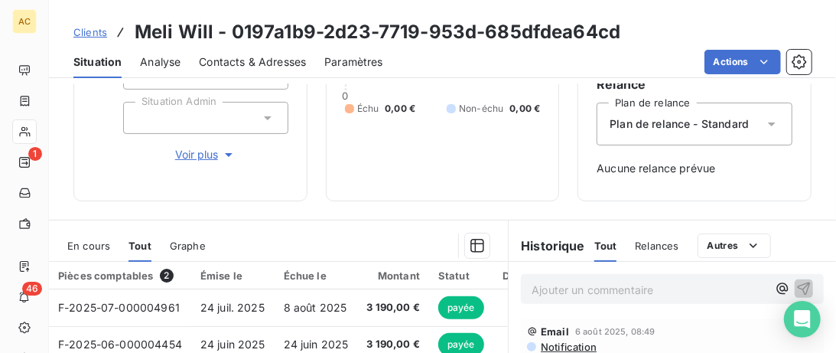
scroll to position [78, 0]
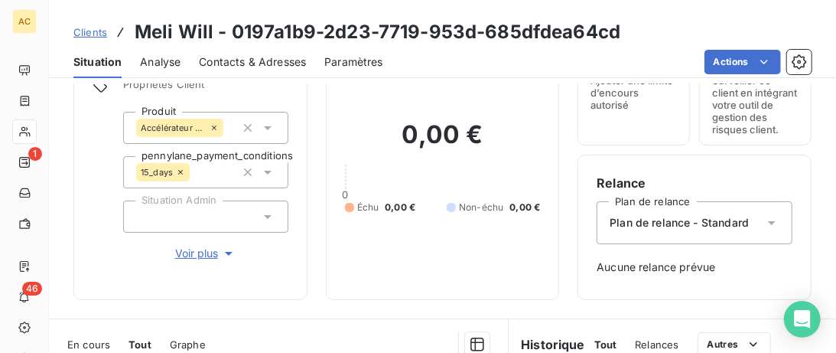
click at [100, 37] on span "Clients" at bounding box center [90, 32] width 34 height 12
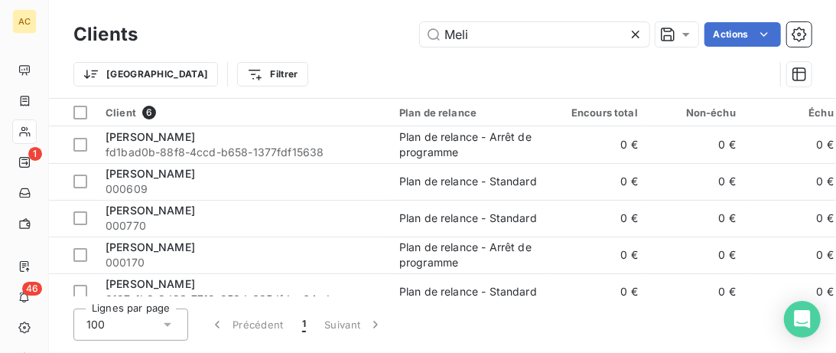
drag, startPoint x: 510, startPoint y: 41, endPoint x: 383, endPoint y: 39, distance: 127.8
click at [420, 40] on input "Meli" at bounding box center [535, 34] width 230 height 24
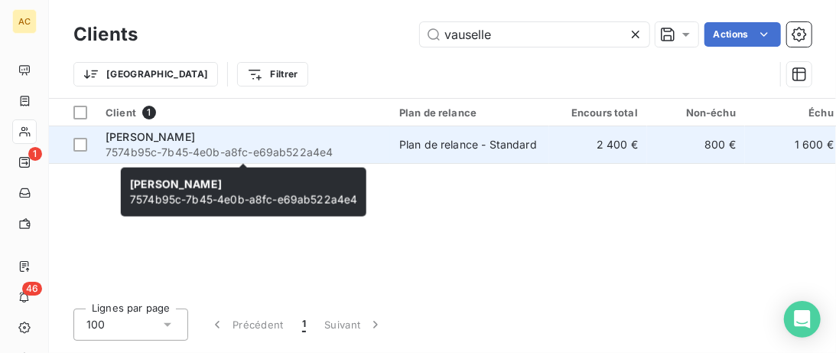
type input "vauselle"
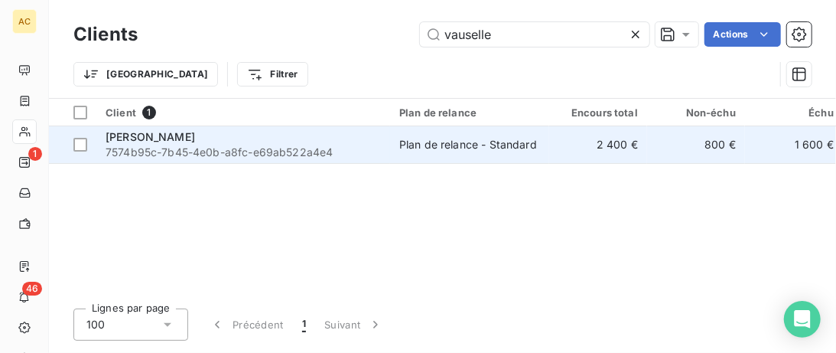
click at [306, 138] on div "[PERSON_NAME]" at bounding box center [243, 136] width 275 height 15
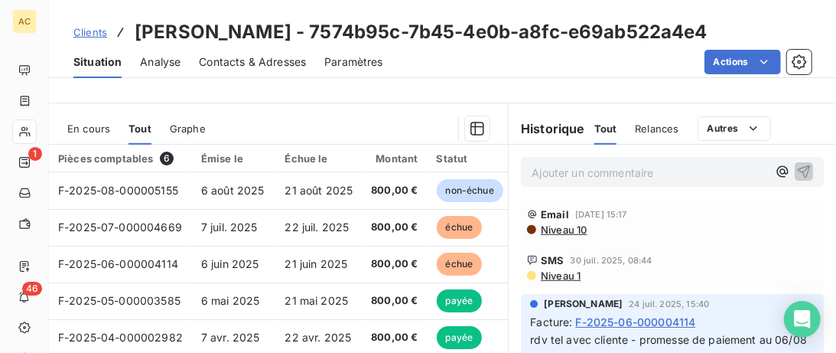
scroll to position [392, 0]
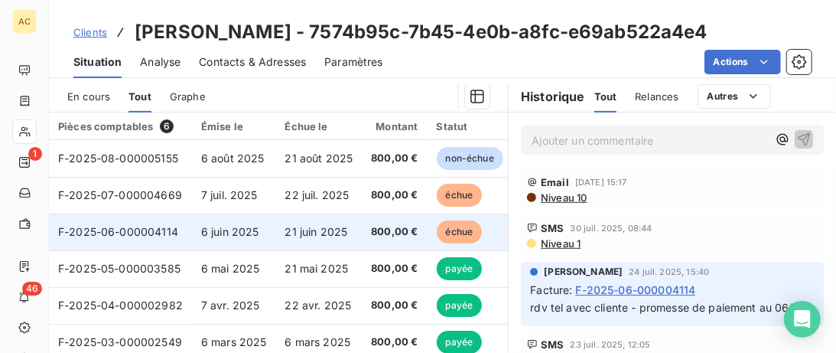
click at [207, 221] on td "6 juin 2025" at bounding box center [234, 231] width 84 height 37
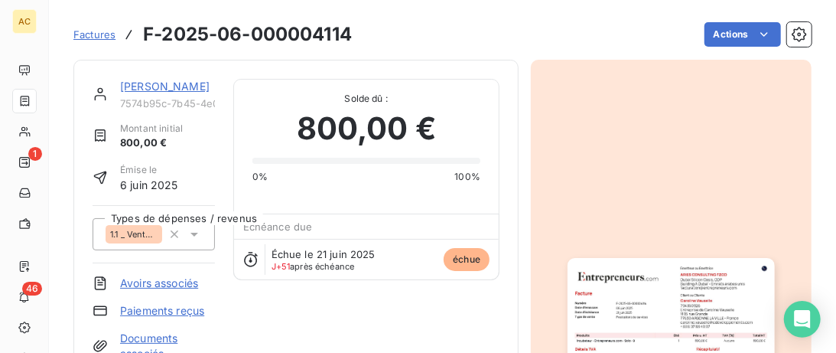
click at [145, 90] on link "[PERSON_NAME]" at bounding box center [165, 86] width 90 height 13
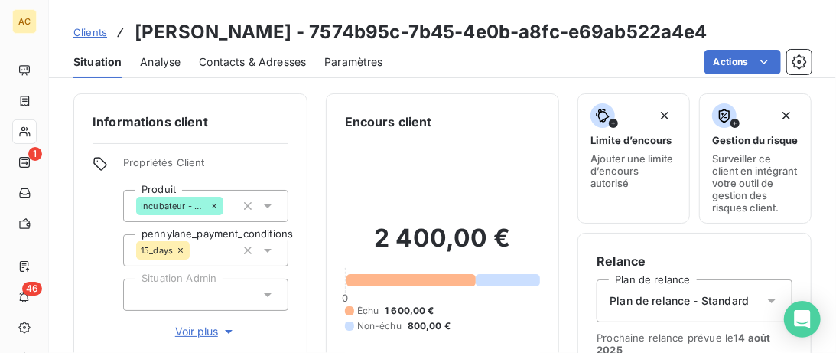
click at [87, 32] on span "Clients" at bounding box center [90, 32] width 34 height 12
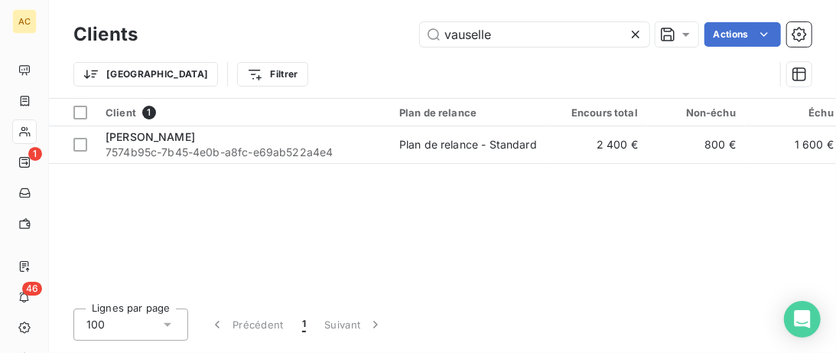
drag, startPoint x: 420, startPoint y: 44, endPoint x: 384, endPoint y: 45, distance: 36.0
click at [387, 44] on div "Clients vauselle Actions" at bounding box center [442, 34] width 738 height 32
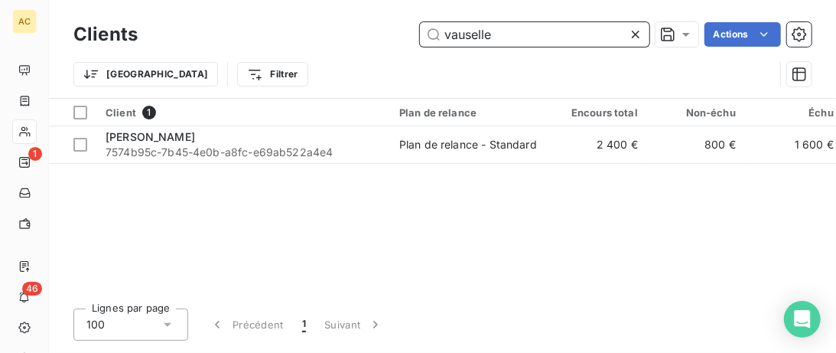
drag, startPoint x: 501, startPoint y: 39, endPoint x: 383, endPoint y: 39, distance: 118.6
click at [420, 39] on input "vauselle" at bounding box center [535, 34] width 230 height 24
paste input "[PERSON_NAME]"
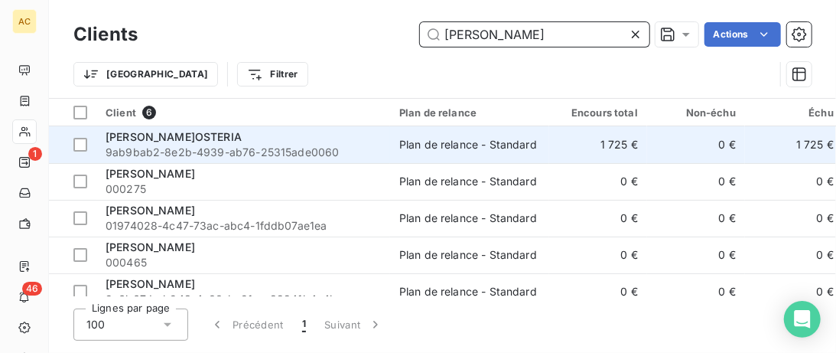
type input "[PERSON_NAME]"
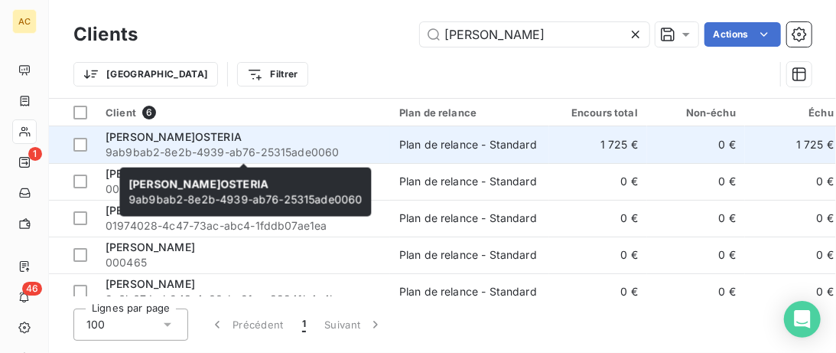
click at [285, 135] on div "[PERSON_NAME]OSTERIA" at bounding box center [243, 136] width 275 height 15
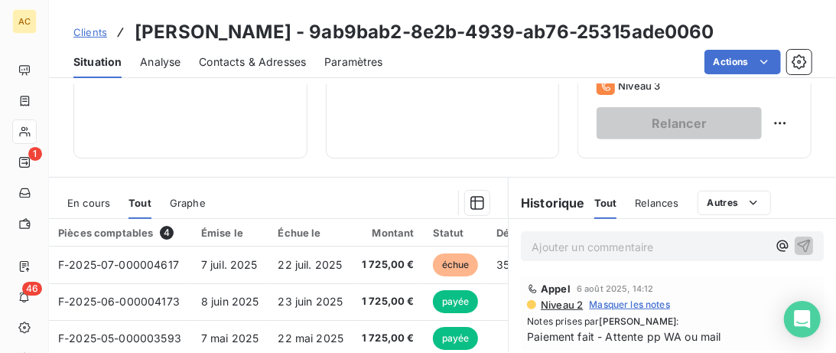
scroll to position [392, 0]
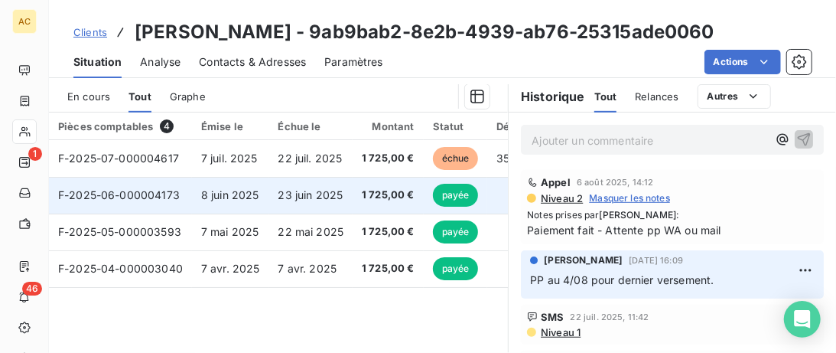
click at [228, 192] on span "8 juin 2025" at bounding box center [230, 194] width 58 height 13
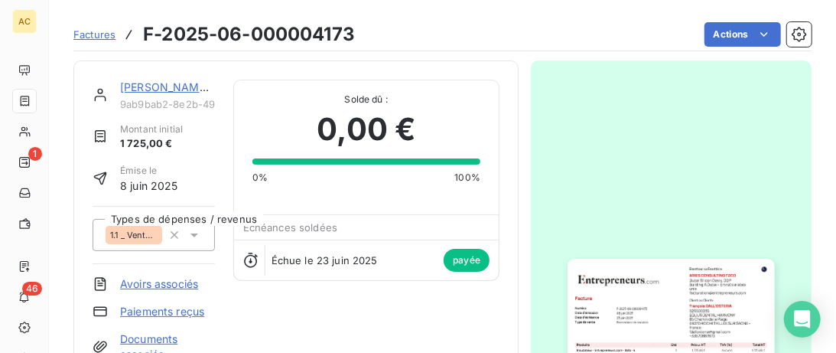
scroll to position [157, 0]
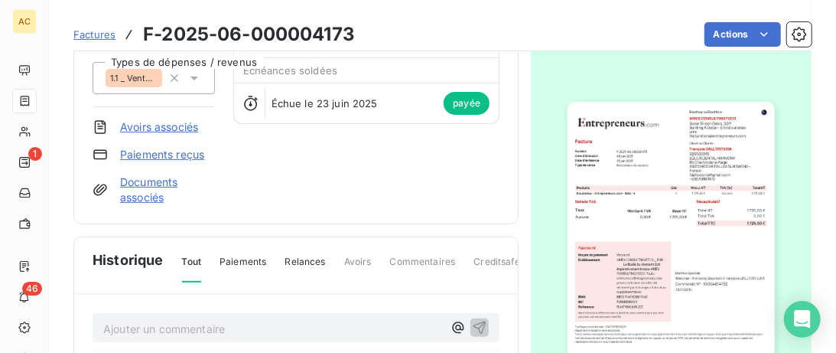
click at [152, 184] on link "Documents associés" at bounding box center [167, 189] width 95 height 31
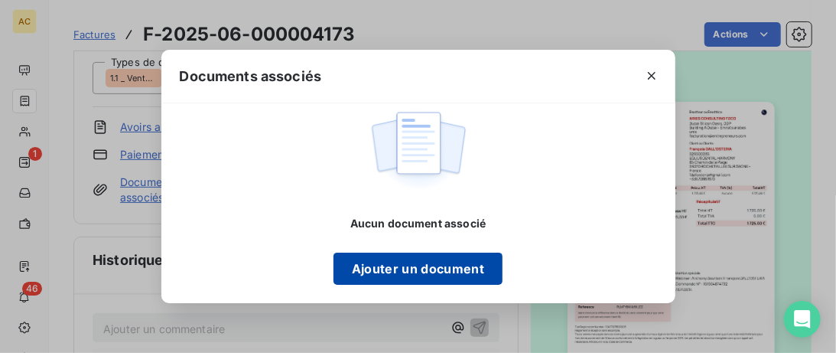
click at [445, 260] on button "Ajouter un document" at bounding box center [418, 269] width 169 height 32
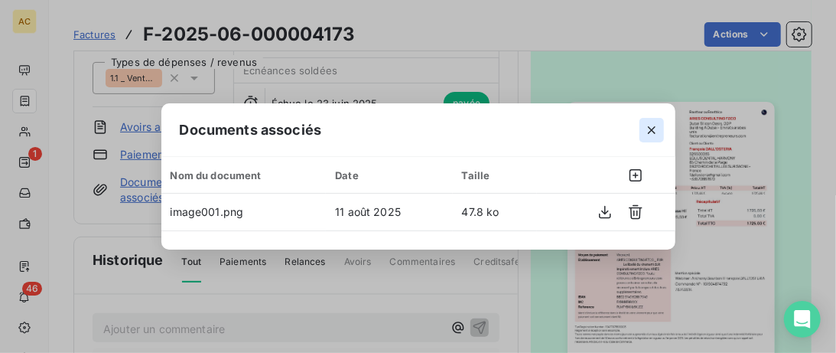
click at [649, 132] on icon "button" at bounding box center [652, 130] width 8 height 8
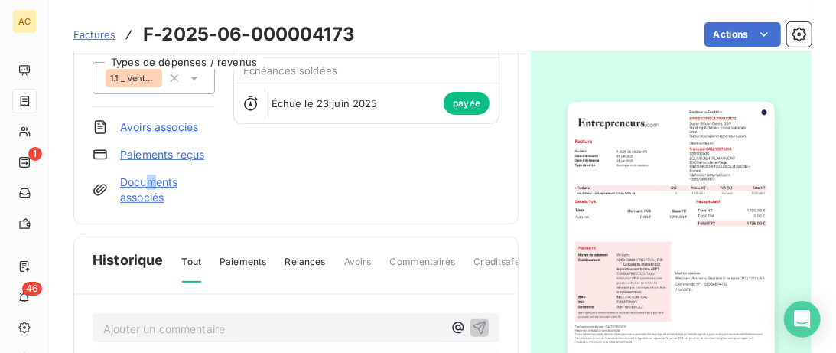
click at [108, 34] on span "Factures" at bounding box center [94, 34] width 42 height 12
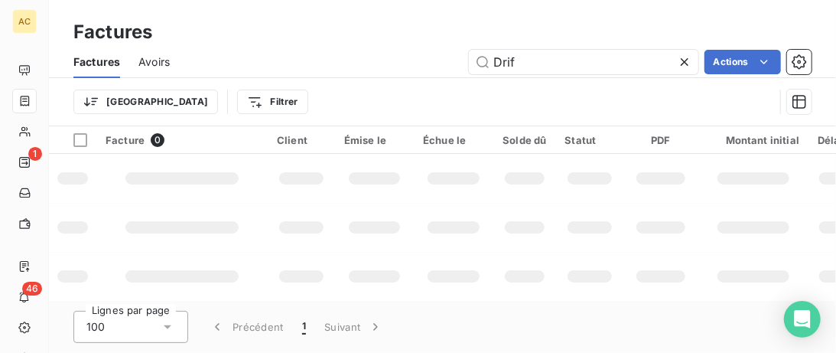
drag, startPoint x: 543, startPoint y: 59, endPoint x: 336, endPoint y: 59, distance: 207.4
click at [469, 59] on input "Drif" at bounding box center [584, 62] width 230 height 24
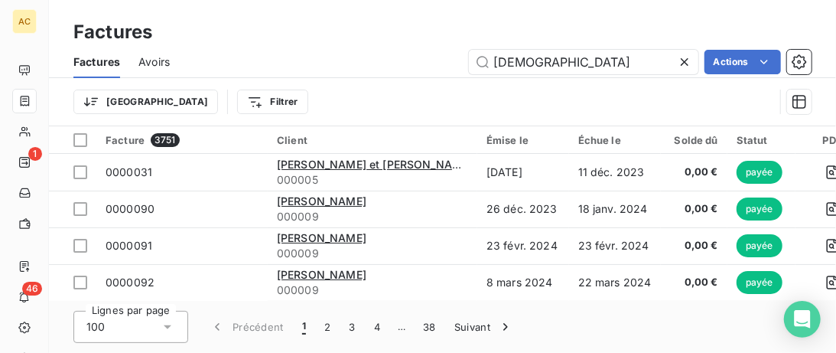
type input "Dior"
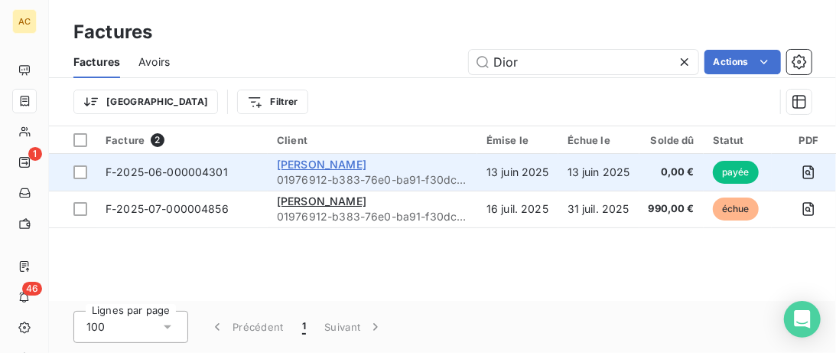
click at [308, 168] on span "[PERSON_NAME]" at bounding box center [322, 164] width 90 height 13
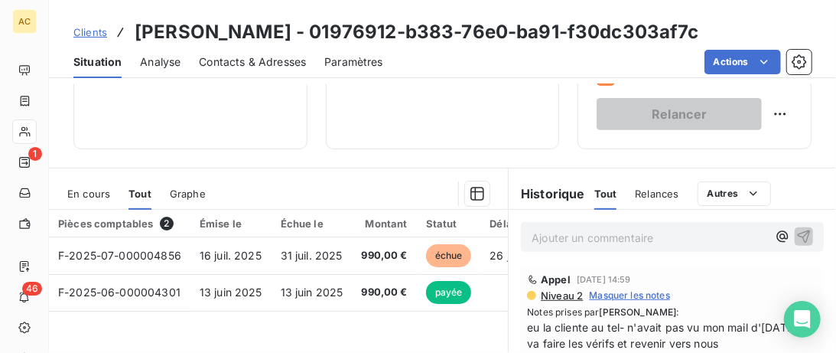
scroll to position [314, 0]
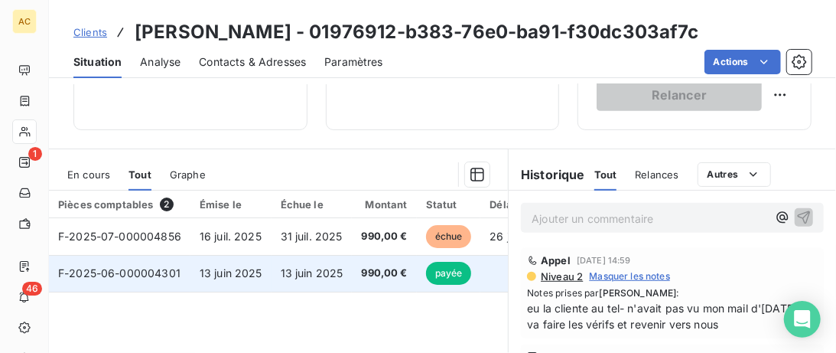
click at [220, 269] on span "13 juin 2025" at bounding box center [231, 272] width 63 height 13
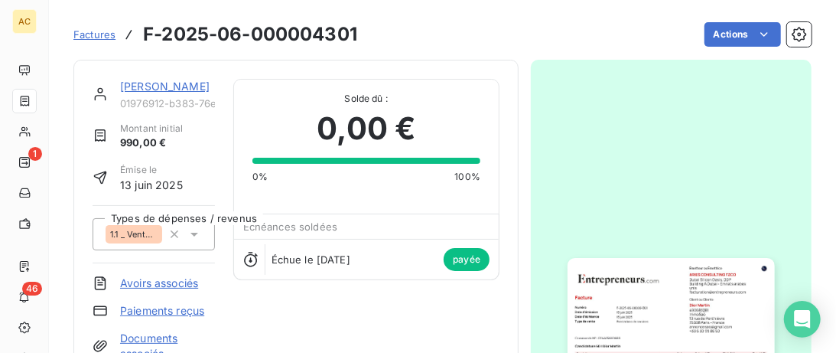
click at [137, 90] on link "[PERSON_NAME]" at bounding box center [165, 86] width 90 height 13
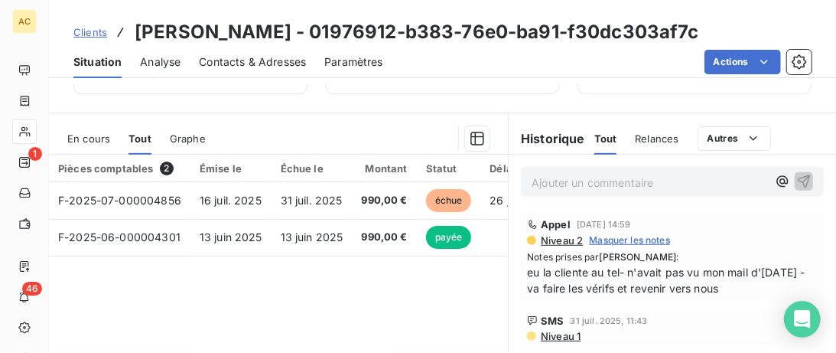
scroll to position [314, 0]
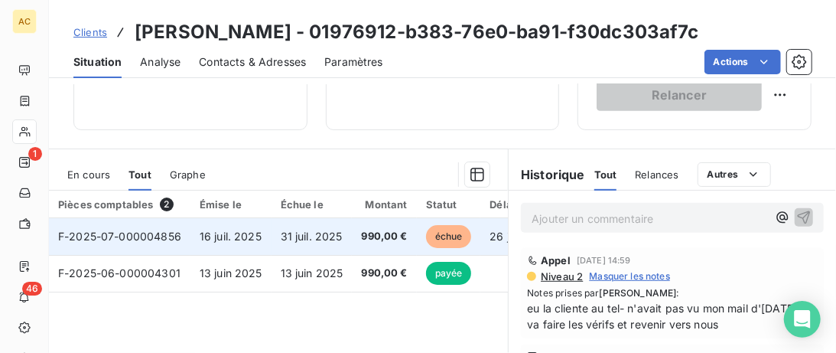
click at [253, 236] on span "16 juil. 2025" at bounding box center [231, 236] width 62 height 13
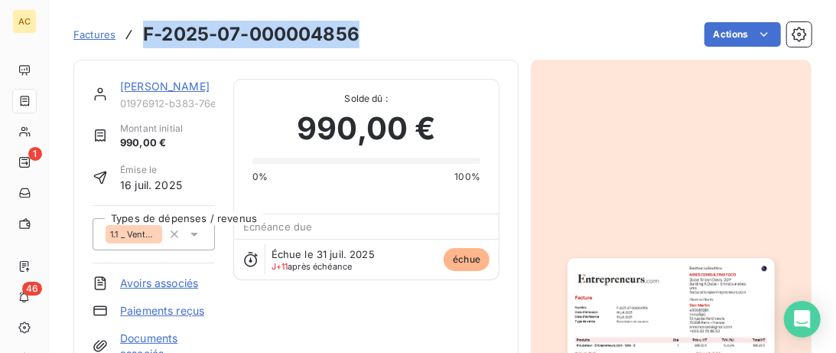
drag, startPoint x: 323, startPoint y: 33, endPoint x: 139, endPoint y: 29, distance: 183.7
click at [139, 29] on div "Factures F-2025-07-000004856 Actions" at bounding box center [442, 34] width 738 height 32
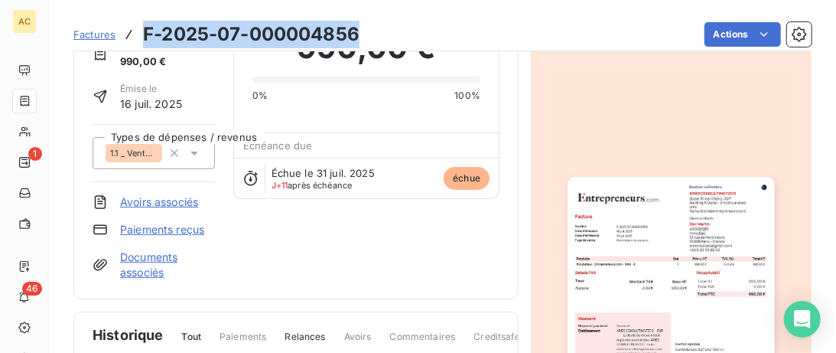
scroll to position [157, 0]
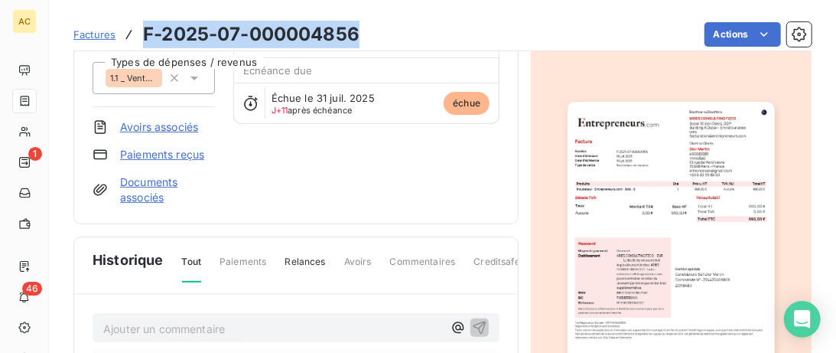
click at [129, 181] on link "Documents associés" at bounding box center [167, 189] width 95 height 31
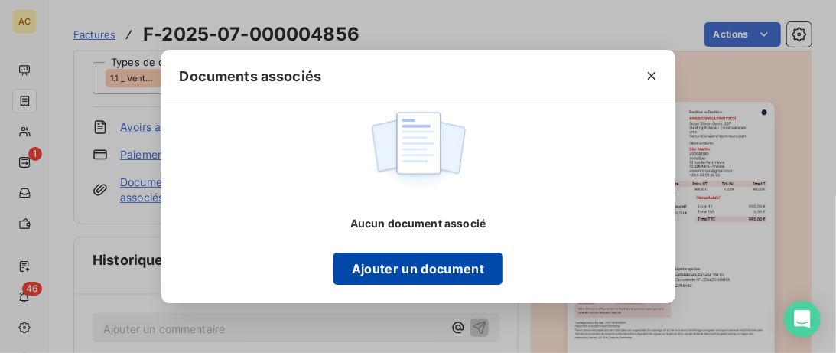
click at [412, 275] on button "Ajouter un document" at bounding box center [418, 269] width 169 height 32
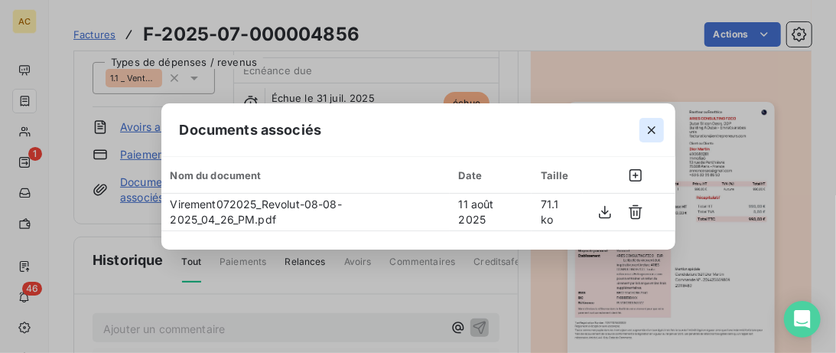
click at [656, 130] on icon "button" at bounding box center [651, 129] width 15 height 15
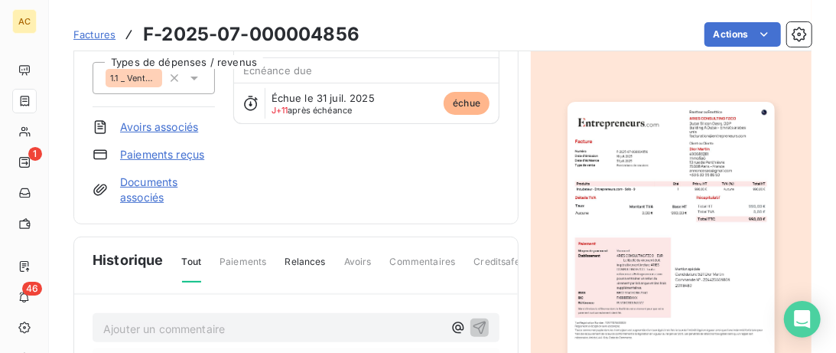
click at [104, 31] on span "Factures" at bounding box center [94, 34] width 42 height 12
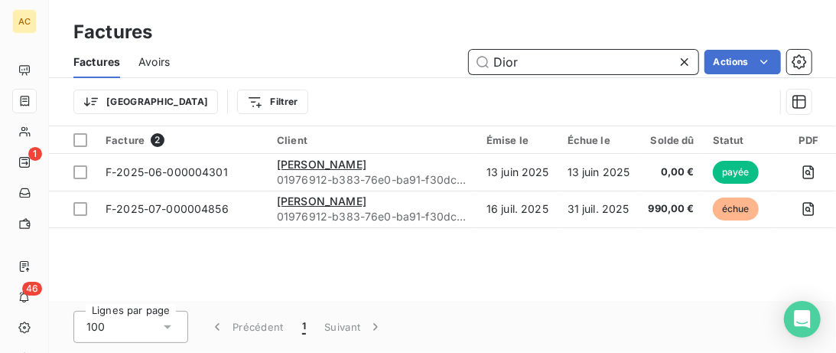
drag, startPoint x: 562, startPoint y: 63, endPoint x: 375, endPoint y: 62, distance: 186.7
click at [469, 60] on input "Dior" at bounding box center [584, 62] width 230 height 24
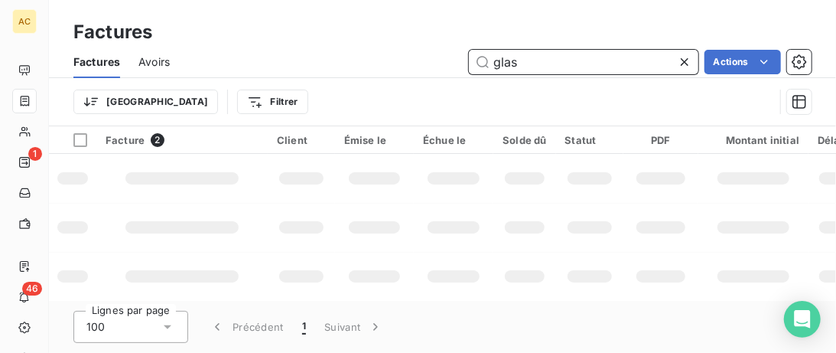
type input "glas"
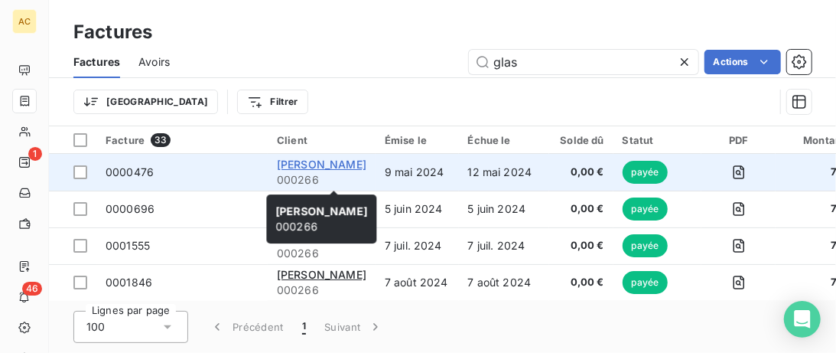
click at [340, 161] on span "[PERSON_NAME]" at bounding box center [322, 164] width 90 height 13
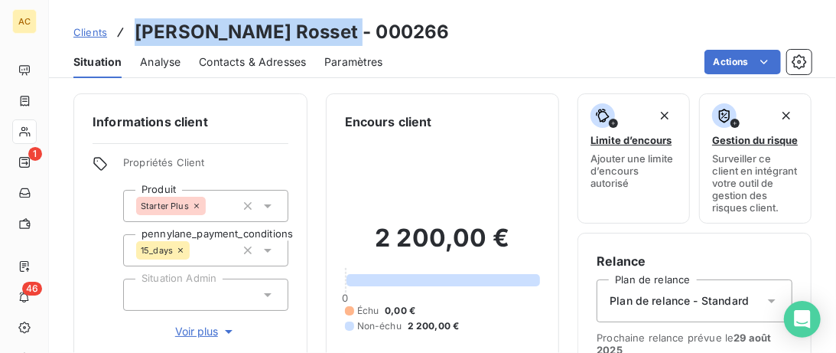
drag, startPoint x: 329, startPoint y: 30, endPoint x: 132, endPoint y: 30, distance: 197.4
click at [132, 30] on div "Clients [PERSON_NAME] Rosset - 000266" at bounding box center [261, 32] width 376 height 28
click at [92, 31] on span "Clients" at bounding box center [90, 32] width 34 height 12
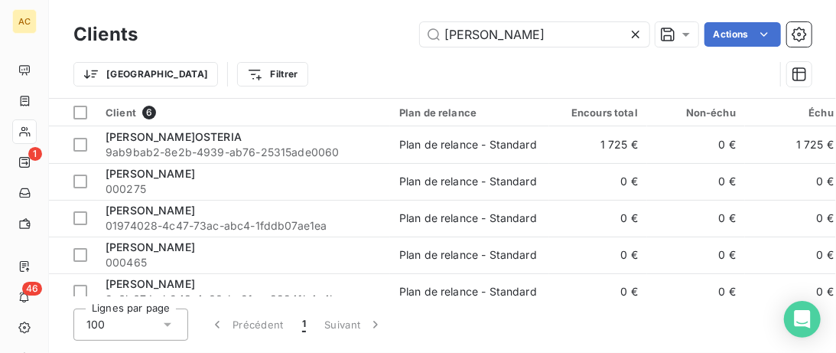
drag, startPoint x: 450, startPoint y: 35, endPoint x: 284, endPoint y: 44, distance: 166.3
click at [420, 35] on input "[PERSON_NAME]" at bounding box center [535, 34] width 230 height 24
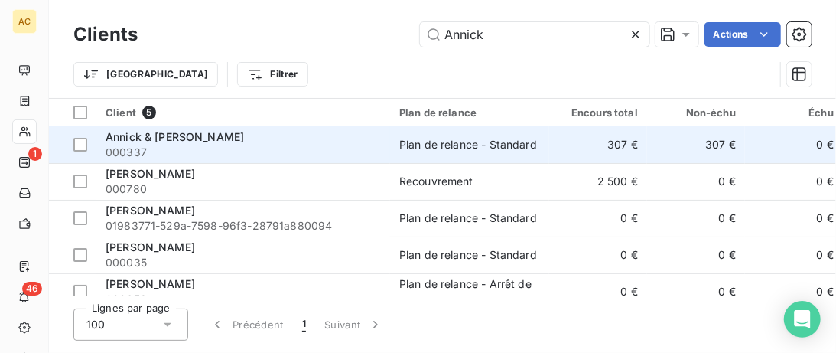
type input "Annick"
click at [319, 142] on div "Annick & [PERSON_NAME]" at bounding box center [243, 136] width 275 height 15
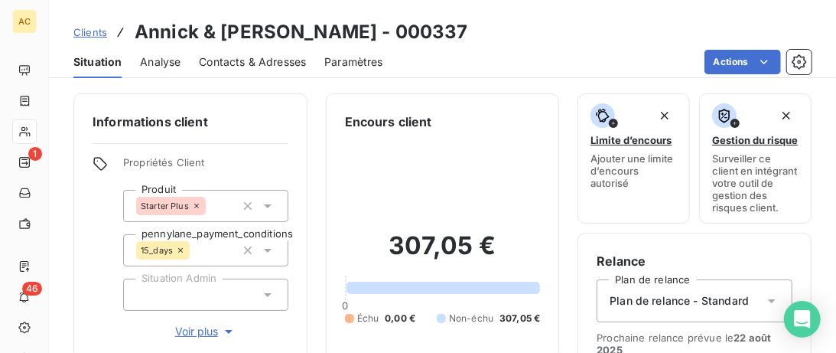
click at [260, 59] on span "Contacts & Adresses" at bounding box center [252, 61] width 107 height 15
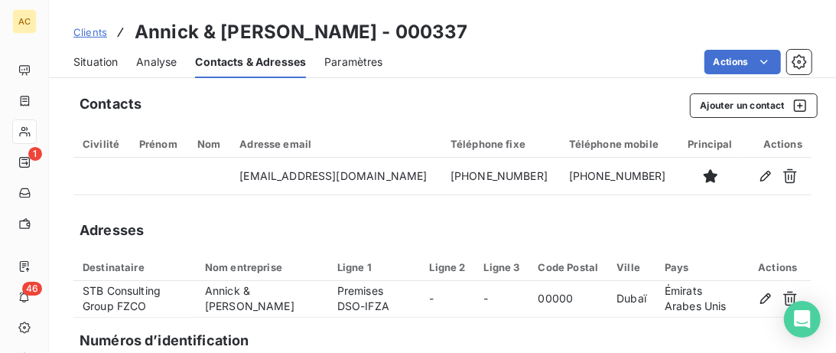
click at [88, 62] on span "Situation" at bounding box center [95, 61] width 44 height 15
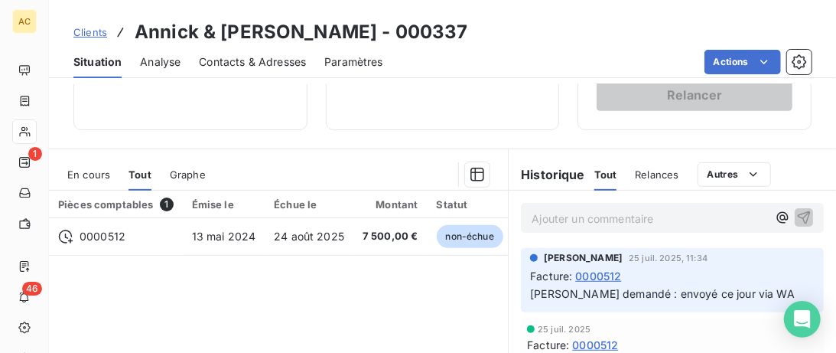
click at [95, 33] on span "Clients" at bounding box center [90, 32] width 34 height 12
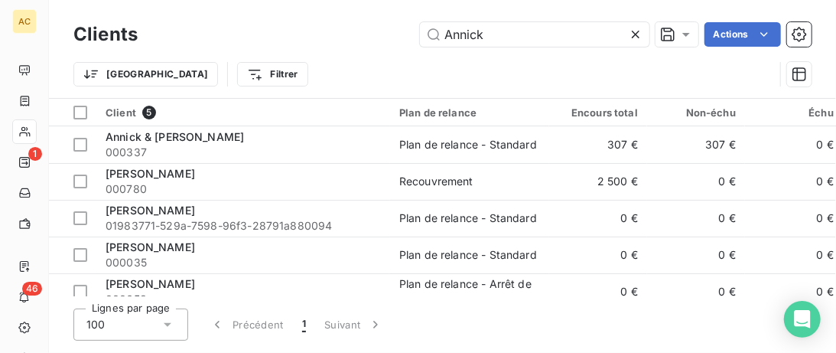
drag, startPoint x: 559, startPoint y: 36, endPoint x: 265, endPoint y: 60, distance: 294.8
click at [420, 47] on input "Annick" at bounding box center [535, 34] width 230 height 24
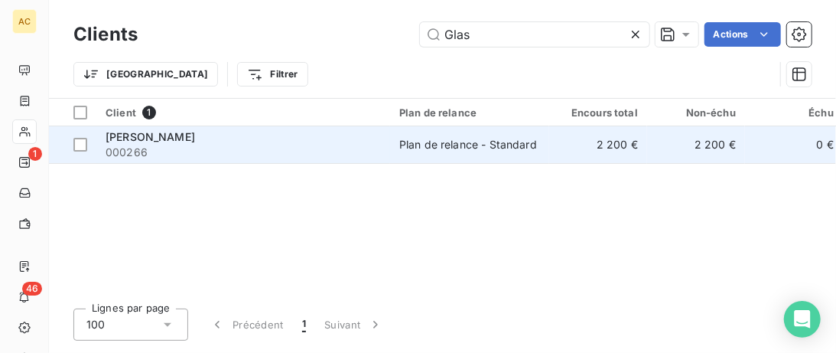
type input "Glas"
click at [285, 145] on span "000266" at bounding box center [243, 152] width 275 height 15
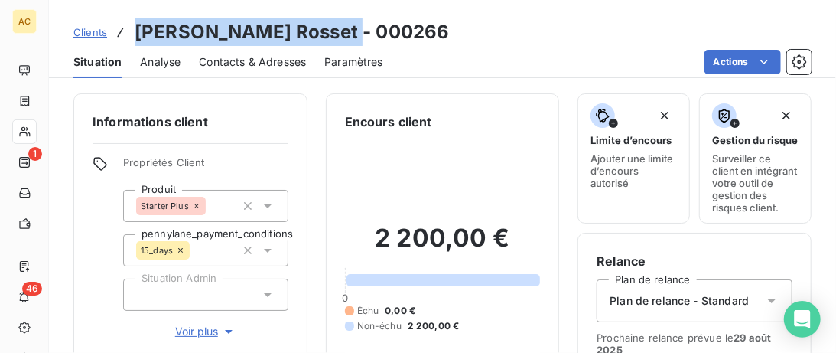
drag, startPoint x: 331, startPoint y: 29, endPoint x: 136, endPoint y: 31, distance: 195.1
click at [136, 31] on h3 "[PERSON_NAME] Rosset - 000266" at bounding box center [292, 32] width 314 height 28
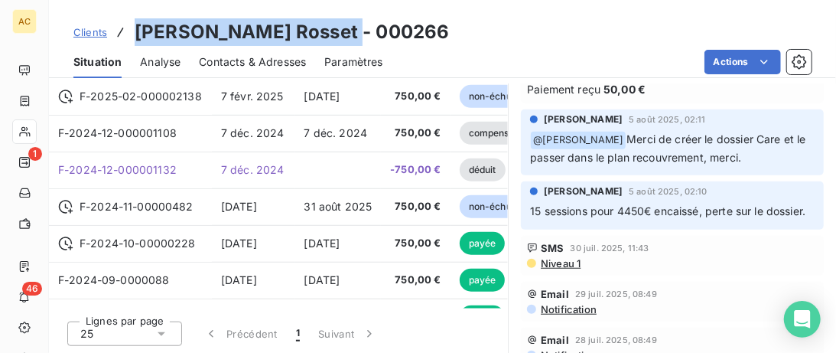
scroll to position [392, 0]
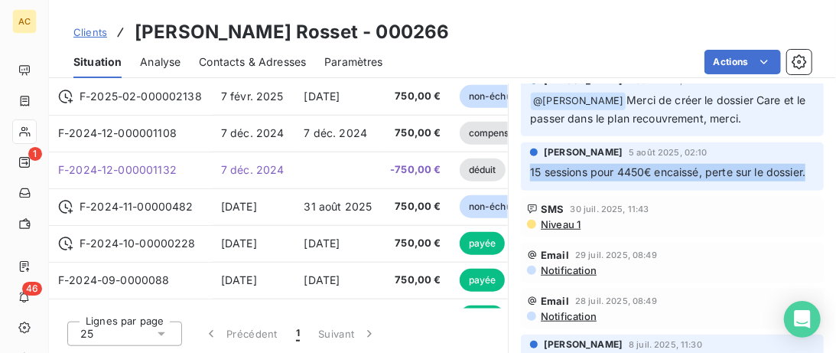
drag, startPoint x: 816, startPoint y: 206, endPoint x: 515, endPoint y: 210, distance: 301.5
click at [515, 194] on div "[PERSON_NAME] 5 août 2025, 02:10 15 sessions pour 4450€ encaissé, perte sur le …" at bounding box center [672, 166] width 327 height 54
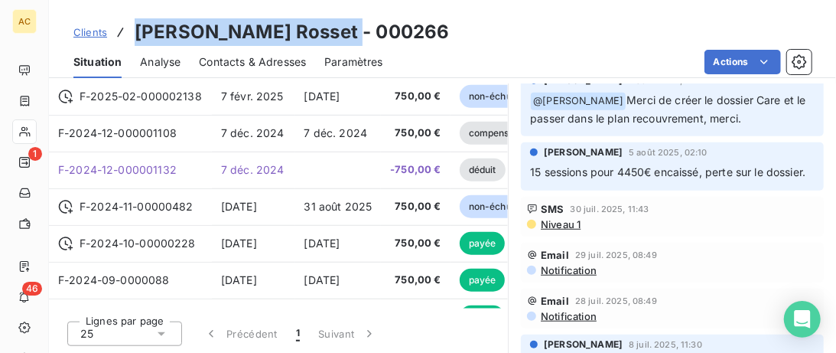
drag, startPoint x: 133, startPoint y: 29, endPoint x: 331, endPoint y: 33, distance: 197.4
click at [331, 33] on div "Clients [PERSON_NAME] Rosset - 000266" at bounding box center [261, 32] width 376 height 28
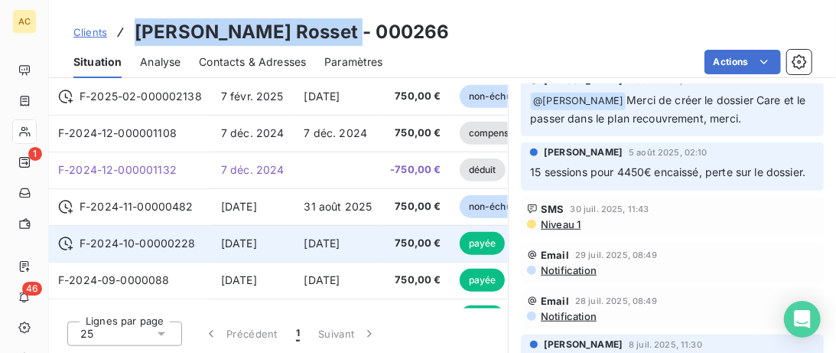
scroll to position [412, 0]
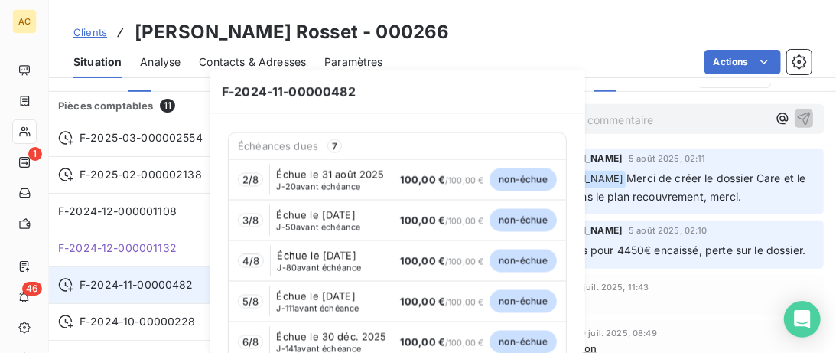
click at [64, 288] on icon at bounding box center [65, 284] width 15 height 15
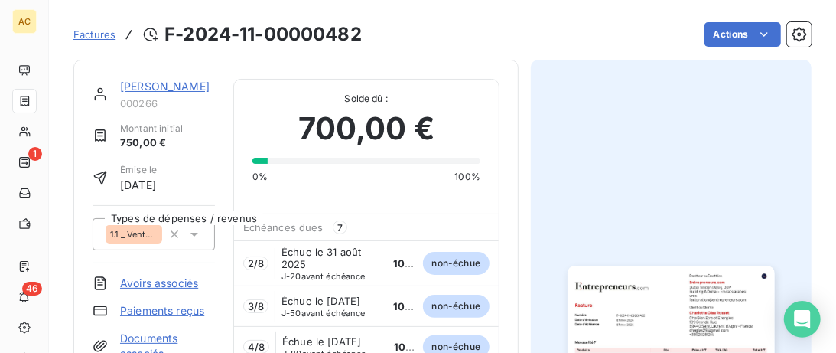
click at [178, 87] on link "[PERSON_NAME]" at bounding box center [165, 86] width 90 height 13
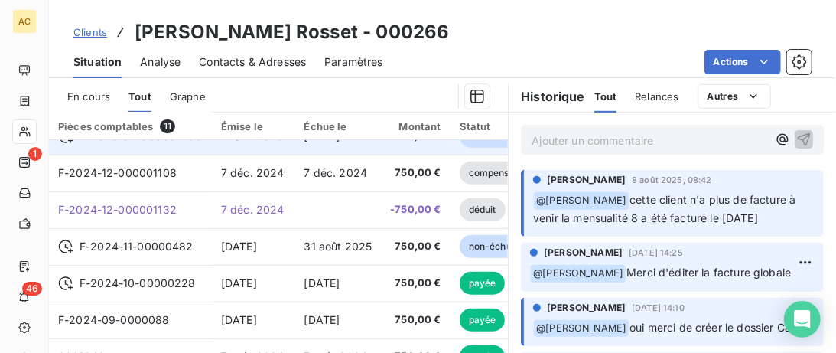
scroll to position [58, 0]
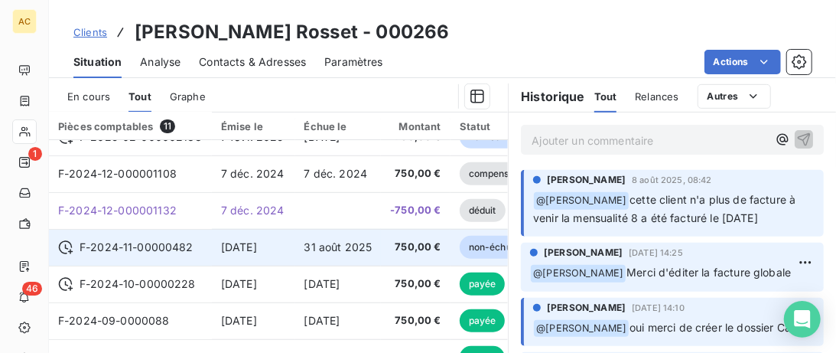
click at [230, 237] on td "[DATE]" at bounding box center [253, 247] width 83 height 37
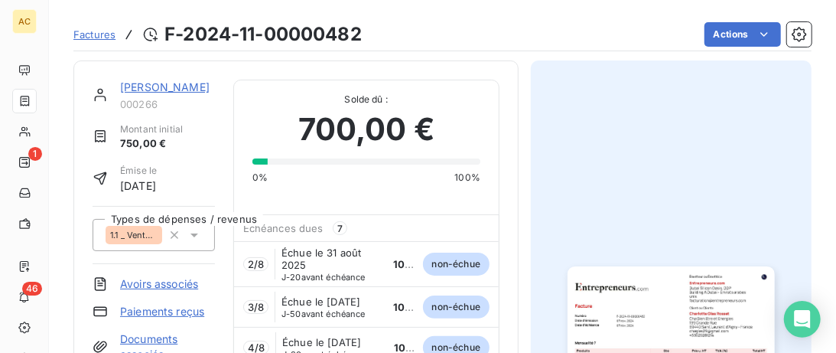
click at [132, 85] on link "[PERSON_NAME]" at bounding box center [165, 86] width 90 height 13
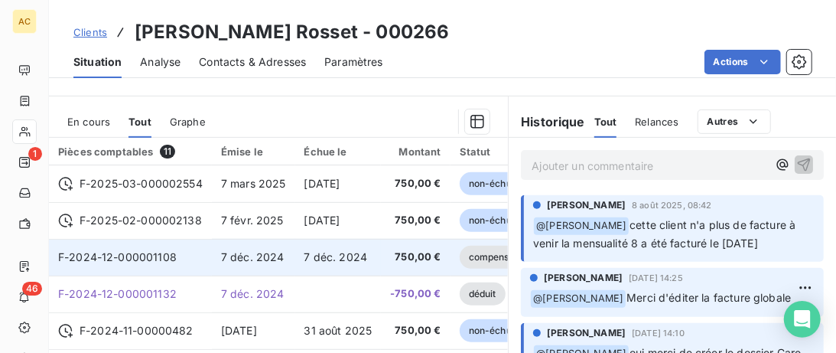
scroll to position [392, 0]
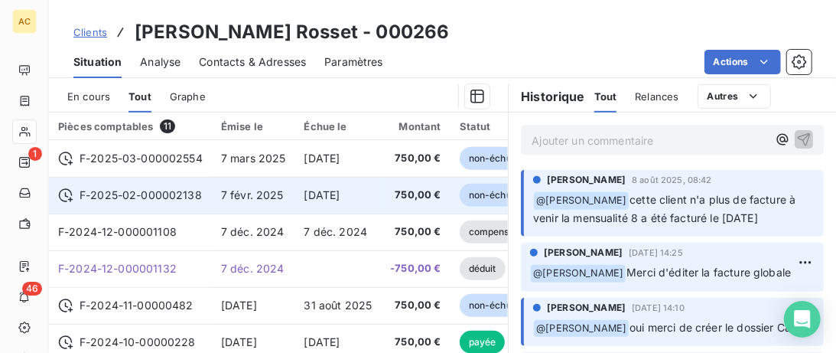
click at [295, 202] on td "[DATE]" at bounding box center [338, 195] width 86 height 37
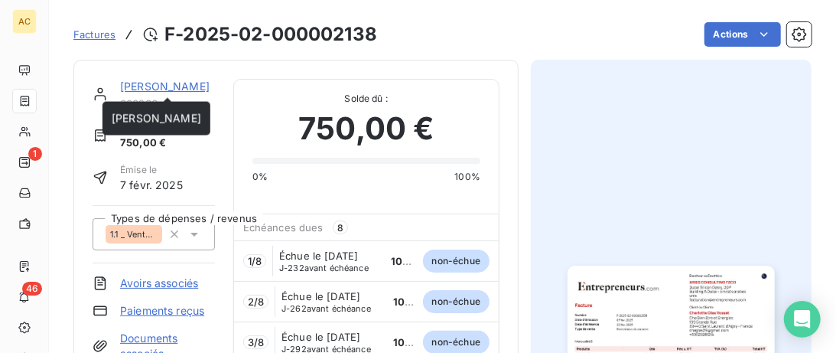
click at [161, 85] on link "[PERSON_NAME]" at bounding box center [165, 86] width 90 height 13
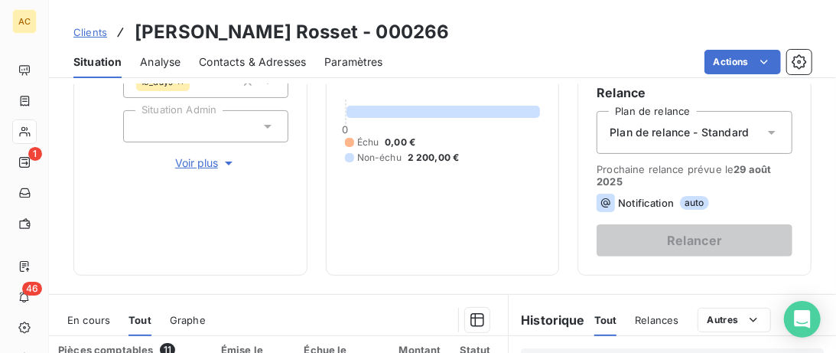
scroll to position [235, 0]
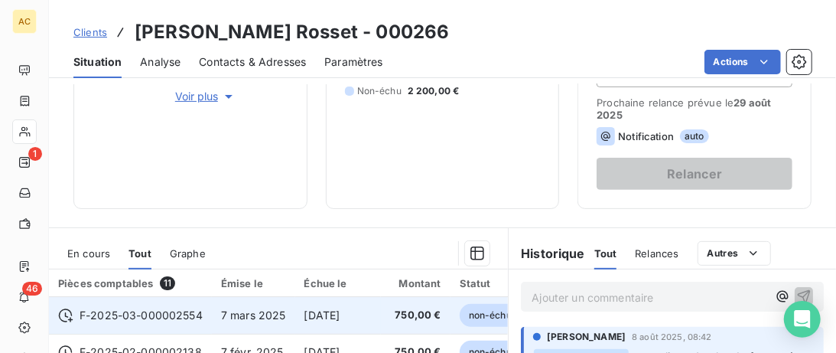
click at [251, 305] on td "7 mars 2025" at bounding box center [253, 315] width 83 height 37
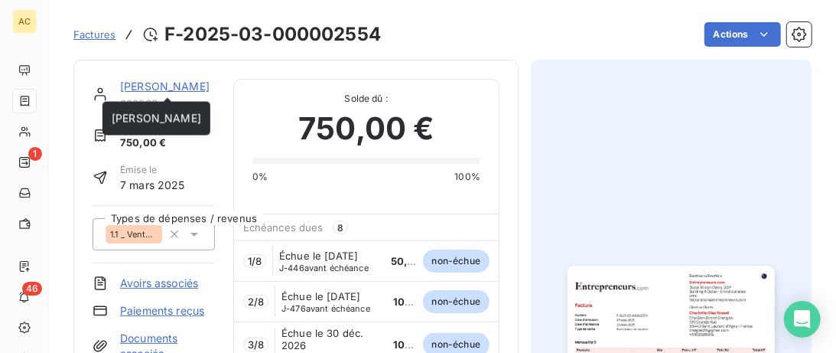
click at [163, 89] on link "[PERSON_NAME]" at bounding box center [165, 86] width 90 height 13
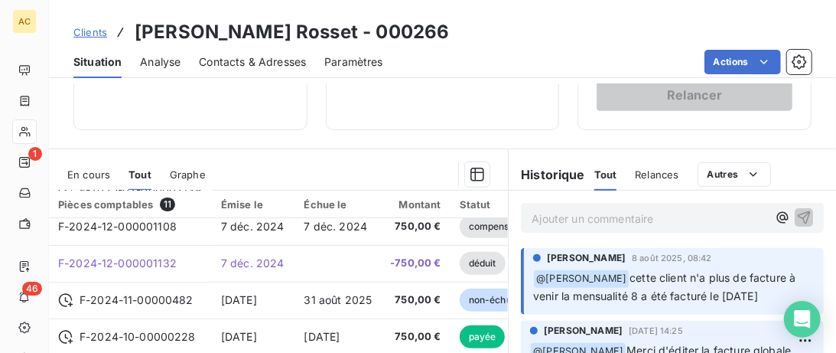
scroll to position [137, 0]
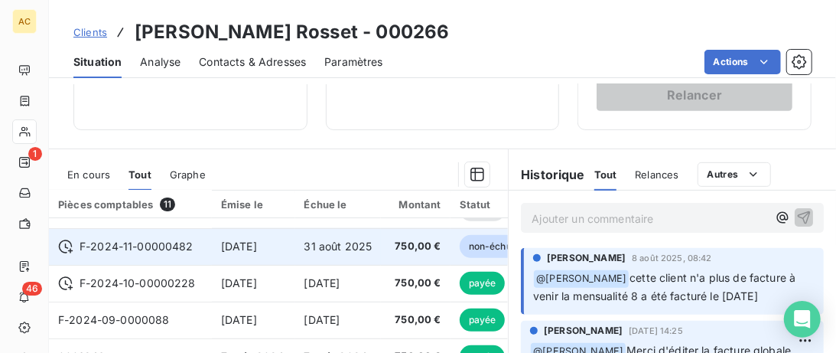
click at [198, 259] on td "F-2024-11-00000482" at bounding box center [130, 246] width 163 height 37
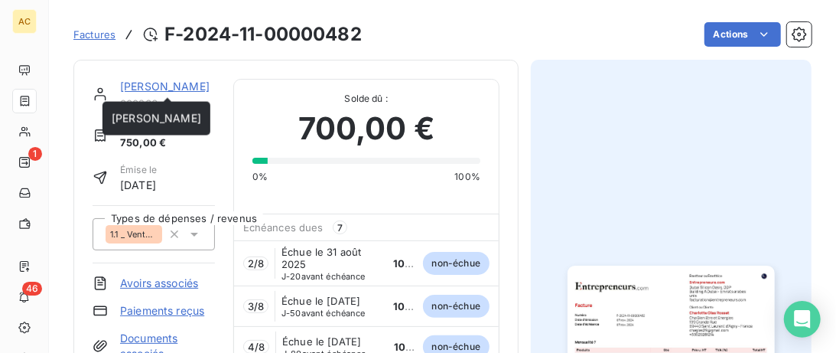
click at [153, 91] on link "[PERSON_NAME]" at bounding box center [165, 86] width 90 height 13
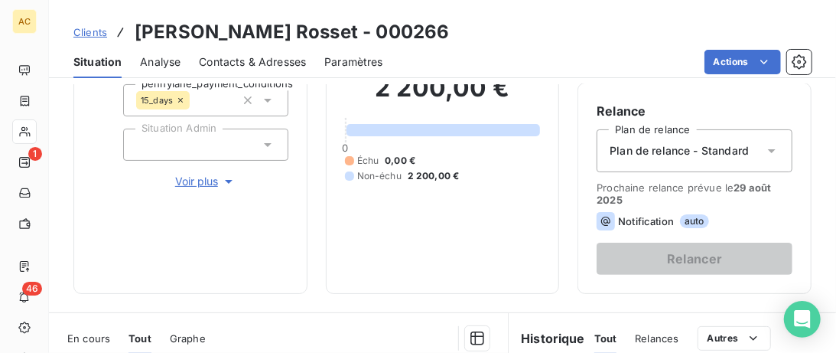
scroll to position [157, 0]
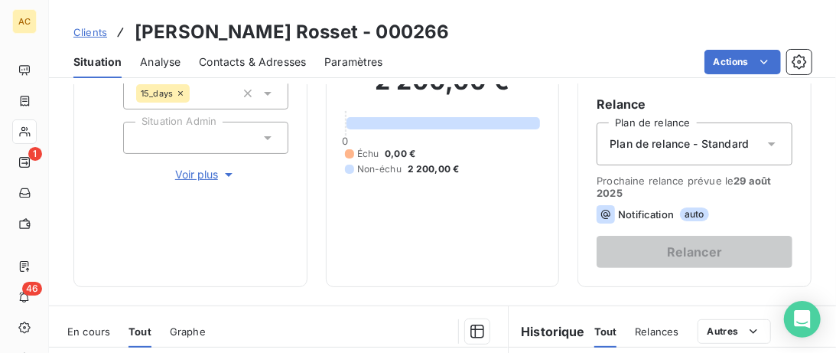
click at [272, 136] on icon at bounding box center [267, 137] width 15 height 15
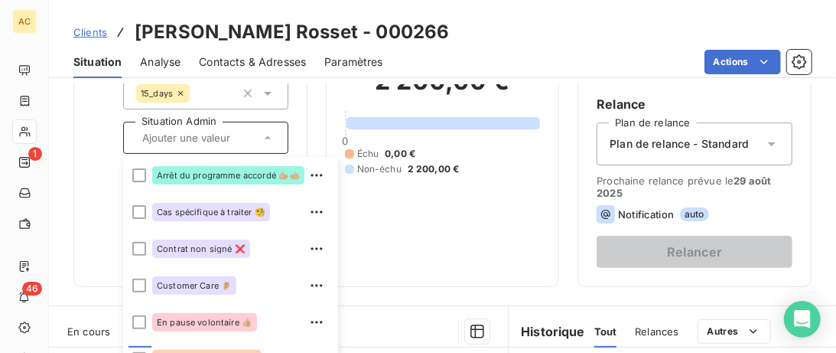
click at [412, 230] on div "2 200,00 € 0 Échu 0,00 € Non-échu 2 200,00 €" at bounding box center [443, 121] width 196 height 294
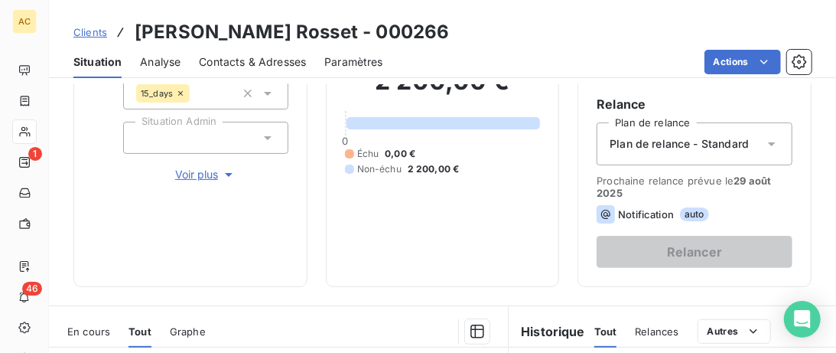
click at [187, 177] on span "Voir plus" at bounding box center [205, 174] width 61 height 15
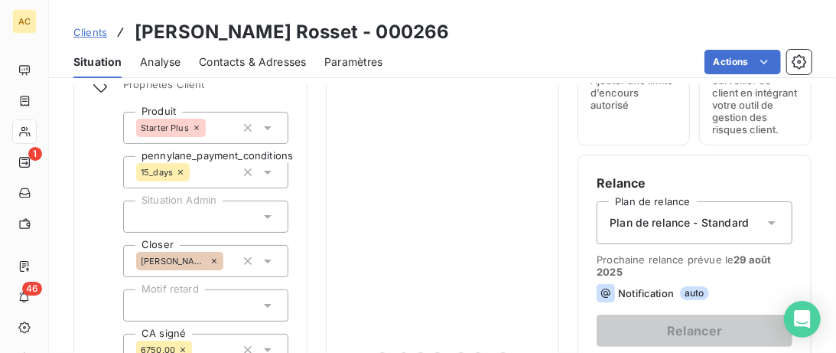
scroll to position [0, 0]
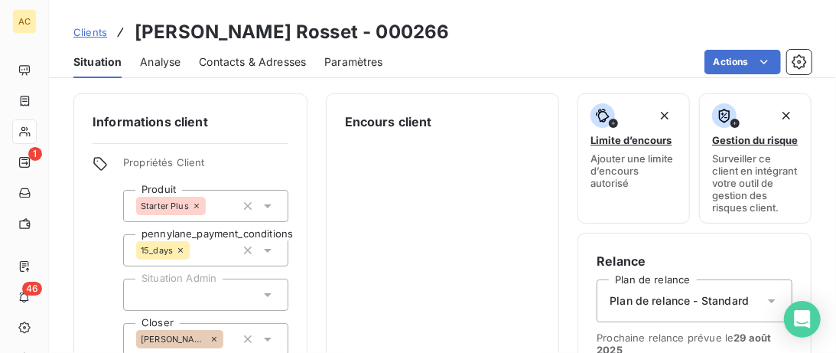
click at [774, 301] on icon at bounding box center [772, 301] width 8 height 4
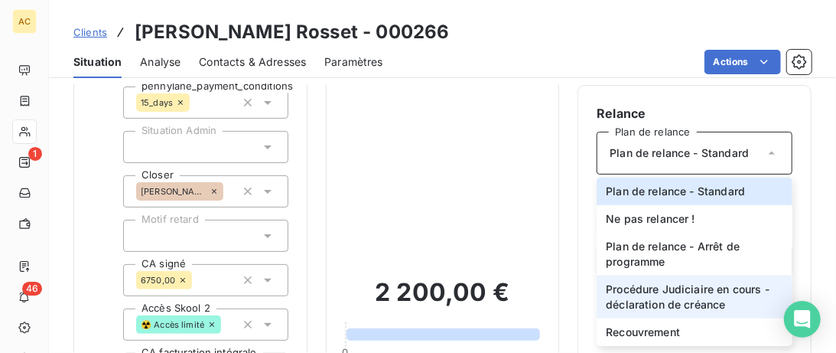
scroll to position [157, 0]
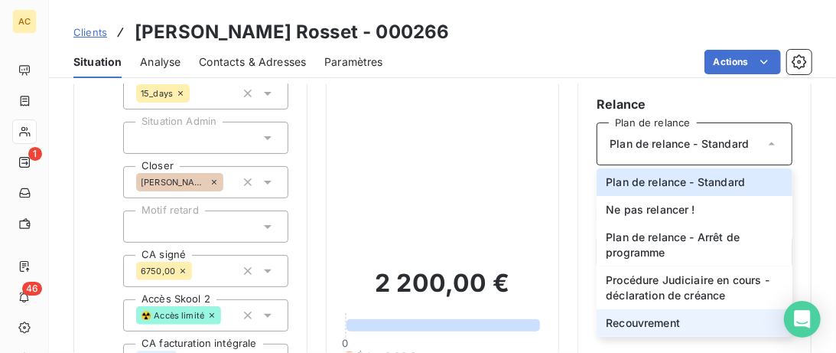
click at [693, 316] on li "Recouvrement" at bounding box center [695, 323] width 196 height 28
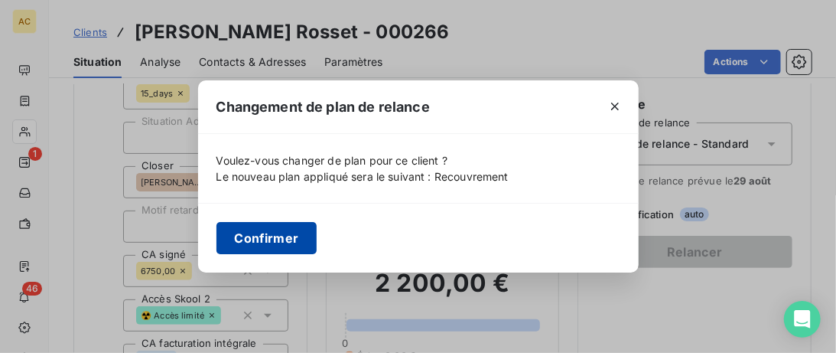
click at [287, 239] on button "Confirmer" at bounding box center [267, 238] width 101 height 32
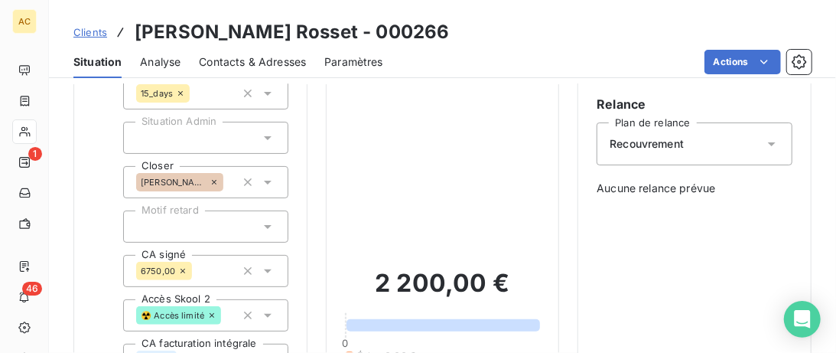
click at [86, 31] on span "Clients" at bounding box center [90, 32] width 34 height 12
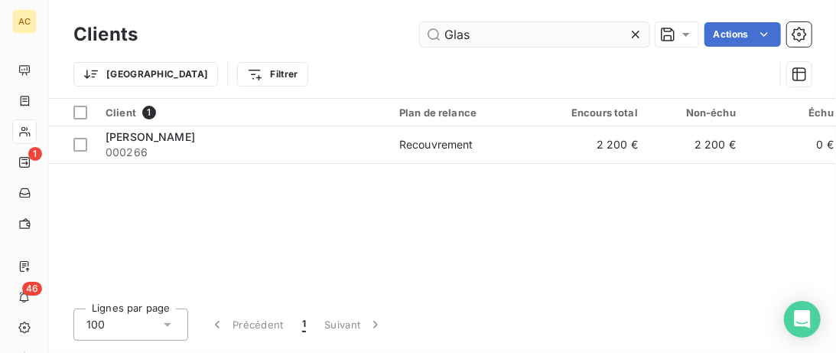
drag, startPoint x: 518, startPoint y: 29, endPoint x: 340, endPoint y: 31, distance: 178.3
click at [420, 31] on input "Glas" at bounding box center [535, 34] width 230 height 24
type input "Sejor"
click at [311, 123] on th "Client 1" at bounding box center [243, 113] width 294 height 28
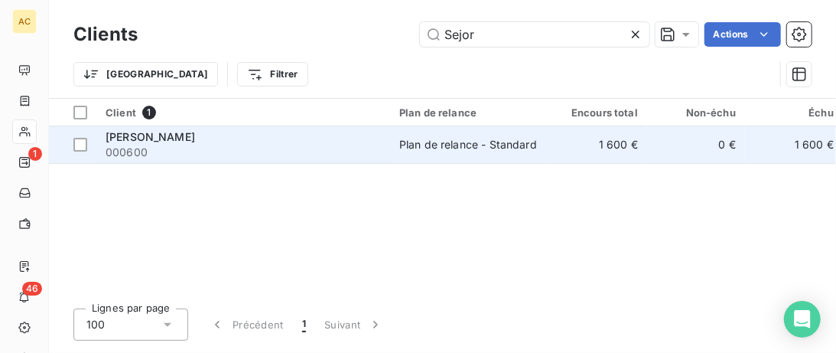
click at [318, 157] on span "000600" at bounding box center [243, 152] width 275 height 15
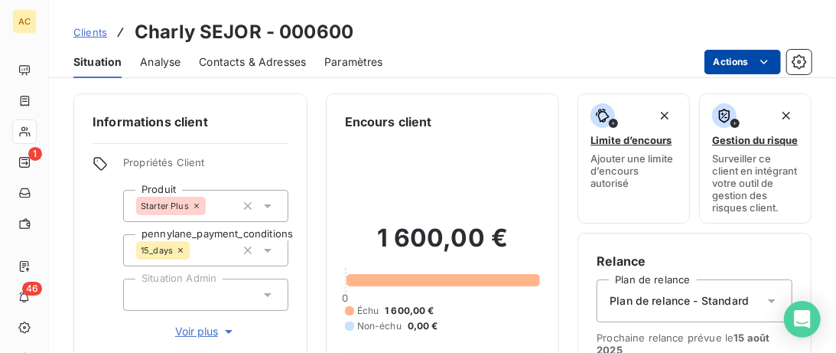
click at [763, 64] on html "AC 1 46 Clients Charly SEJOR - 000600 Situation Analyse Contacts & Adresses Par…" at bounding box center [418, 176] width 836 height 353
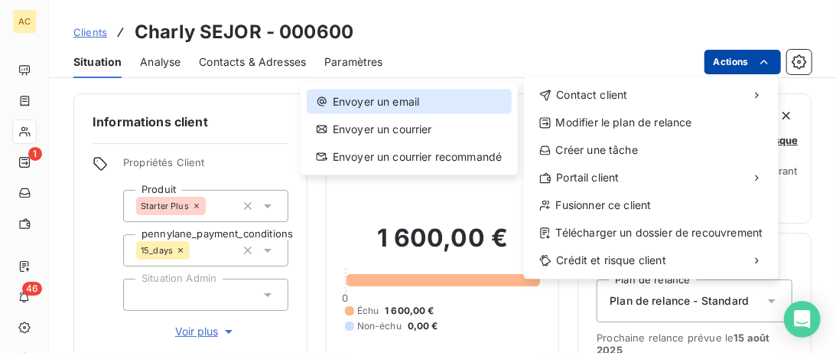
click at [430, 110] on div "Envoyer un email" at bounding box center [409, 102] width 204 height 24
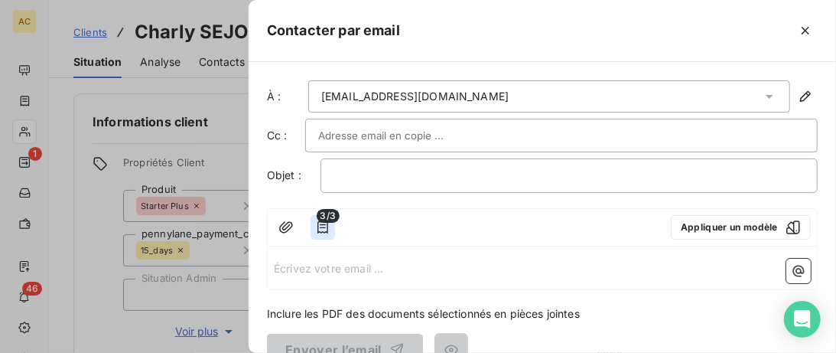
click at [318, 226] on icon "button" at bounding box center [323, 227] width 11 height 12
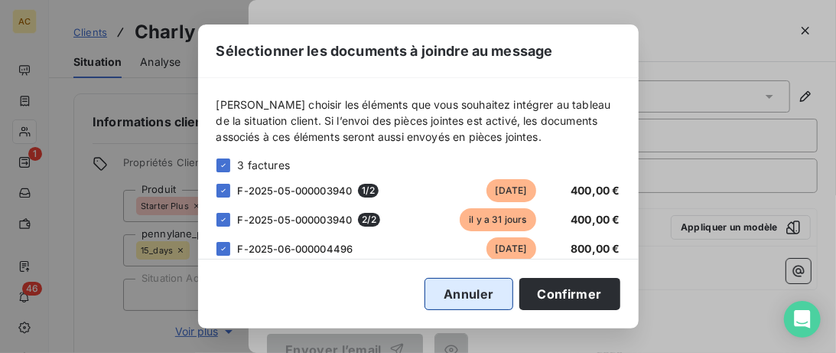
click at [481, 301] on button "Annuler" at bounding box center [469, 294] width 88 height 32
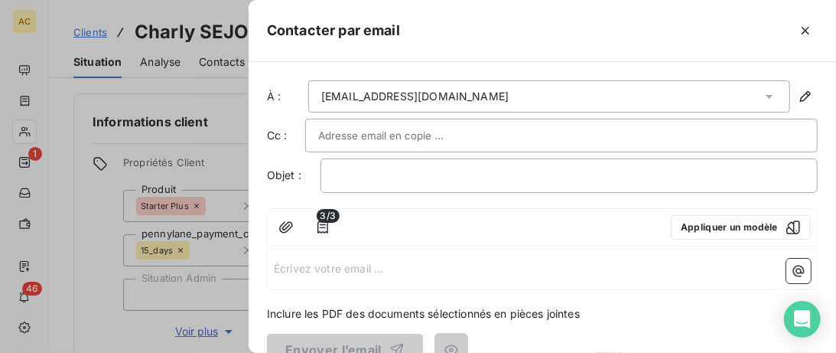
click at [810, 30] on icon "button" at bounding box center [805, 30] width 15 height 15
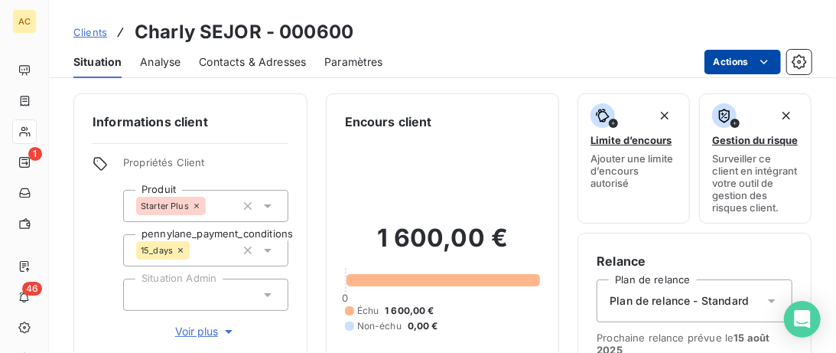
scroll to position [78, 0]
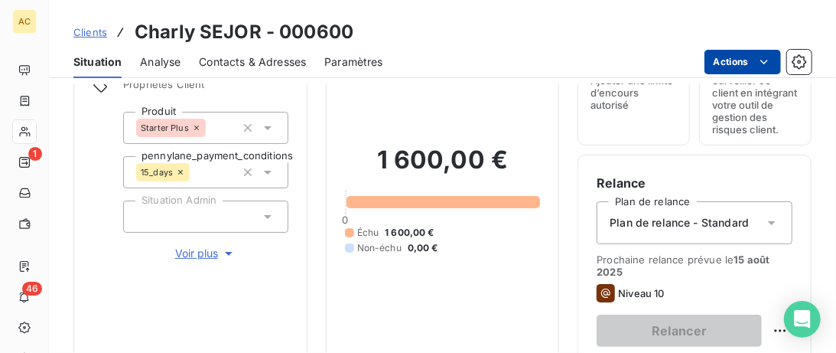
click at [635, 294] on span "Niveau 10" at bounding box center [641, 293] width 46 height 12
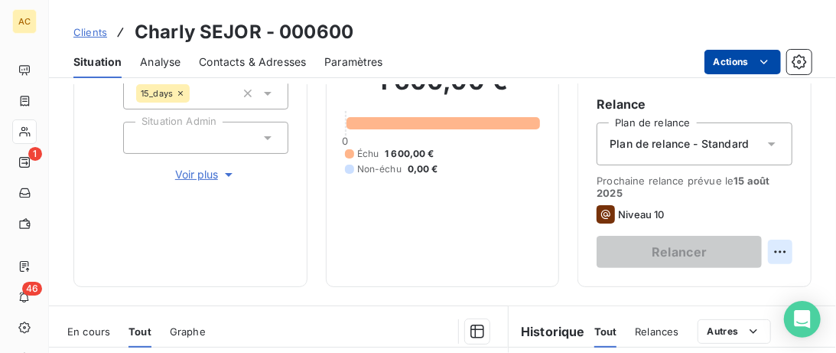
click at [785, 253] on html "AC 1 46 Clients Charly SEJOR - 000600 Situation Analyse Contacts & Adresses Par…" at bounding box center [418, 176] width 836 height 353
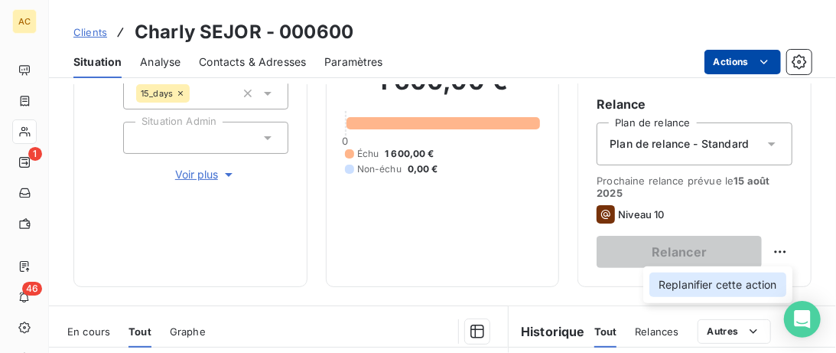
click at [745, 288] on div "Replanifier cette action" at bounding box center [718, 284] width 137 height 24
select select "7"
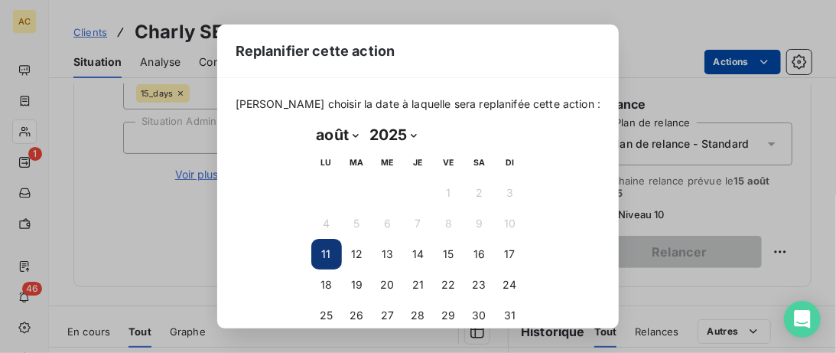
click at [336, 250] on button "11" at bounding box center [326, 254] width 31 height 31
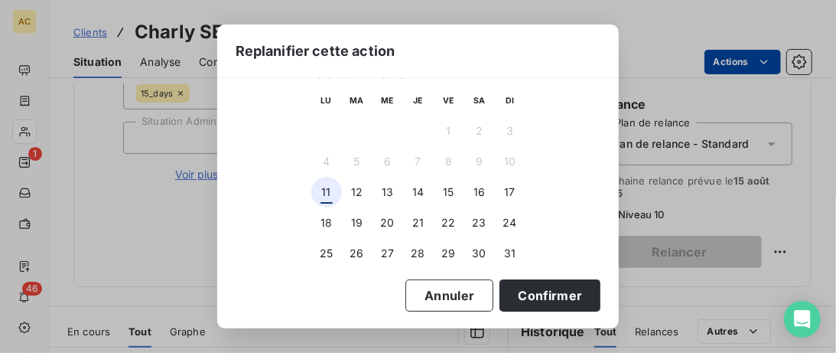
click at [327, 184] on button "11" at bounding box center [326, 192] width 31 height 31
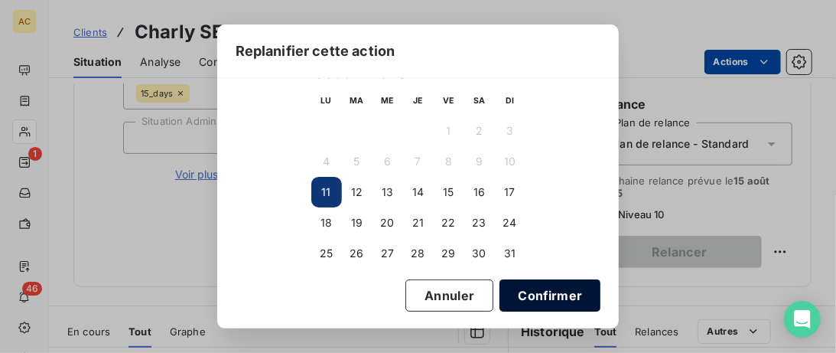
click at [533, 288] on button "Confirmer" at bounding box center [550, 295] width 101 height 32
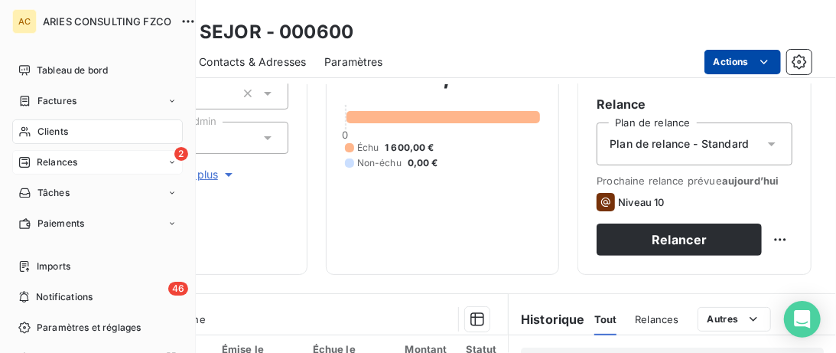
click at [42, 165] on span "Relances" at bounding box center [57, 162] width 41 height 14
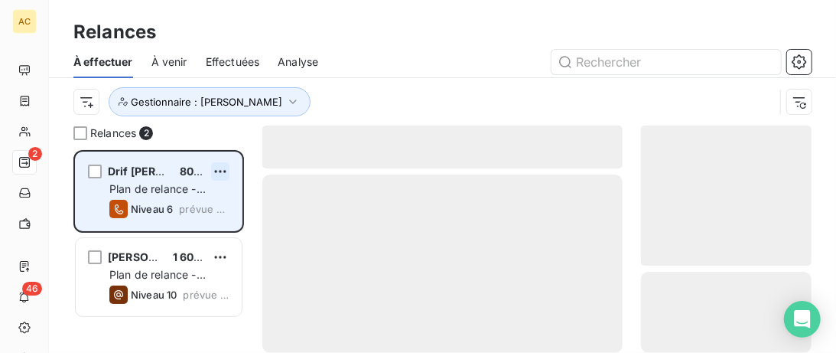
scroll to position [203, 171]
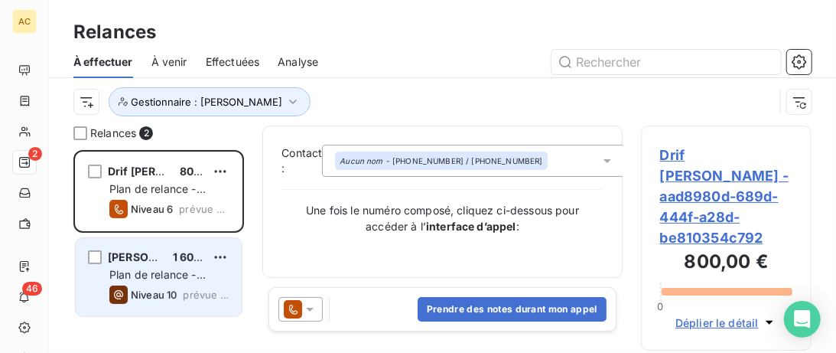
click at [154, 253] on span "[PERSON_NAME]" at bounding box center [154, 256] width 92 height 13
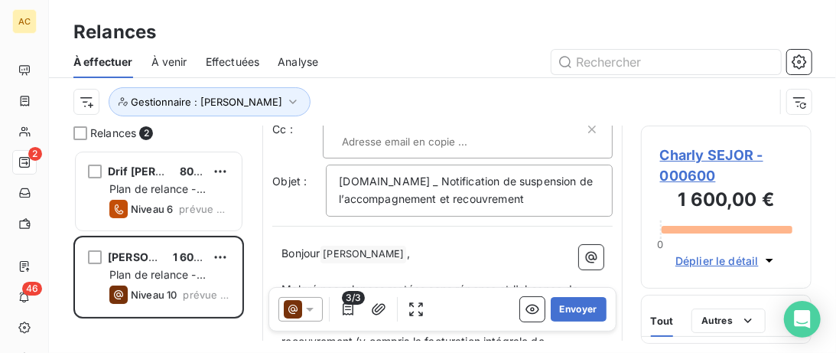
scroll to position [157, 0]
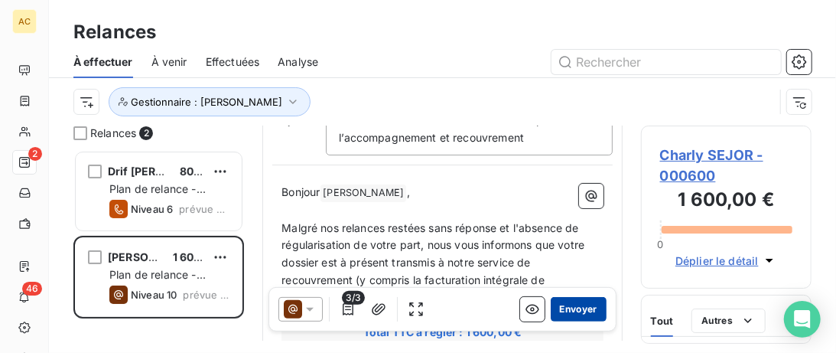
click at [583, 306] on button "Envoyer" at bounding box center [579, 309] width 56 height 24
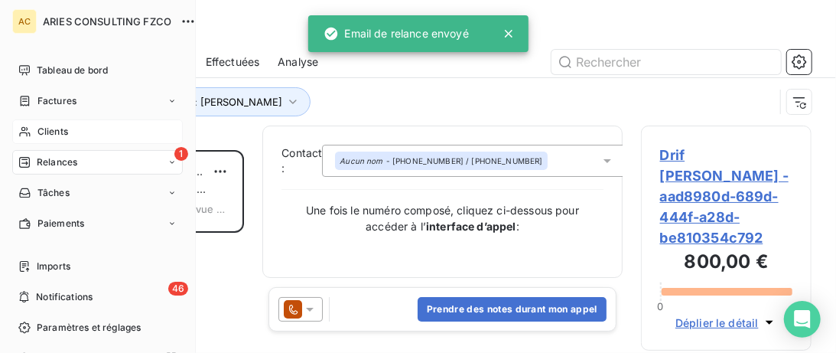
click at [36, 129] on div "Clients" at bounding box center [97, 131] width 171 height 24
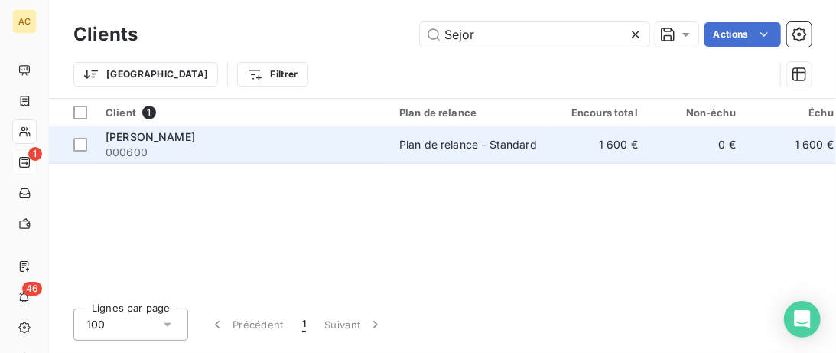
click at [295, 161] on td "Charly SEJOR 000600" at bounding box center [243, 144] width 294 height 37
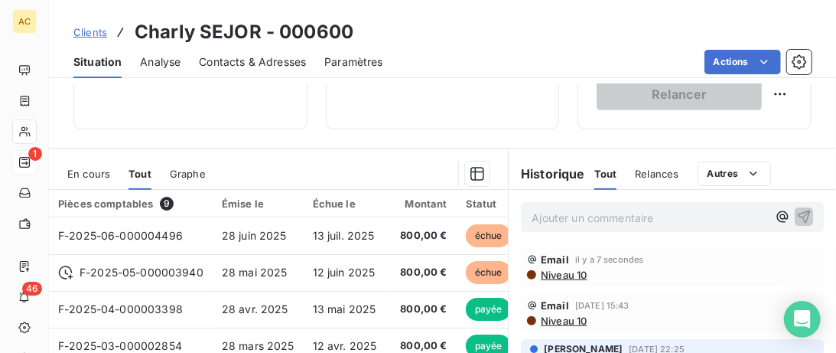
scroll to position [314, 0]
click at [654, 275] on div "Niveau 10" at bounding box center [672, 275] width 291 height 12
click at [761, 257] on div "Email il y a 19 secondes" at bounding box center [672, 260] width 291 height 12
click at [601, 257] on span "[DATE] 15:56" at bounding box center [602, 260] width 54 height 9
click at [528, 262] on icon at bounding box center [532, 260] width 11 height 11
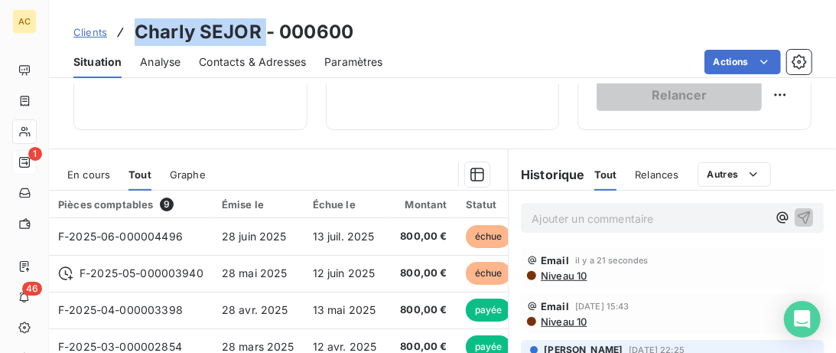
drag, startPoint x: 263, startPoint y: 34, endPoint x: 126, endPoint y: 30, distance: 137.0
click at [126, 30] on div "Clients [PERSON_NAME] SEJOR - 000600" at bounding box center [213, 32] width 280 height 28
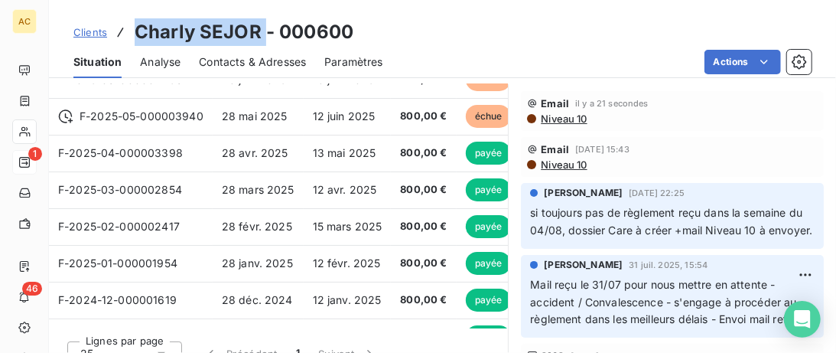
scroll to position [78, 0]
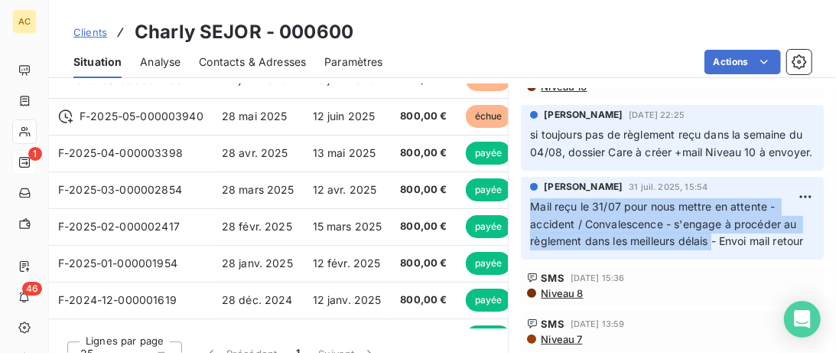
drag, startPoint x: 531, startPoint y: 204, endPoint x: 714, endPoint y: 241, distance: 186.5
click at [714, 241] on span "Mail reçu le 31/07 pour nous mettre en attente - accident / Convalescence - s'e…" at bounding box center [666, 224] width 273 height 48
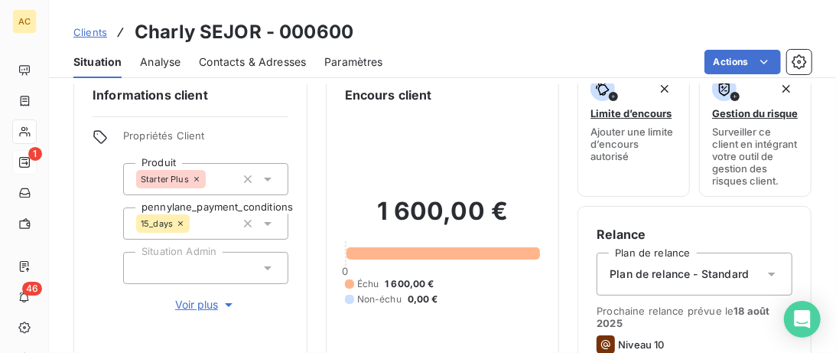
scroll to position [20, 0]
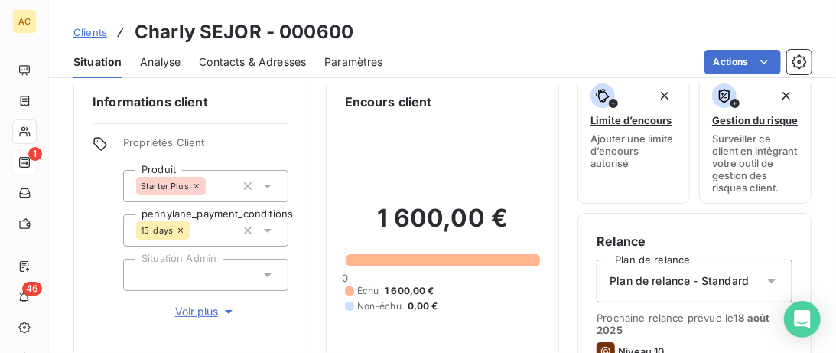
click at [776, 283] on icon at bounding box center [771, 280] width 15 height 15
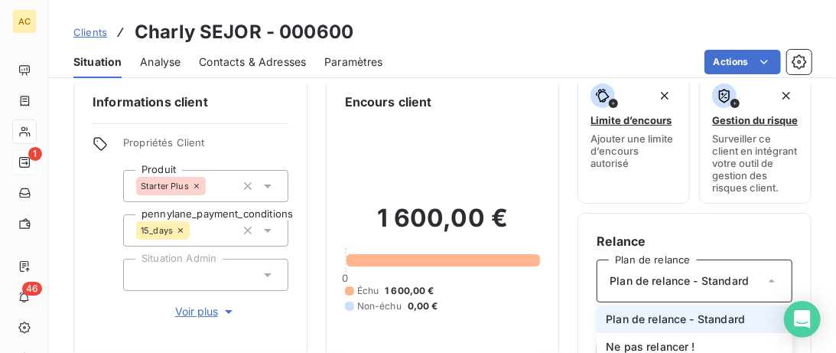
click at [200, 308] on span "Voir plus" at bounding box center [205, 311] width 61 height 15
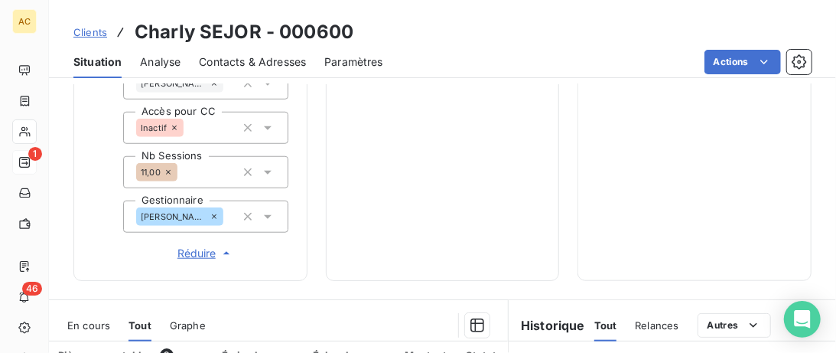
scroll to position [412, 0]
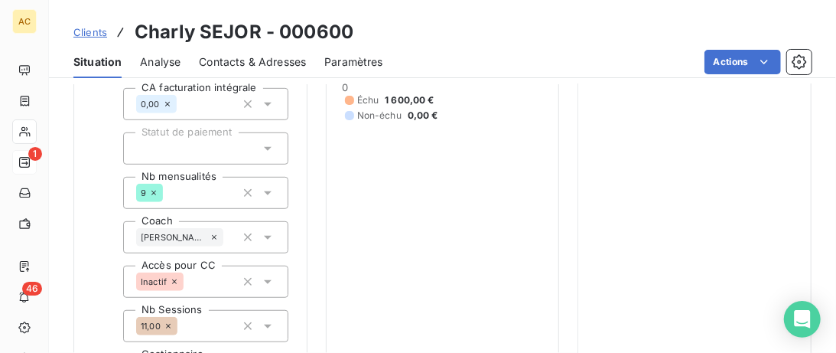
click at [269, 156] on div at bounding box center [205, 148] width 165 height 32
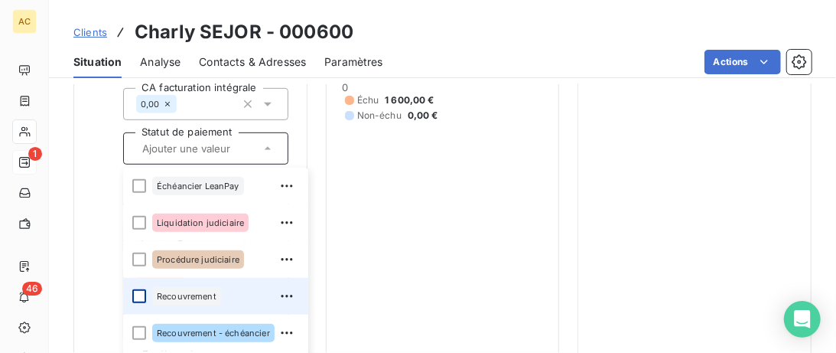
click at [138, 295] on div at bounding box center [139, 296] width 14 height 14
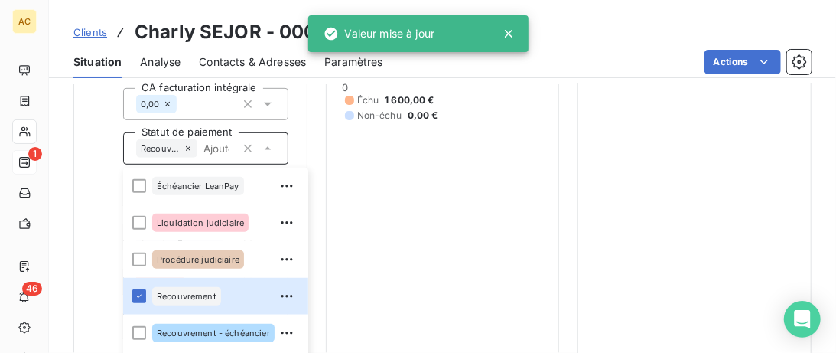
click at [406, 274] on div "1 600,00 € 0 Échu 1 600,00 € Non-échu 0,00 €" at bounding box center [443, 66] width 196 height 697
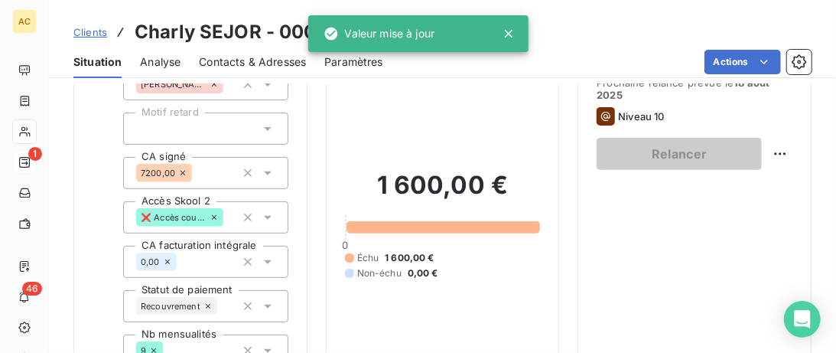
scroll to position [177, 0]
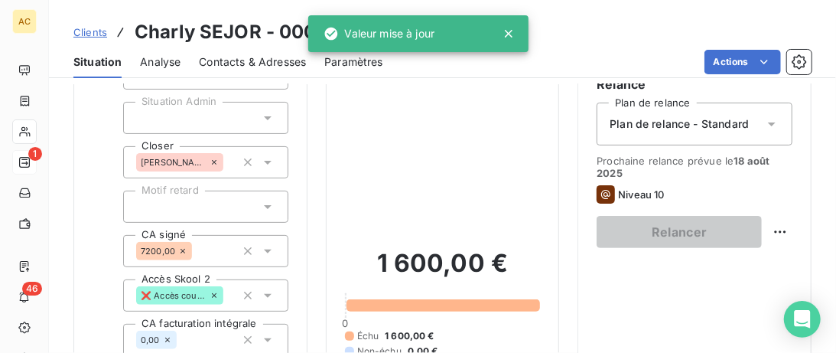
click at [769, 128] on icon at bounding box center [771, 123] width 15 height 15
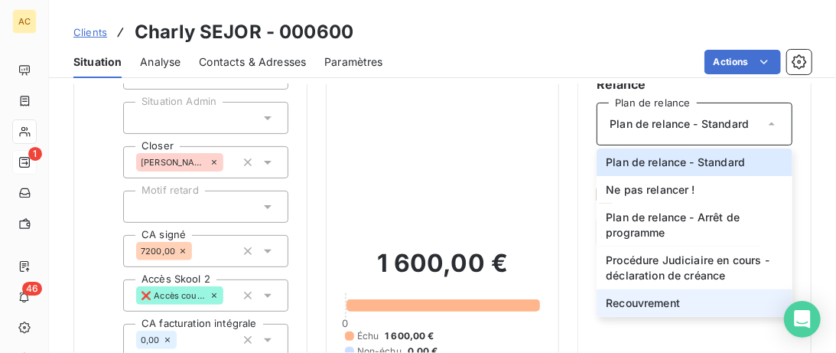
click at [642, 298] on span "Recouvrement" at bounding box center [643, 302] width 74 height 15
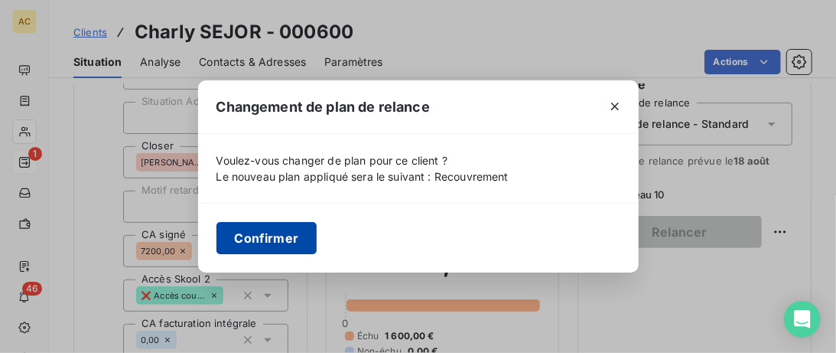
click at [244, 242] on button "Confirmer" at bounding box center [267, 238] width 101 height 32
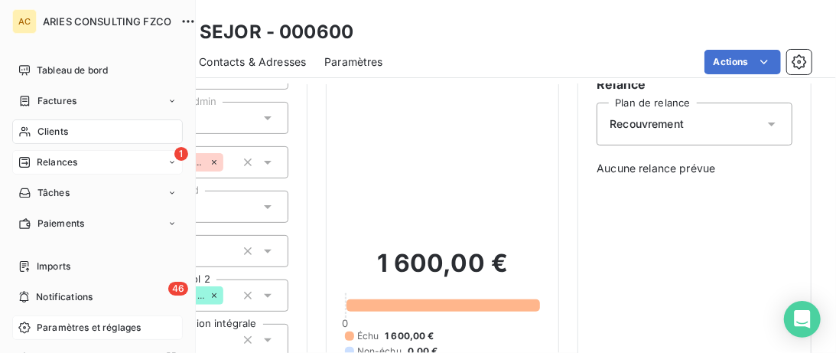
click at [38, 330] on span "Paramètres et réglages" at bounding box center [89, 328] width 104 height 14
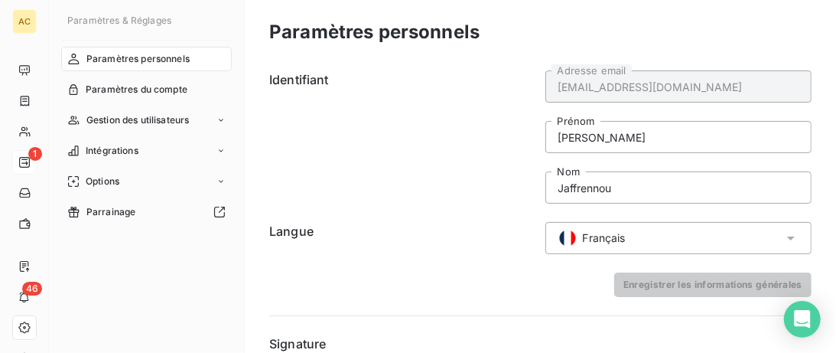
scroll to position [177, 0]
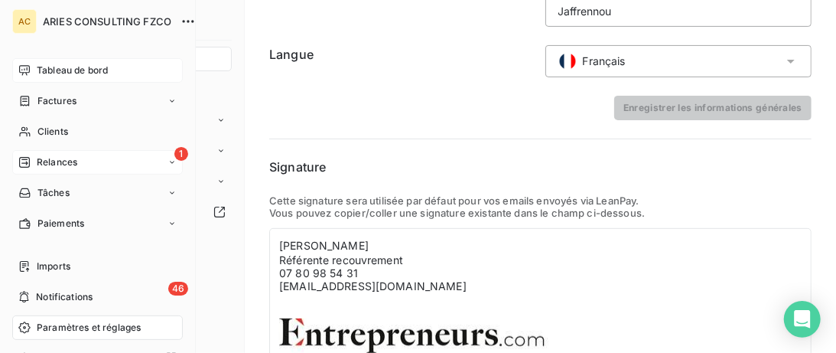
click at [34, 66] on div "Tableau de bord" at bounding box center [97, 70] width 171 height 24
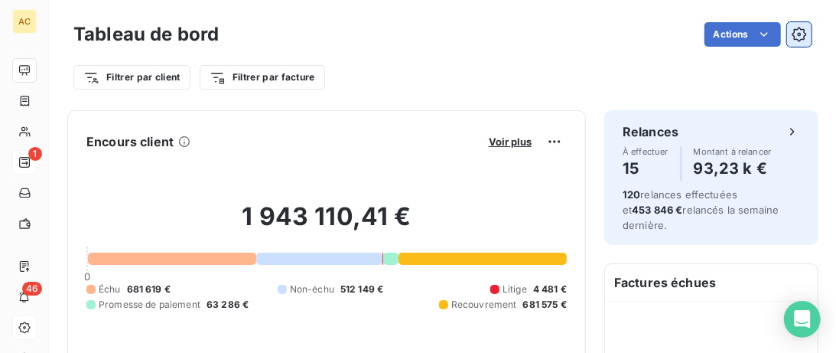
click at [797, 38] on icon "button" at bounding box center [799, 34] width 15 height 15
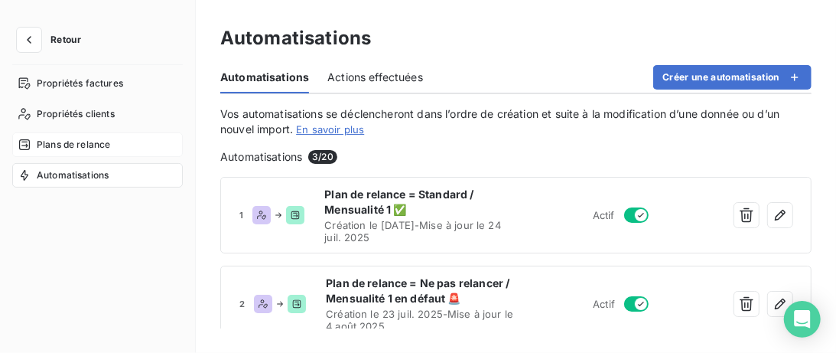
click at [91, 145] on span "Plans de relance" at bounding box center [73, 145] width 73 height 14
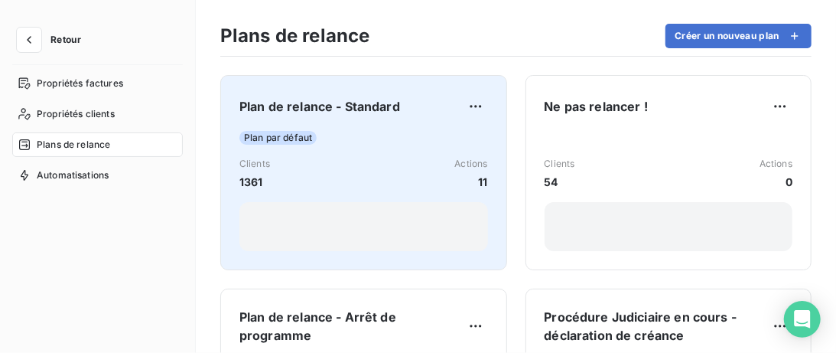
click at [387, 152] on div "Plan par défaut Clients 1361 Actions 11" at bounding box center [363, 191] width 249 height 120
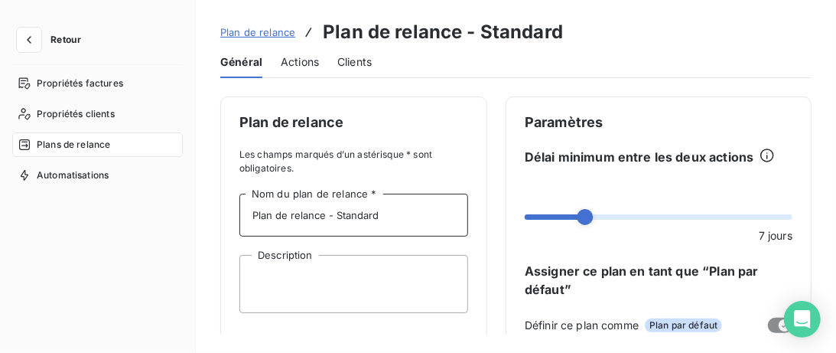
click at [432, 229] on input "Plan de relance - Standard" at bounding box center [353, 215] width 229 height 43
click at [299, 65] on span "Actions" at bounding box center [300, 61] width 38 height 15
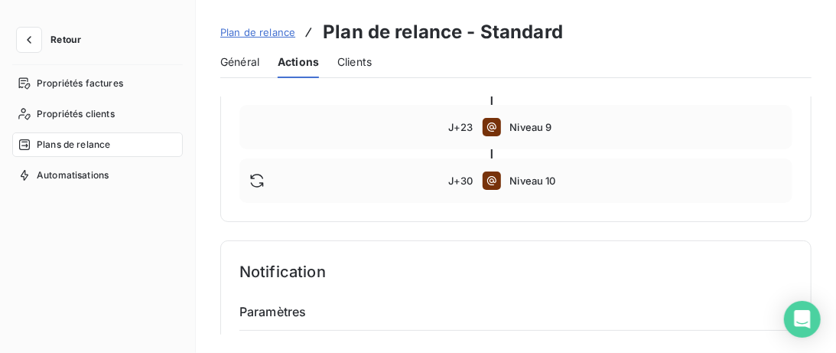
scroll to position [627, 0]
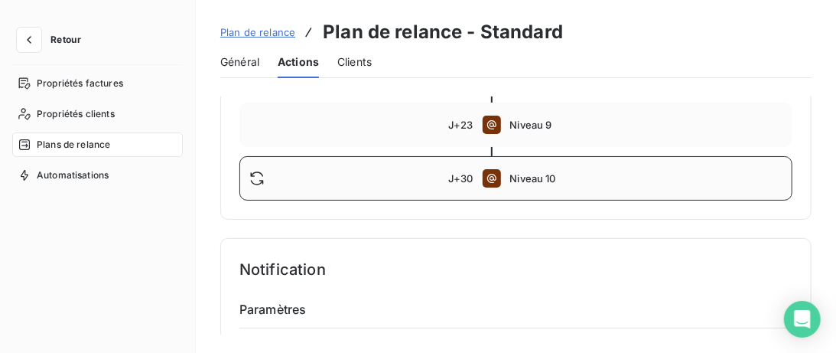
click at [410, 176] on div at bounding box center [348, 178] width 199 height 15
type input "30"
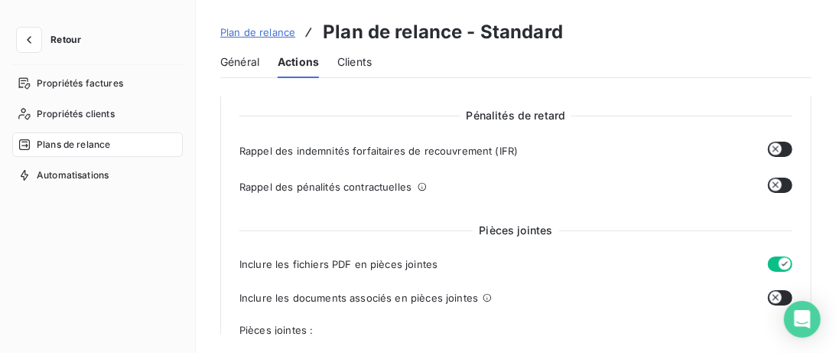
scroll to position [1019, 0]
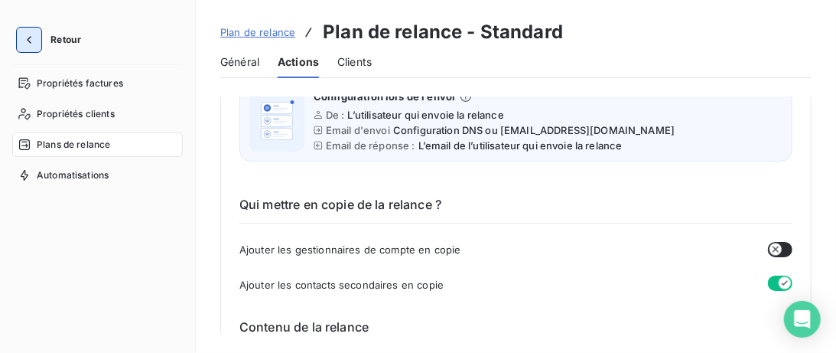
click at [39, 40] on button "button" at bounding box center [29, 40] width 24 height 24
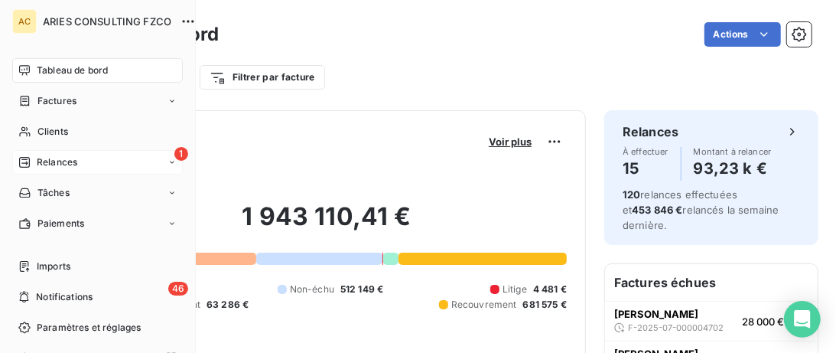
click at [34, 164] on div "Relances" at bounding box center [47, 162] width 59 height 14
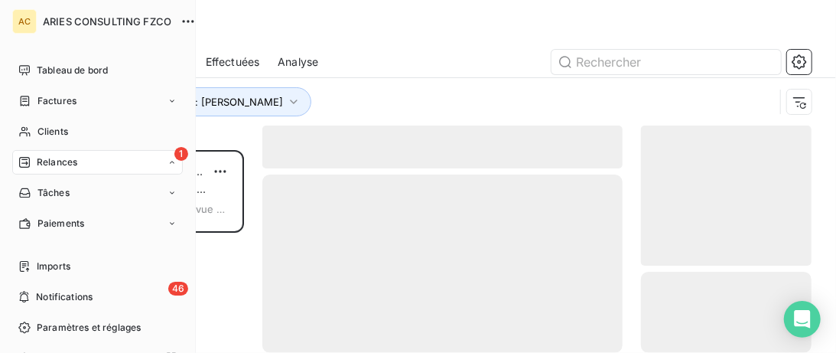
scroll to position [203, 171]
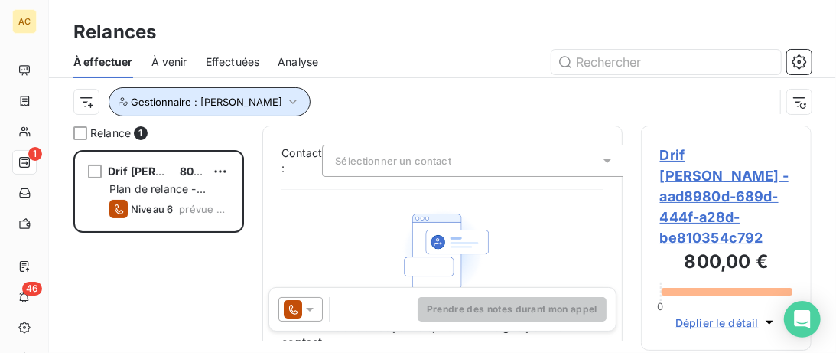
click at [222, 105] on span "Gestionnaire : [PERSON_NAME]" at bounding box center [207, 102] width 152 height 12
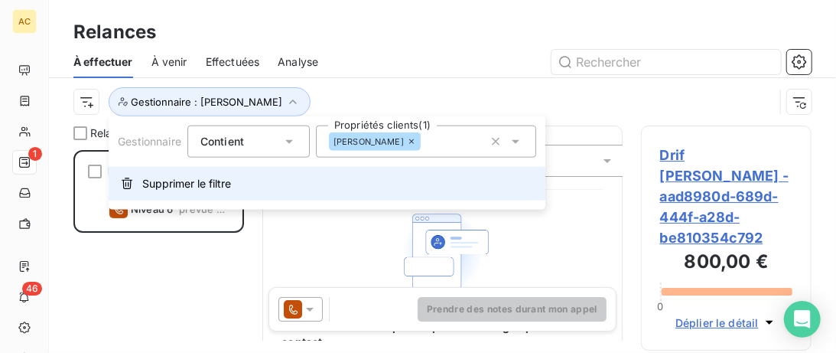
click at [213, 187] on span "Supprimer le filtre" at bounding box center [186, 183] width 89 height 15
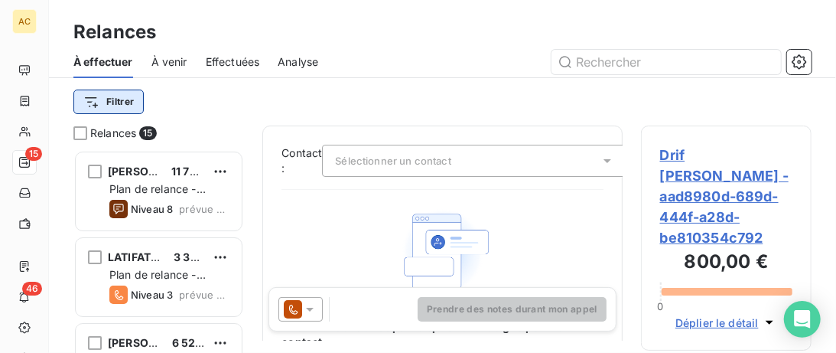
click at [123, 103] on html "AC 15 46 Relances À effectuer À venir Effectuées Analyse Filtrer Relances 15 [P…" at bounding box center [418, 176] width 836 height 353
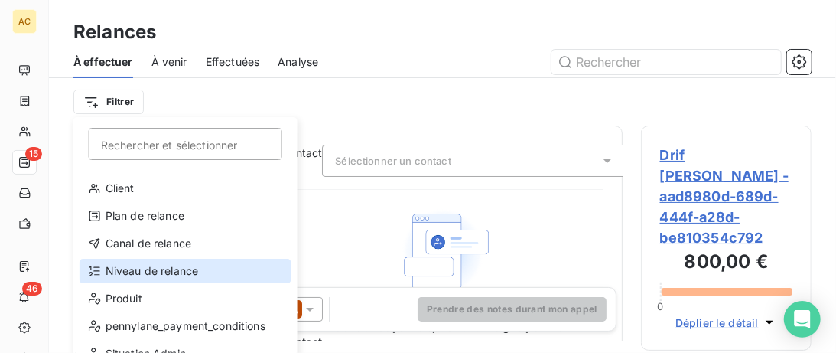
click at [166, 269] on div "Niveau de relance" at bounding box center [186, 271] width 212 height 24
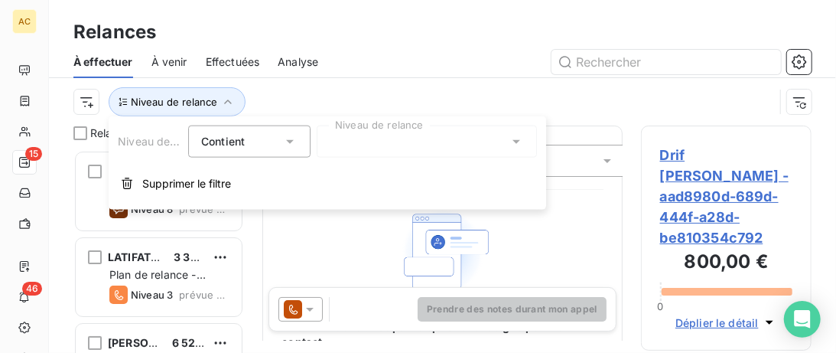
click at [456, 138] on div at bounding box center [427, 141] width 220 height 32
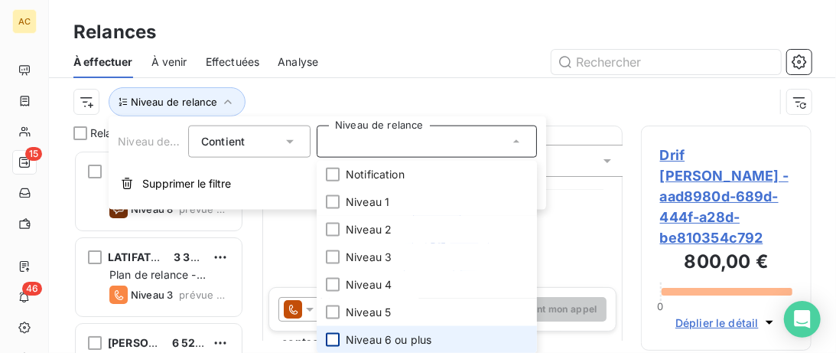
click at [331, 341] on div at bounding box center [333, 340] width 14 height 14
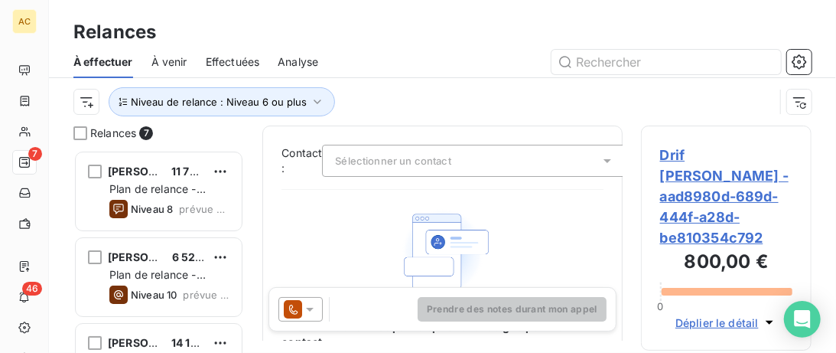
click at [467, 80] on div "Niveau de relance : Niveau 6 ou plus" at bounding box center [442, 101] width 738 height 47
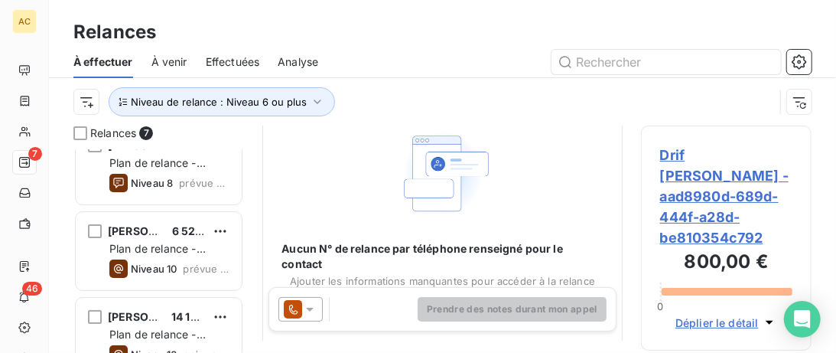
scroll to position [0, 0]
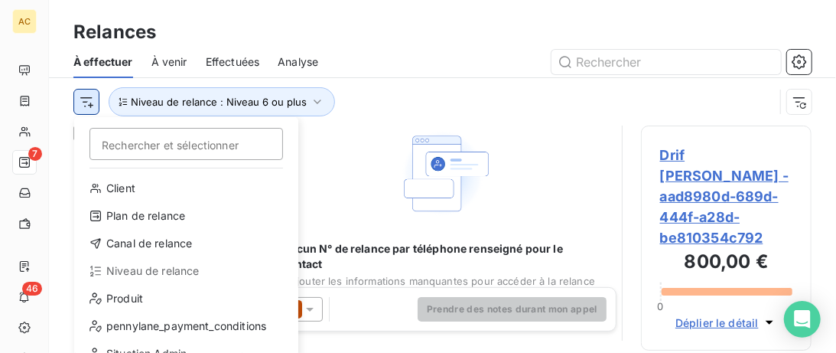
click at [88, 103] on html "AC 7 46 Relances À effectuer À venir Effectuées Analyse Rechercher et sélection…" at bounding box center [418, 176] width 836 height 353
click at [235, 56] on html "AC 7 46 Relances À effectuer À venir Effectuées Analyse Rechercher et sélection…" at bounding box center [418, 176] width 836 height 353
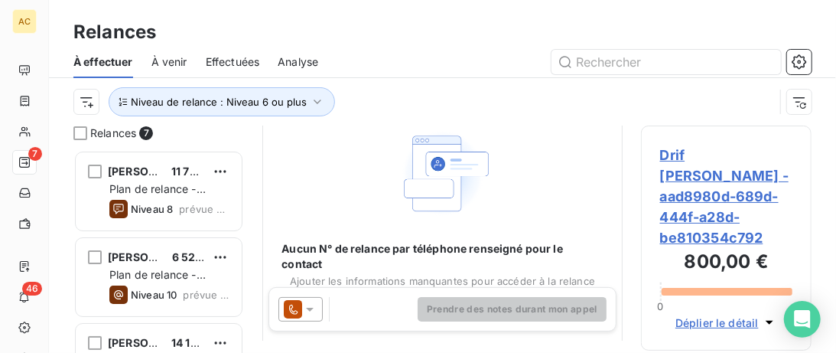
click at [233, 58] on span "Effectuées" at bounding box center [233, 61] width 54 height 15
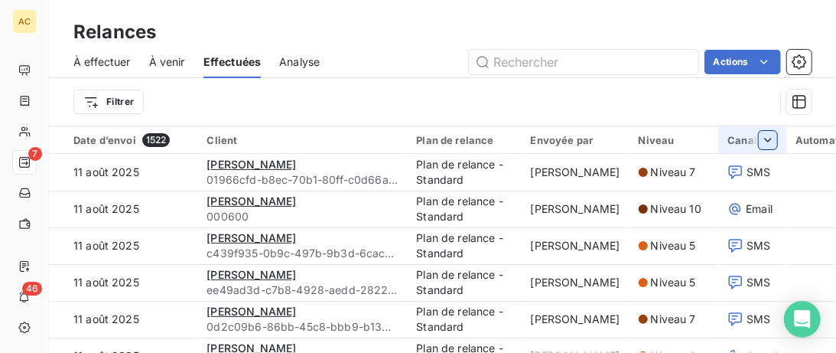
click at [742, 145] on html "AC 7 46 Relances À effectuer À venir Effectuées Analyse Actions Filtrer Date d’…" at bounding box center [418, 176] width 836 height 353
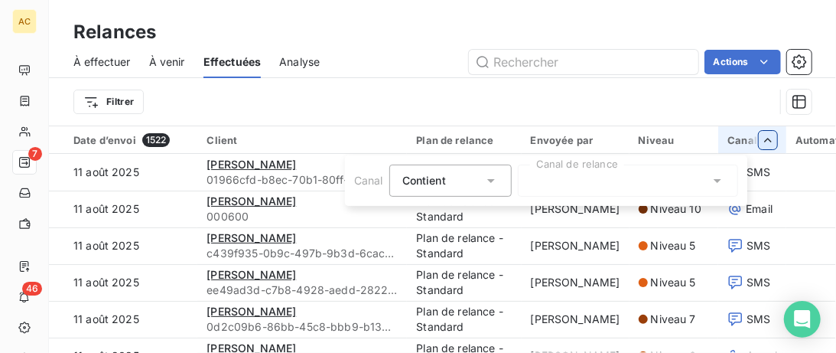
click at [606, 186] on div at bounding box center [628, 181] width 220 height 32
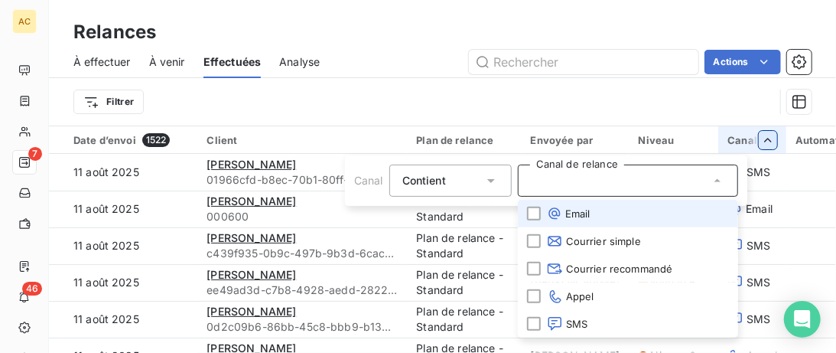
click at [521, 217] on li "Email" at bounding box center [628, 214] width 220 height 28
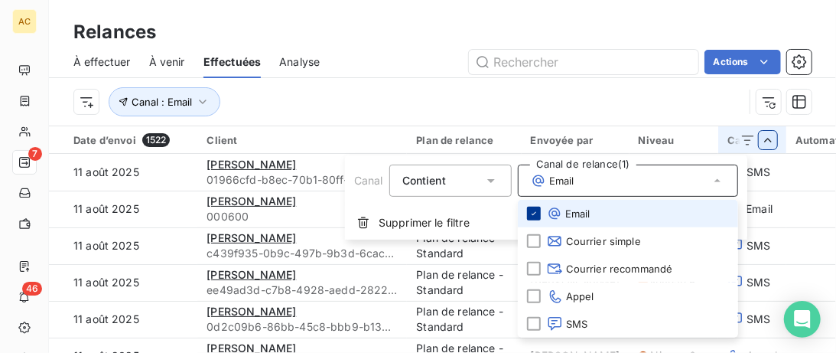
click at [533, 216] on icon at bounding box center [533, 213] width 9 height 9
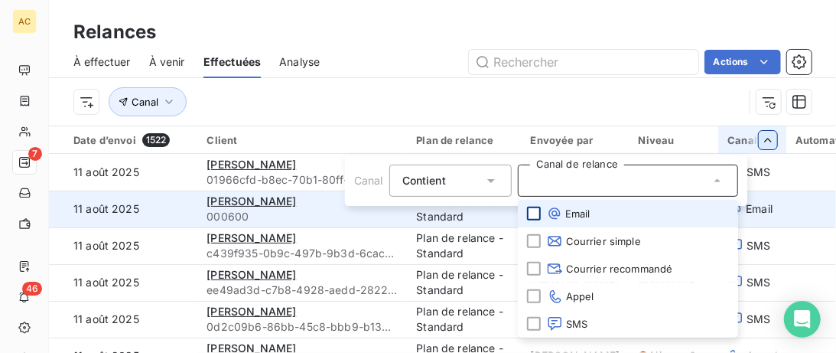
click at [813, 214] on html "AC 7 46 Relances À effectuer À venir Effectuées Analyse Actions Canal Date d’en…" at bounding box center [418, 176] width 836 height 353
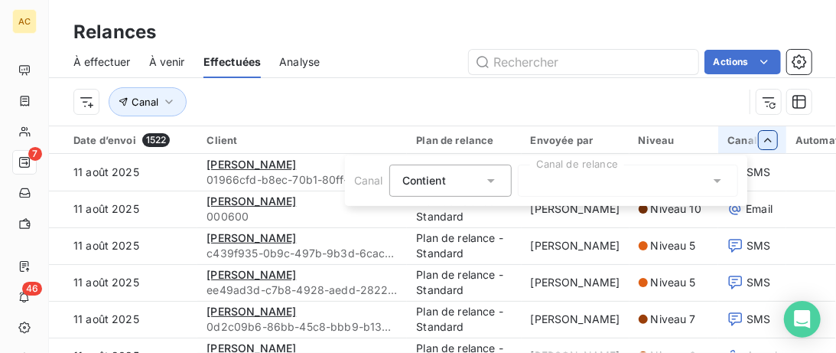
click at [735, 147] on html "AC 7 46 Relances À effectuer À venir Effectuées Analyse Actions Canal Date d’en…" at bounding box center [418, 176] width 836 height 353
click at [541, 179] on div at bounding box center [628, 181] width 220 height 32
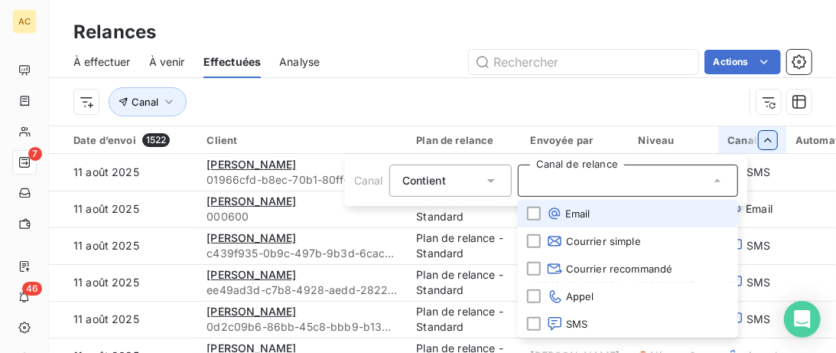
drag, startPoint x: 534, startPoint y: 210, endPoint x: 738, endPoint y: 204, distance: 203.7
click at [534, 210] on div at bounding box center [534, 214] width 14 height 14
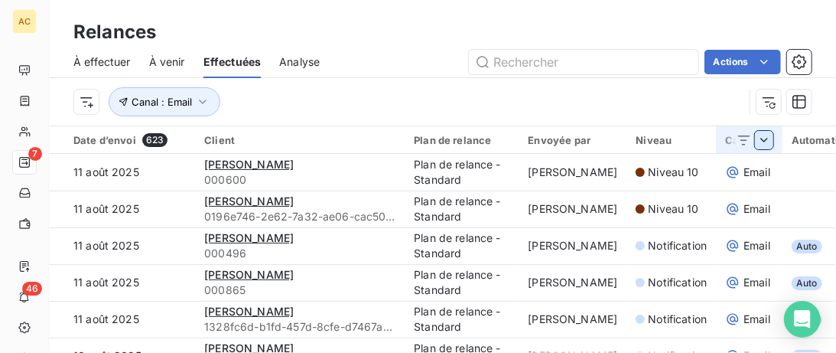
click at [802, 194] on html "AC 7 46 Relances À effectuer À venir Effectuées Analyse Actions Canal : Email D…" at bounding box center [418, 176] width 836 height 353
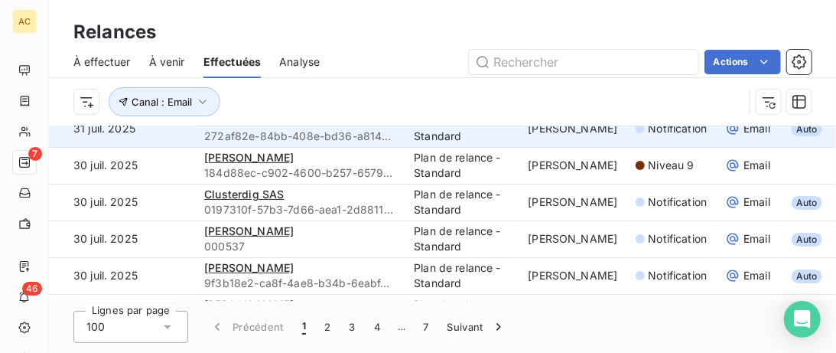
scroll to position [2924, 0]
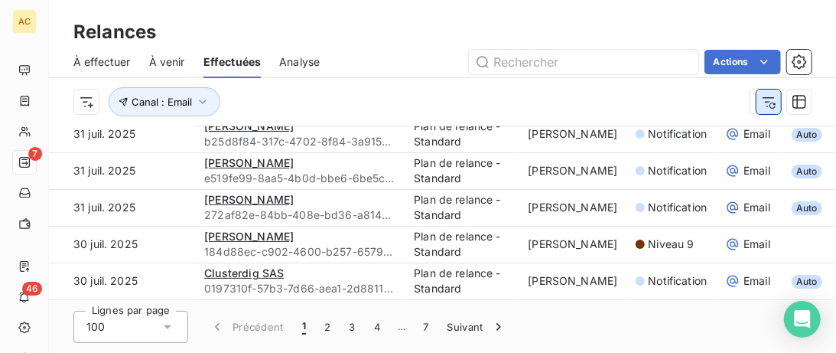
click at [767, 102] on icon "button" at bounding box center [769, 102] width 12 height 10
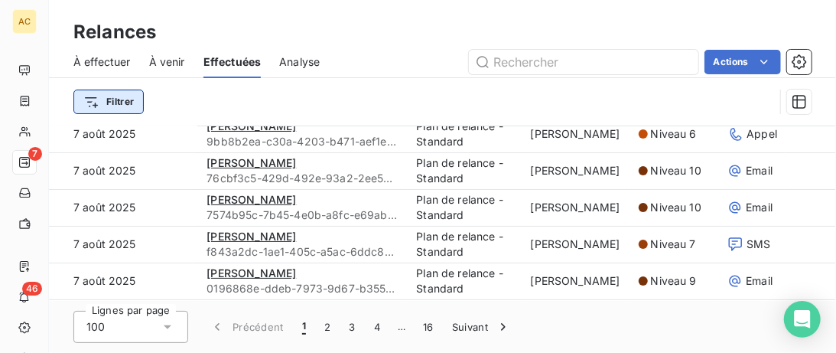
click at [115, 99] on html "AC 7 46 Relances À effectuer À venir Effectuées Analyse Actions Filtrer Date d’…" at bounding box center [418, 176] width 836 height 353
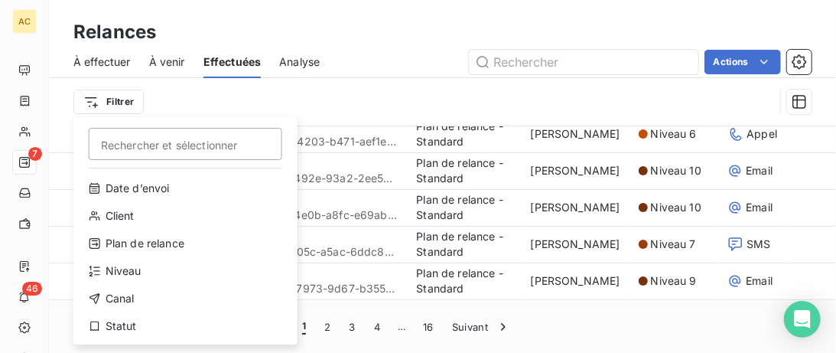
scroll to position [52, 0]
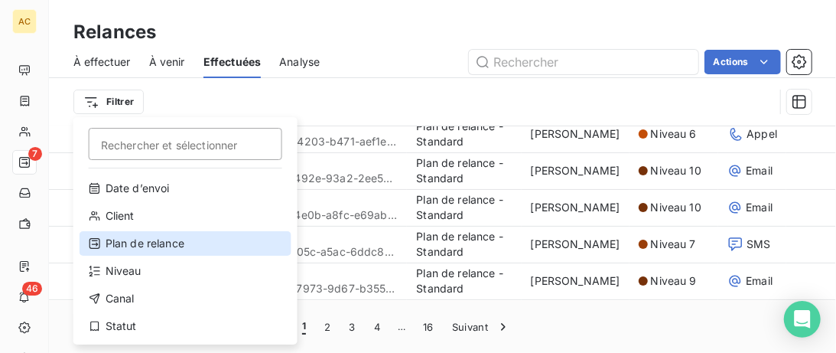
click at [165, 236] on div "Plan de relance" at bounding box center [186, 243] width 212 height 24
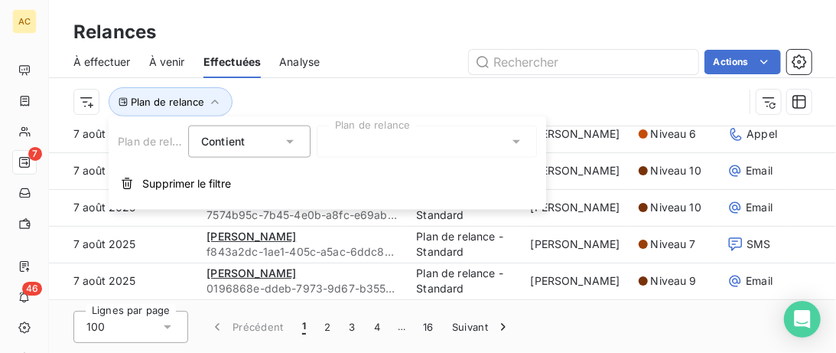
click at [333, 145] on div at bounding box center [427, 141] width 220 height 32
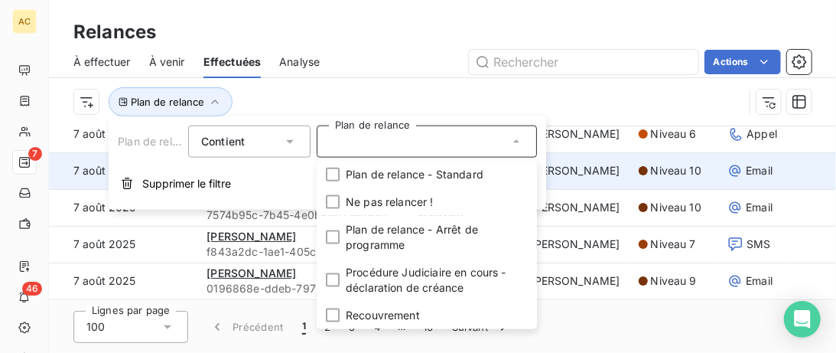
click at [186, 185] on span "Supprimer le filtre" at bounding box center [186, 183] width 89 height 15
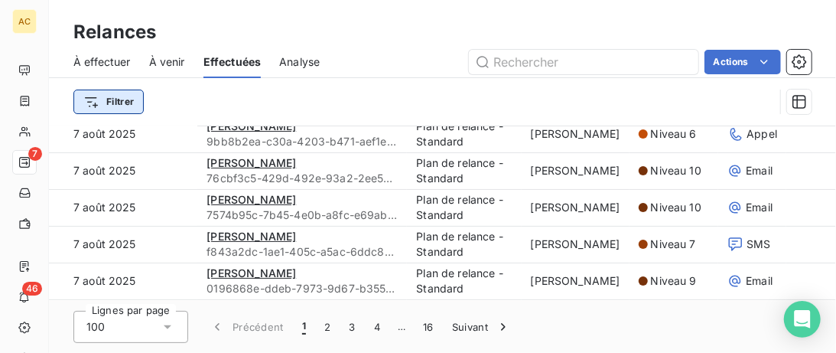
click at [100, 99] on html "AC 7 46 Relances À effectuer À venir Effectuées Analyse Actions Filtrer Date d’…" at bounding box center [418, 176] width 836 height 353
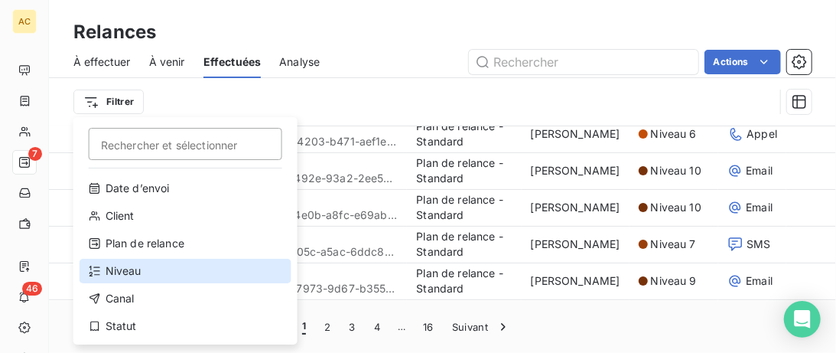
click at [143, 268] on div "Niveau" at bounding box center [186, 271] width 212 height 24
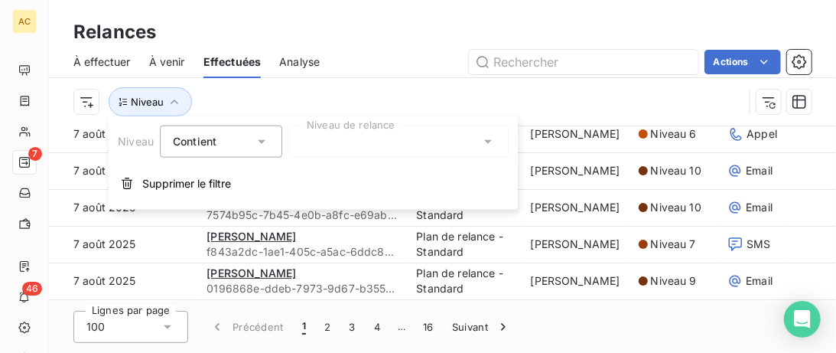
click at [324, 147] on div at bounding box center [398, 141] width 220 height 32
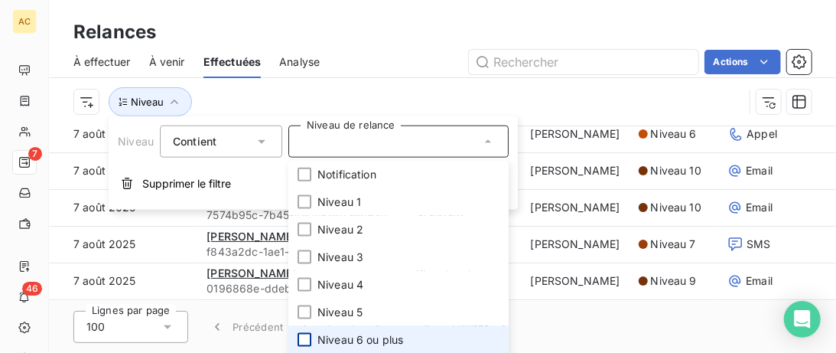
click at [305, 337] on div at bounding box center [305, 340] width 14 height 14
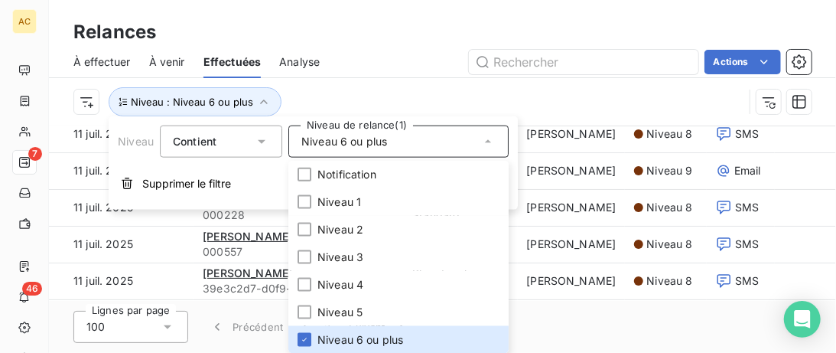
drag, startPoint x: 424, startPoint y: 90, endPoint x: 414, endPoint y: 92, distance: 10.1
click at [423, 90] on div "Niveau : Niveau 6 ou plus" at bounding box center [408, 101] width 670 height 29
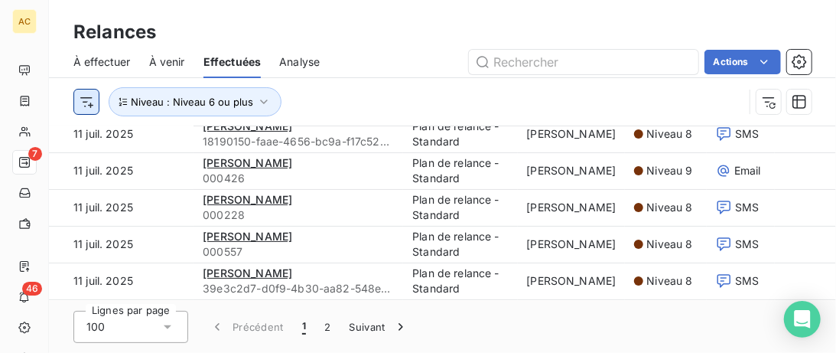
click at [90, 99] on html "AC 7 46 Relances À effectuer À venir Effectuées Analyse Actions Niveau : Niveau…" at bounding box center [418, 176] width 836 height 353
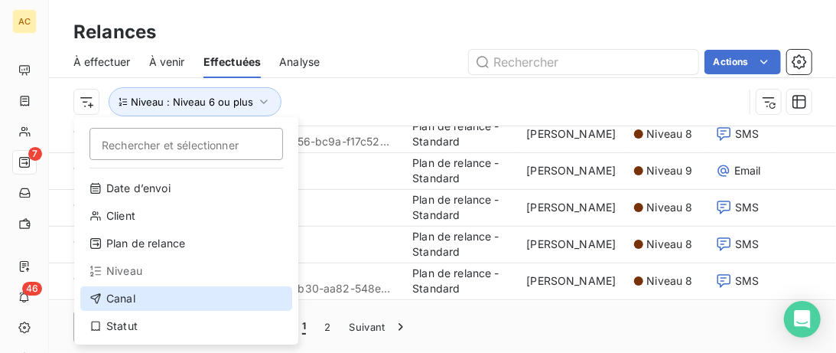
click at [150, 293] on div "Canal" at bounding box center [186, 298] width 212 height 24
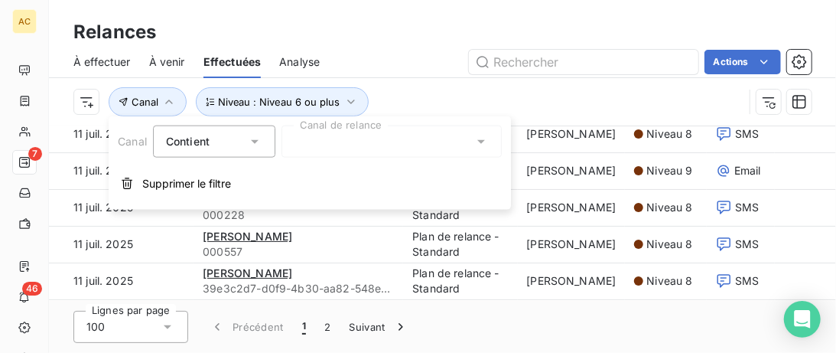
click at [357, 142] on div at bounding box center [392, 141] width 220 height 32
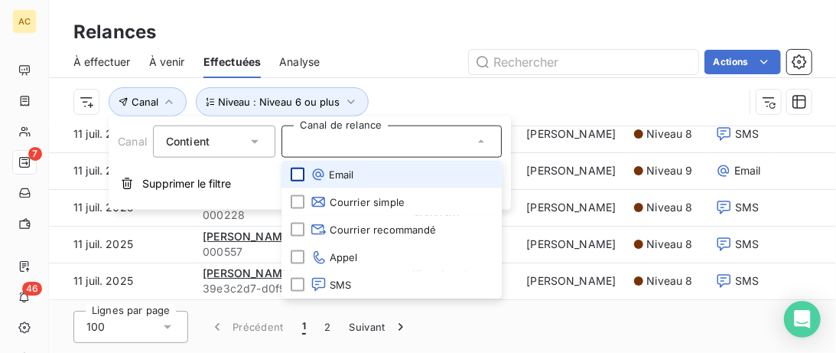
click at [295, 178] on div at bounding box center [298, 175] width 14 height 14
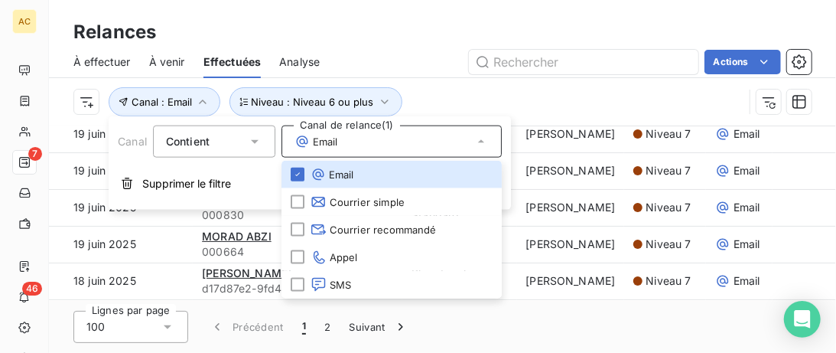
click at [470, 101] on div "Niveau : Niveau 6 ou plus Canal : Email" at bounding box center [408, 101] width 670 height 29
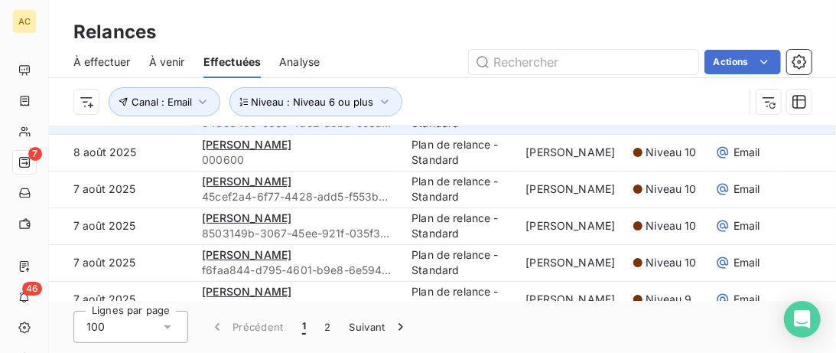
scroll to position [0, 0]
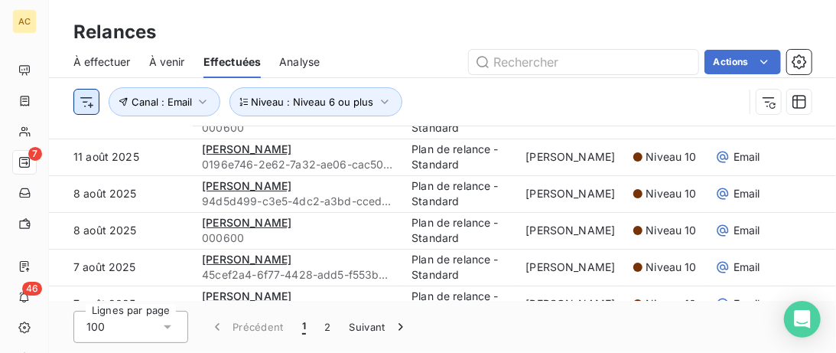
click at [80, 106] on html "AC 7 46 Relances À effectuer À venir Effectuées Analyse Actions Niveau : Niveau…" at bounding box center [418, 176] width 836 height 353
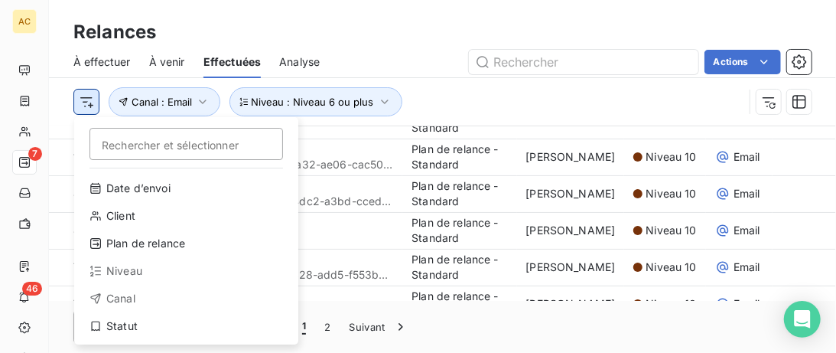
scroll to position [52, 0]
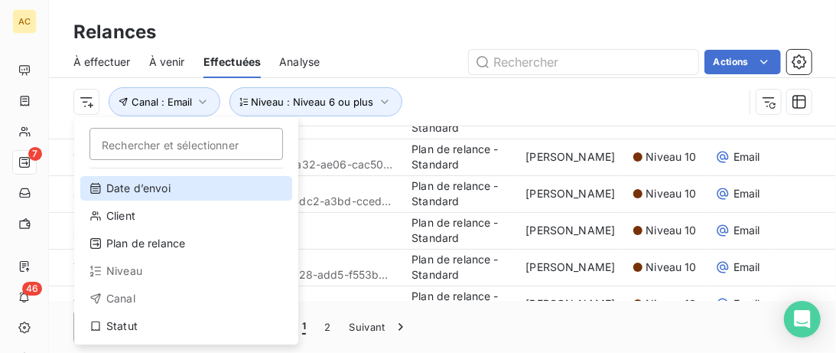
click at [99, 186] on icon at bounding box center [96, 188] width 12 height 12
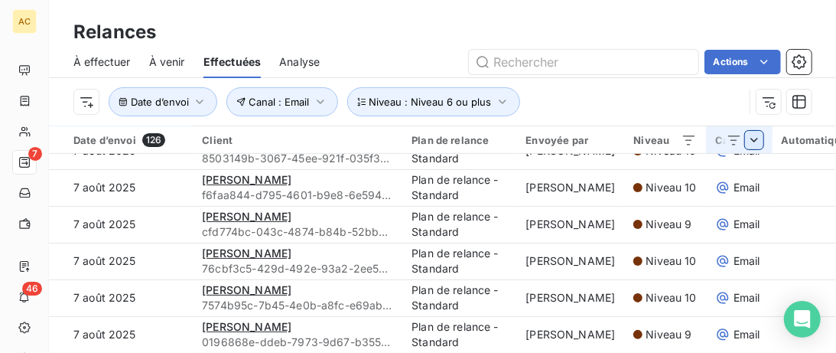
scroll to position [235, 0]
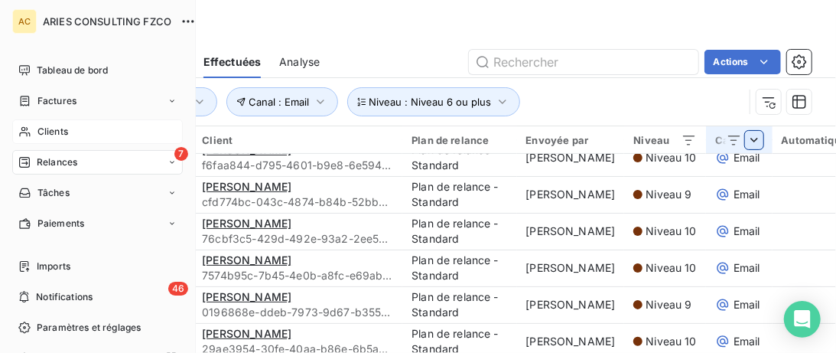
click at [49, 136] on span "Clients" at bounding box center [52, 132] width 31 height 14
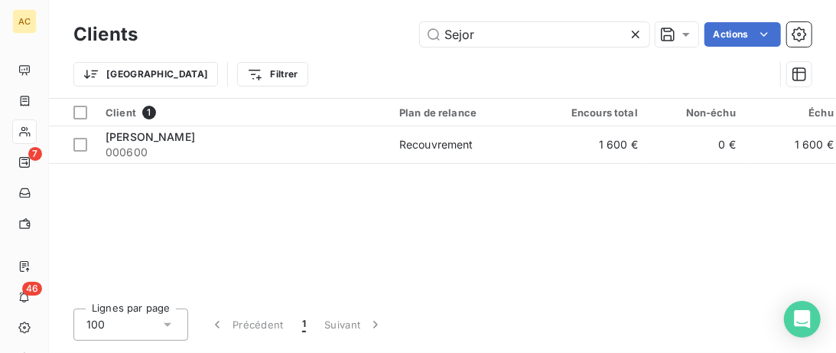
drag, startPoint x: 523, startPoint y: 28, endPoint x: 385, endPoint y: 38, distance: 138.1
click at [385, 38] on div "Clients Sejor Actions Trier Filtrer" at bounding box center [442, 49] width 787 height 98
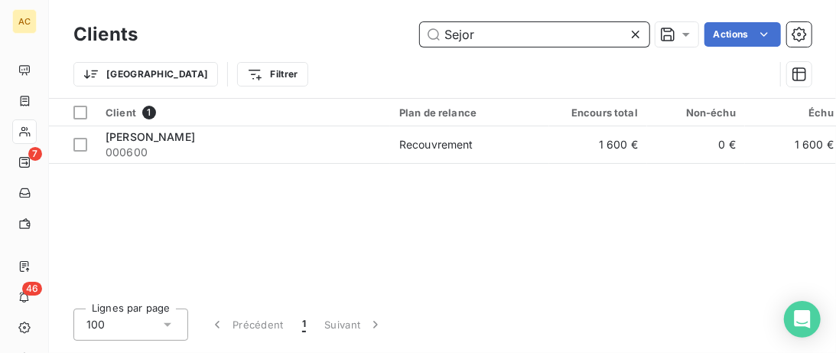
drag, startPoint x: 467, startPoint y: 37, endPoint x: 356, endPoint y: 39, distance: 111.0
click at [420, 39] on input "Sejor" at bounding box center [535, 34] width 230 height 24
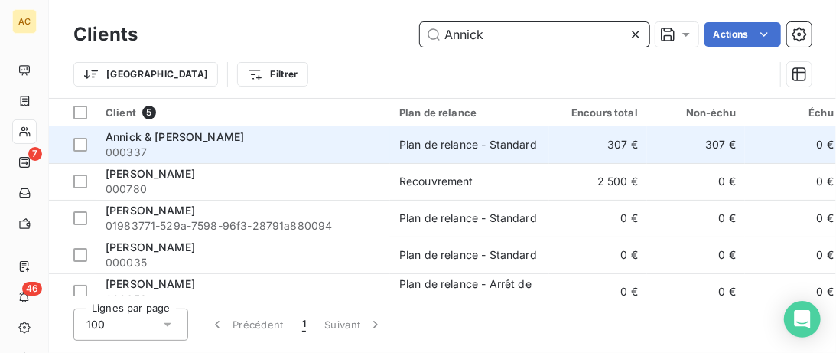
type input "Annick"
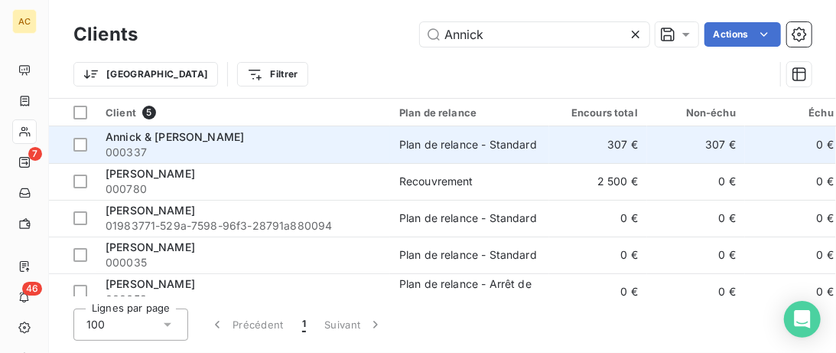
click at [296, 132] on div "Annick & [PERSON_NAME]" at bounding box center [243, 136] width 275 height 15
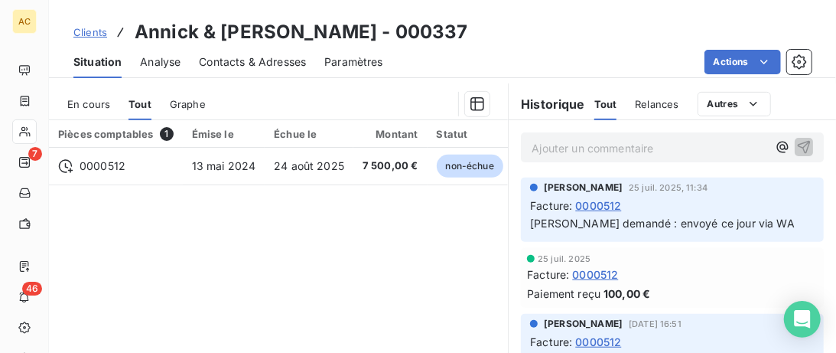
scroll to position [392, 0]
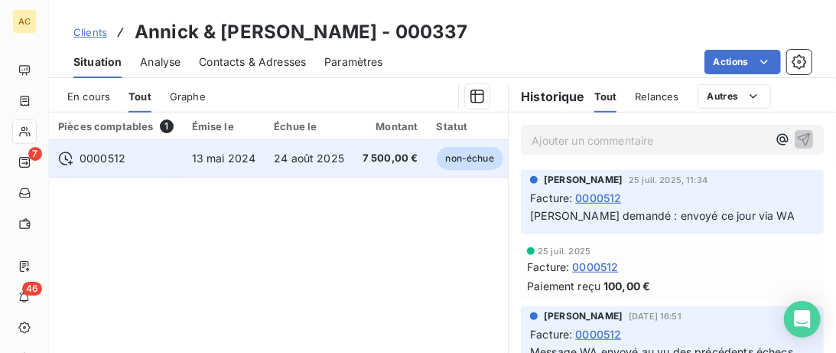
click at [163, 151] on div "0000512" at bounding box center [116, 158] width 116 height 15
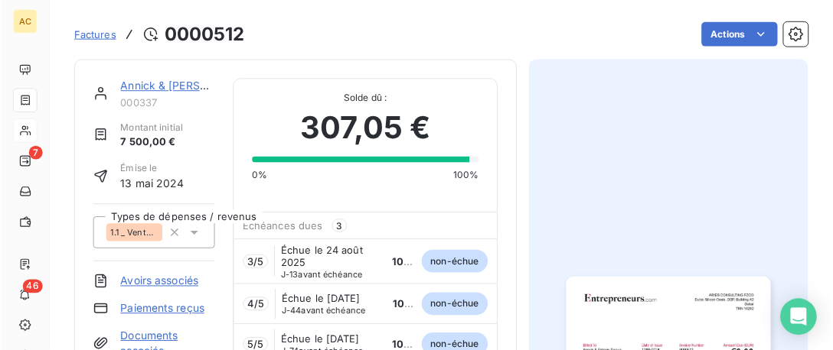
scroll to position [717, 0]
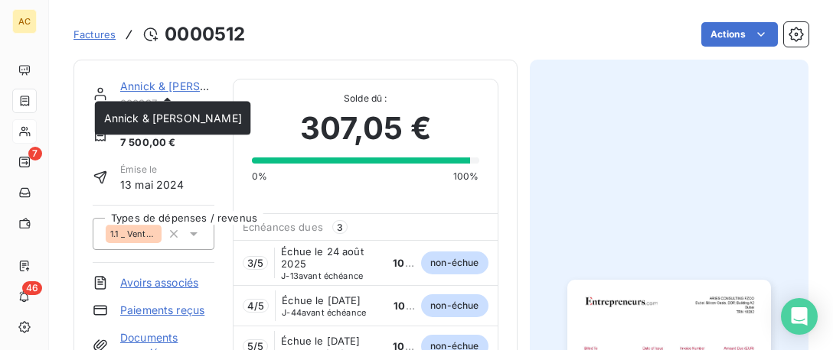
click at [154, 87] on link "Annick & [PERSON_NAME]" at bounding box center [189, 86] width 138 height 13
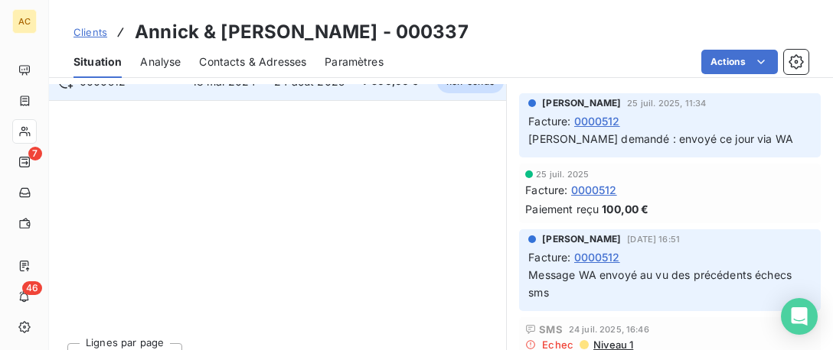
scroll to position [312, 0]
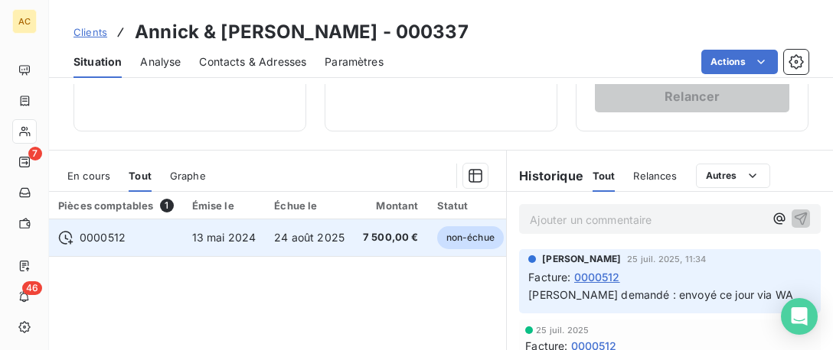
click at [129, 236] on div "0000512" at bounding box center [116, 237] width 116 height 15
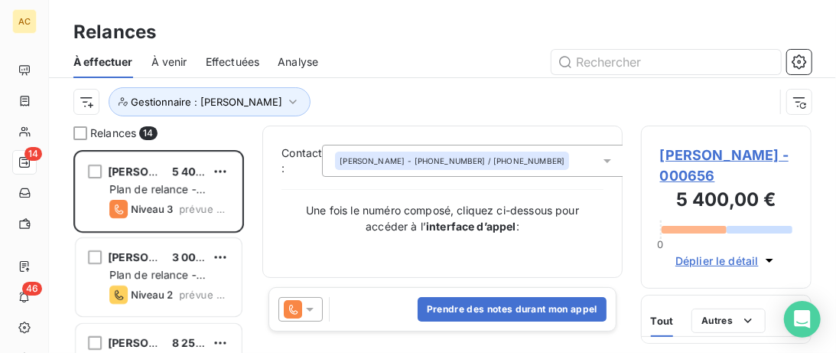
click at [442, 308] on button "Prendre des notes durant mon appel" at bounding box center [512, 309] width 189 height 24
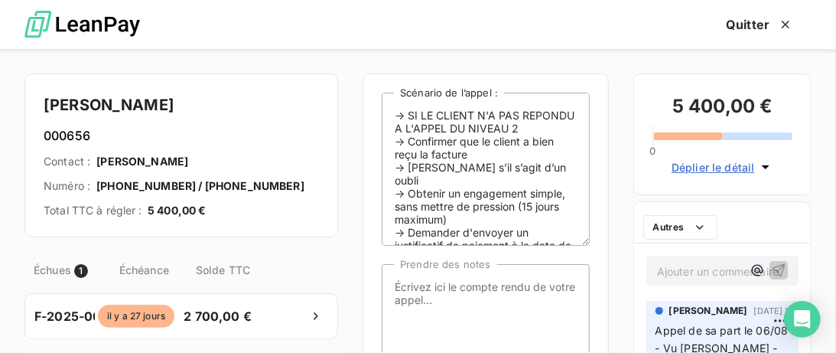
scroll to position [203, 171]
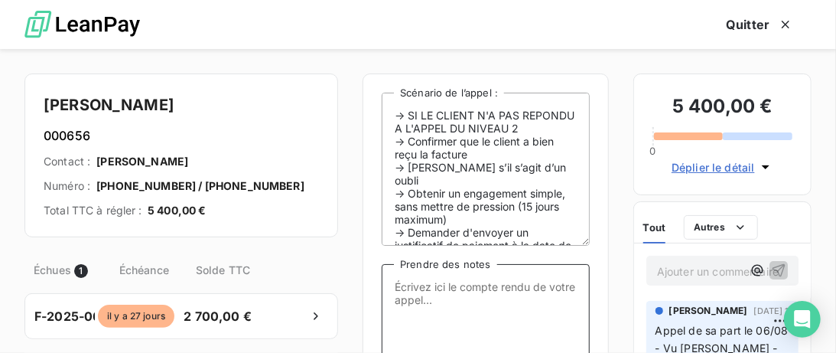
click at [440, 290] on textarea "Prendre des notes" at bounding box center [486, 340] width 208 height 153
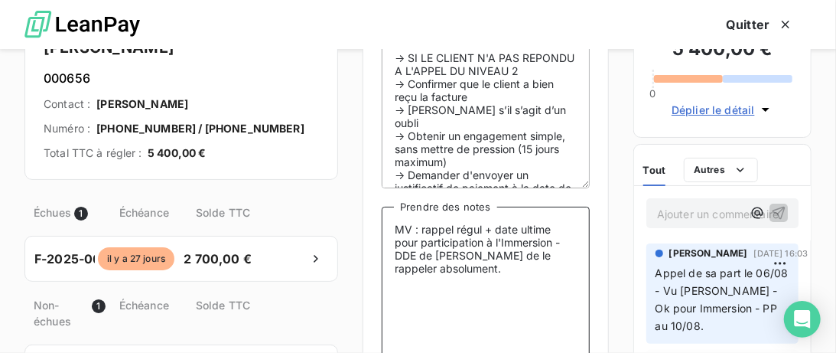
scroll to position [160, 0]
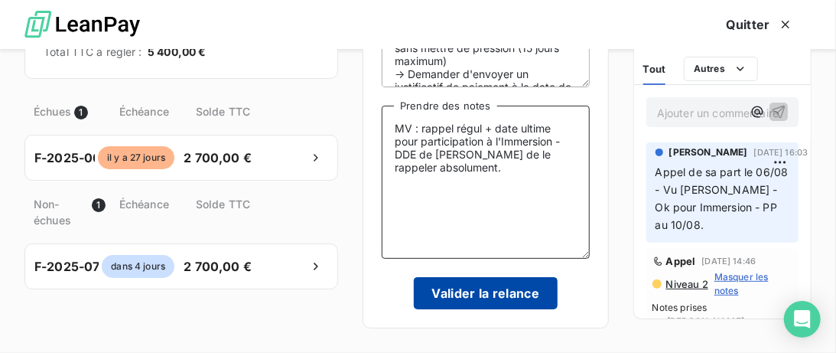
type textarea "MV : rappel régul + date ultime pour participation à l'Immersion - DDE de KIM d…"
click at [499, 297] on button "Valider la relance" at bounding box center [486, 293] width 145 height 32
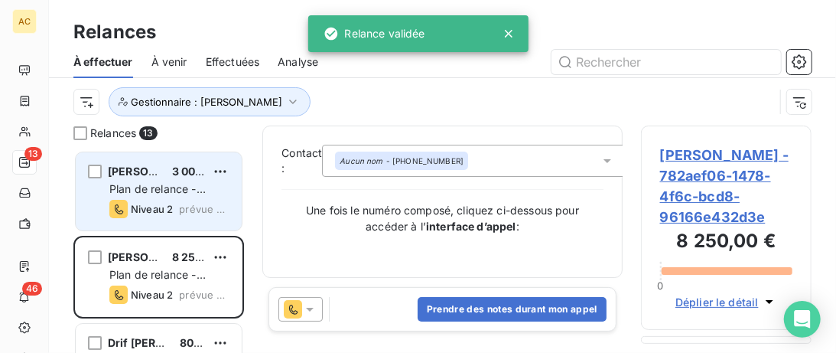
click at [145, 156] on div "Gaël Oulahi 3 000,00 € Plan de relance - Standard Niveau 2 prévue depuis 11 jou…" at bounding box center [159, 191] width 166 height 78
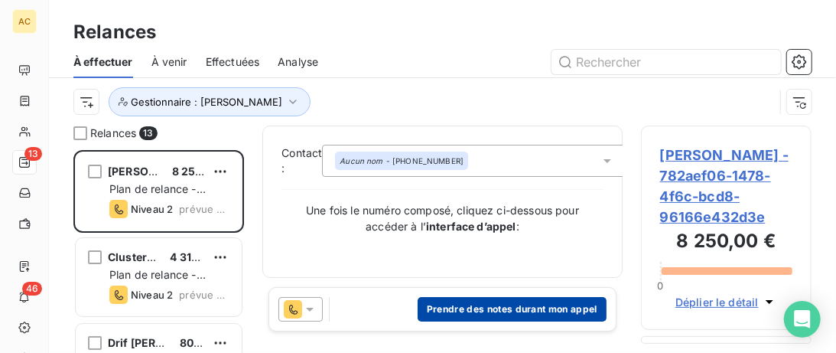
click at [500, 308] on button "Prendre des notes durant mon appel" at bounding box center [512, 309] width 189 height 24
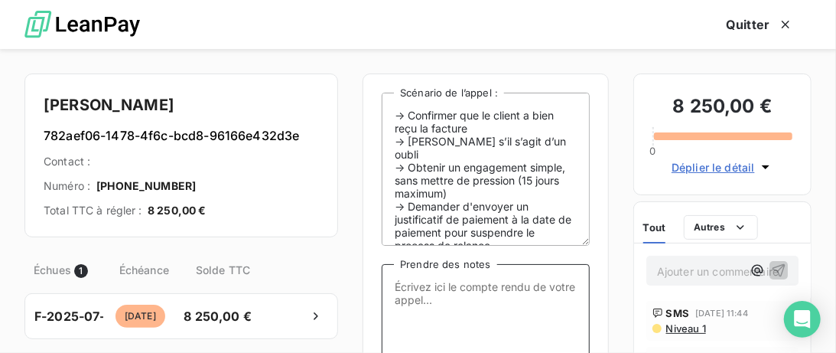
click at [446, 291] on textarea "Prendre des notes" at bounding box center [486, 340] width 208 height 153
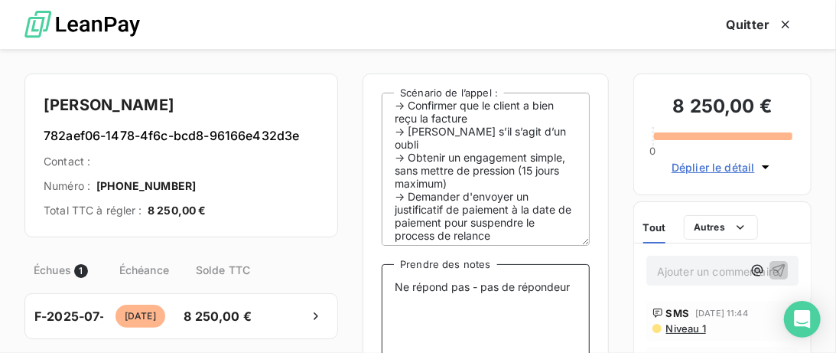
scroll to position [160, 0]
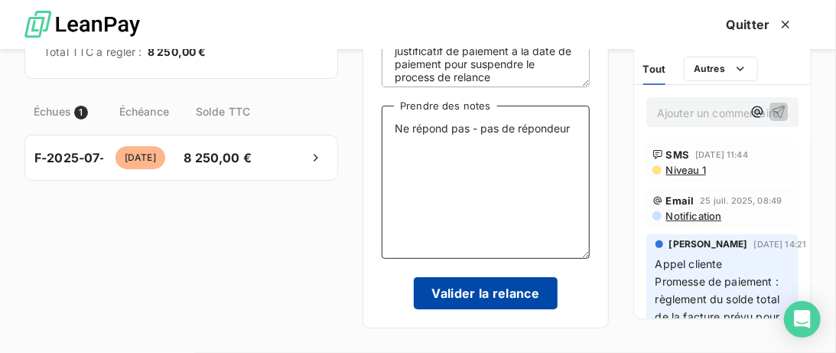
type textarea "Ne répond pas - pas de répondeur"
click at [461, 293] on button "Valider la relance" at bounding box center [486, 293] width 145 height 32
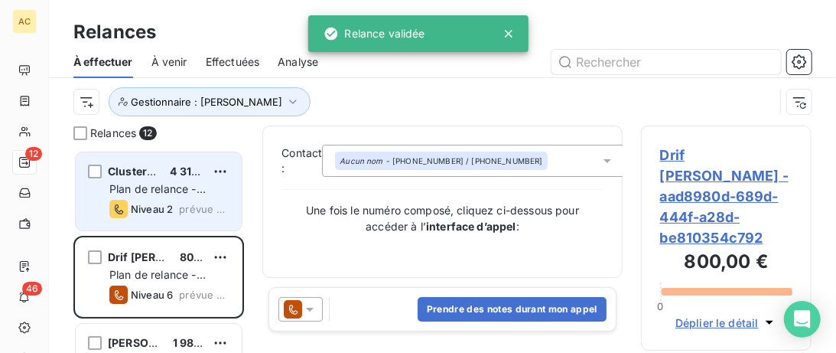
click at [171, 160] on div "Clusterdig SAS 4 315,00 € Plan de relance - Standard Niveau 2 prévue depuis 3 j…" at bounding box center [159, 191] width 166 height 78
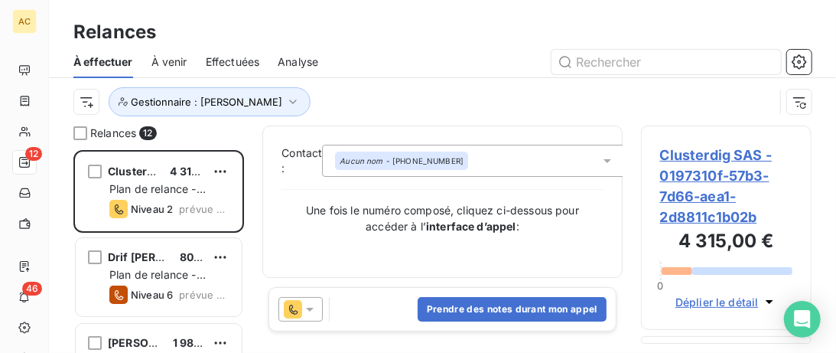
click at [493, 331] on div "Prendre des notes durant mon appel" at bounding box center [443, 309] width 348 height 44
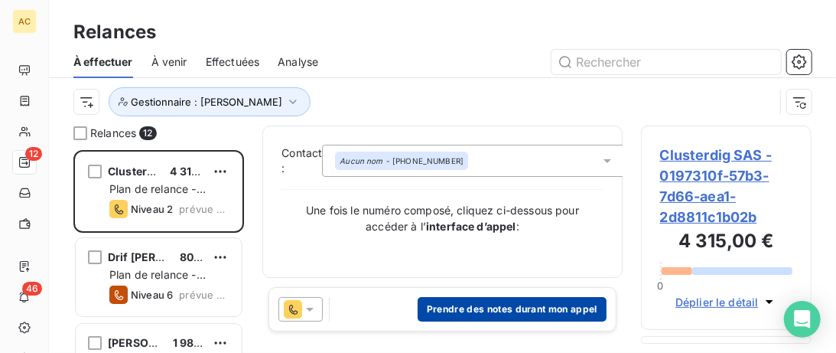
click at [484, 310] on button "Prendre des notes durant mon appel" at bounding box center [512, 309] width 189 height 24
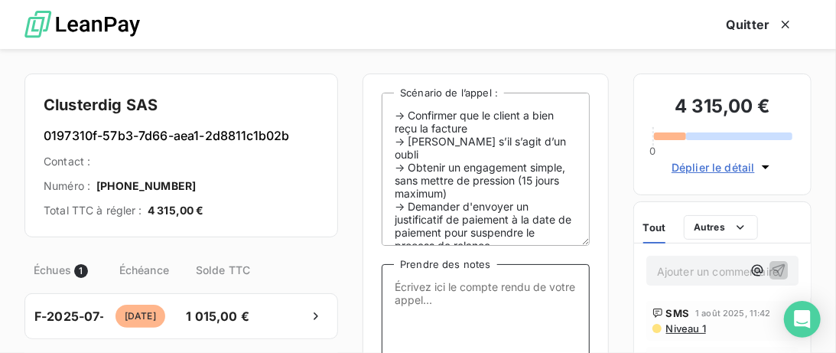
click at [389, 294] on textarea "Prendre des notes" at bounding box center [486, 340] width 208 height 153
paste textarea "MV : DDE régularisation + PP par mail ou WA"
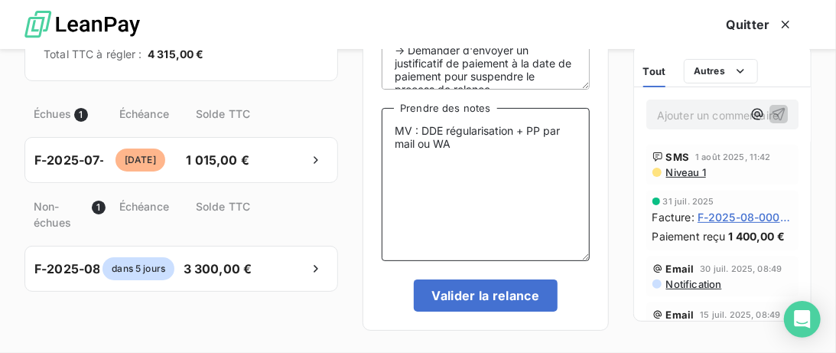
scroll to position [157, 0]
click at [461, 147] on textarea "MV : DDE régularisation + PP par mail ou WA" at bounding box center [486, 183] width 208 height 153
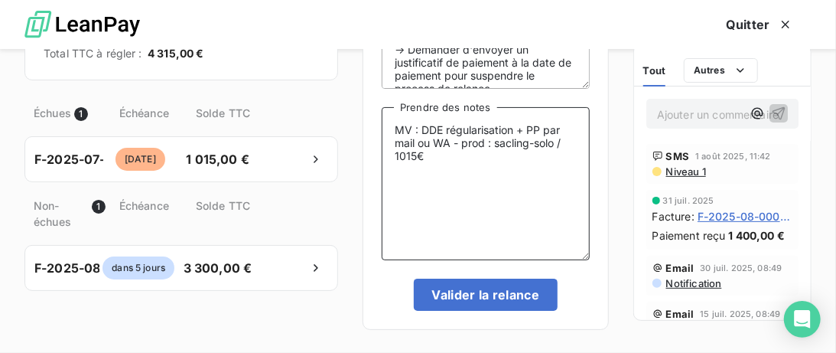
click at [504, 145] on textarea "MV : DDE régularisation + PP par mail ou WA - prod : sacling-solo / 1015€" at bounding box center [486, 183] width 208 height 153
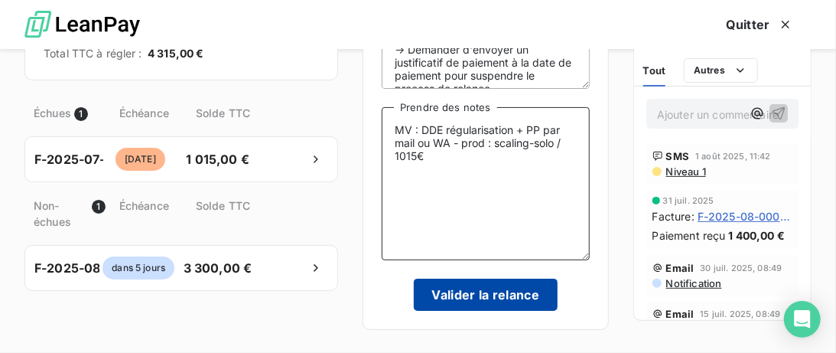
type textarea "MV : DDE régularisation + PP par mail ou WA - prod : scaling-solo / 1015€"
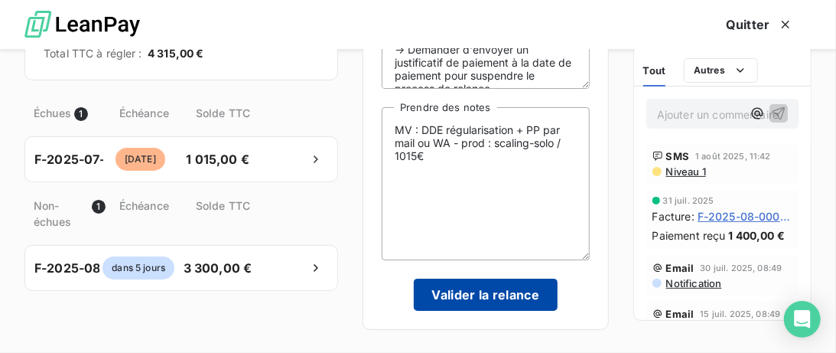
click at [512, 293] on button "Valider la relance" at bounding box center [486, 295] width 145 height 32
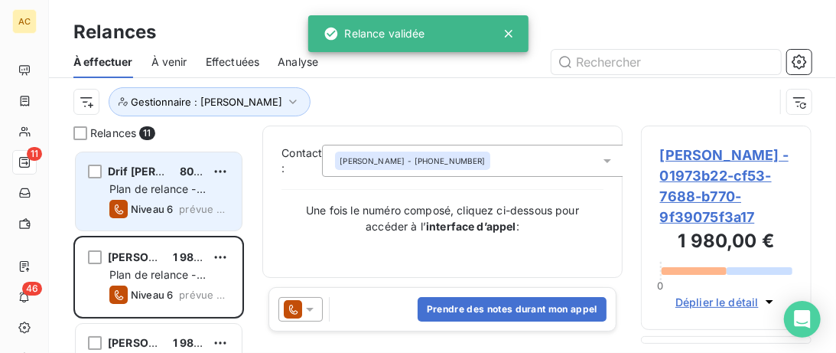
click at [161, 159] on div "Drif ZAID 800,00 € Plan de relance - Standard Niveau 6 prévue depuis 3 jours" at bounding box center [159, 191] width 166 height 78
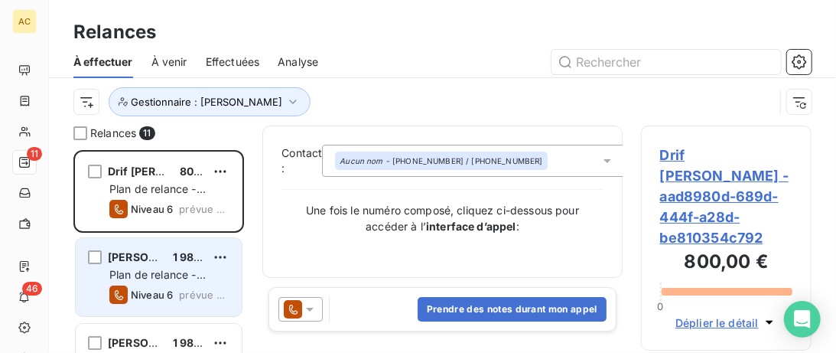
click at [158, 242] on div "Myriam RUYET 1 980,00 € Plan de relance - Standard Niveau 6 prévue depuis 3 jou…" at bounding box center [159, 277] width 166 height 78
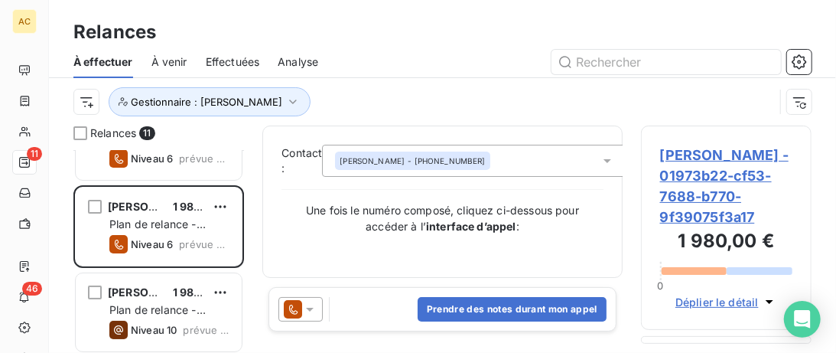
scroll to position [79, 0]
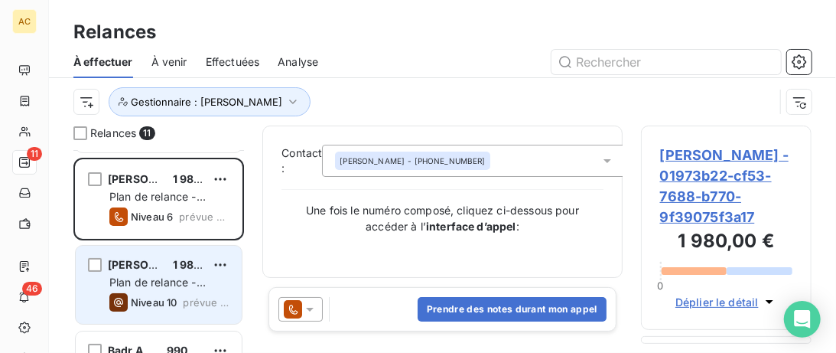
click at [154, 259] on span "[PERSON_NAME]" at bounding box center [154, 264] width 92 height 13
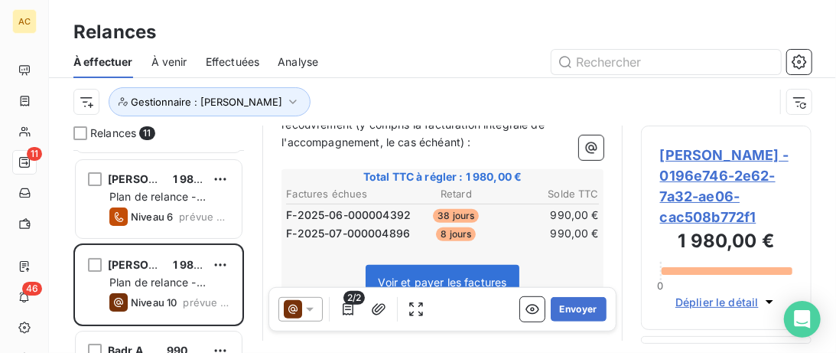
scroll to position [393, 0]
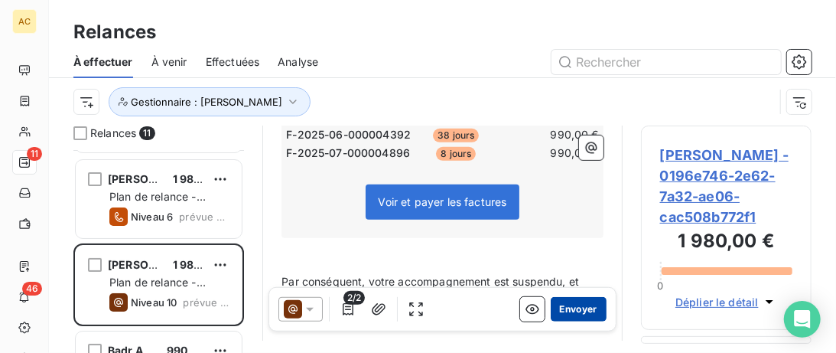
click at [576, 310] on button "Envoyer" at bounding box center [579, 309] width 56 height 24
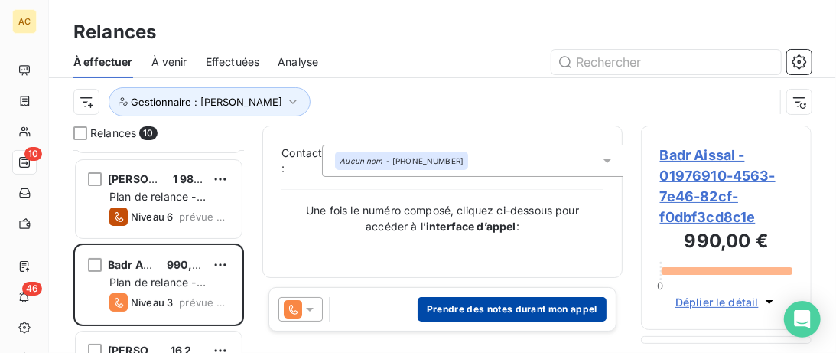
click at [524, 311] on button "Prendre des notes durant mon appel" at bounding box center [512, 309] width 189 height 24
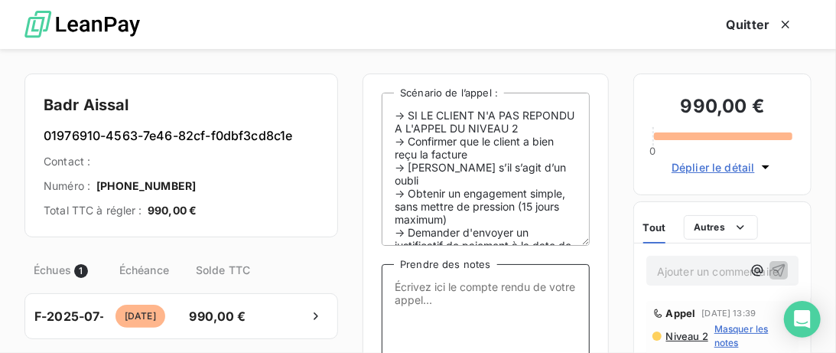
click at [410, 299] on textarea "Prendre des notes" at bounding box center [486, 340] width 208 height 153
paste textarea "MV : DDE régularisation + PP par mail ou WA"
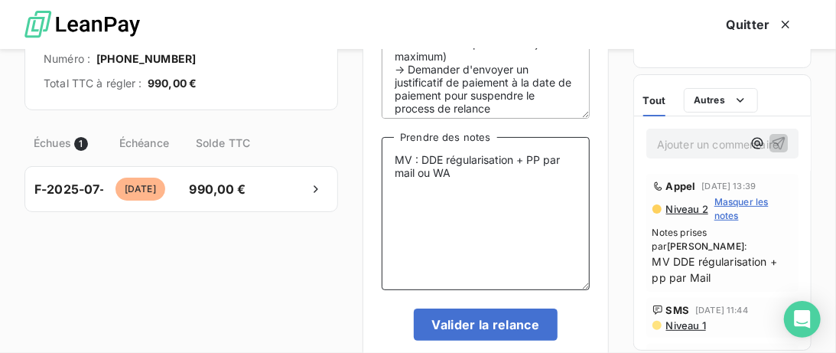
scroll to position [160, 0]
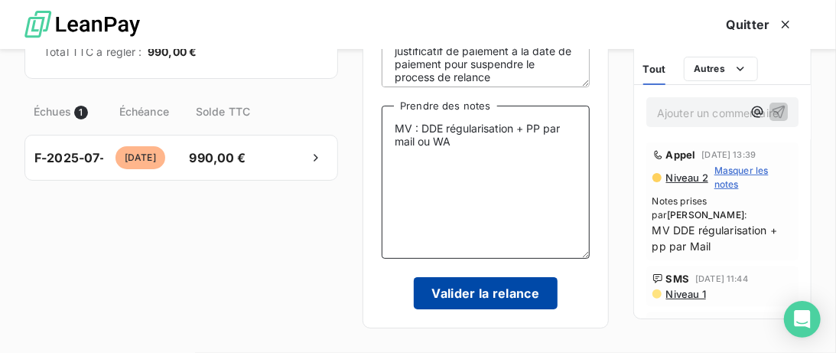
type textarea "MV : DDE régularisation + PP par mail ou WA"
click at [494, 294] on button "Valider la relance" at bounding box center [486, 293] width 145 height 32
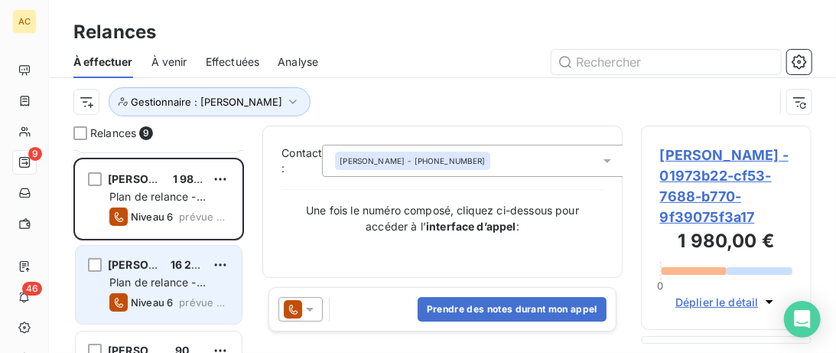
click at [145, 253] on div "Eric AGUEH 16 200,00 € Plan de relance - Standard Niveau 6 prévue aujourd’hui" at bounding box center [159, 285] width 166 height 78
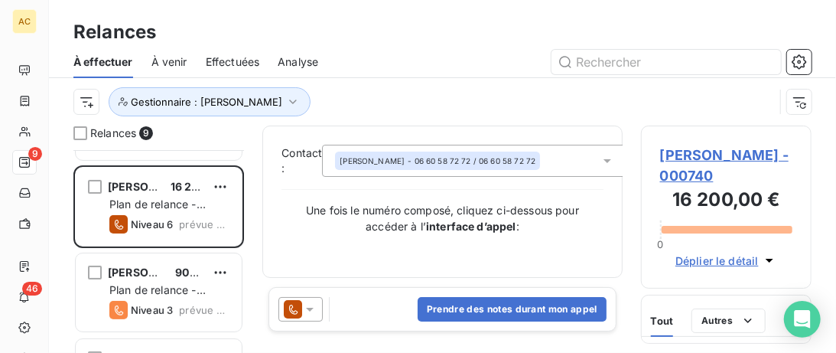
scroll to position [236, 0]
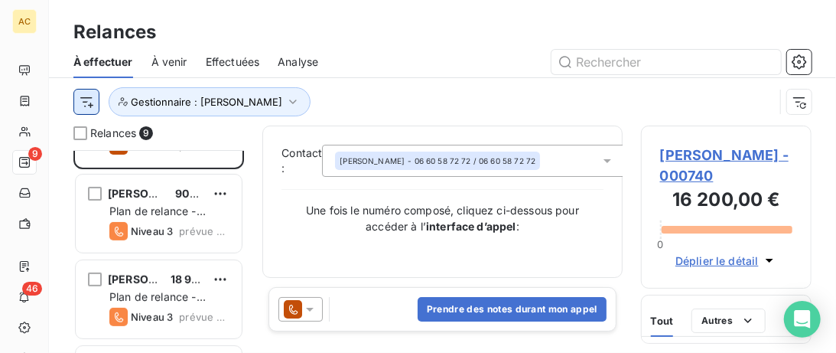
click at [83, 103] on html "AC 9 46 Relances À effectuer À venir Effectuées Analyse Gestionnaire : Valérie …" at bounding box center [418, 176] width 836 height 353
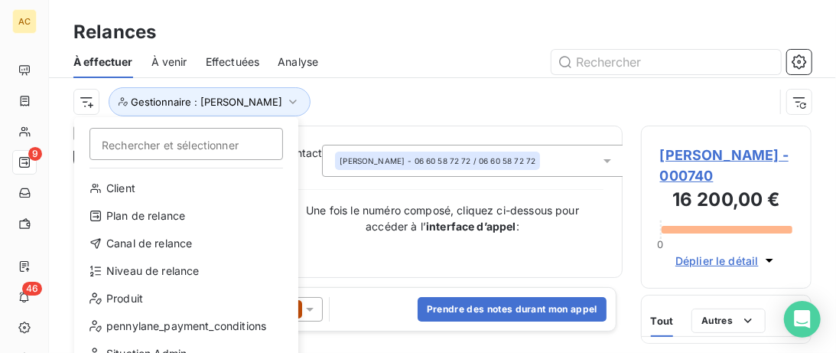
scroll to position [203, 171]
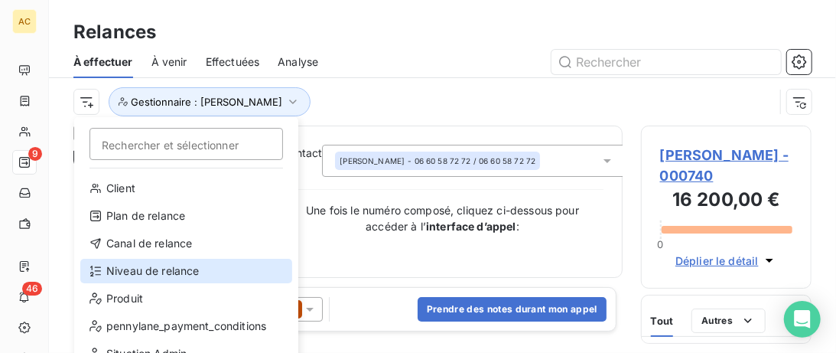
click at [151, 270] on div "Niveau de relance" at bounding box center [186, 271] width 212 height 24
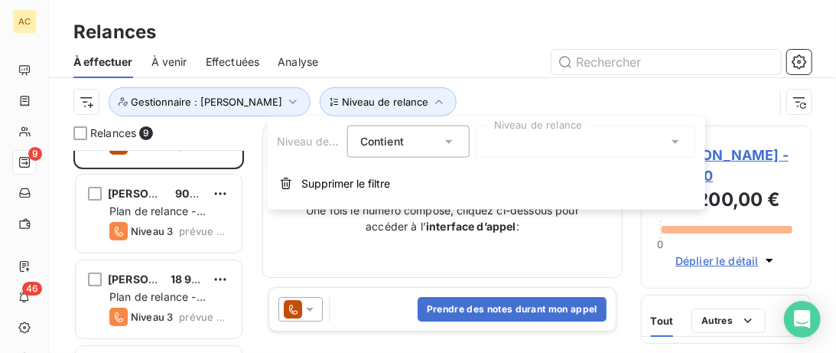
click at [559, 138] on div at bounding box center [586, 141] width 220 height 32
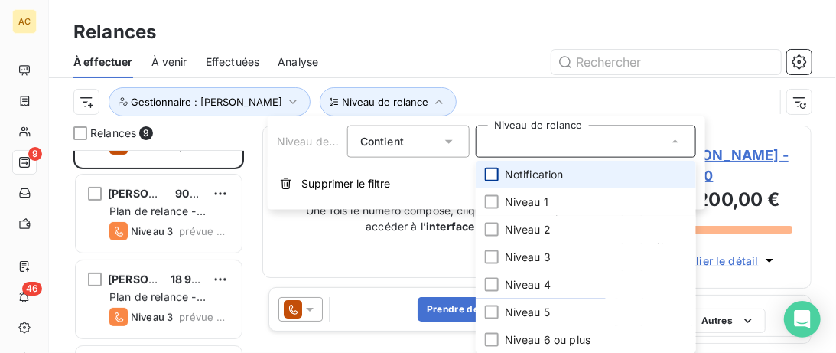
click at [494, 178] on div at bounding box center [492, 175] width 14 height 14
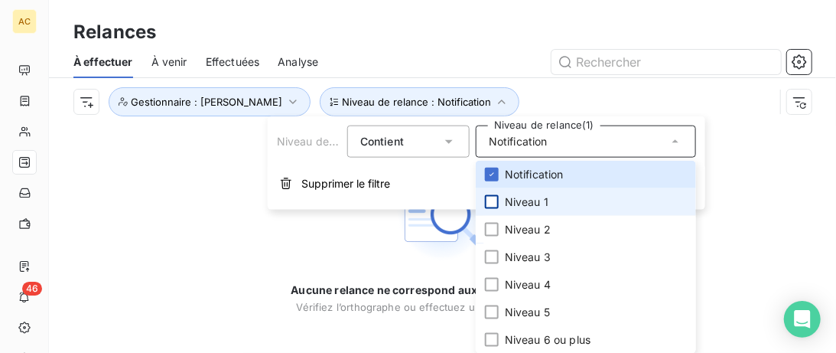
click at [496, 202] on div at bounding box center [492, 202] width 14 height 14
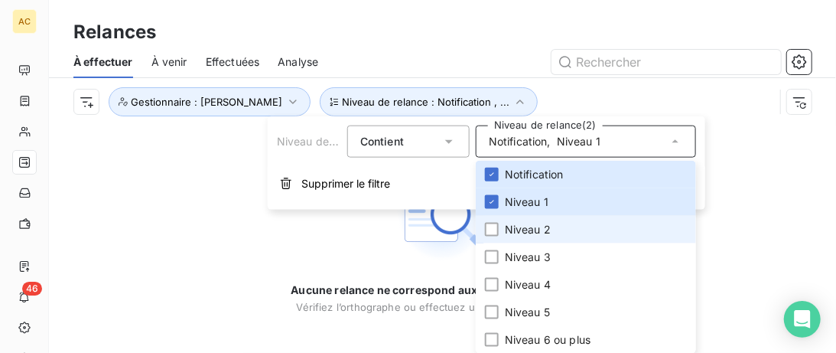
click at [492, 236] on li "Niveau 2" at bounding box center [586, 230] width 220 height 28
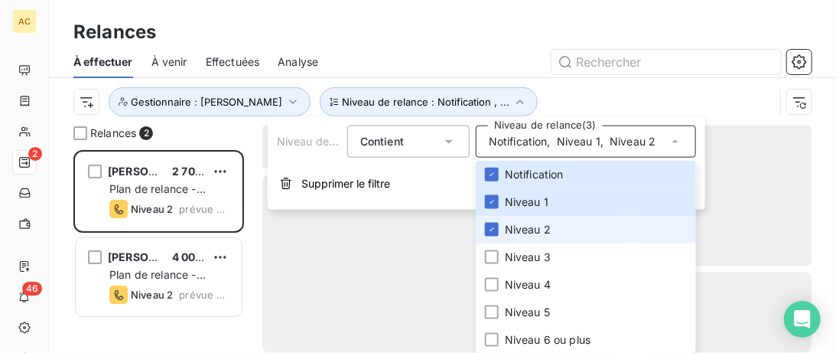
scroll to position [203, 171]
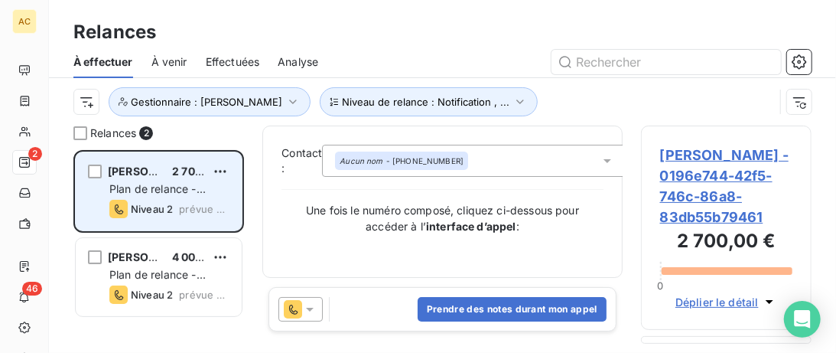
click at [171, 163] on div "Magalie Giqueaux 2 700,00 € Plan de relance - Standard Niveau 2 prévue aujourd’…" at bounding box center [159, 191] width 166 height 78
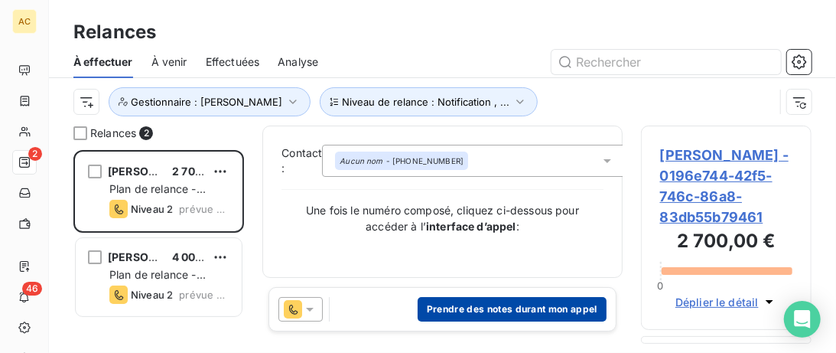
click at [487, 310] on button "Prendre des notes durant mon appel" at bounding box center [512, 309] width 189 height 24
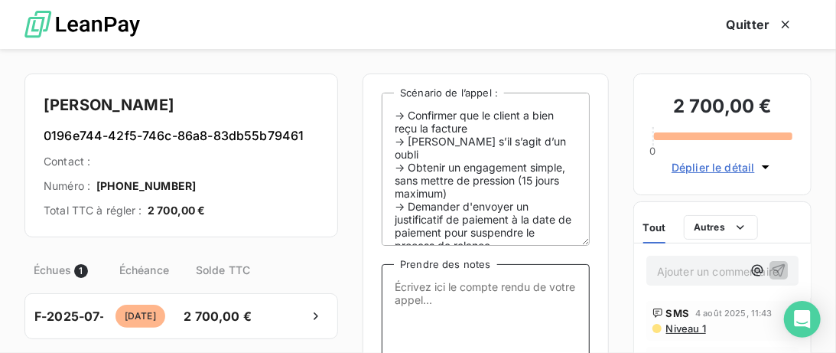
click at [451, 282] on textarea "Prendre des notes" at bounding box center [486, 340] width 208 height 153
paste textarea "MV : DDE régularisation + PP par mail ou WA"
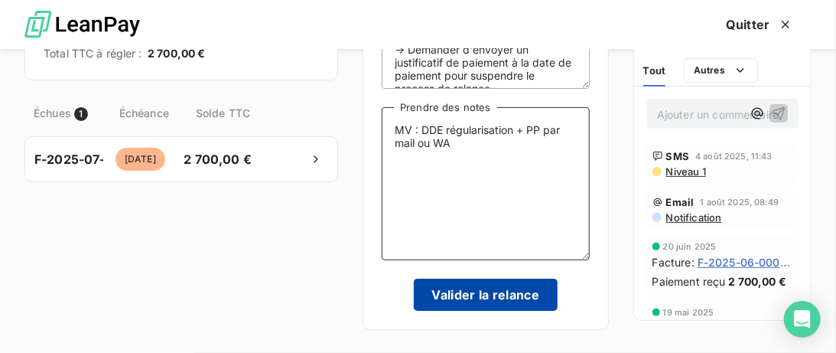
type textarea "MV : DDE régularisation + PP par mail ou WA"
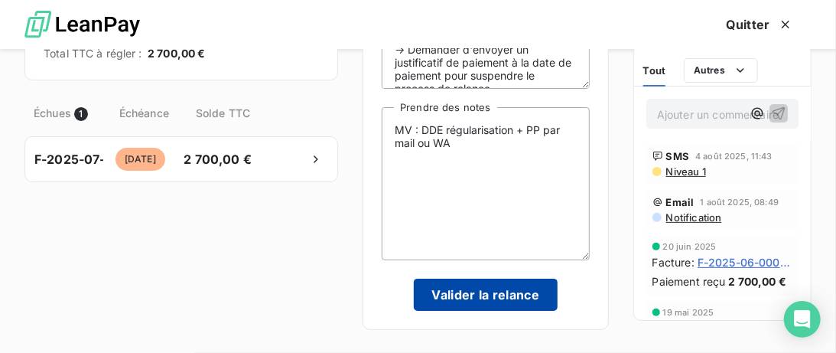
click at [490, 308] on button "Valider la relance" at bounding box center [486, 295] width 145 height 32
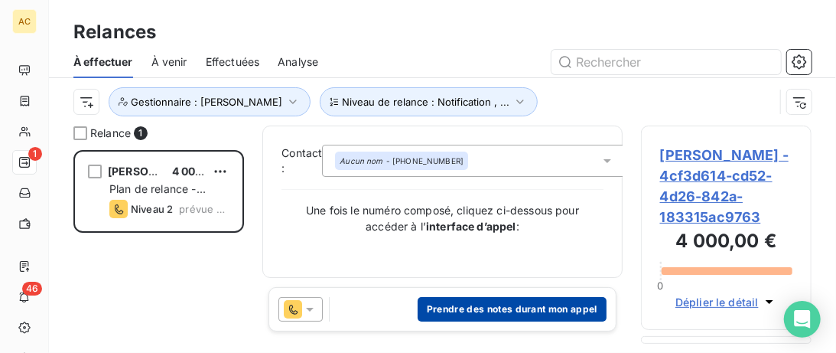
click at [443, 301] on button "Prendre des notes durant mon appel" at bounding box center [512, 309] width 189 height 24
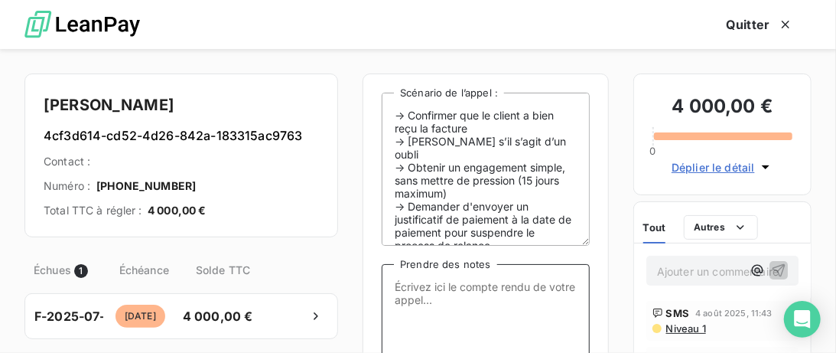
click at [447, 285] on textarea "Prendre des notes" at bounding box center [486, 340] width 208 height 153
paste textarea "[PHONE_NUMBER]"
type textarea "[PHONE_NUMBER]"
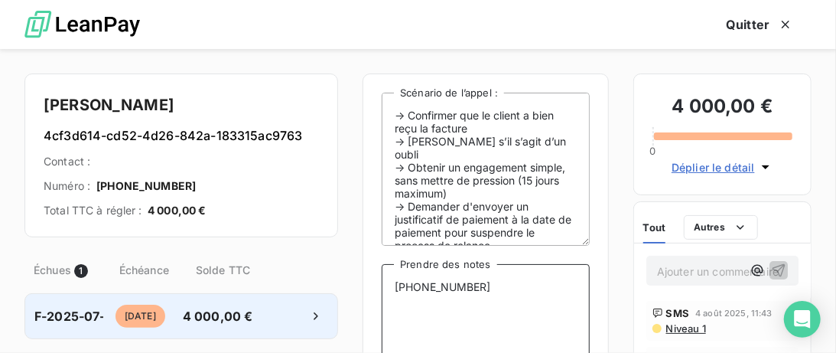
drag, startPoint x: 510, startPoint y: 295, endPoint x: 259, endPoint y: 296, distance: 251.7
click at [382, 295] on textarea "[PHONE_NUMBER]" at bounding box center [486, 340] width 208 height 153
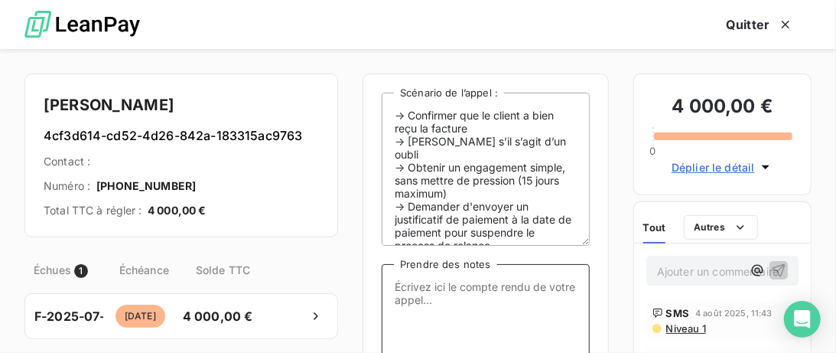
click at [425, 292] on textarea "Prendre des notes" at bounding box center [486, 340] width 208 height 153
paste textarea "MV : DDE régularisation + PP par mail ou WA"
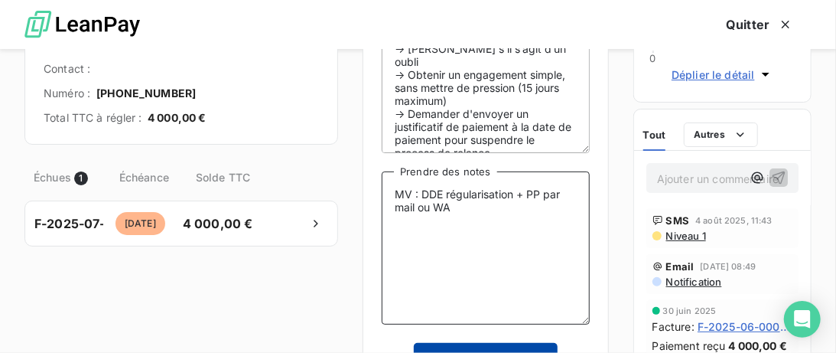
scroll to position [160, 0]
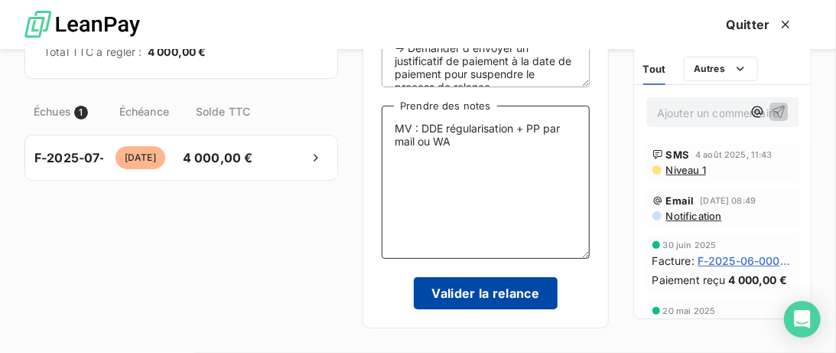
type textarea "MV : DDE régularisation + PP par mail ou WA"
click at [457, 288] on button "Valider la relance" at bounding box center [486, 293] width 145 height 32
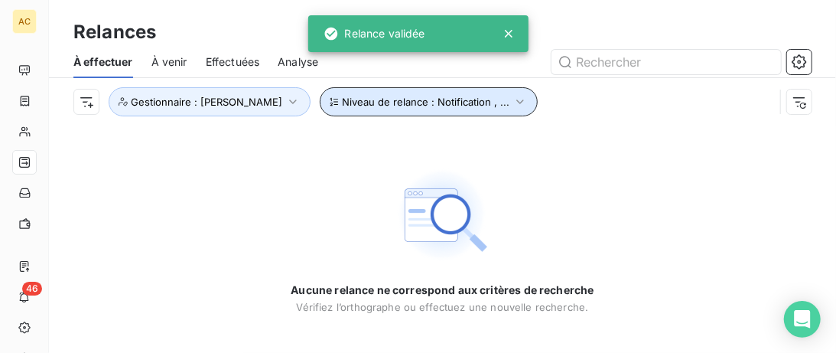
click at [513, 109] on icon "button" at bounding box center [520, 101] width 15 height 15
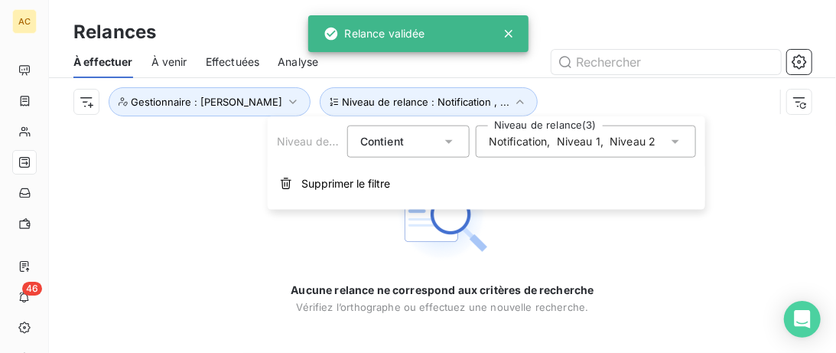
click at [612, 145] on span "Niveau 2" at bounding box center [633, 141] width 46 height 15
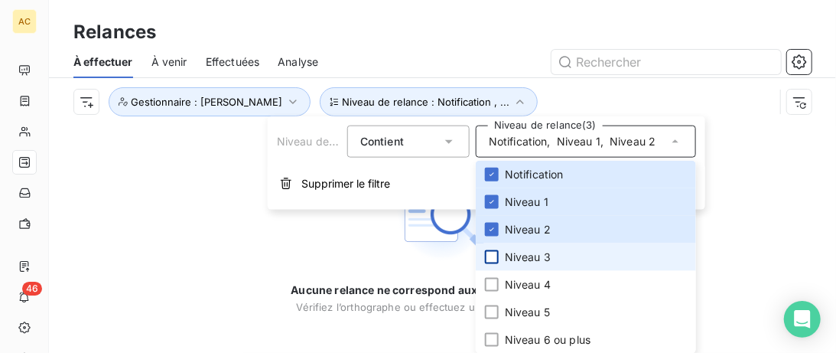
click at [498, 256] on div at bounding box center [492, 257] width 14 height 14
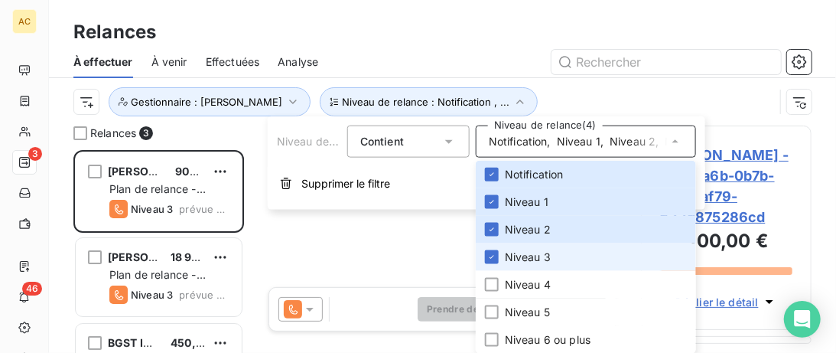
scroll to position [203, 171]
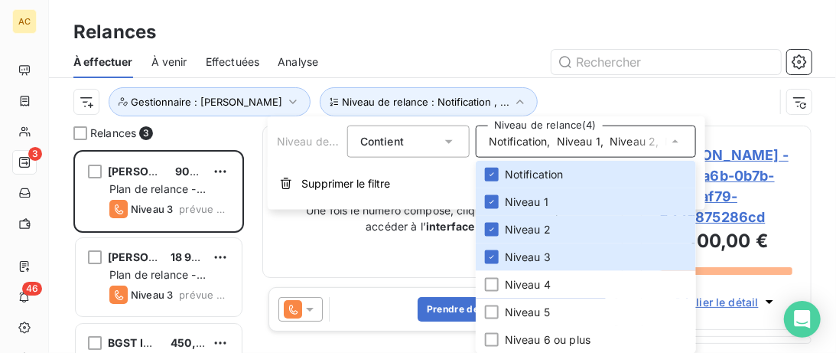
click at [206, 133] on div "Relances 3" at bounding box center [158, 132] width 171 height 15
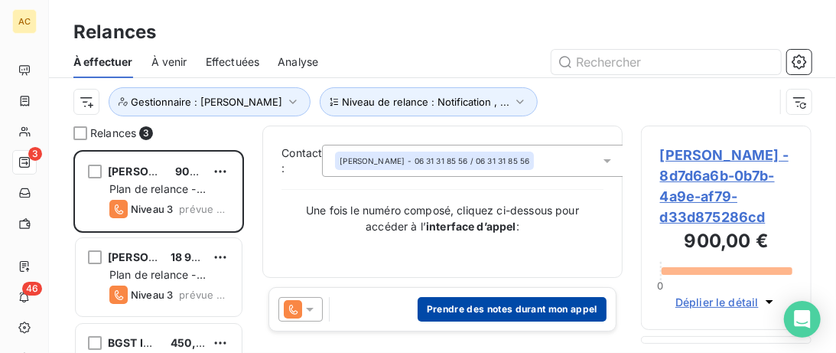
click at [443, 307] on button "Prendre des notes durant mon appel" at bounding box center [512, 309] width 189 height 24
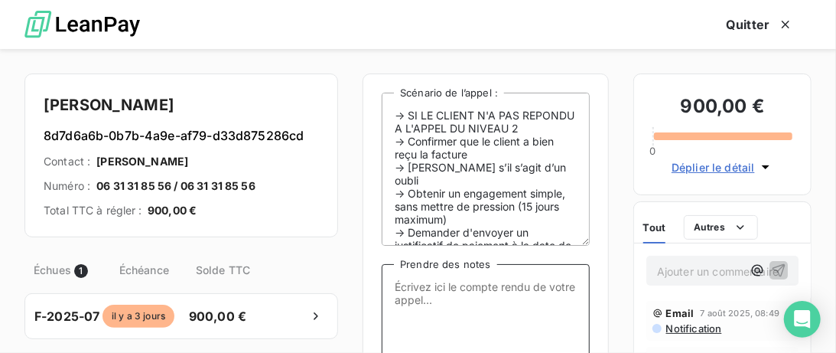
click at [437, 309] on textarea "Prendre des notes" at bounding box center [486, 340] width 208 height 153
paste textarea "MV : DDE régularisation + PP par mail ou WA"
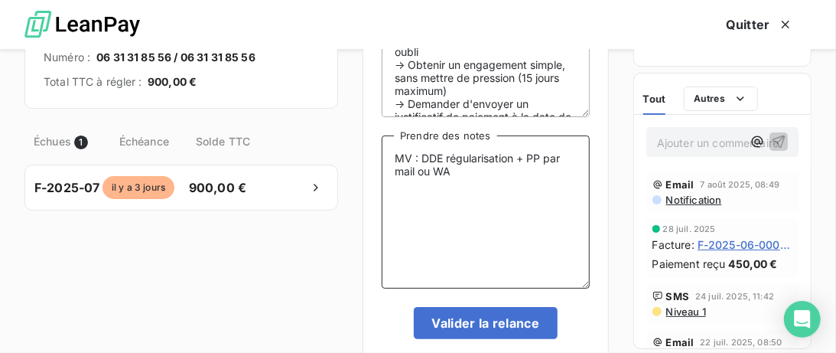
scroll to position [160, 0]
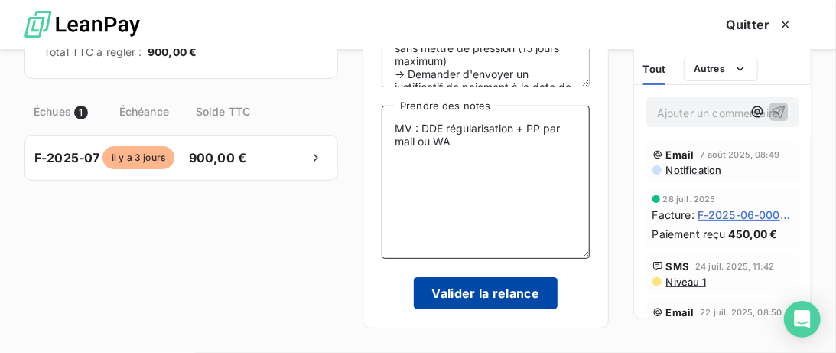
type textarea "MV : DDE régularisation + PP par mail ou WA"
click at [445, 305] on button "Valider la relance" at bounding box center [486, 293] width 145 height 32
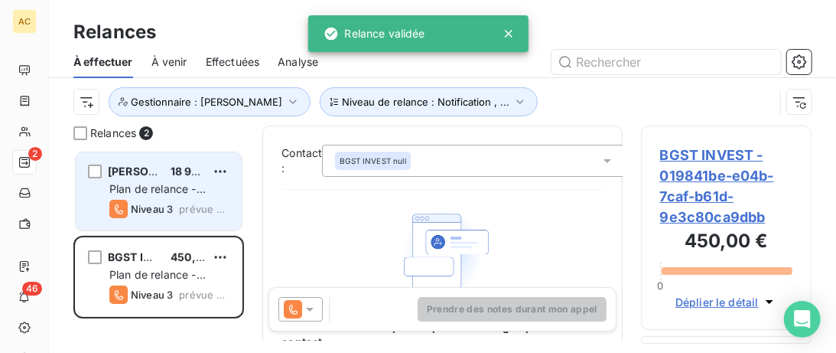
click at [152, 158] on div "Grégory Lucas 18 900,00 € Plan de relance - Standard Niveau 3 prévue aujourd’hui" at bounding box center [159, 191] width 166 height 78
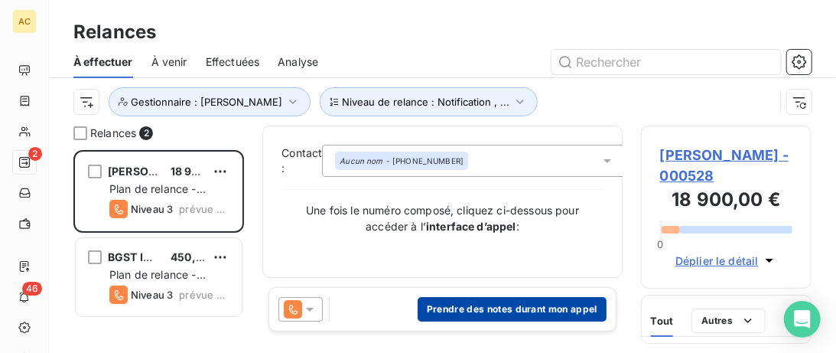
click at [530, 317] on button "Prendre des notes durant mon appel" at bounding box center [512, 309] width 189 height 24
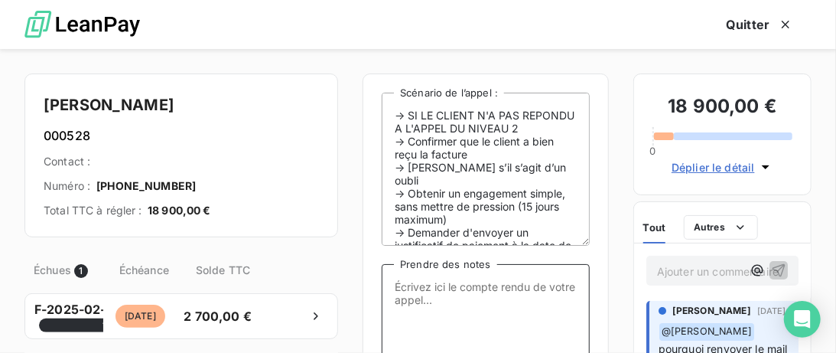
click at [444, 307] on textarea "Prendre des notes" at bounding box center [486, 340] width 208 height 153
paste textarea "MV : DDE régularisation + PP par mail ou WA"
drag, startPoint x: 446, startPoint y: 288, endPoint x: 516, endPoint y: 287, distance: 69.6
click at [516, 287] on textarea "MV : DDE régularisation + PP par mail ou WA" at bounding box center [486, 340] width 208 height 153
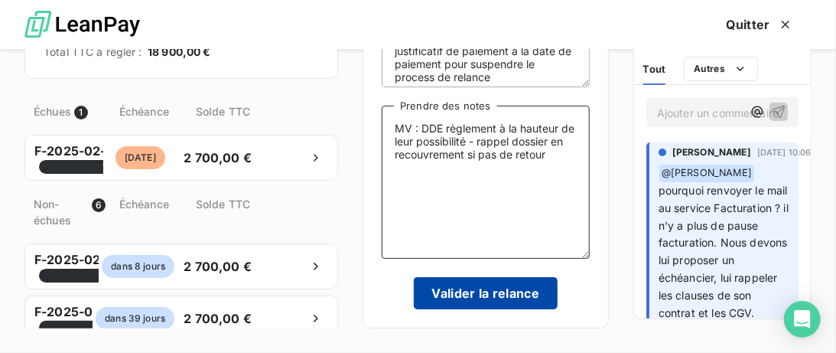
scroll to position [160, 0]
type textarea "MV : DDE règlement à la hauteur de leur possibilité - rappel dossier en recouvr…"
click at [510, 295] on button "Valider la relance" at bounding box center [486, 293] width 145 height 32
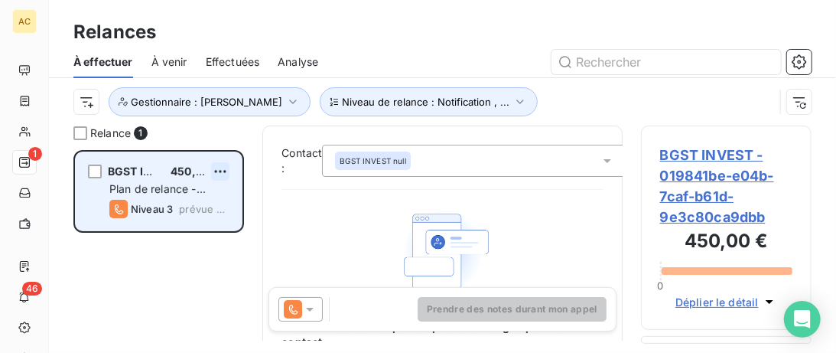
click at [219, 171] on html "AC 1 46 Relances À effectuer À venir Effectuées Analyse Niveau de relance : Not…" at bounding box center [418, 176] width 836 height 353
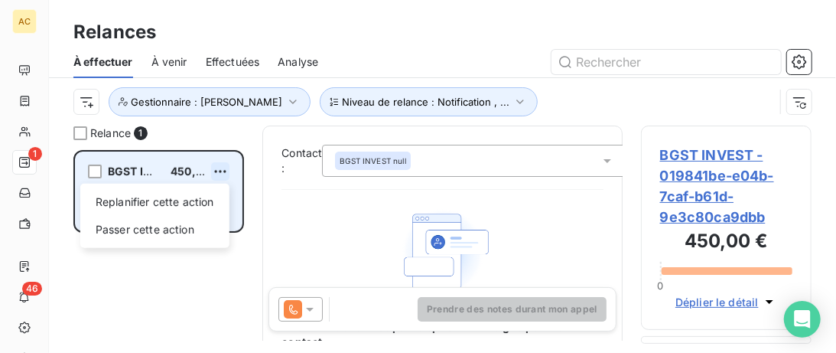
scroll to position [203, 171]
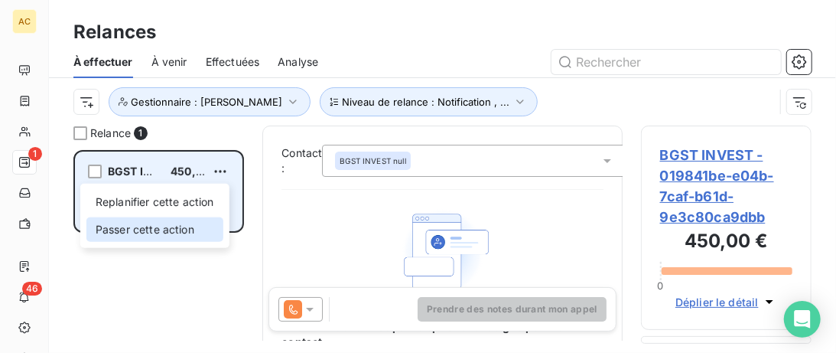
click at [158, 226] on div "Passer cette action" at bounding box center [154, 229] width 137 height 24
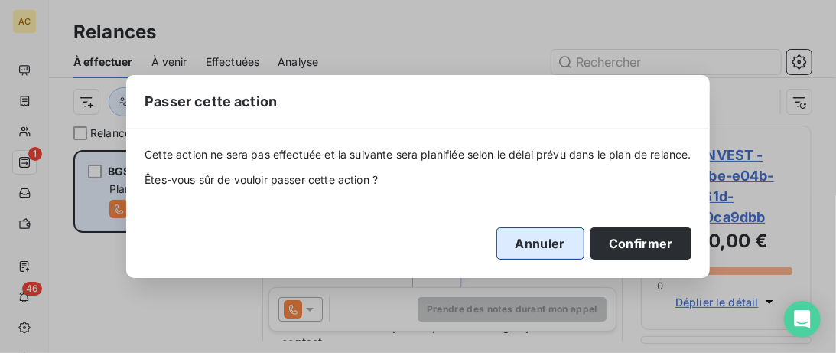
click at [549, 239] on button "Annuler" at bounding box center [541, 243] width 88 height 32
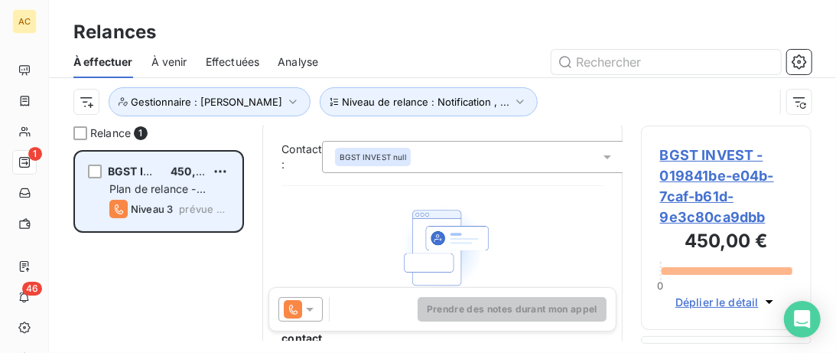
scroll to position [0, 0]
click at [163, 178] on div "BGST INVEST 450,00 €" at bounding box center [169, 172] width 120 height 14
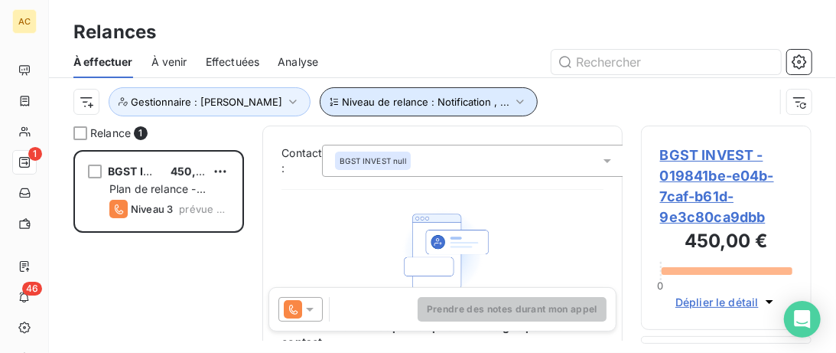
click at [513, 99] on icon "button" at bounding box center [520, 101] width 15 height 15
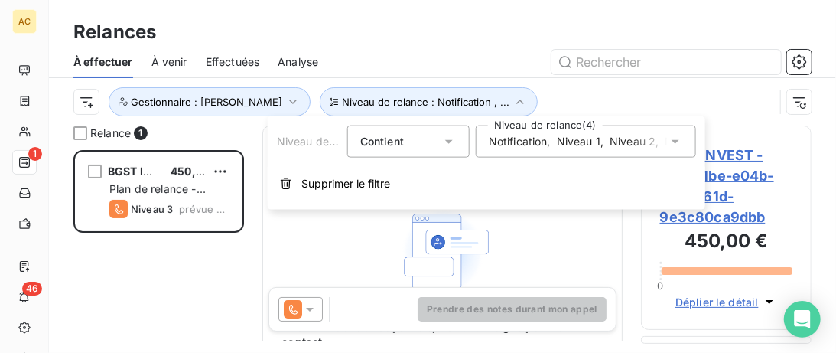
click at [565, 146] on span "Niveau 1" at bounding box center [579, 141] width 44 height 15
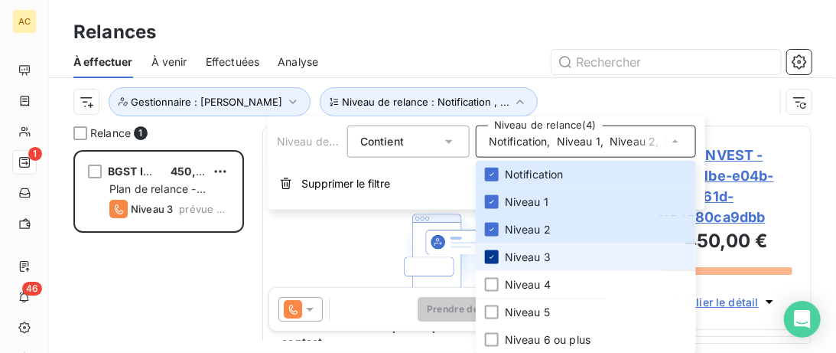
click at [494, 258] on icon at bounding box center [491, 257] width 9 height 9
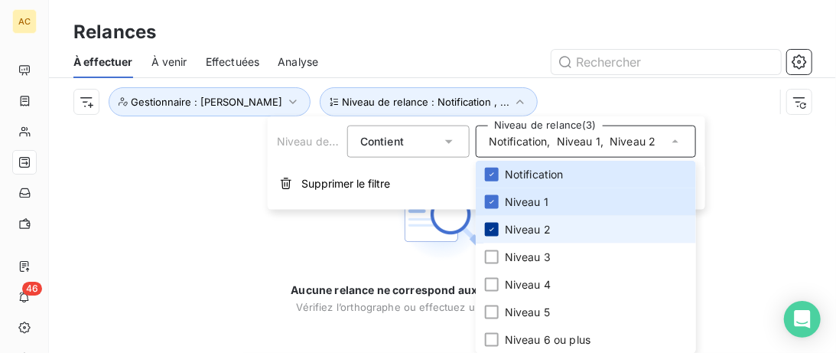
click at [493, 233] on div at bounding box center [492, 230] width 14 height 14
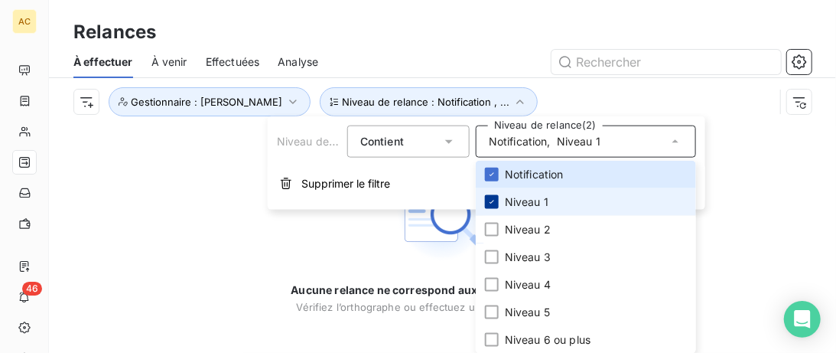
click at [490, 197] on div at bounding box center [492, 202] width 14 height 14
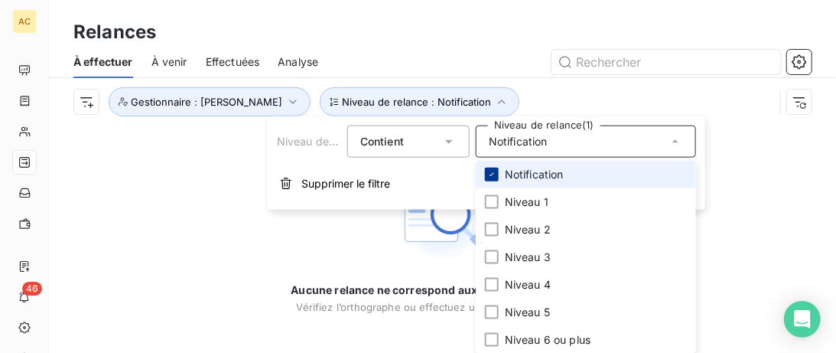
click at [490, 171] on icon at bounding box center [491, 174] width 9 height 9
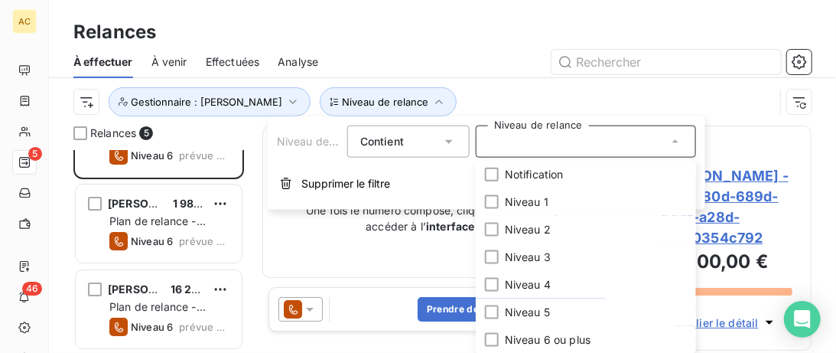
scroll to position [79, 0]
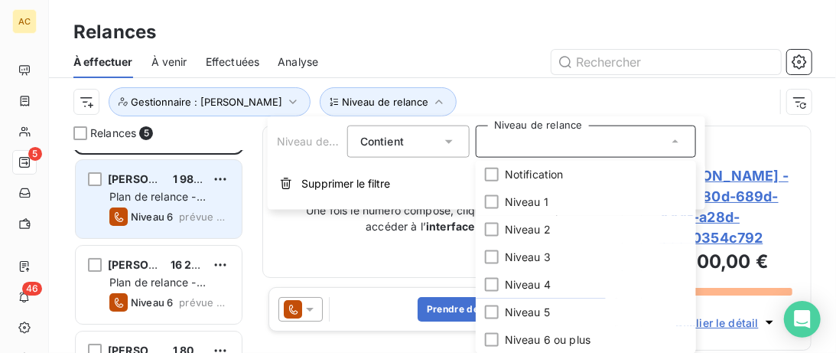
click at [161, 171] on div "Myriam RUYET 1 980,00 € Plan de relance - Standard Niveau 6 prévue depuis 3 jou…" at bounding box center [159, 199] width 166 height 78
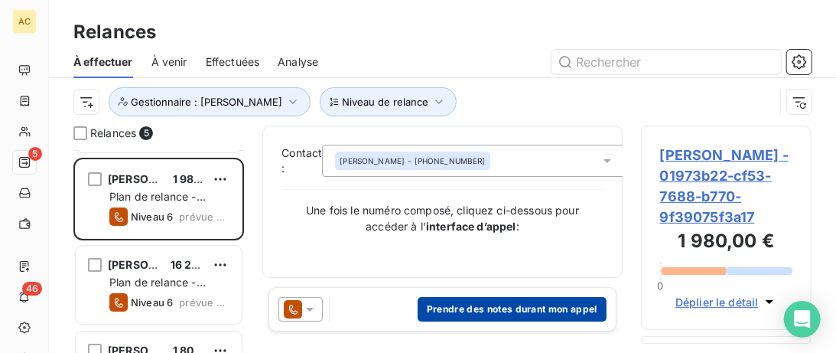
click at [464, 313] on button "Prendre des notes durant mon appel" at bounding box center [512, 309] width 189 height 24
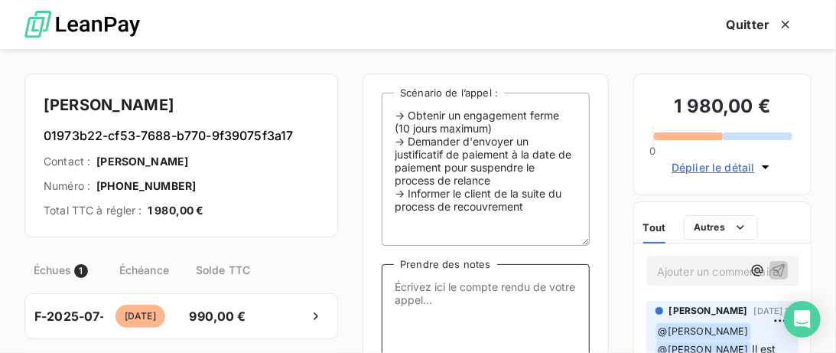
click at [458, 286] on textarea "Prendre des notes" at bounding box center [486, 340] width 208 height 153
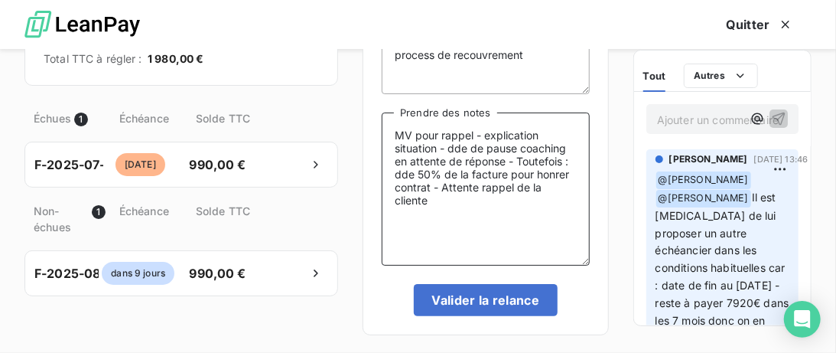
scroll to position [157, 0]
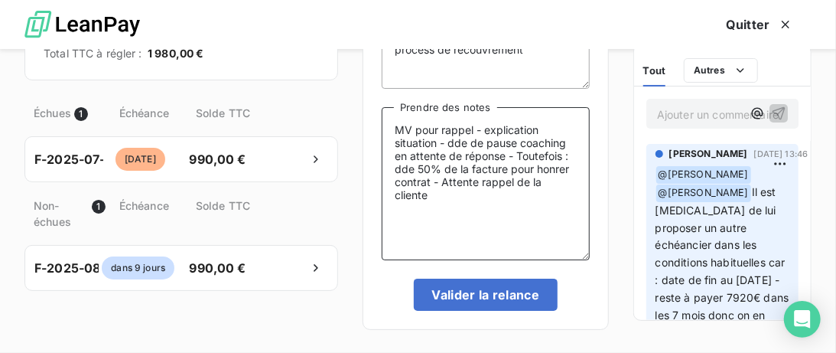
click at [556, 173] on textarea "MV pour rappel - explication situation - dde de pause coaching en attente de ré…" at bounding box center [486, 183] width 208 height 153
click at [0, 0] on lt-span "honorer" at bounding box center [0, 0] width 0 height 0
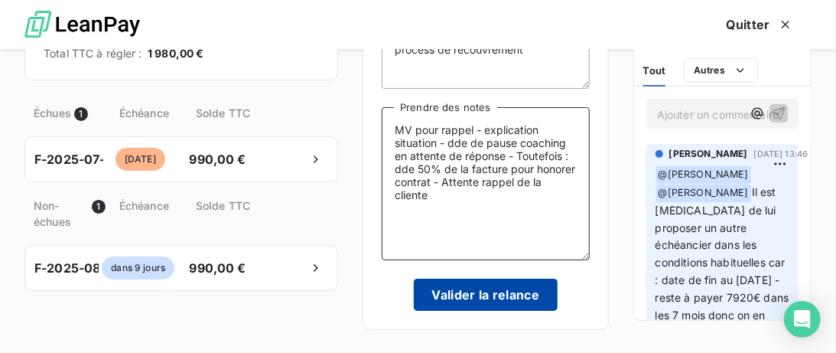
type textarea "MV pour rappel - explication situation - dde de pause coaching en attente de ré…"
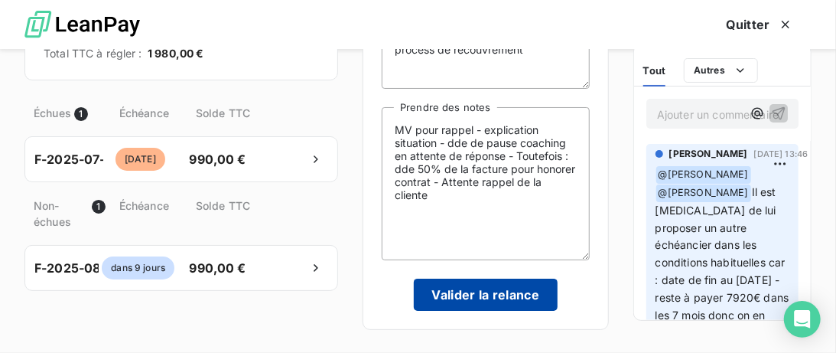
click at [480, 292] on button "Valider la relance" at bounding box center [486, 295] width 145 height 32
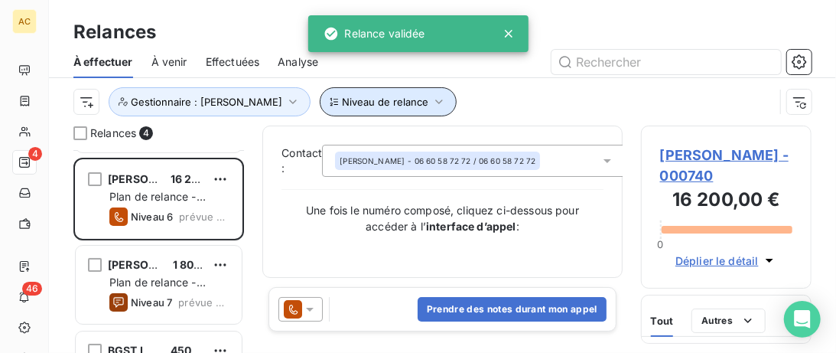
click at [342, 106] on span "Niveau de relance" at bounding box center [385, 102] width 86 height 12
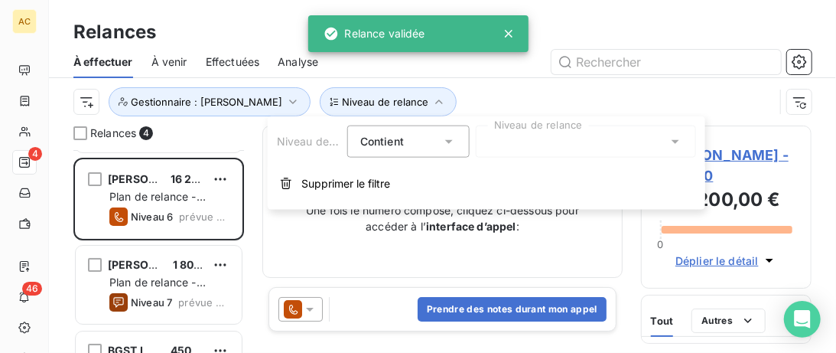
click at [546, 145] on div at bounding box center [586, 141] width 220 height 32
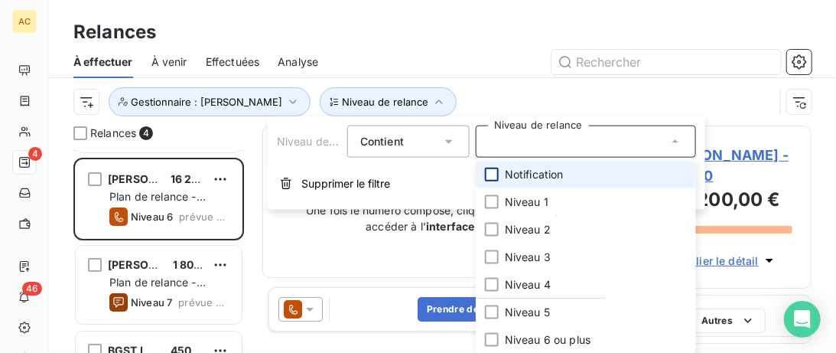
click at [491, 174] on div at bounding box center [492, 175] width 14 height 14
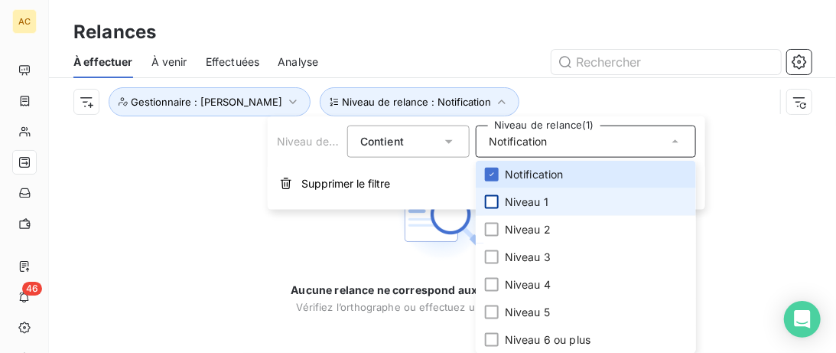
click at [495, 199] on div at bounding box center [492, 202] width 14 height 14
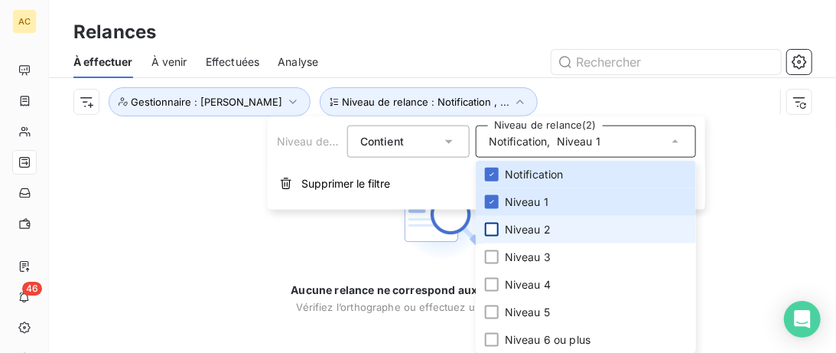
click at [490, 224] on div at bounding box center [492, 230] width 14 height 14
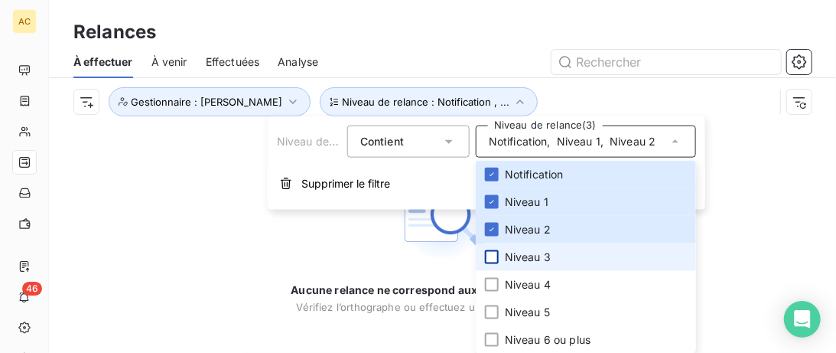
click at [495, 255] on div at bounding box center [492, 257] width 14 height 14
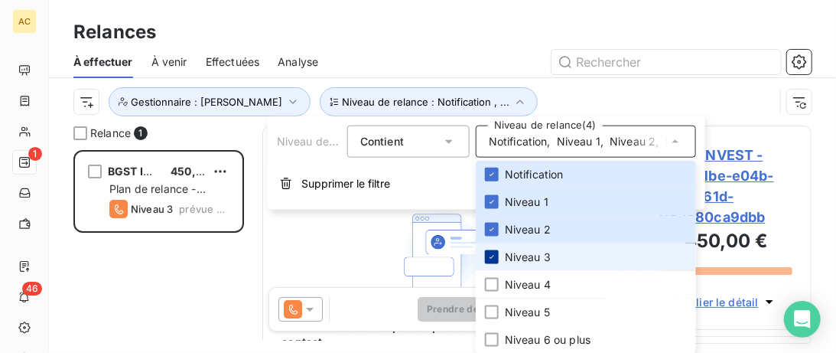
scroll to position [203, 171]
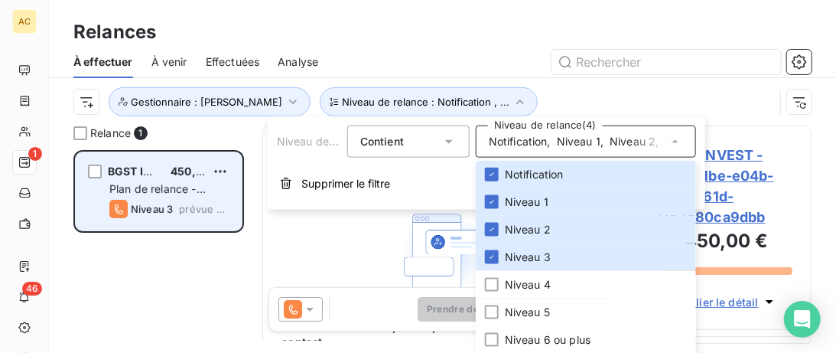
drag, startPoint x: 158, startPoint y: 159, endPoint x: 179, endPoint y: 159, distance: 21.4
click at [158, 159] on div "BGST INVEST 450,00 € Plan de relance - Standard Niveau 3 prévue aujourd’hui" at bounding box center [159, 191] width 166 height 78
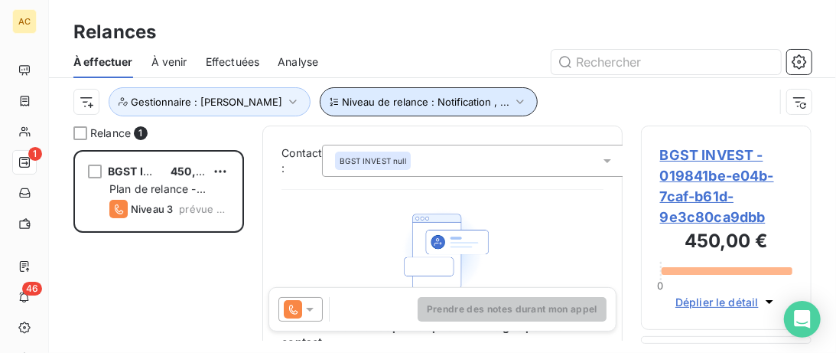
click at [457, 108] on button "Niveau de relance : Notification , ..." at bounding box center [429, 101] width 218 height 29
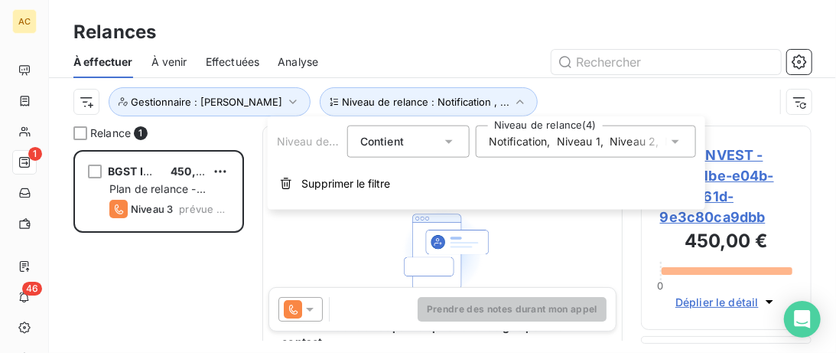
click at [552, 152] on div "Notification , Niveau 1 , Niveau 2 , Niveau 3" at bounding box center [586, 141] width 220 height 32
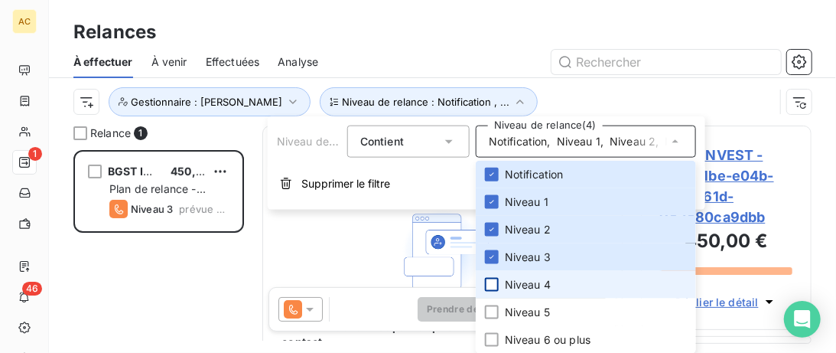
click at [496, 286] on div at bounding box center [492, 285] width 14 height 14
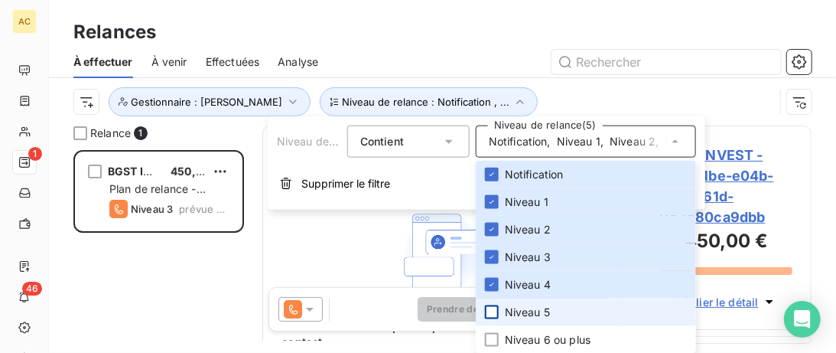
drag, startPoint x: 490, startPoint y: 316, endPoint x: 497, endPoint y: 314, distance: 7.8
click at [490, 316] on div at bounding box center [492, 312] width 14 height 14
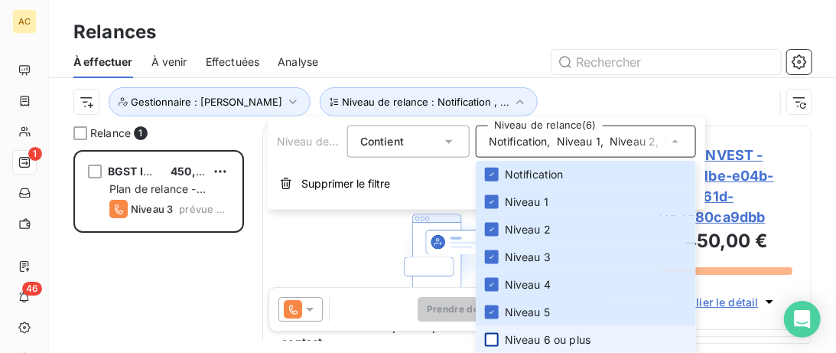
click at [487, 338] on div at bounding box center [492, 340] width 14 height 14
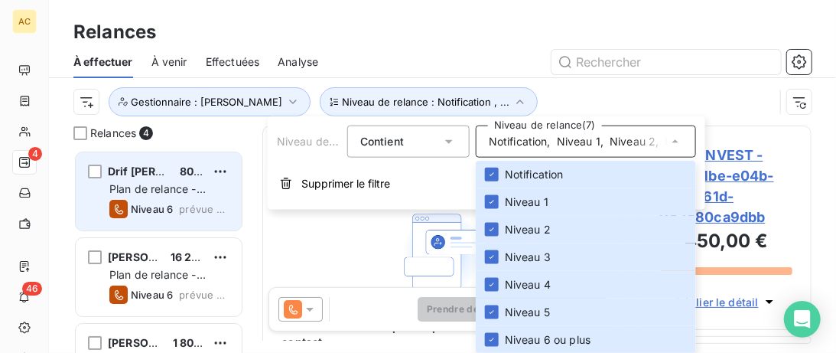
click at [150, 161] on div "Drif ZAID 800,00 € Plan de relance - Standard Niveau 6 prévue depuis 3 jours" at bounding box center [159, 191] width 166 height 78
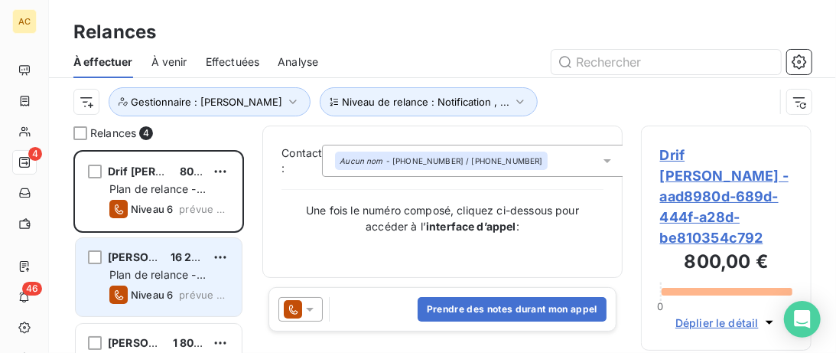
click at [149, 243] on div "Eric AGUEH 16 200,00 € Plan de relance - Standard Niveau 6 prévue aujourd’hui" at bounding box center [159, 277] width 166 height 78
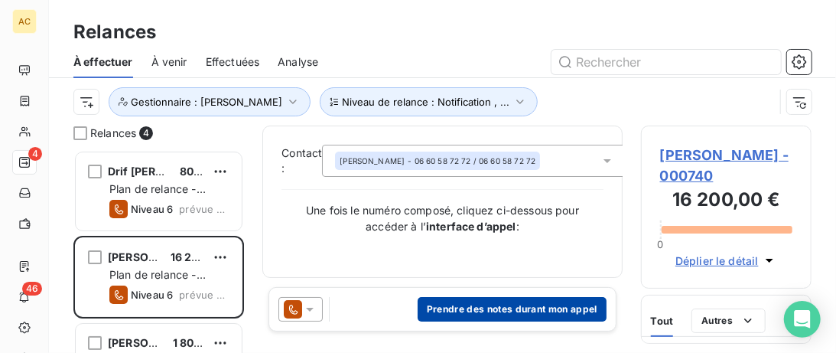
click at [438, 313] on button "Prendre des notes durant mon appel" at bounding box center [512, 309] width 189 height 24
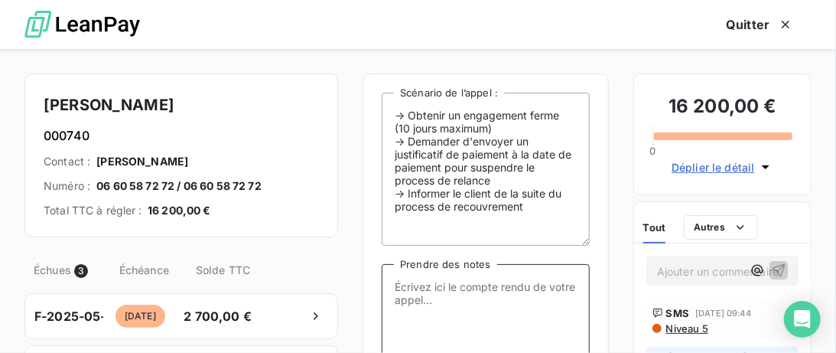
click at [442, 301] on textarea "Prendre des notes" at bounding box center [486, 340] width 208 height 153
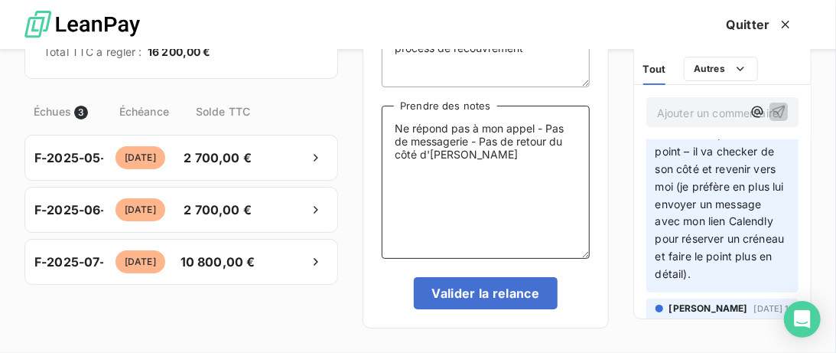
scroll to position [235, 0]
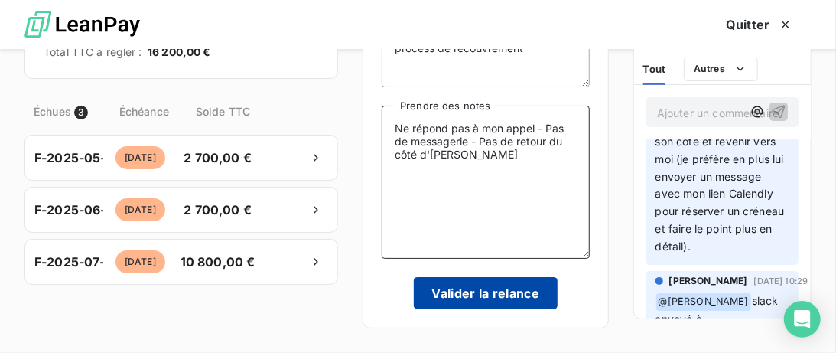
type textarea "Ne répond pas à mon appel - Pas de messagerie - Pas de retour du côté d'[PERSON…"
click at [494, 298] on button "Valider la relance" at bounding box center [486, 293] width 145 height 32
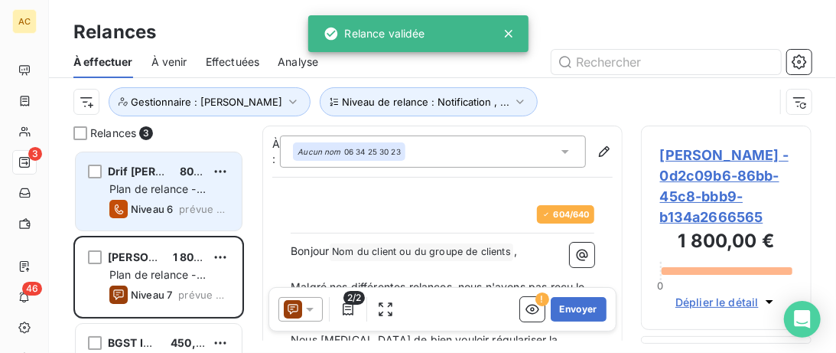
click at [158, 159] on div "Drif ZAID 800,00 € Plan de relance - Standard Niveau 6 prévue depuis 3 jours" at bounding box center [159, 191] width 166 height 78
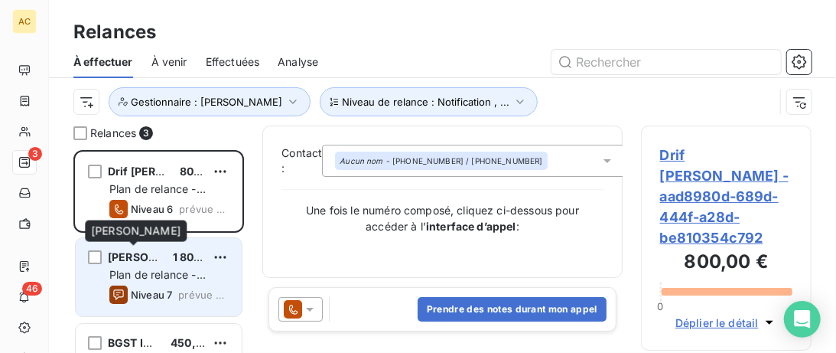
click at [149, 244] on div "Aberlinda Lopes 1 800,00 € Plan de relance - Standard Niveau 7 prévue aujourd’h…" at bounding box center [159, 277] width 166 height 78
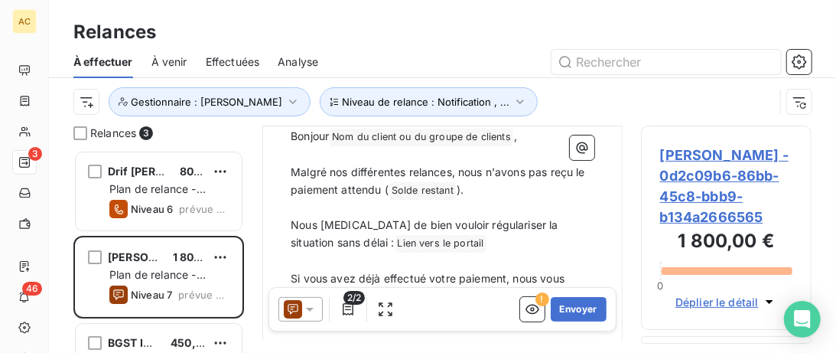
scroll to position [157, 0]
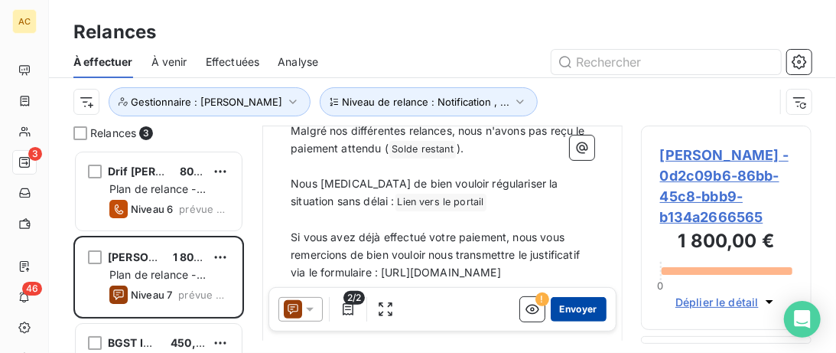
click at [575, 310] on button "Envoyer" at bounding box center [579, 309] width 56 height 24
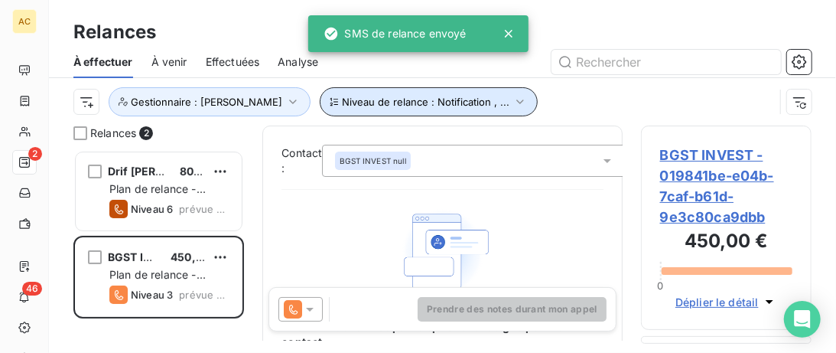
click at [453, 108] on button "Niveau de relance : Notification , ..." at bounding box center [429, 101] width 218 height 29
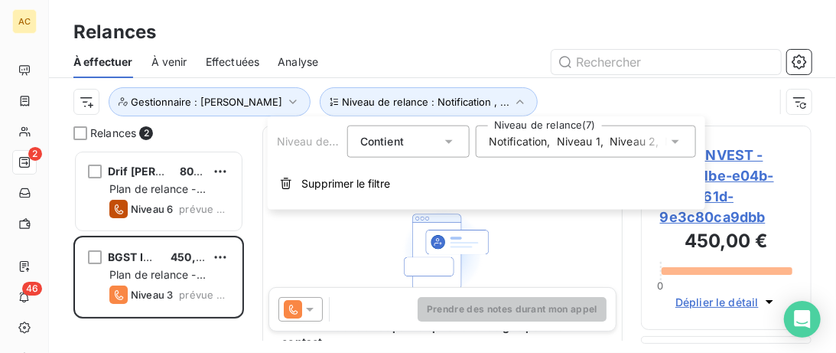
click at [552, 145] on div "Notification , Niveau 1 , Niveau 2 , Niveau 3 , Niveau 4 , Niveau 5 , Niveau 6 …" at bounding box center [578, 141] width 179 height 15
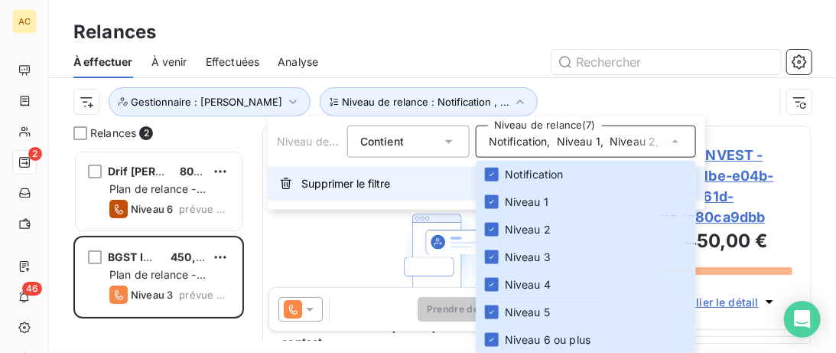
click at [337, 184] on span "Supprimer le filtre" at bounding box center [345, 183] width 89 height 15
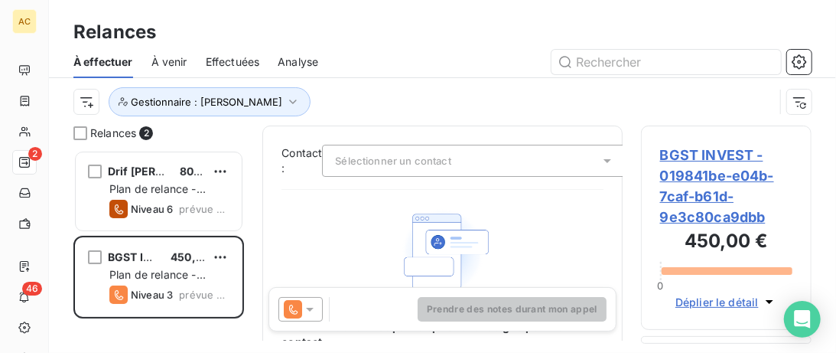
scroll to position [203, 171]
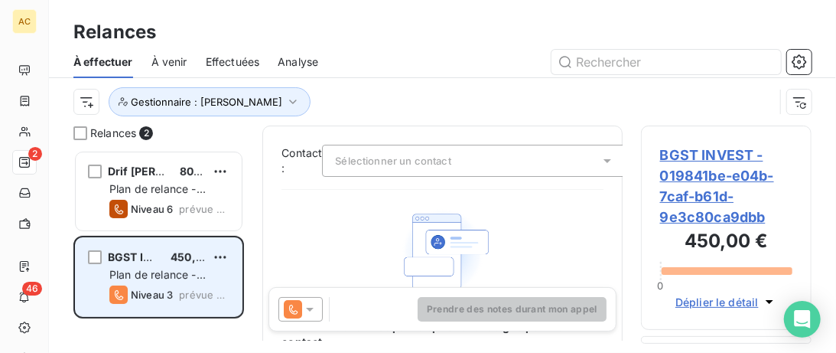
click at [217, 245] on div "BGST INVEST 450,00 € Plan de relance - Standard Niveau 3 prévue aujourd’hui" at bounding box center [159, 277] width 166 height 78
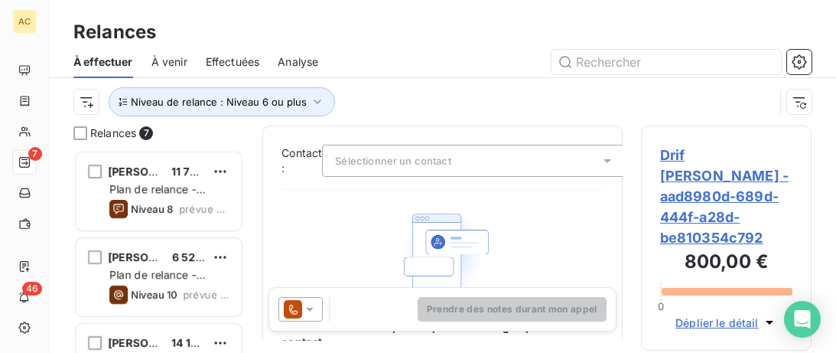
click at [480, 79] on div "Niveau de relance : Niveau 6 ou plus" at bounding box center [442, 101] width 738 height 47
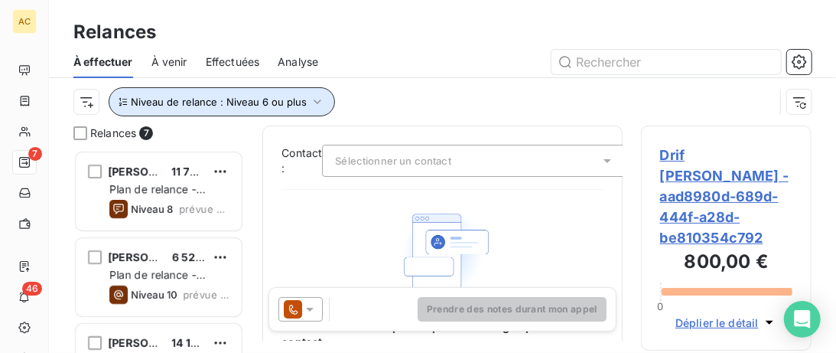
click at [249, 102] on span "Niveau de relance : Niveau 6 ou plus" at bounding box center [219, 102] width 176 height 12
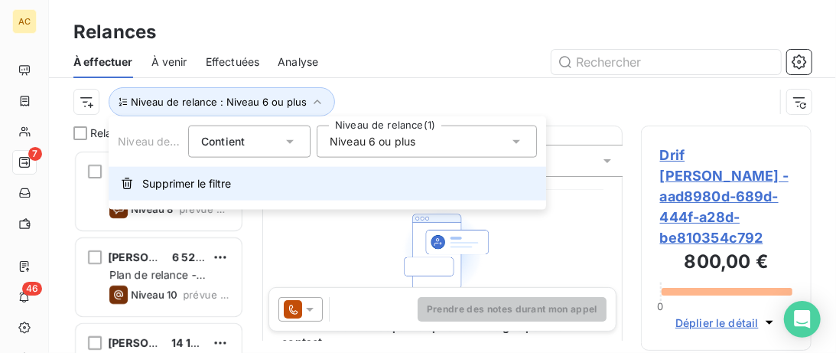
click at [191, 190] on span "Supprimer le filtre" at bounding box center [186, 183] width 89 height 15
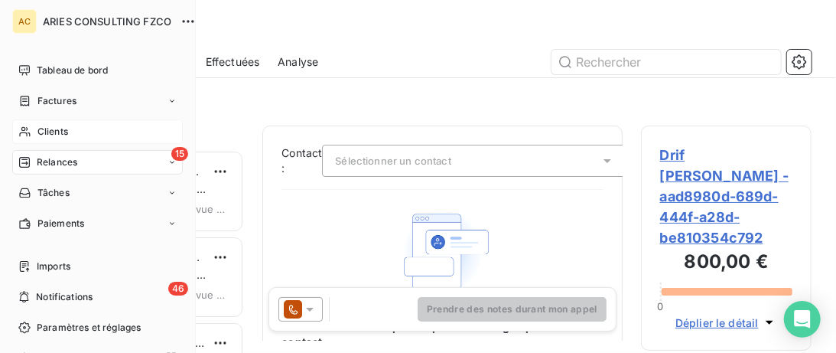
click at [29, 133] on icon at bounding box center [24, 131] width 13 height 12
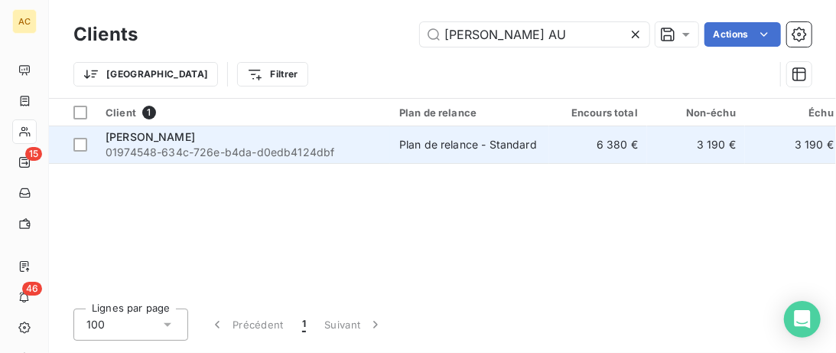
type input "[PERSON_NAME] AU"
click at [373, 129] on td "[PERSON_NAME] 01974548-634c-726e-b4da-d0edb4124dbf" at bounding box center [243, 144] width 294 height 37
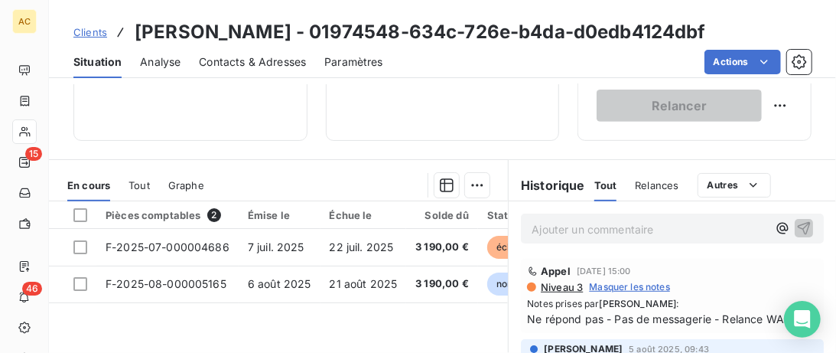
scroll to position [314, 0]
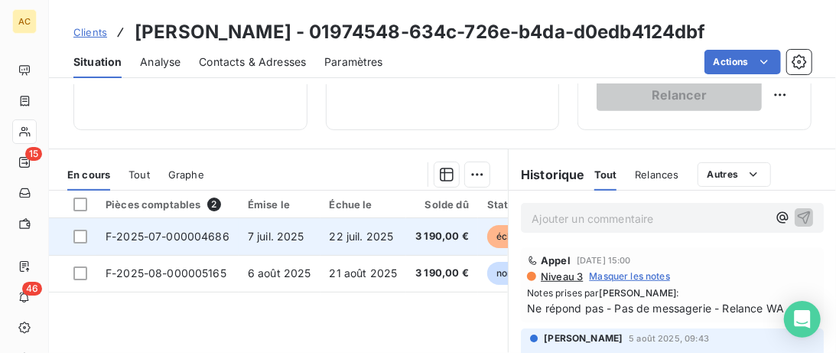
click at [387, 233] on span "22 juil. 2025" at bounding box center [362, 236] width 64 height 13
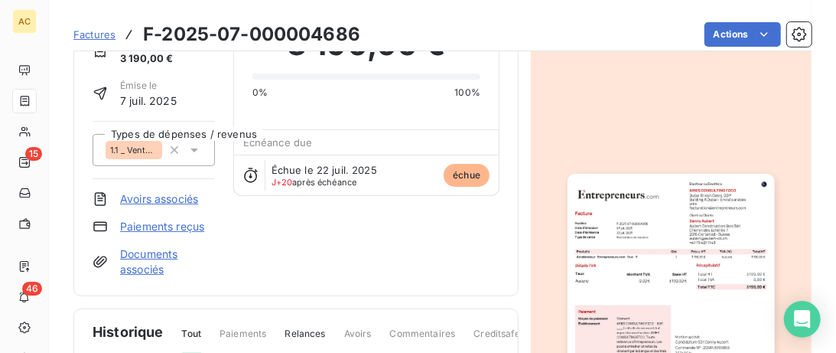
scroll to position [79, 0]
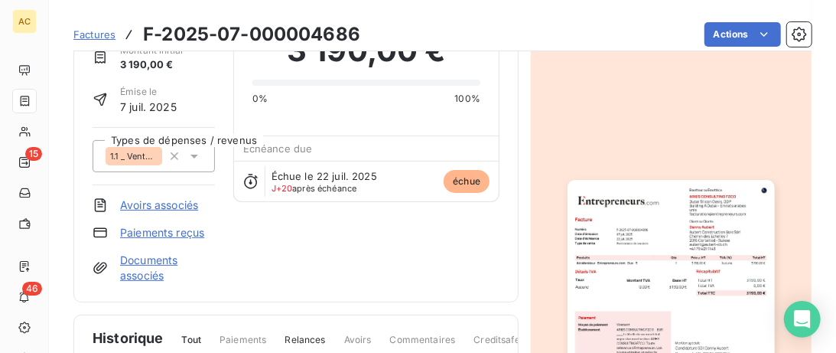
click at [163, 233] on link "Paiements reçus" at bounding box center [162, 232] width 84 height 15
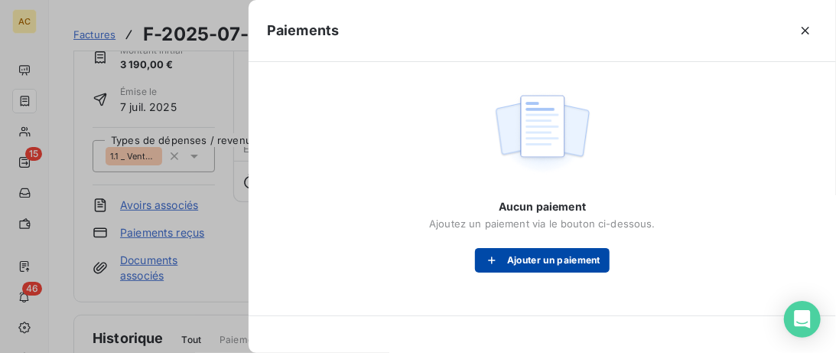
click at [559, 262] on button "Ajouter un paiement" at bounding box center [542, 260] width 135 height 24
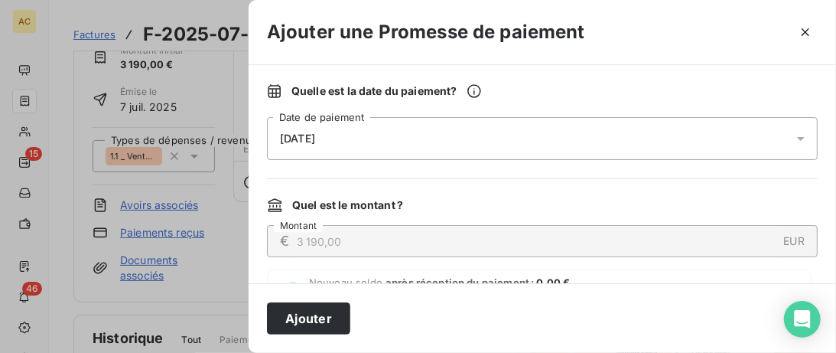
click at [787, 137] on div "[DATE]" at bounding box center [542, 138] width 551 height 43
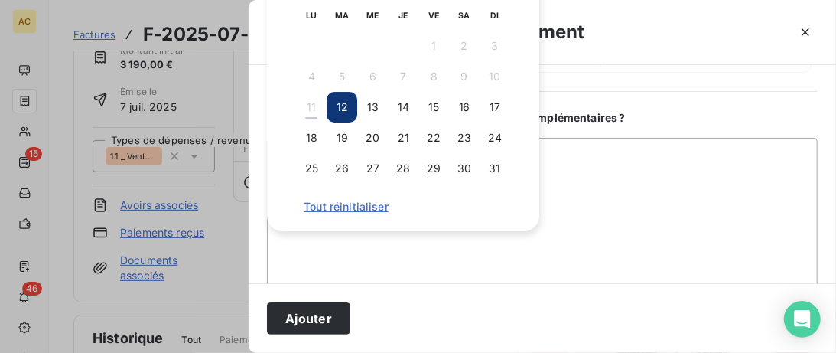
scroll to position [157, 0]
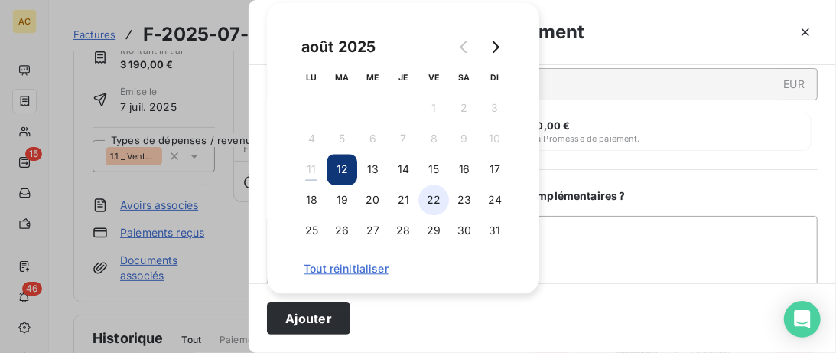
click at [437, 201] on button "22" at bounding box center [434, 199] width 31 height 31
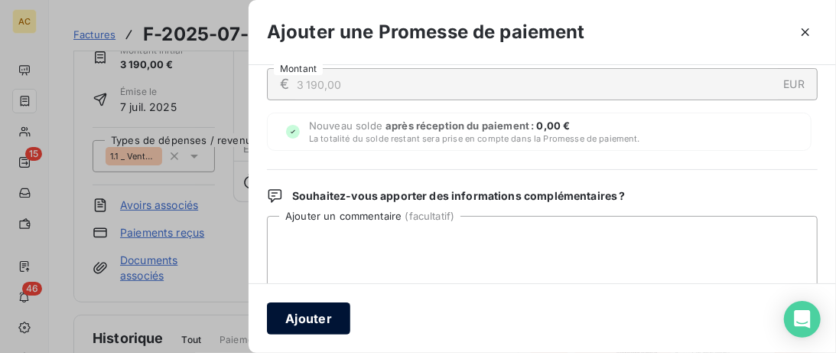
click at [325, 314] on button "Ajouter" at bounding box center [308, 318] width 83 height 32
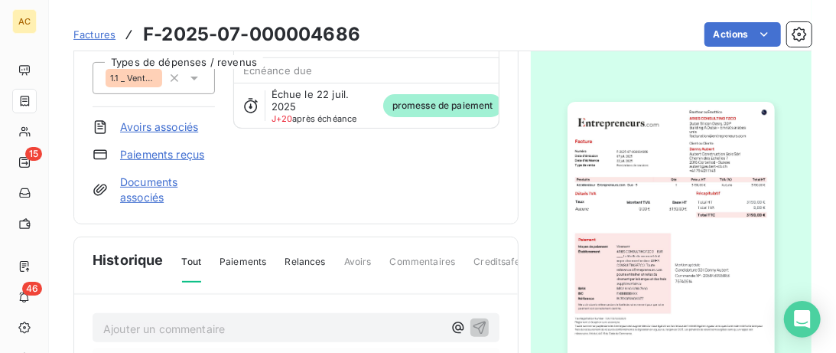
click at [174, 155] on link "Paiements reçus" at bounding box center [162, 154] width 84 height 15
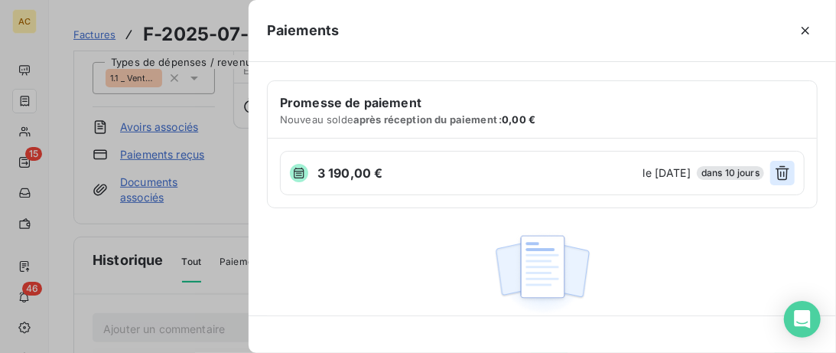
click at [784, 176] on icon "button" at bounding box center [782, 172] width 15 height 15
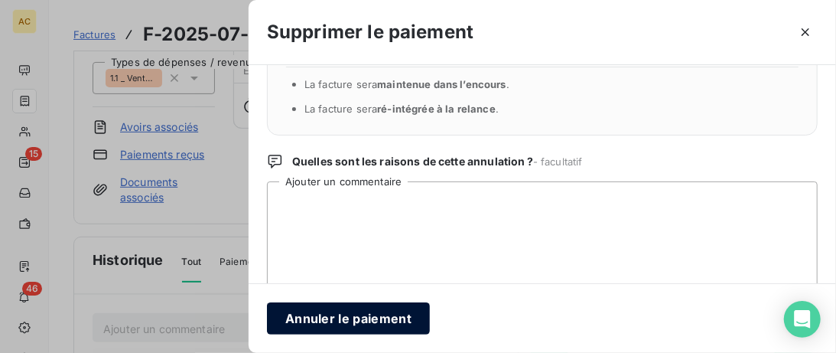
scroll to position [58, 0]
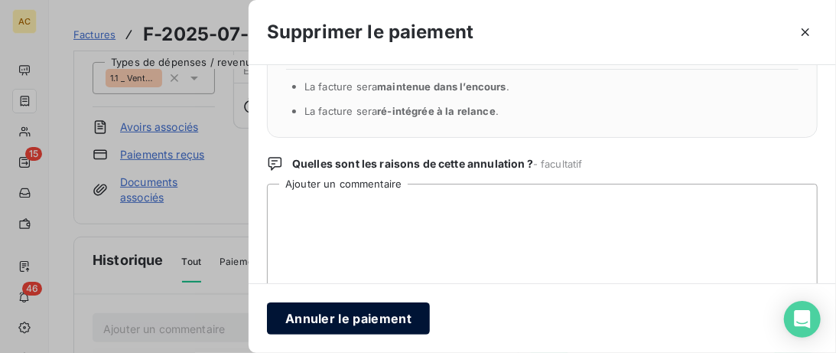
click at [359, 317] on button "Annuler le paiement" at bounding box center [348, 318] width 163 height 32
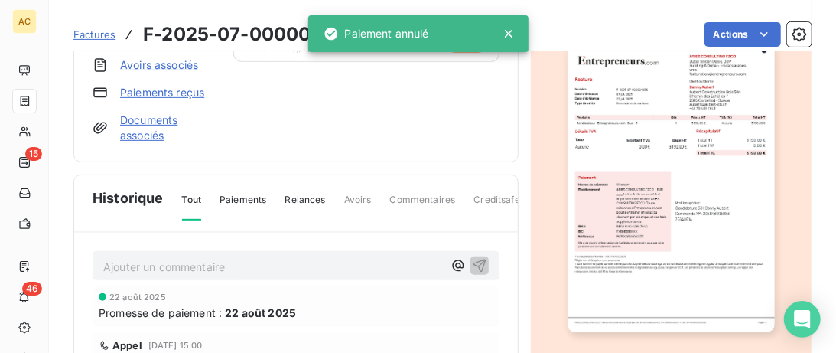
scroll to position [157, 0]
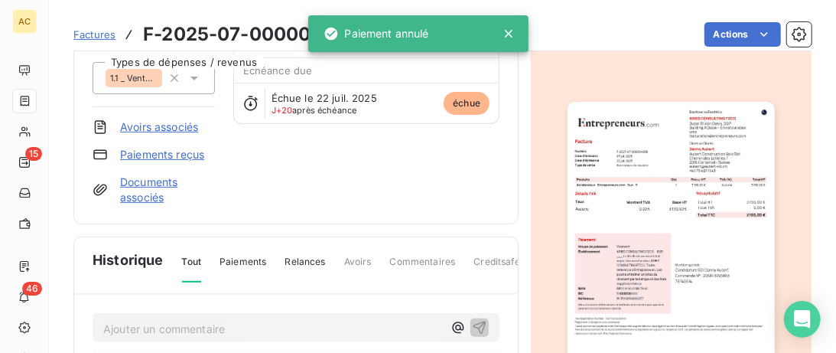
click at [173, 149] on link "Paiements reçus" at bounding box center [162, 154] width 84 height 15
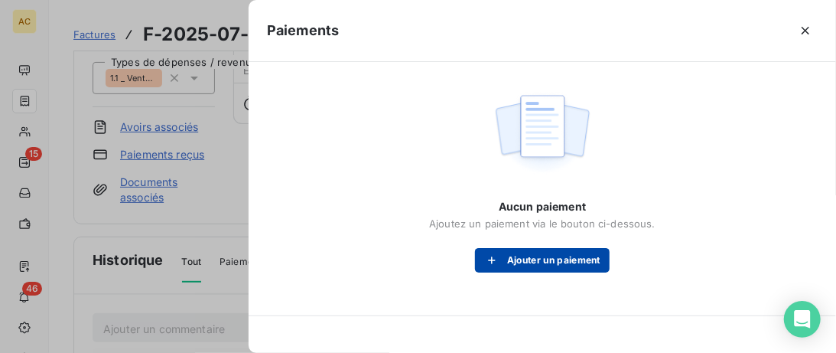
click at [563, 260] on button "Ajouter un paiement" at bounding box center [542, 260] width 135 height 24
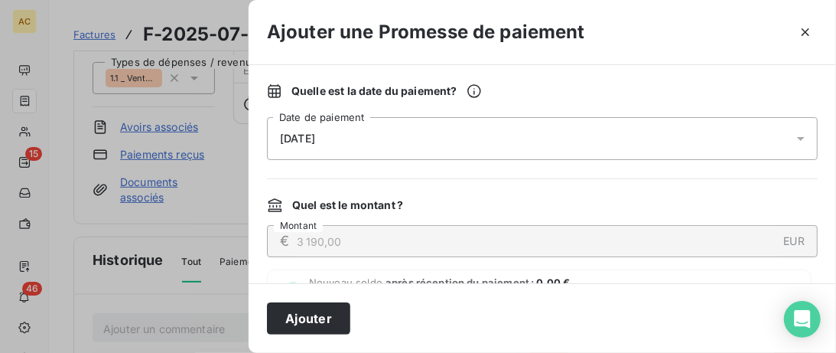
click at [504, 134] on div "[DATE]" at bounding box center [542, 138] width 551 height 43
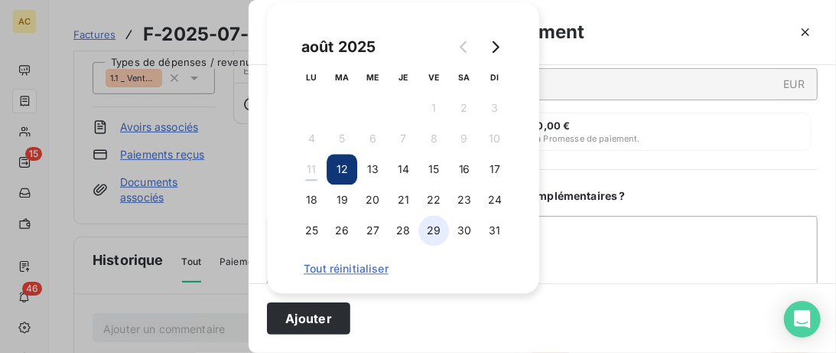
click at [439, 228] on button "29" at bounding box center [434, 230] width 31 height 31
drag, startPoint x: 324, startPoint y: 314, endPoint x: 393, endPoint y: 303, distance: 69.1
click at [325, 315] on button "Ajouter" at bounding box center [308, 318] width 83 height 32
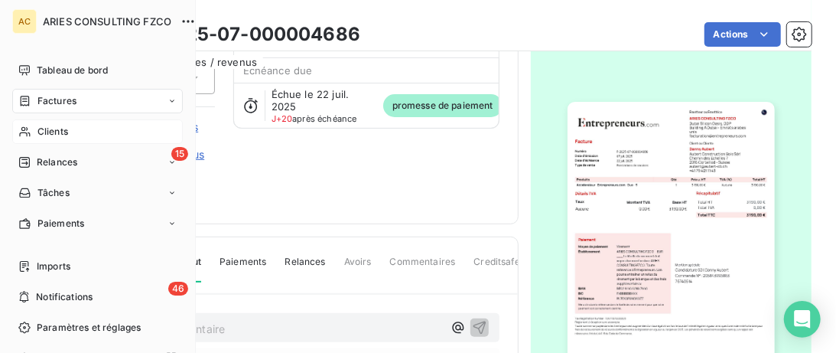
click at [43, 123] on div "Clients" at bounding box center [97, 131] width 171 height 24
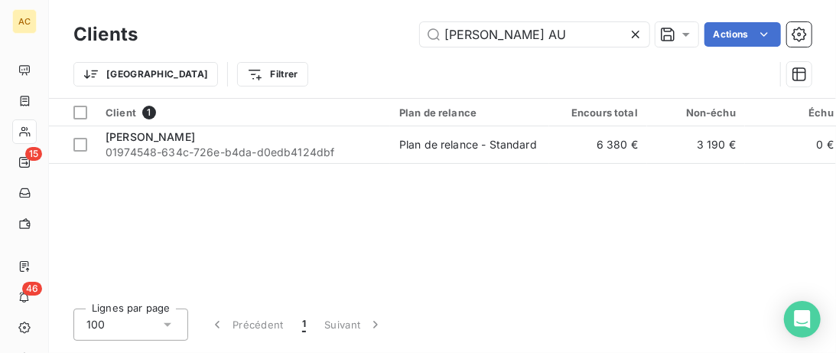
drag, startPoint x: 526, startPoint y: 31, endPoint x: 182, endPoint y: 32, distance: 343.6
click at [420, 34] on input "Danny AU" at bounding box center [535, 34] width 230 height 24
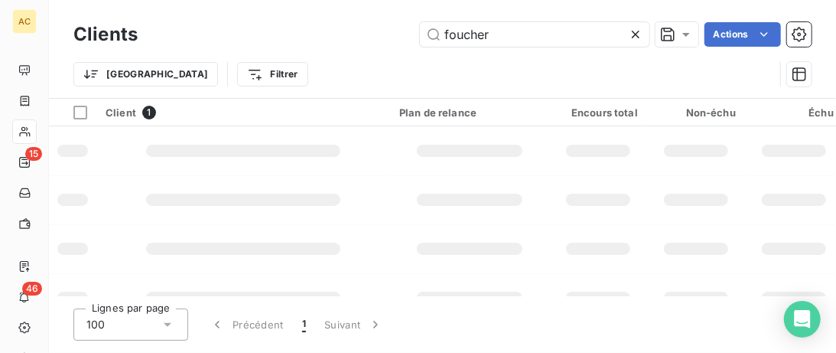
type input "foucher"
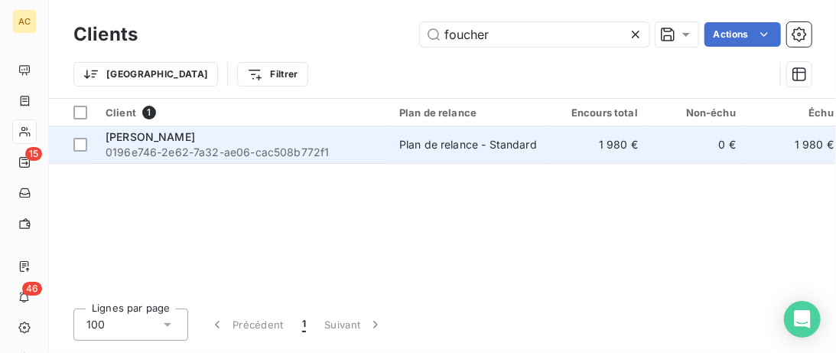
click at [184, 155] on span "0196e746-2e62-7a32-ae06-cac508b772f1" at bounding box center [243, 152] width 275 height 15
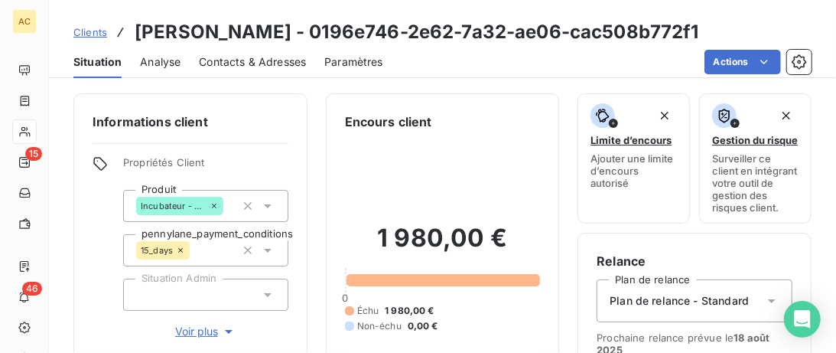
click at [206, 333] on span "Voir plus" at bounding box center [205, 331] width 61 height 15
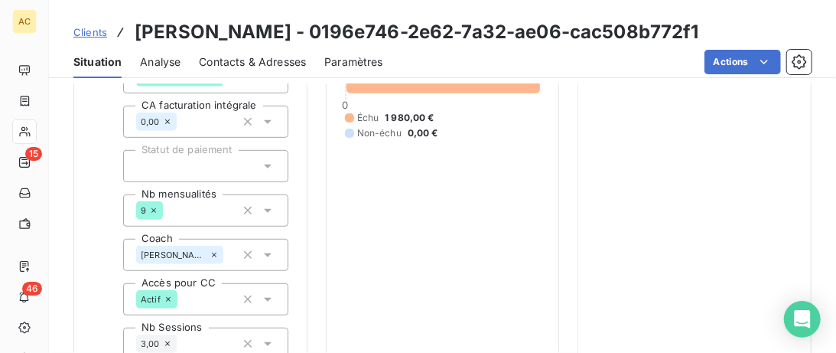
scroll to position [392, 0]
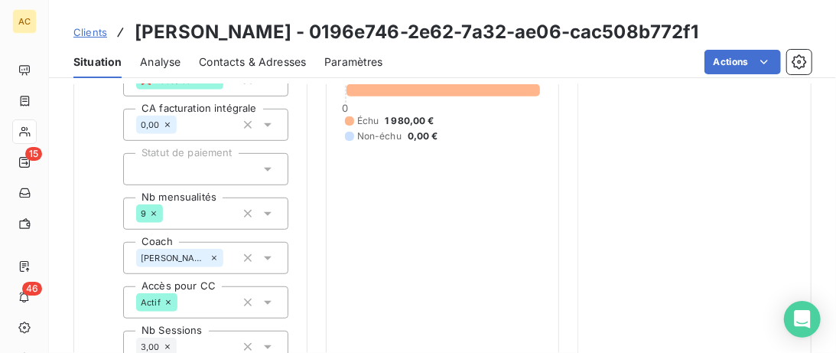
click at [267, 168] on icon at bounding box center [268, 170] width 8 height 4
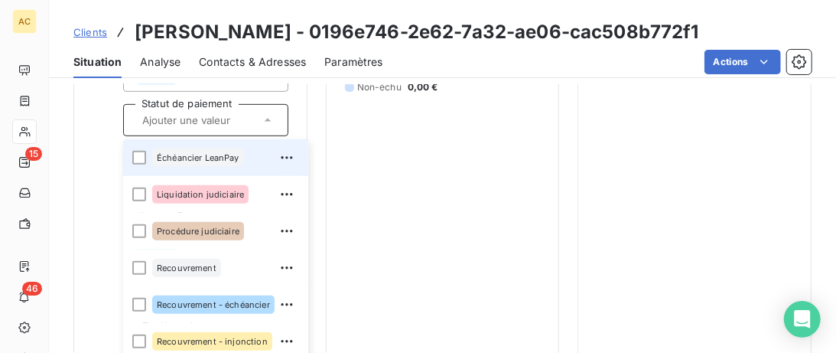
scroll to position [471, 0]
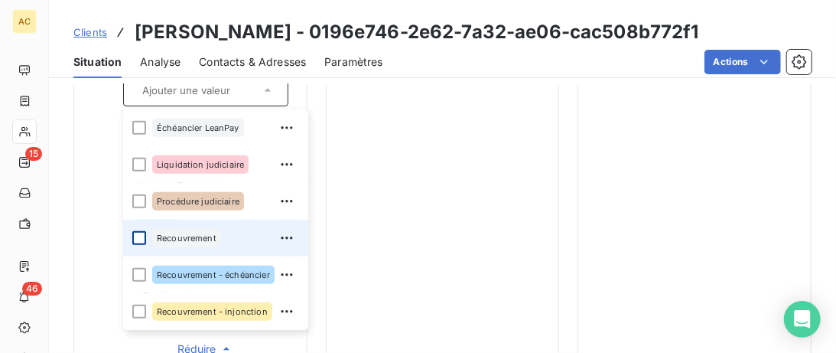
click at [141, 241] on div at bounding box center [139, 238] width 14 height 14
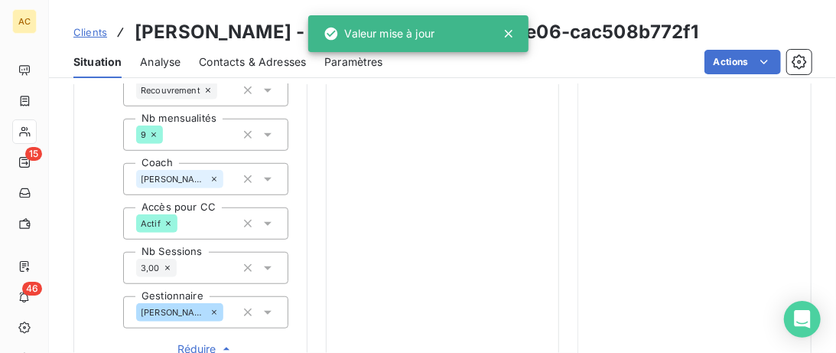
click at [381, 220] on div "1 980,00 € 0 Échu 1 980,00 € Non-échu 0,00 €" at bounding box center [443, 8] width 196 height 697
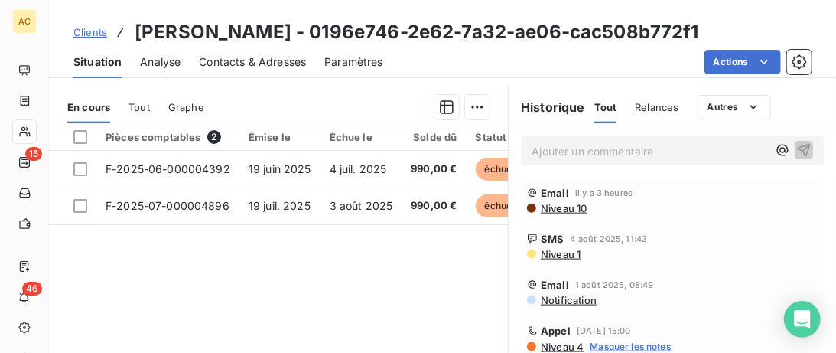
scroll to position [549, 0]
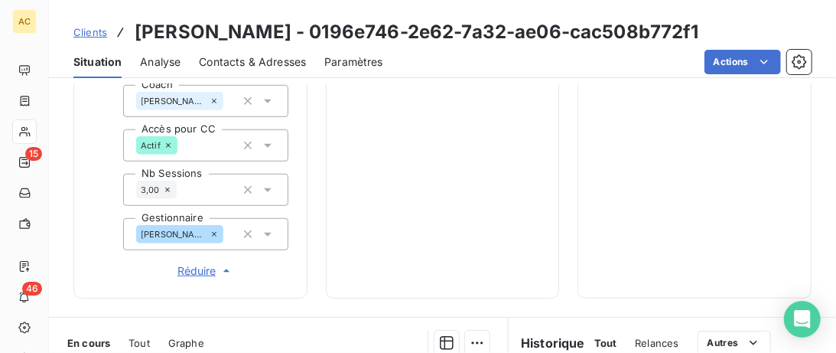
click at [92, 34] on span "Clients" at bounding box center [90, 32] width 34 height 12
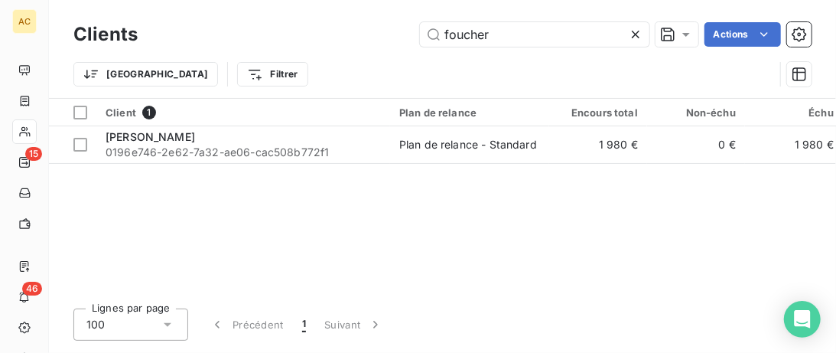
drag, startPoint x: 504, startPoint y: 34, endPoint x: 288, endPoint y: 25, distance: 215.9
click at [420, 30] on input "foucher" at bounding box center [535, 34] width 230 height 24
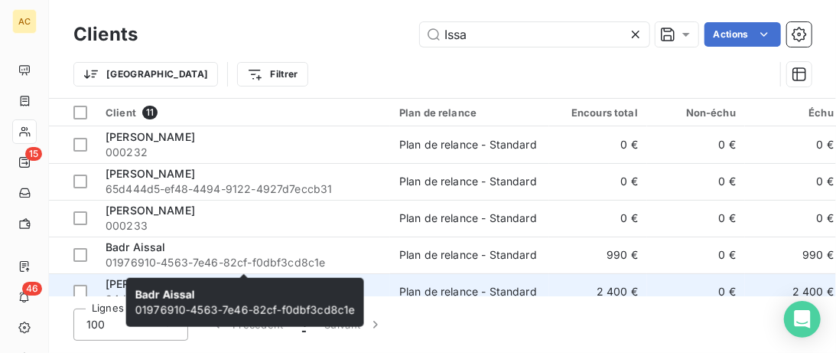
type input "Issa"
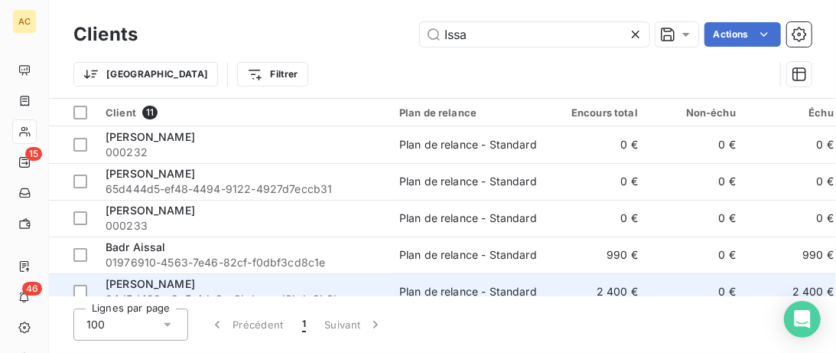
click at [283, 274] on td "Issa Habineza 94d5d499-c3e5-4dc2-a3bd-cced3bde3b3b" at bounding box center [243, 291] width 294 height 37
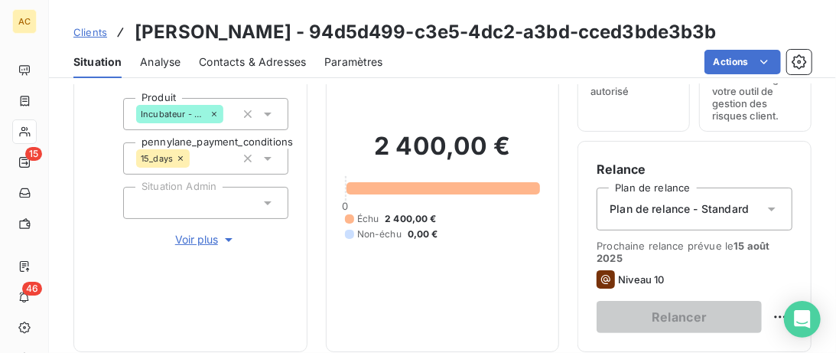
scroll to position [157, 0]
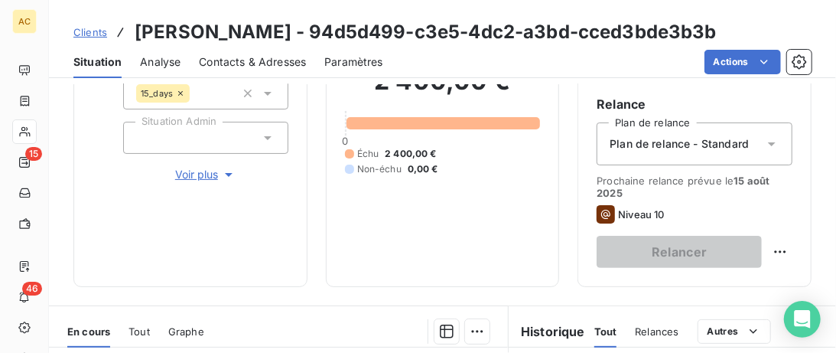
click at [210, 177] on span "Voir plus" at bounding box center [205, 174] width 61 height 15
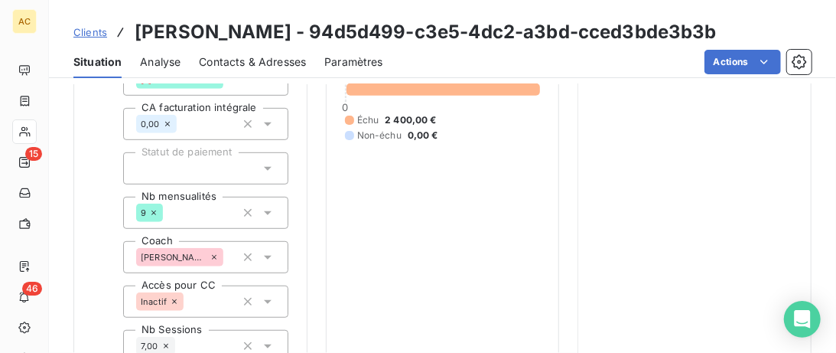
scroll to position [392, 0]
click at [269, 169] on icon at bounding box center [268, 170] width 8 height 4
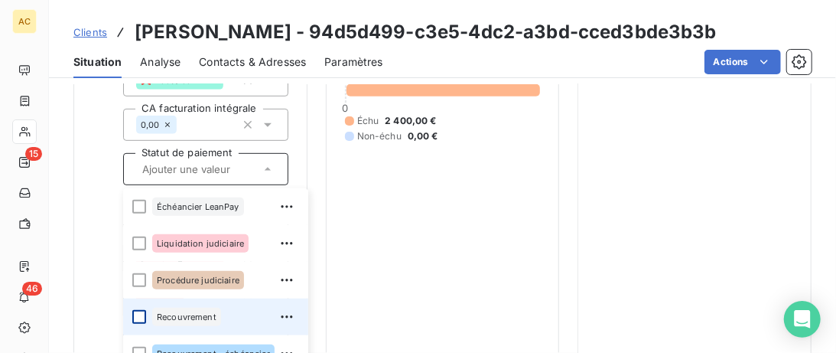
click at [132, 318] on div at bounding box center [139, 317] width 14 height 14
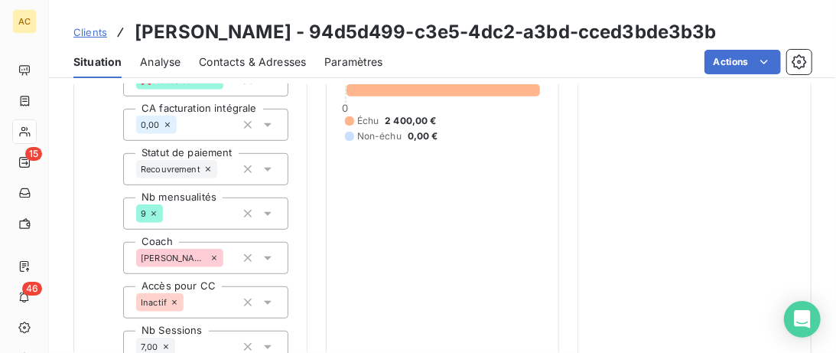
click at [93, 37] on span "Clients" at bounding box center [90, 32] width 34 height 12
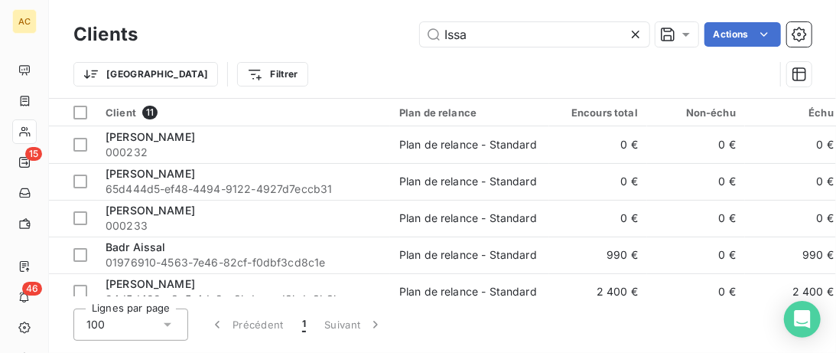
drag, startPoint x: 507, startPoint y: 34, endPoint x: 334, endPoint y: 54, distance: 173.3
click at [420, 47] on input "Issa" at bounding box center [535, 34] width 230 height 24
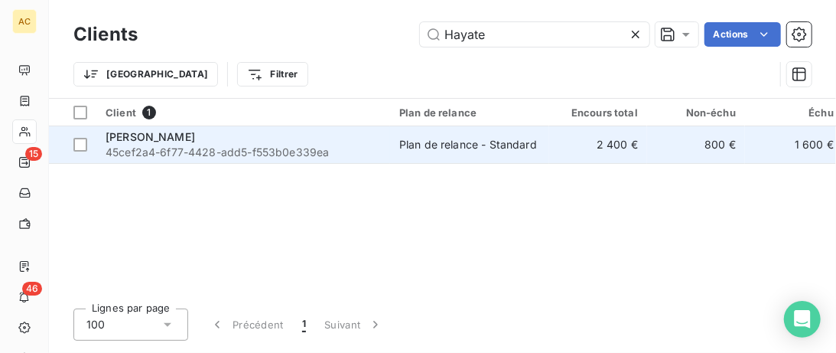
type input "Hayate"
click at [332, 136] on div "[PERSON_NAME]" at bounding box center [243, 136] width 275 height 15
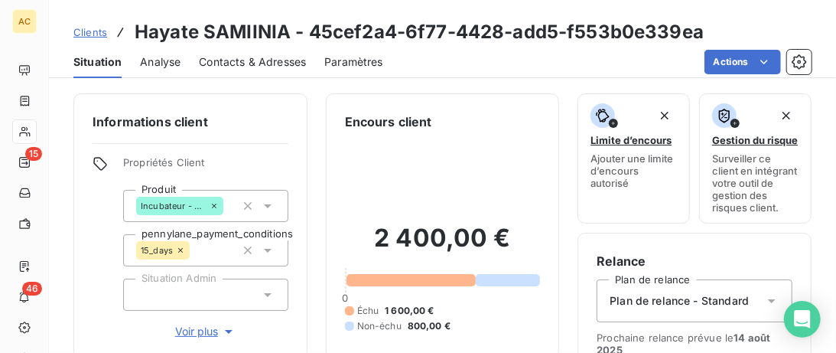
click at [191, 327] on span "Voir plus" at bounding box center [205, 331] width 61 height 15
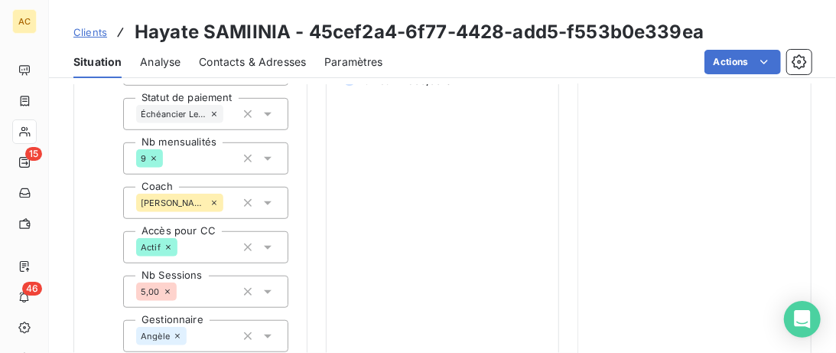
scroll to position [392, 0]
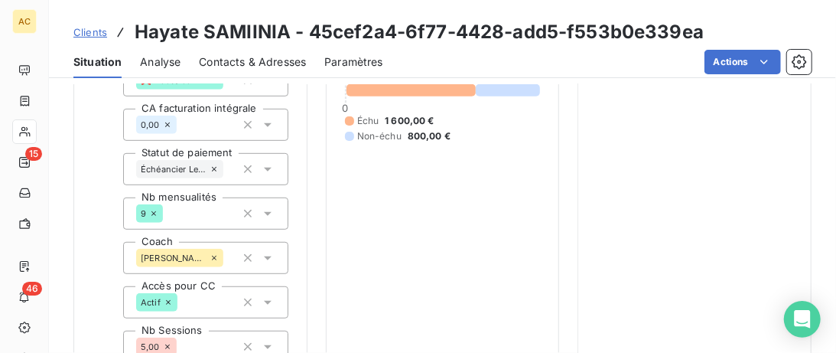
click at [79, 37] on span "Clients" at bounding box center [90, 32] width 34 height 12
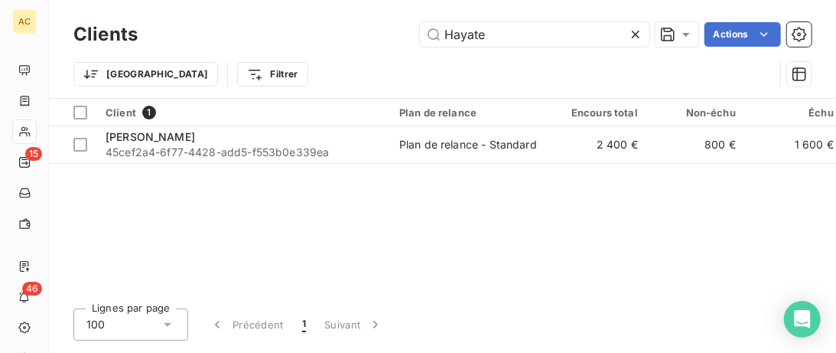
drag, startPoint x: 498, startPoint y: 36, endPoint x: 282, endPoint y: 52, distance: 217.1
click at [420, 47] on input "Hayate" at bounding box center [535, 34] width 230 height 24
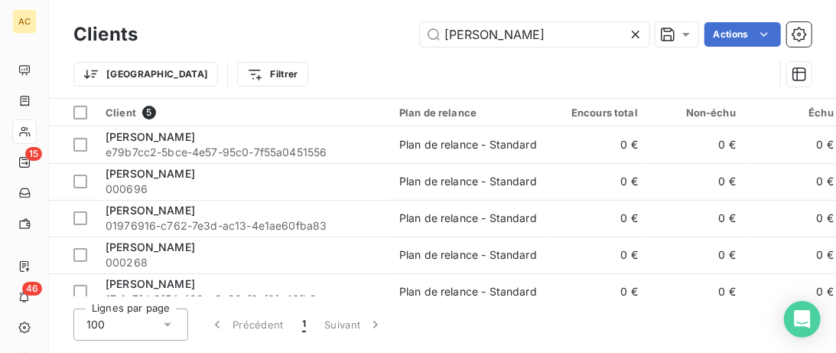
drag, startPoint x: 424, startPoint y: 34, endPoint x: 357, endPoint y: 34, distance: 66.6
click at [420, 34] on input "Céline" at bounding box center [535, 34] width 230 height 24
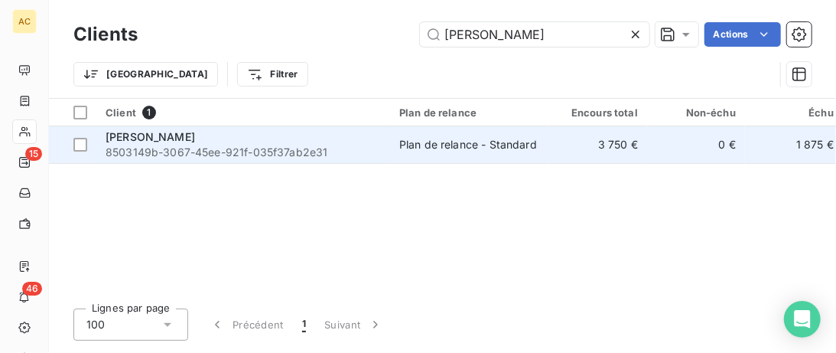
type input "Reny"
click at [357, 142] on div "[PERSON_NAME]" at bounding box center [243, 136] width 275 height 15
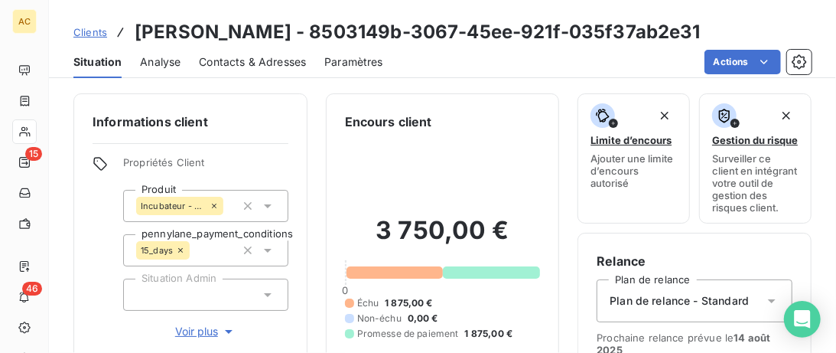
click at [202, 333] on span "Voir plus" at bounding box center [205, 331] width 61 height 15
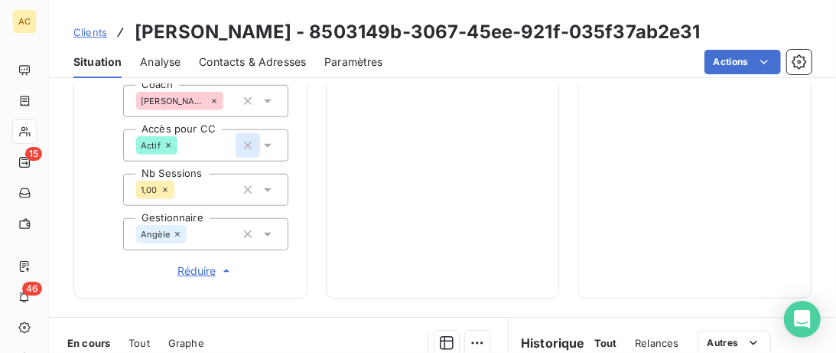
scroll to position [314, 0]
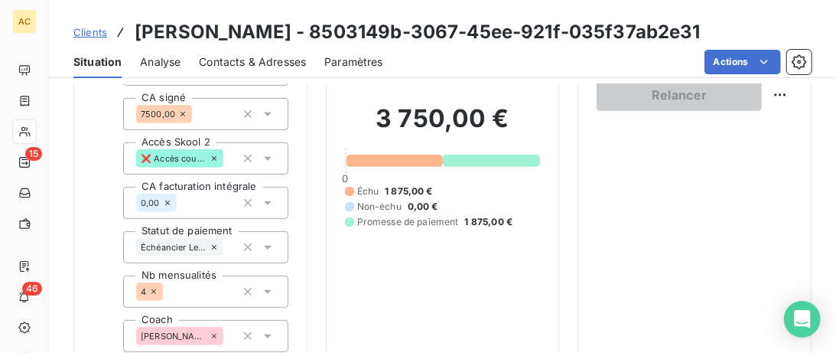
click at [100, 31] on span "Clients" at bounding box center [90, 32] width 34 height 12
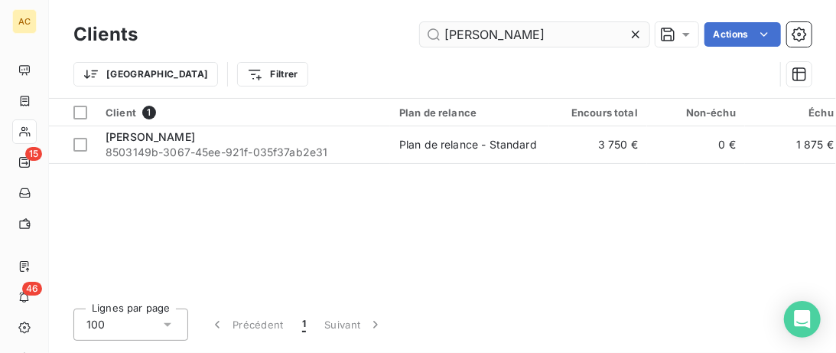
drag, startPoint x: 481, startPoint y: 24, endPoint x: 342, endPoint y: 40, distance: 139.3
click at [420, 40] on input "Reny" at bounding box center [535, 34] width 230 height 24
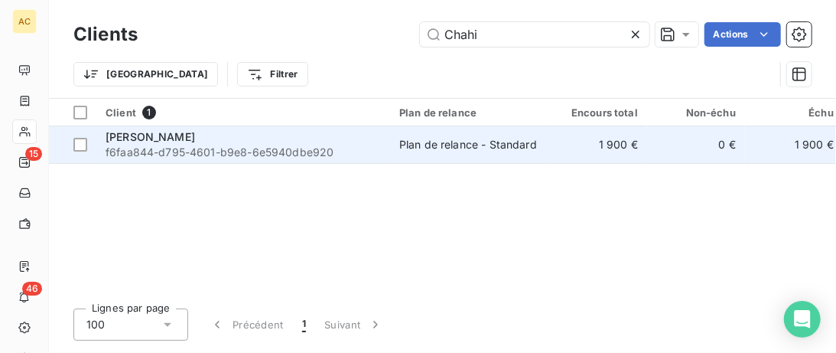
type input "Chahi"
click at [337, 138] on div "[PERSON_NAME]" at bounding box center [243, 136] width 275 height 15
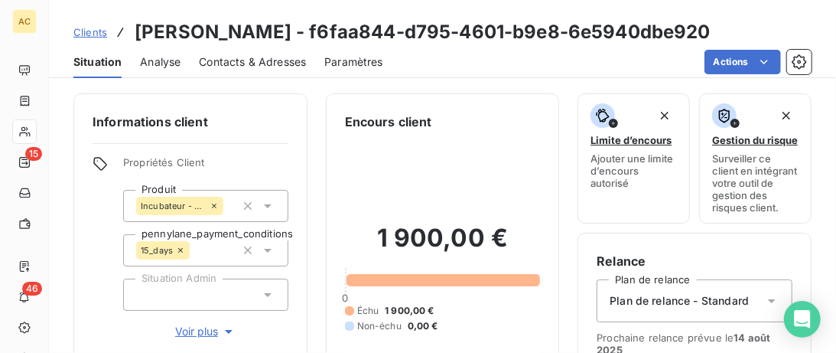
scroll to position [157, 0]
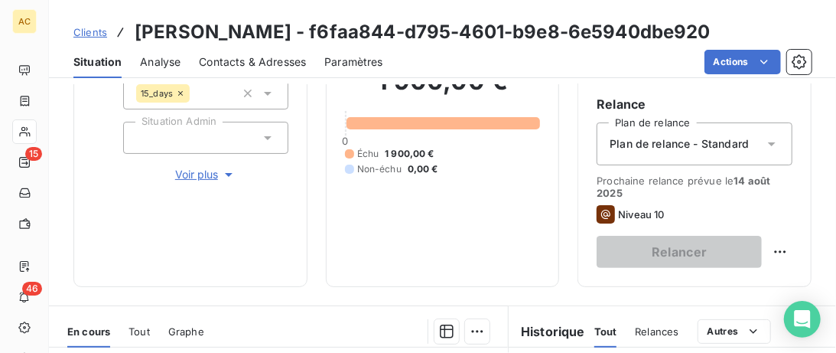
click at [197, 179] on span "Voir plus" at bounding box center [205, 174] width 61 height 15
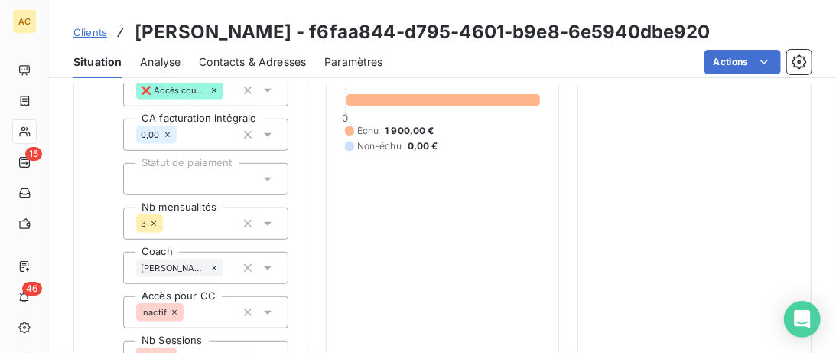
scroll to position [314, 0]
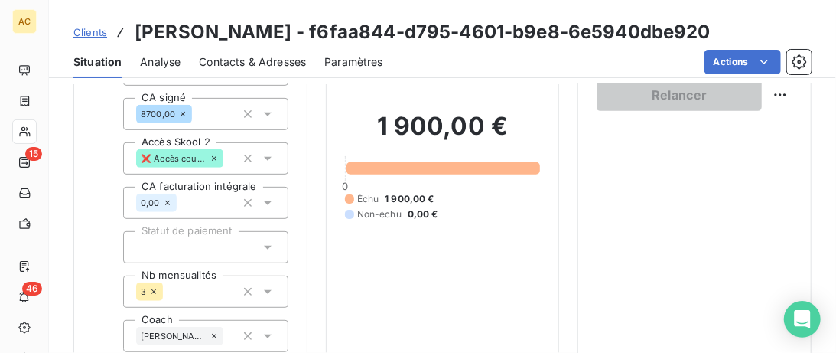
click at [94, 34] on span "Clients" at bounding box center [90, 32] width 34 height 12
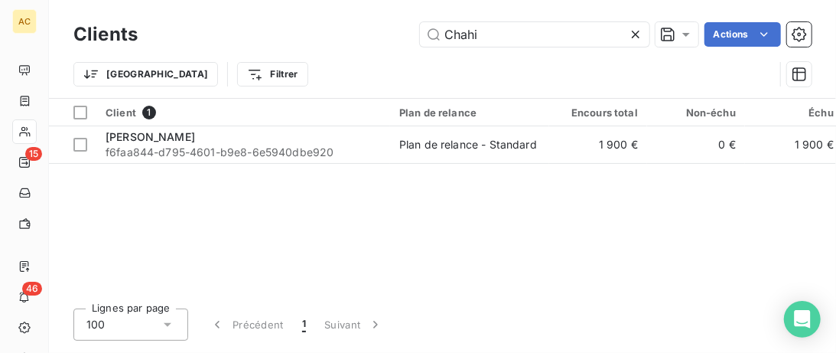
drag, startPoint x: 488, startPoint y: 36, endPoint x: 331, endPoint y: 31, distance: 157.0
click at [420, 31] on input "Chahi" at bounding box center [535, 34] width 230 height 24
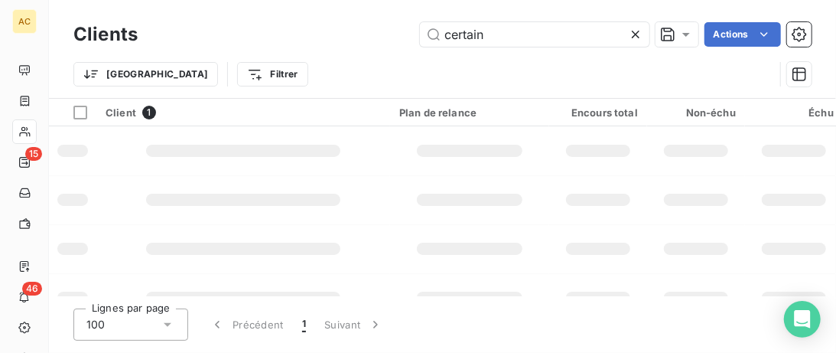
type input "certain"
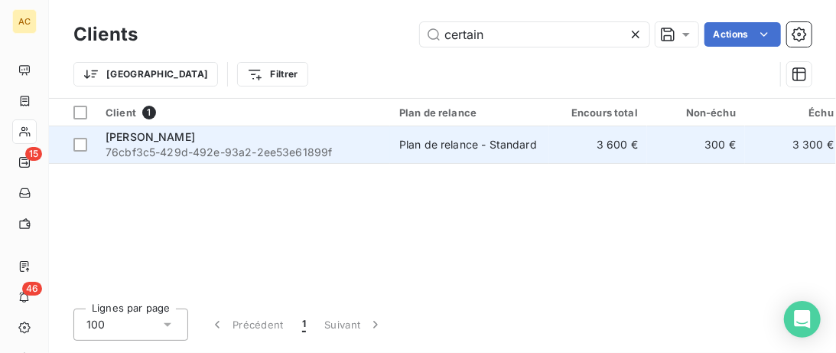
click at [327, 148] on span "76cbf3c5-429d-492e-93a2-2ee53e61899f" at bounding box center [243, 152] width 275 height 15
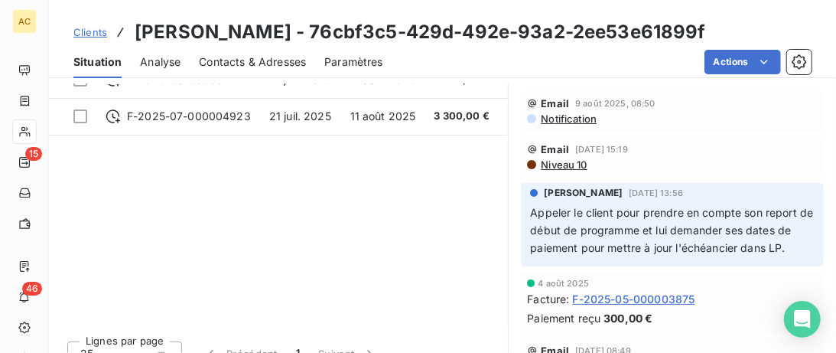
scroll to position [235, 0]
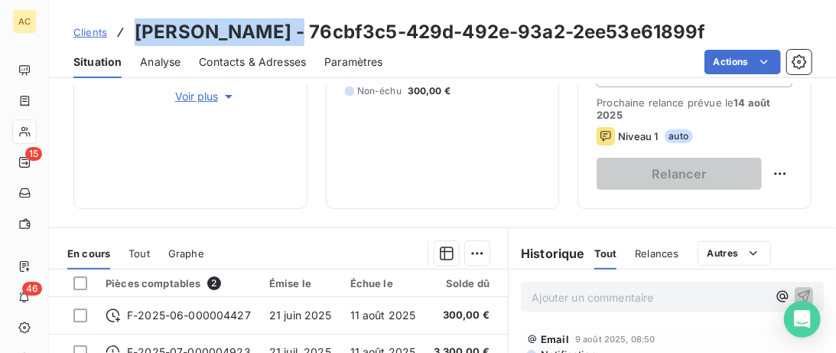
drag, startPoint x: 276, startPoint y: 35, endPoint x: 132, endPoint y: 31, distance: 143.9
click at [132, 31] on div "Clients Jérôme Certain - 76cbf3c5-429d-492e-93a2-2ee53e61899f" at bounding box center [389, 32] width 633 height 28
copy h3 "[PERSON_NAME]"
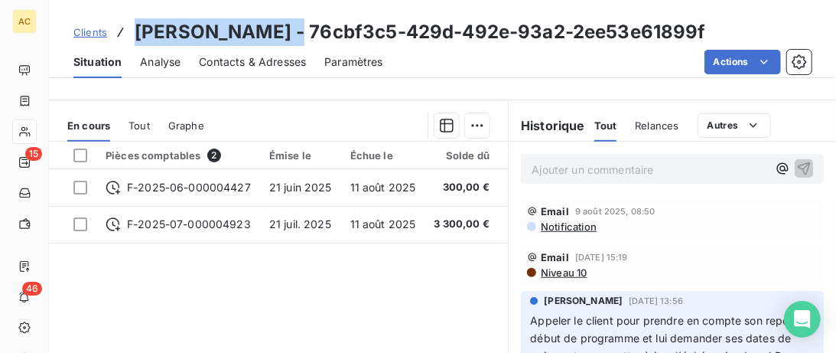
scroll to position [392, 0]
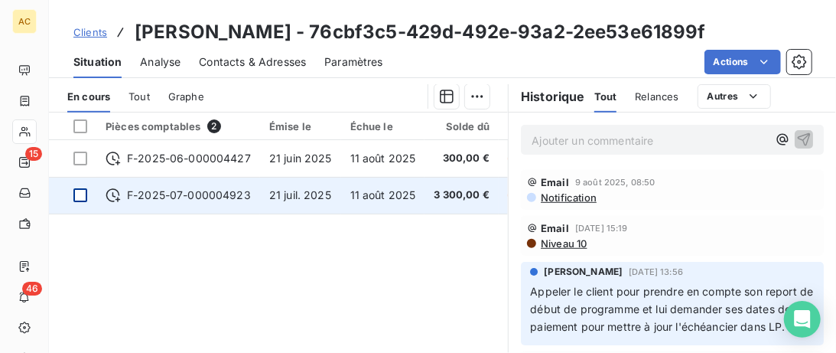
drag, startPoint x: 74, startPoint y: 194, endPoint x: 110, endPoint y: 191, distance: 36.0
click at [76, 194] on div at bounding box center [80, 195] width 14 height 14
click at [83, 191] on icon at bounding box center [80, 195] width 9 height 9
click at [138, 191] on span "F-2025-07-000004923" at bounding box center [189, 194] width 124 height 15
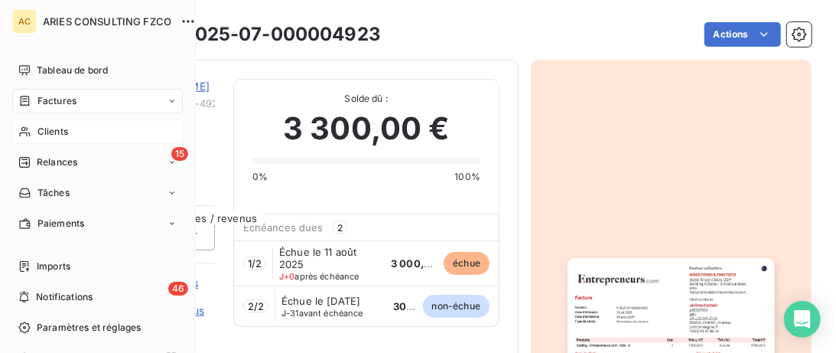
click at [51, 133] on span "Clients" at bounding box center [52, 132] width 31 height 14
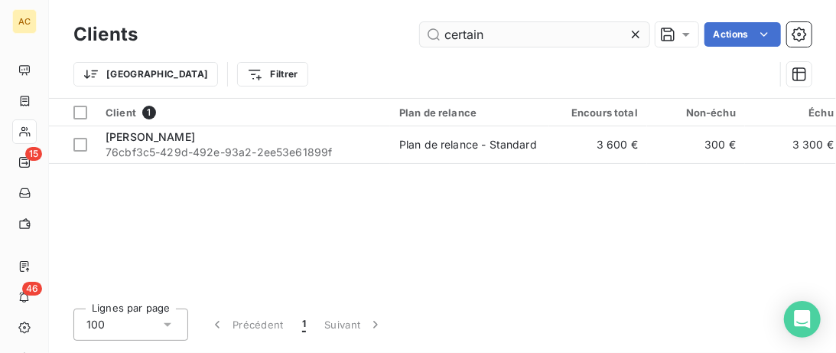
drag, startPoint x: 483, startPoint y: 31, endPoint x: 289, endPoint y: 31, distance: 193.6
click at [420, 31] on input "certain" at bounding box center [535, 34] width 230 height 24
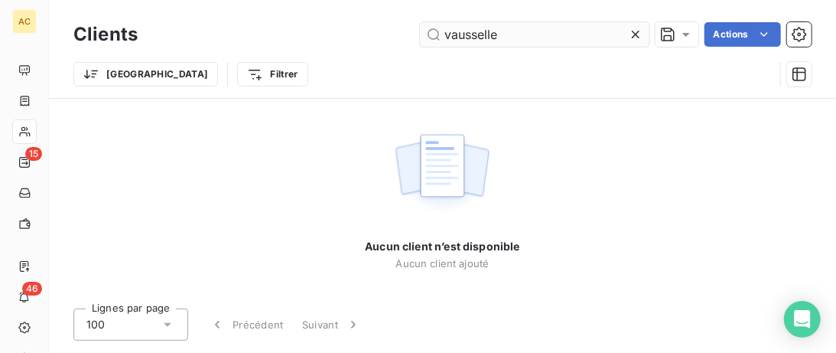
click at [474, 35] on input "vausselle" at bounding box center [535, 34] width 230 height 24
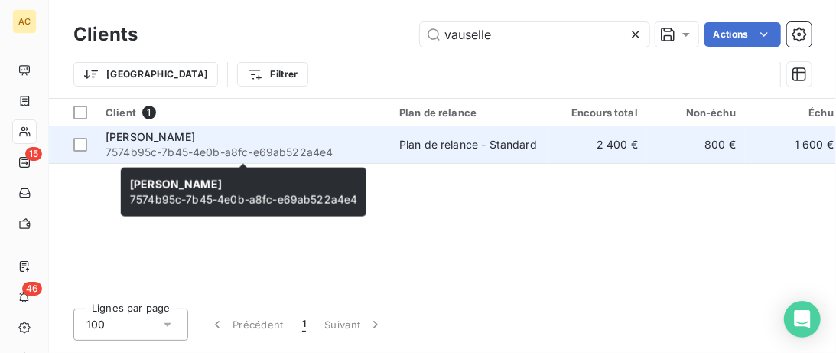
type input "vauselle"
click at [361, 140] on div "[PERSON_NAME]" at bounding box center [243, 136] width 275 height 15
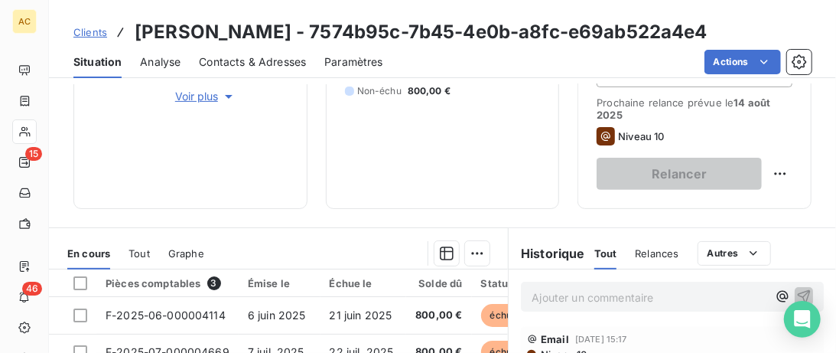
drag, startPoint x: 197, startPoint y: 95, endPoint x: 206, endPoint y: 96, distance: 8.6
click at [197, 95] on span "Voir plus" at bounding box center [205, 96] width 61 height 15
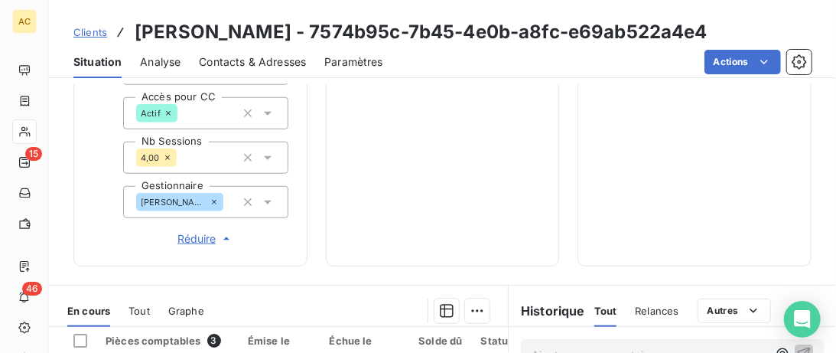
scroll to position [345, 0]
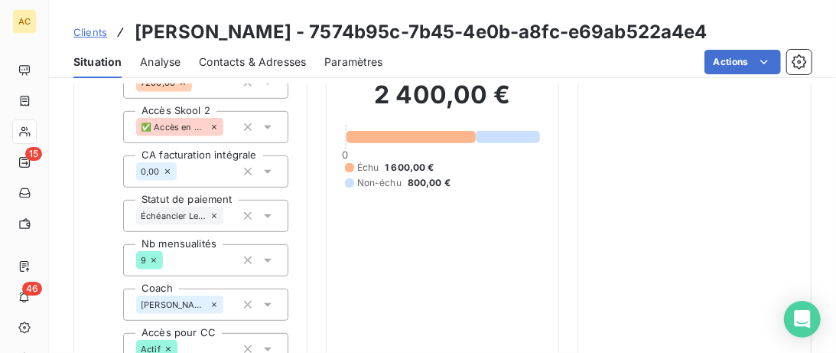
click at [92, 29] on span "Clients" at bounding box center [90, 32] width 34 height 12
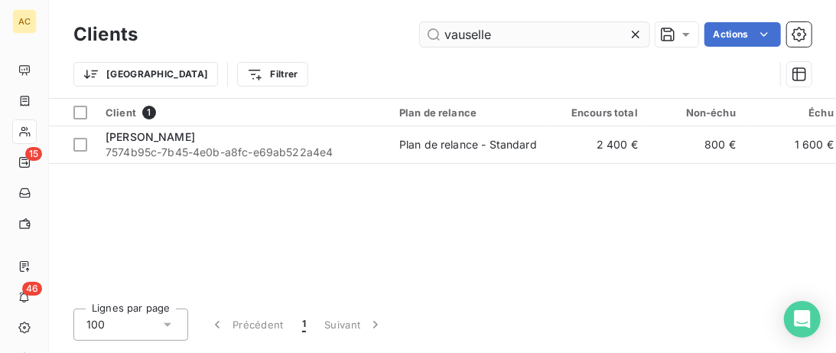
drag, startPoint x: 488, startPoint y: 34, endPoint x: 498, endPoint y: 34, distance: 9.9
click at [493, 34] on input "vauselle" at bounding box center [535, 34] width 230 height 24
drag, startPoint x: 501, startPoint y: 35, endPoint x: 396, endPoint y: 34, distance: 105.6
click at [420, 34] on input "vauselle" at bounding box center [535, 34] width 230 height 24
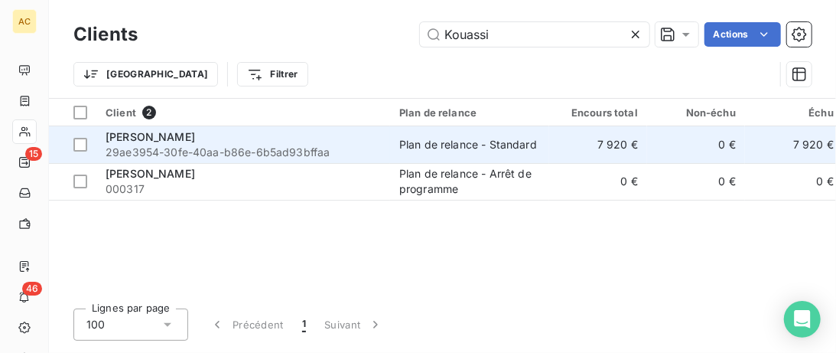
type input "Kouassi"
click at [325, 133] on div "[PERSON_NAME]" at bounding box center [243, 136] width 275 height 15
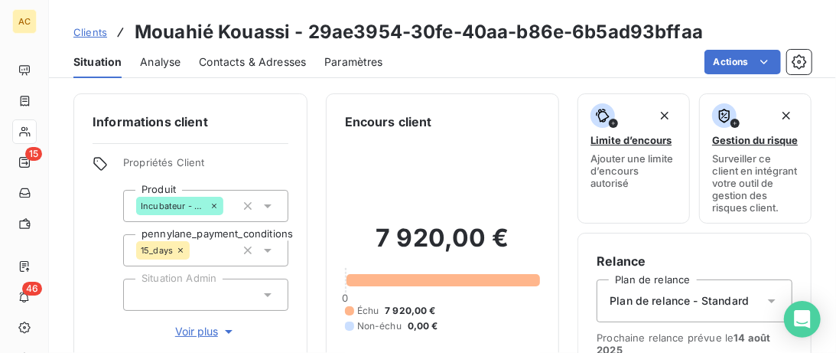
scroll to position [157, 0]
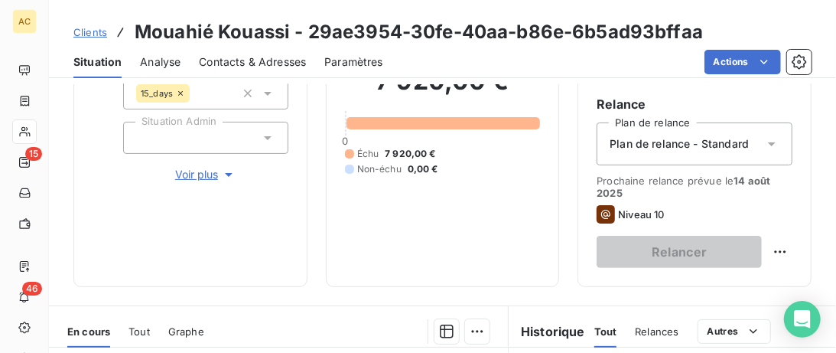
click at [203, 178] on span "Voir plus" at bounding box center [205, 174] width 61 height 15
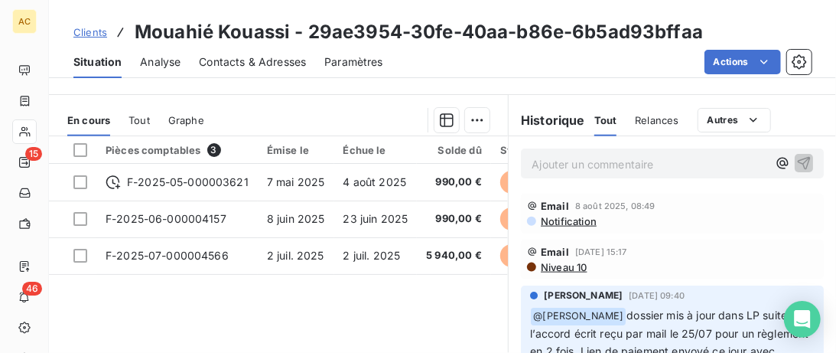
scroll to position [784, 0]
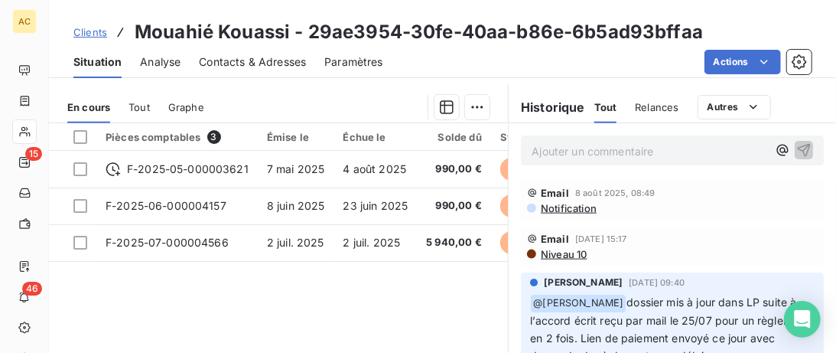
click at [84, 32] on span "Clients" at bounding box center [90, 32] width 34 height 12
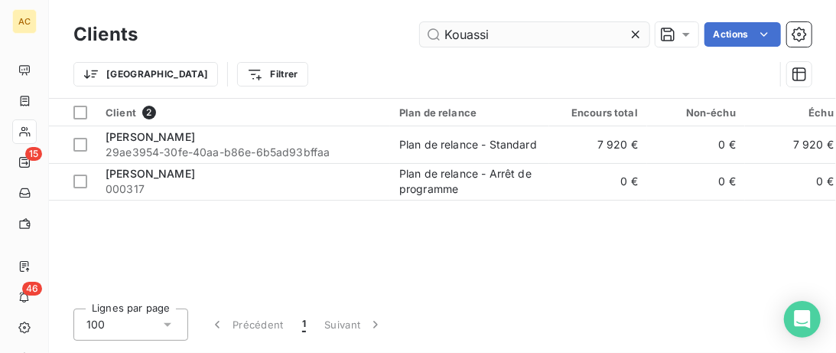
drag, startPoint x: 522, startPoint y: 35, endPoint x: 308, endPoint y: 35, distance: 214.2
click at [420, 35] on input "Kouassi" at bounding box center [535, 34] width 230 height 24
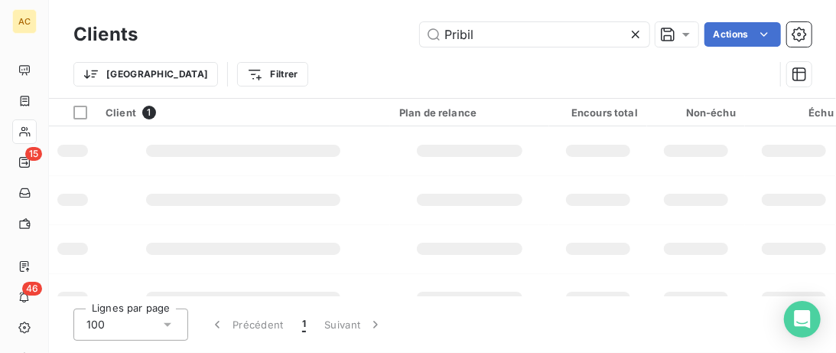
type input "Pribil"
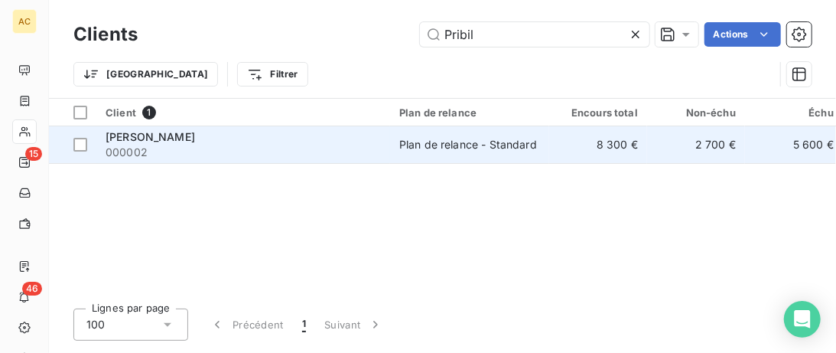
click at [295, 148] on span "000002" at bounding box center [243, 152] width 275 height 15
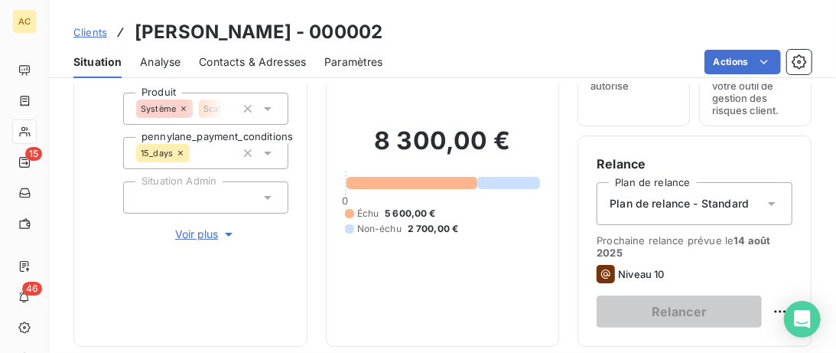
scroll to position [157, 0]
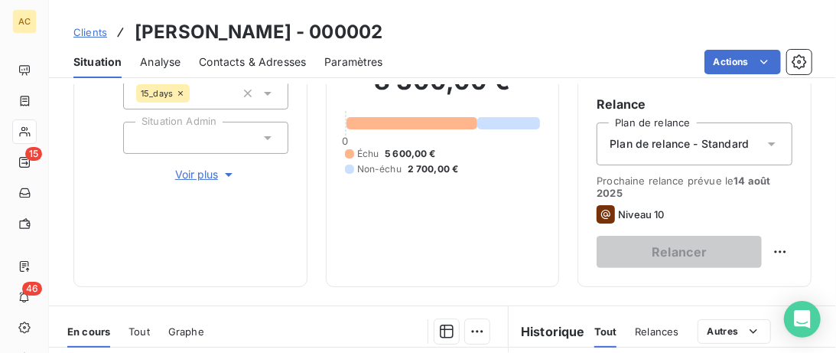
click at [186, 181] on span "Voir plus" at bounding box center [205, 174] width 61 height 15
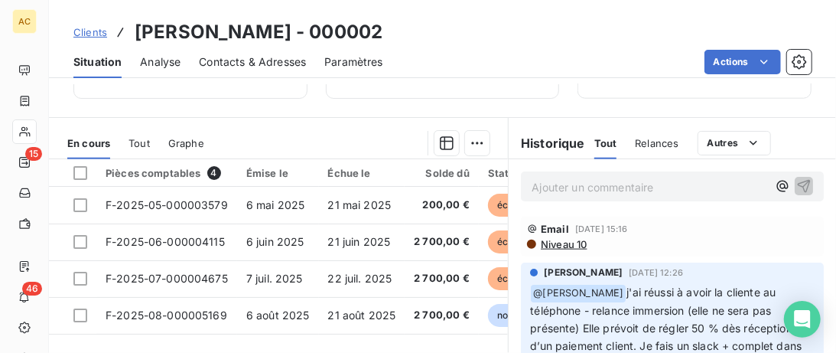
scroll to position [738, 0]
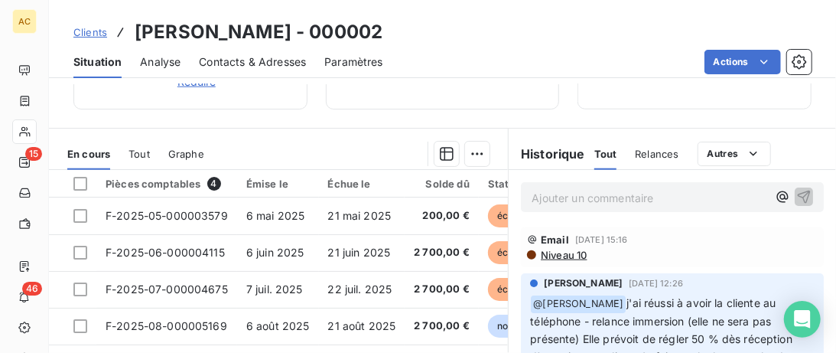
click at [95, 35] on span "Clients" at bounding box center [90, 32] width 34 height 12
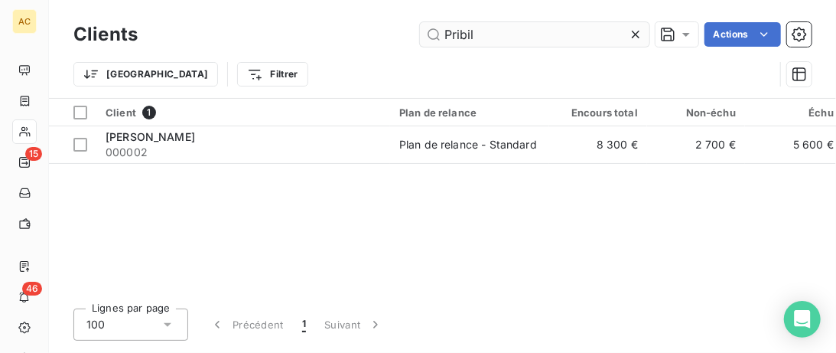
drag, startPoint x: 491, startPoint y: 36, endPoint x: 389, endPoint y: 36, distance: 101.8
click at [420, 36] on input "Pribil" at bounding box center [535, 34] width 230 height 24
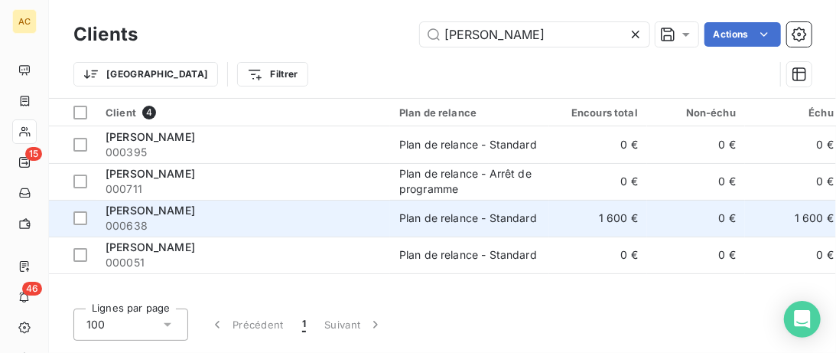
type input "Elisa"
click at [310, 212] on div "[PERSON_NAME]" at bounding box center [243, 210] width 275 height 15
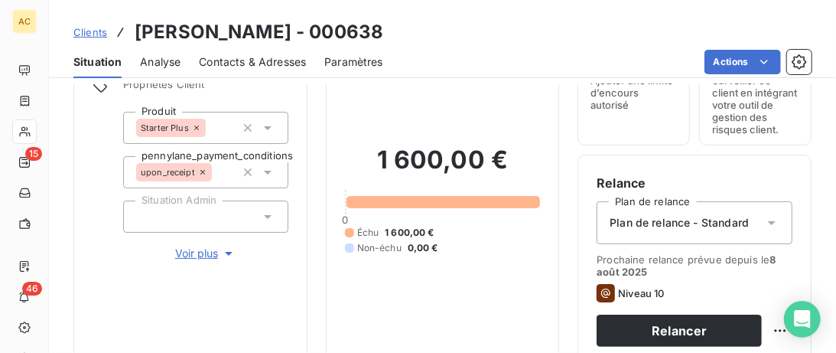
drag, startPoint x: 220, startPoint y: 253, endPoint x: 250, endPoint y: 242, distance: 31.7
click at [220, 252] on span "Voir plus" at bounding box center [205, 253] width 61 height 15
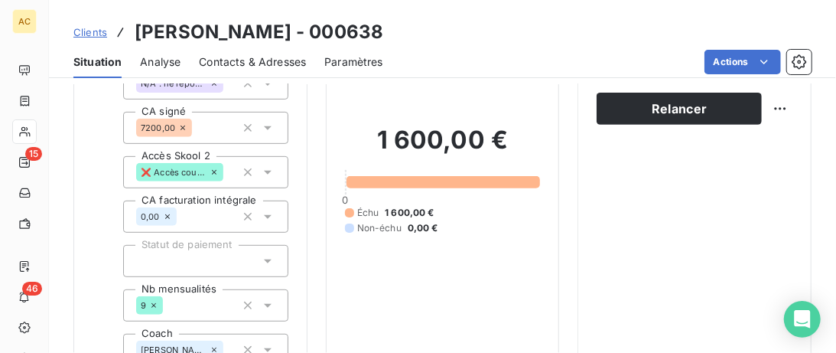
scroll to position [235, 0]
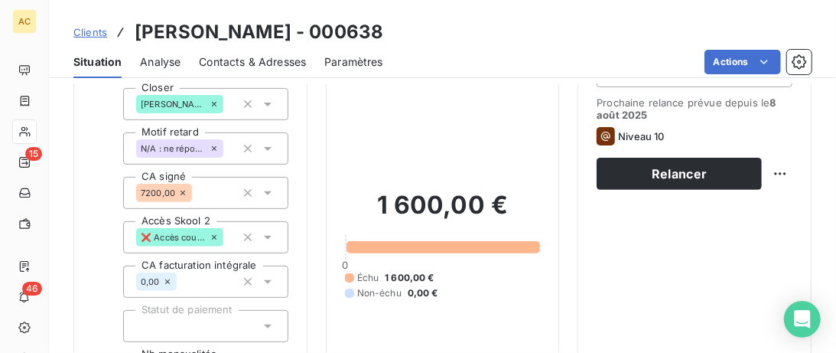
click at [82, 33] on span "Clients" at bounding box center [90, 32] width 34 height 12
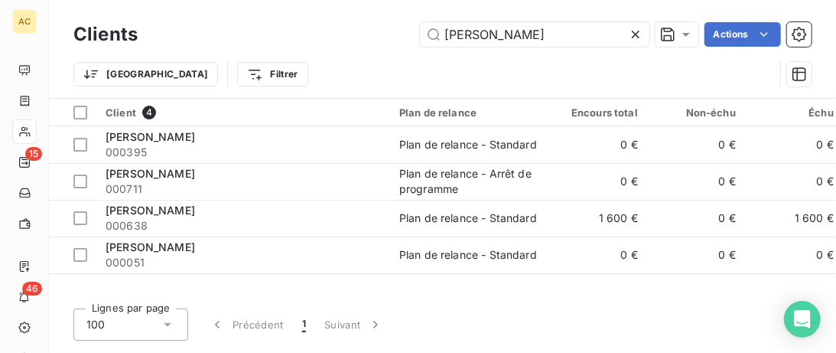
drag, startPoint x: 488, startPoint y: 32, endPoint x: 361, endPoint y: 25, distance: 127.2
click at [420, 25] on input "Elisa" at bounding box center [535, 34] width 230 height 24
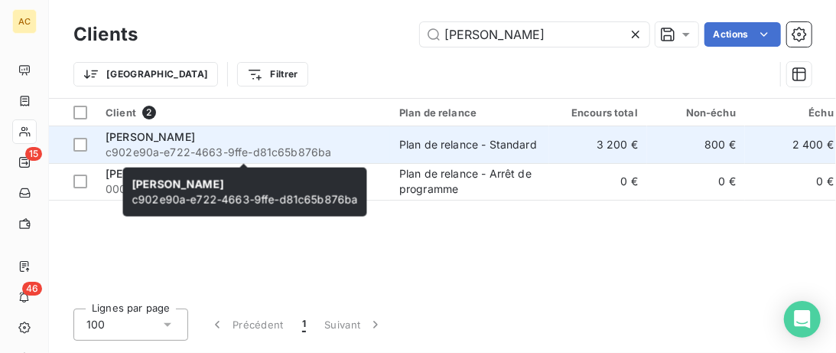
type input "Brigitte"
click at [322, 136] on div "[PERSON_NAME]" at bounding box center [243, 136] width 275 height 15
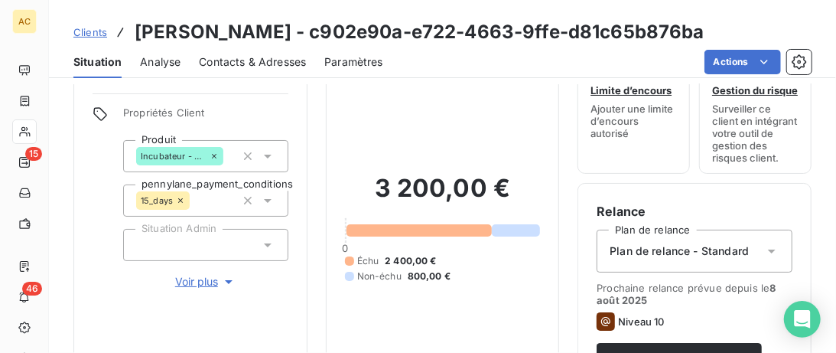
scroll to position [78, 0]
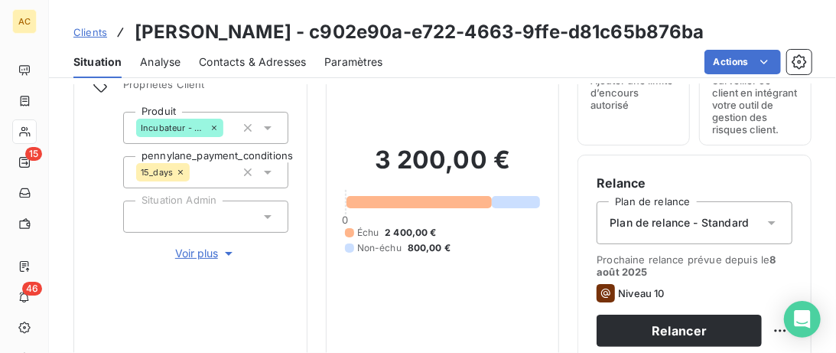
click at [206, 250] on span "Voir plus" at bounding box center [205, 253] width 61 height 15
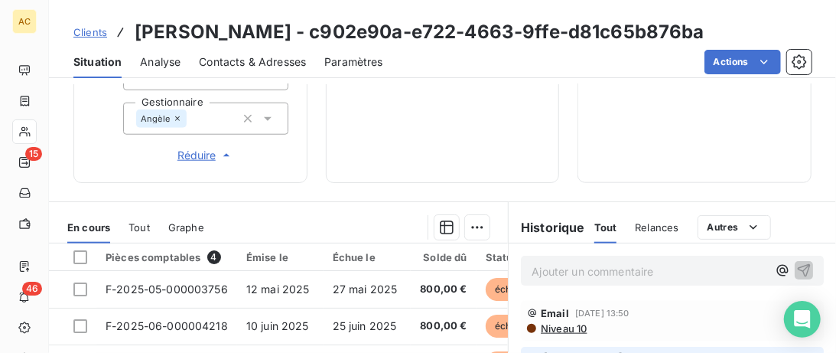
scroll to position [627, 0]
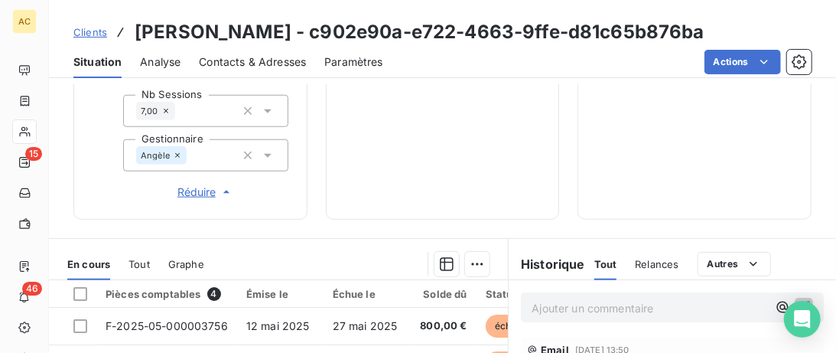
click at [86, 28] on span "Clients" at bounding box center [90, 32] width 34 height 12
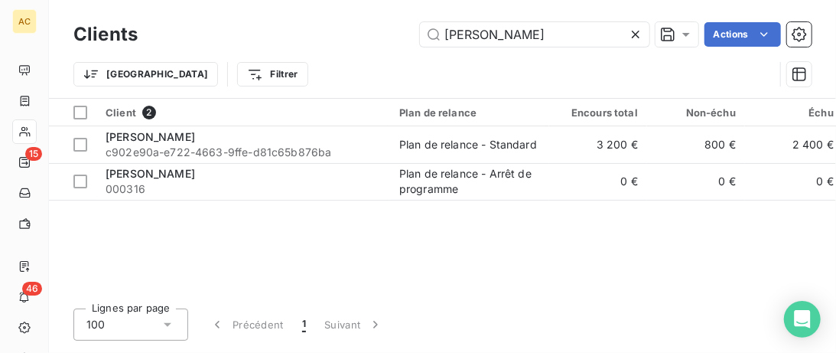
drag, startPoint x: 496, startPoint y: 34, endPoint x: 255, endPoint y: 28, distance: 241.1
click at [420, 30] on input "Brigitte" at bounding box center [535, 34] width 230 height 24
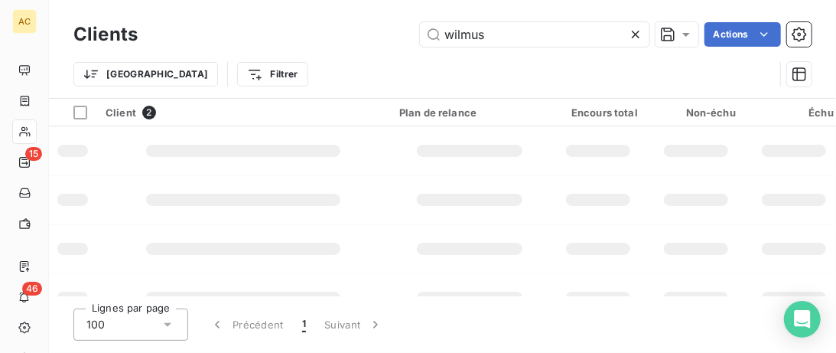
type input "wilmus"
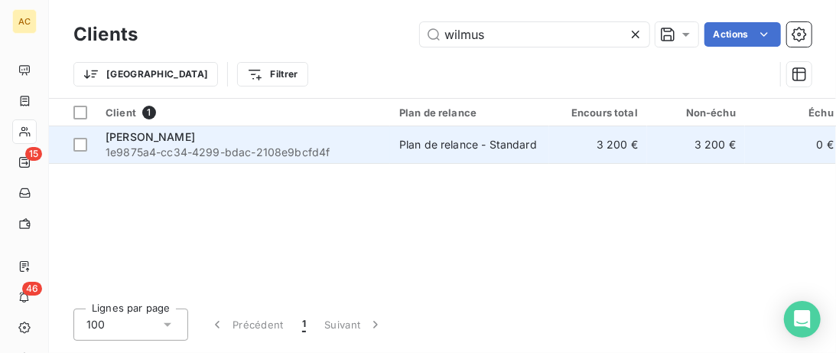
click at [272, 135] on div "[PERSON_NAME]" at bounding box center [243, 136] width 275 height 15
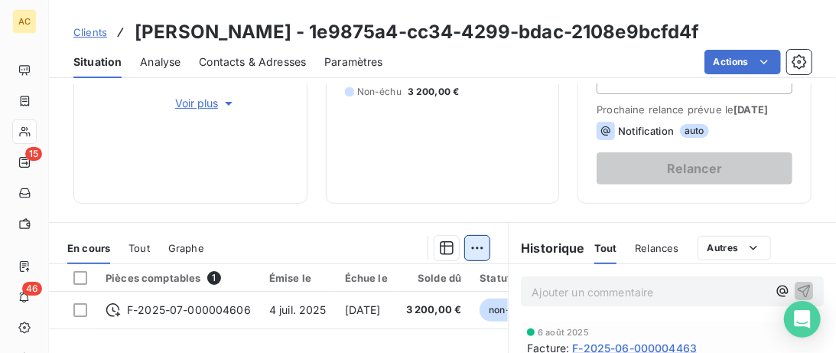
scroll to position [177, 0]
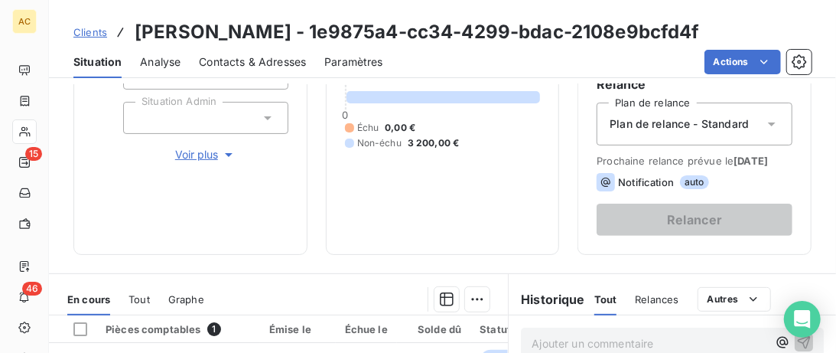
click at [269, 119] on icon at bounding box center [267, 117] width 15 height 15
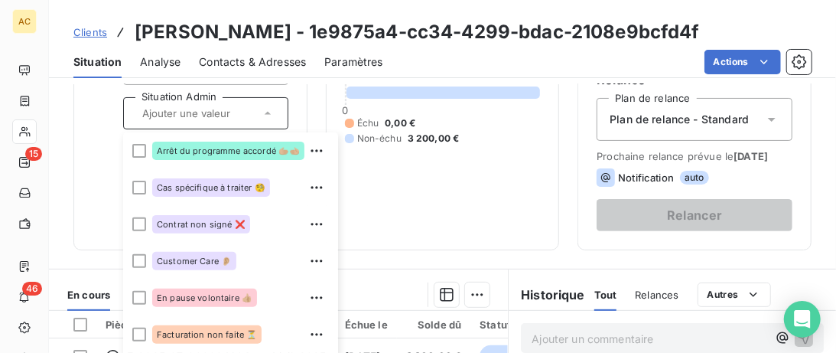
scroll to position [157, 0]
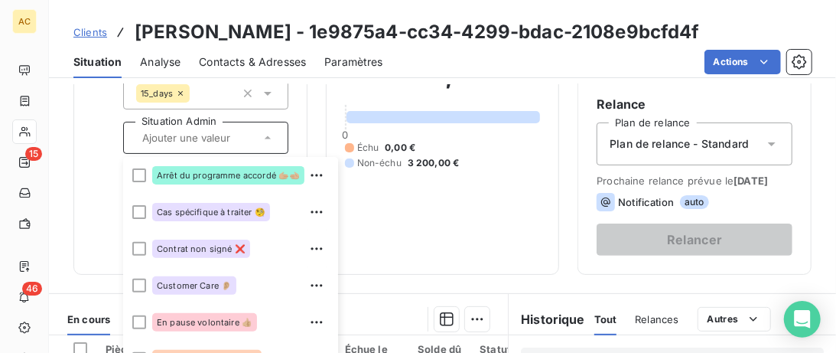
click at [269, 136] on icon at bounding box center [267, 137] width 15 height 15
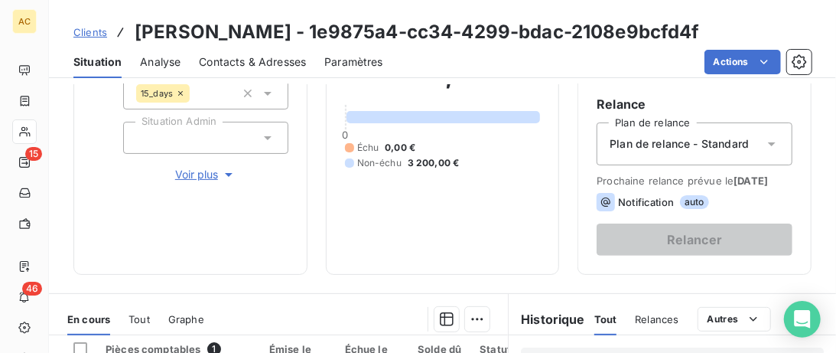
click at [207, 179] on span "Voir plus" at bounding box center [205, 174] width 61 height 15
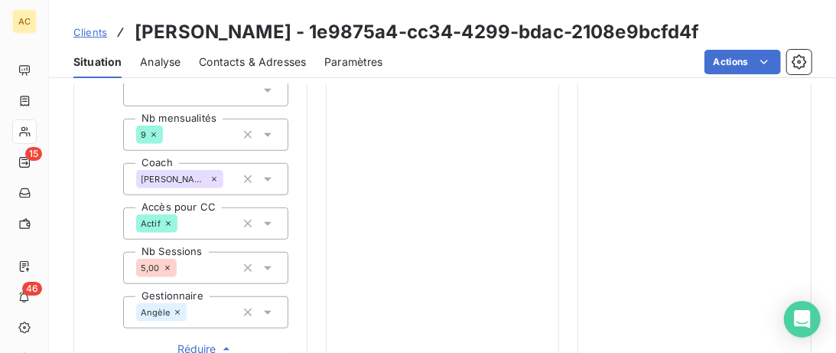
scroll to position [392, 0]
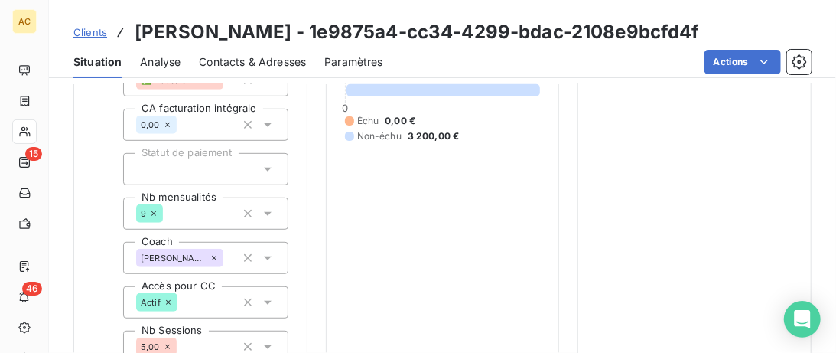
click at [265, 172] on icon at bounding box center [267, 168] width 15 height 15
drag, startPoint x: 383, startPoint y: 227, endPoint x: 368, endPoint y: 186, distance: 43.8
click at [381, 227] on div "3 200,00 € 0 Échu 0,00 € Non-échu 3 200,00 €" at bounding box center [443, 87] width 196 height 697
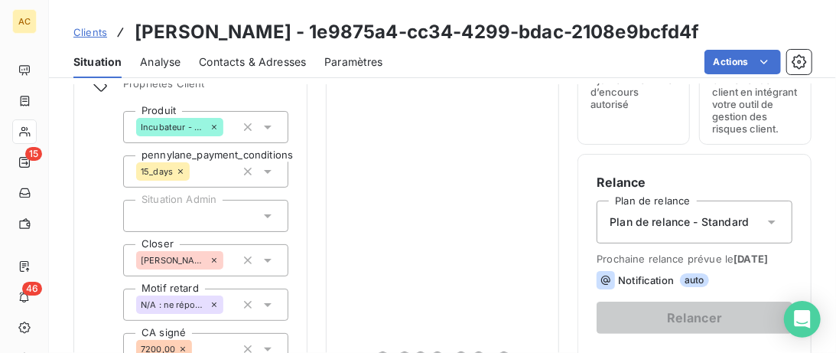
scroll to position [78, 0]
